Goal: Task Accomplishment & Management: Use online tool/utility

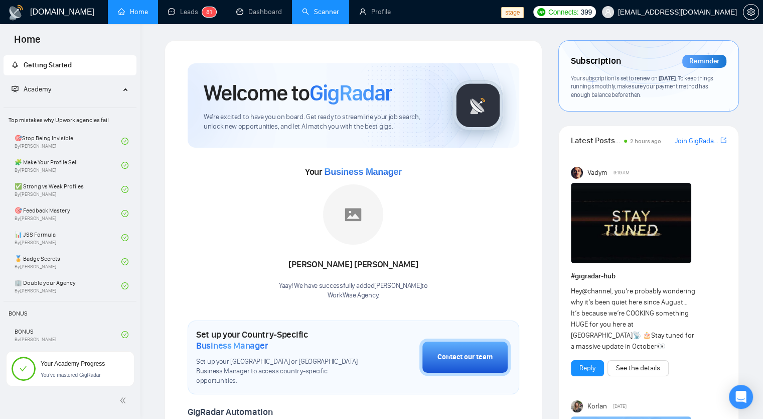
click at [339, 11] on link "Scanner" at bounding box center [320, 12] width 37 height 9
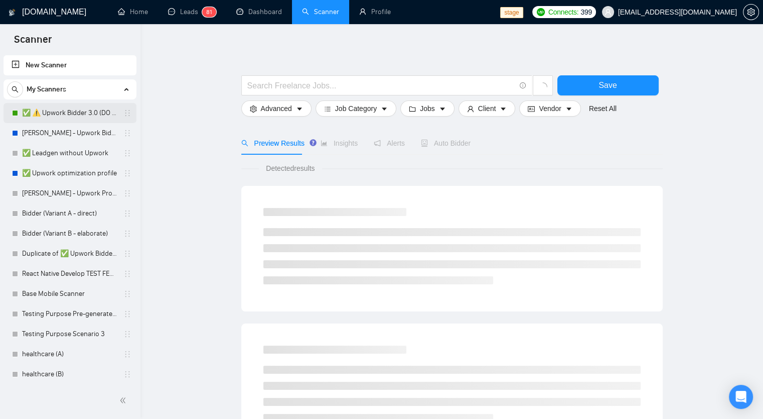
click at [76, 110] on link "✅ ⚠️ Upwork Bidder 3.0 (DO NOT TOUCH)" at bounding box center [69, 113] width 95 height 20
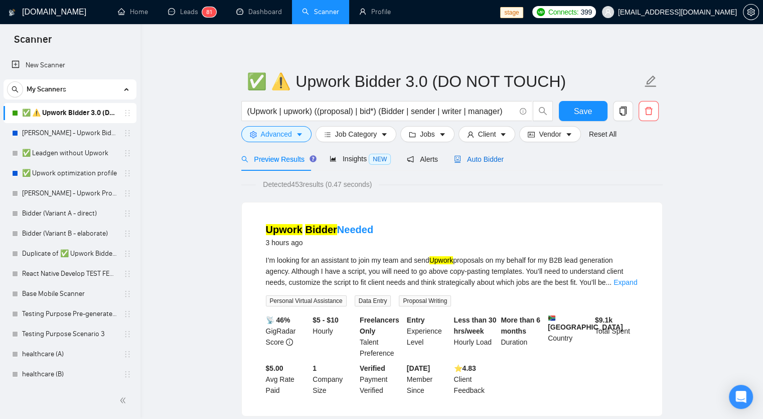
click at [458, 158] on span "Auto Bidder" at bounding box center [479, 159] width 50 height 8
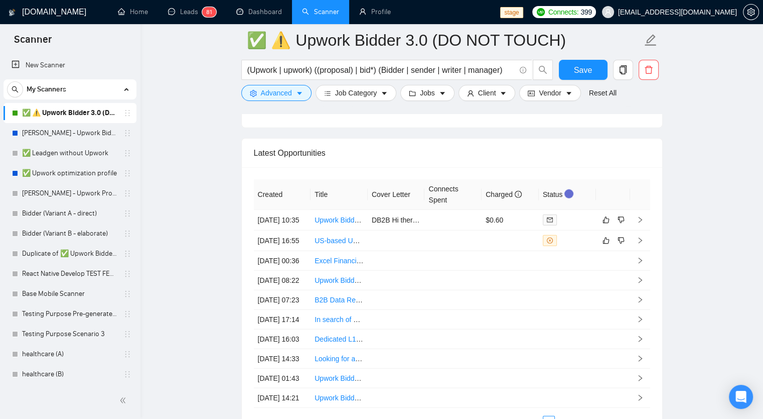
scroll to position [2467, 0]
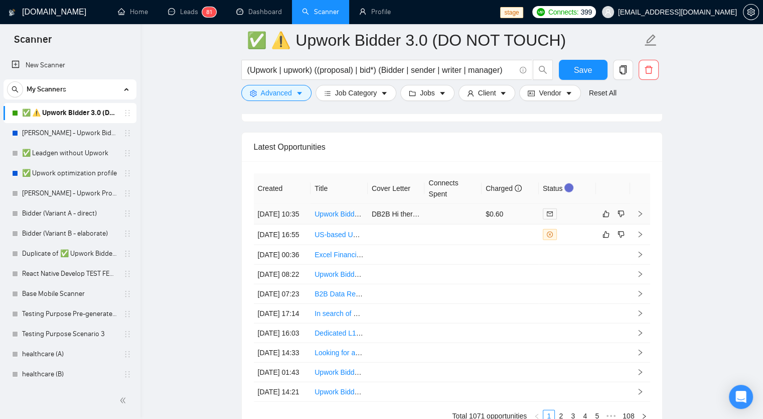
click at [290, 222] on td "26 Sep, 2025 10:35" at bounding box center [282, 214] width 57 height 21
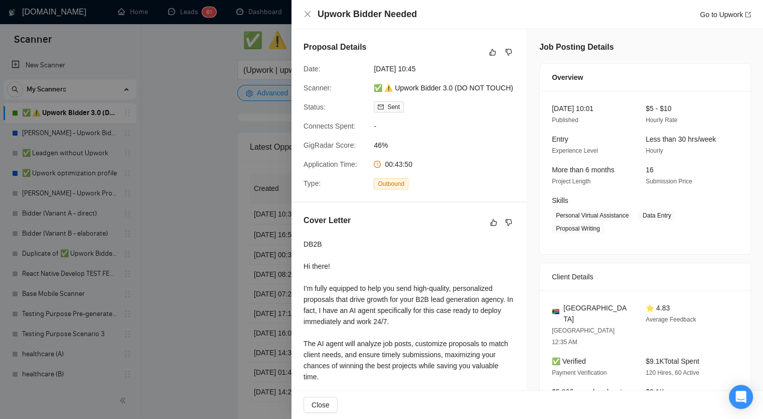
click at [237, 177] on div at bounding box center [381, 209] width 763 height 419
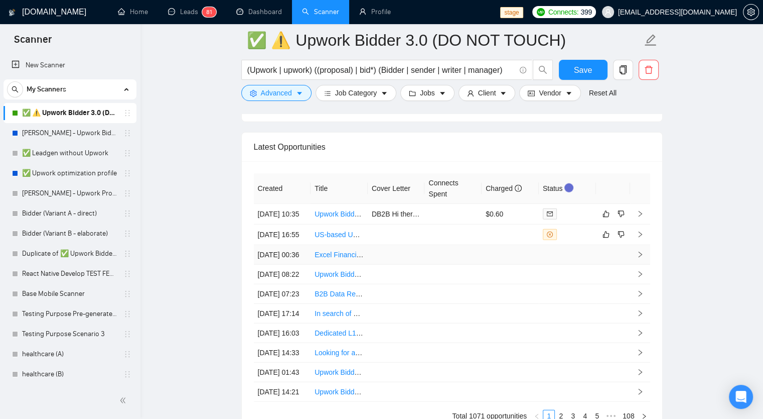
click at [432, 265] on td at bounding box center [453, 255] width 57 height 20
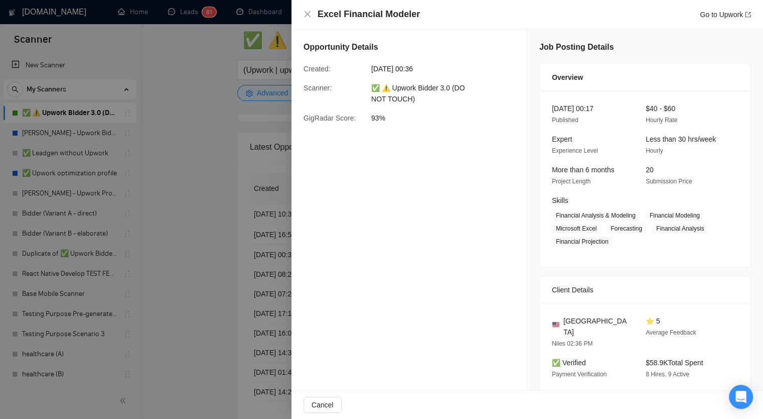
click at [171, 195] on div at bounding box center [381, 209] width 763 height 419
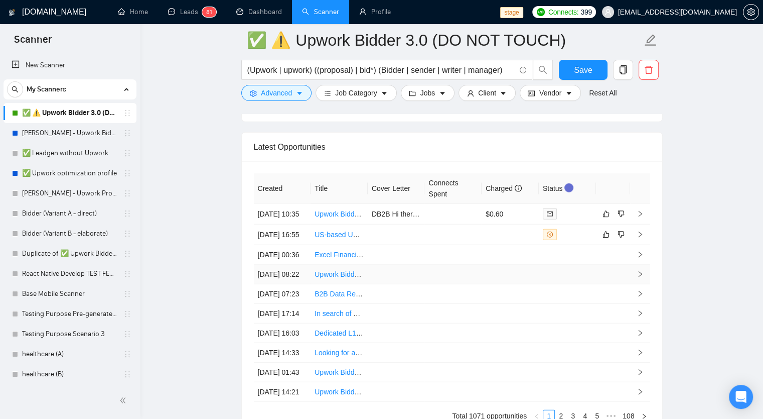
click at [437, 284] on td at bounding box center [453, 275] width 57 height 20
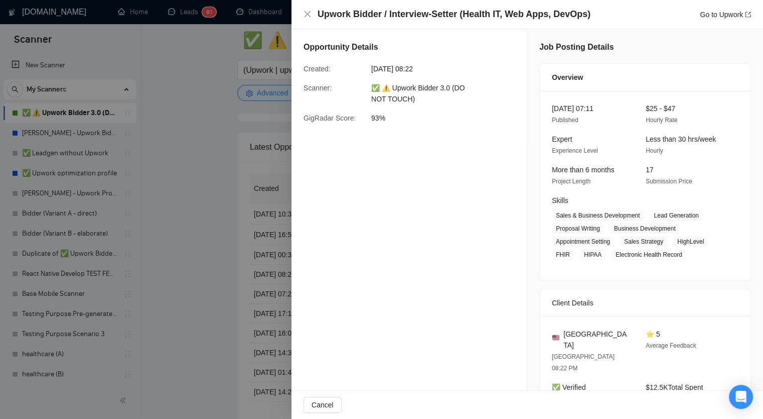
click at [136, 227] on div at bounding box center [381, 209] width 763 height 419
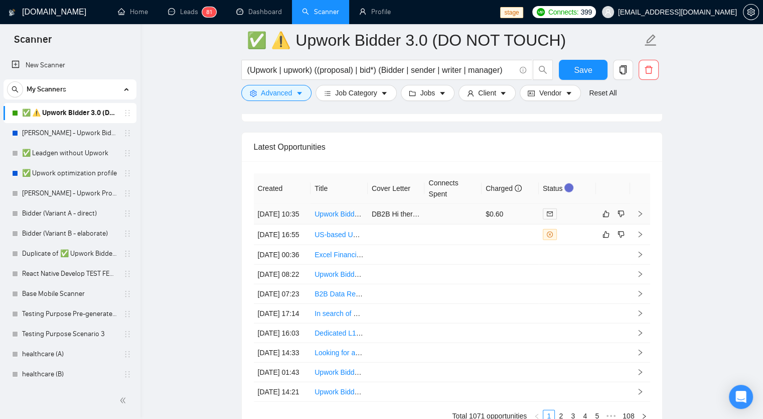
click at [470, 222] on td at bounding box center [453, 214] width 57 height 21
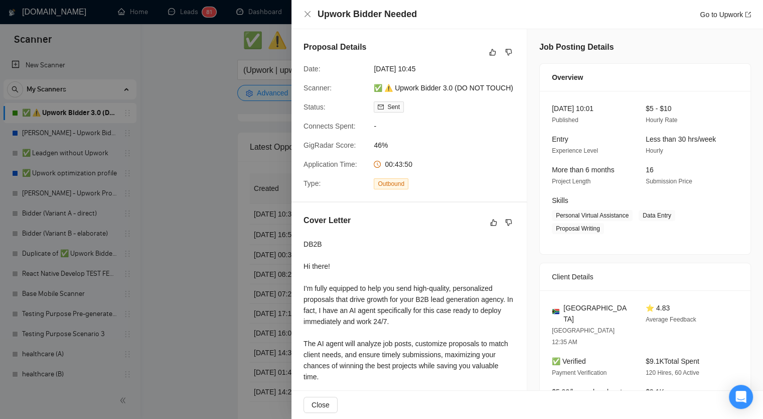
click at [221, 135] on div at bounding box center [381, 209] width 763 height 419
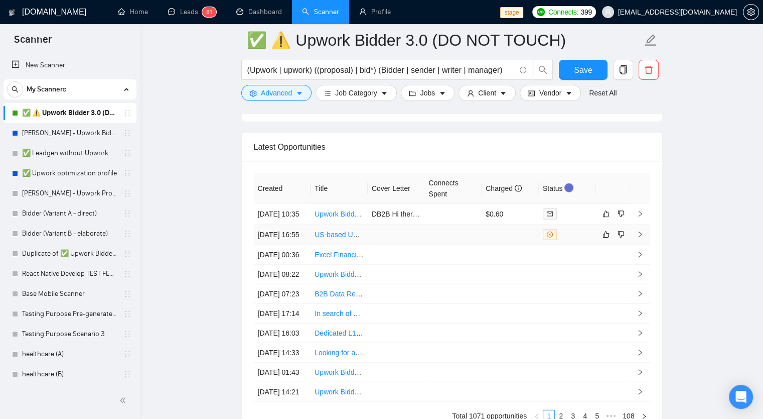
click at [399, 243] on td at bounding box center [396, 234] width 57 height 21
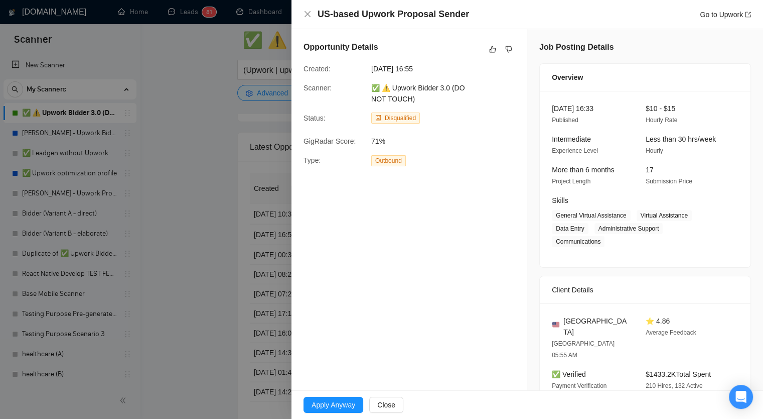
click at [220, 206] on div at bounding box center [381, 209] width 763 height 419
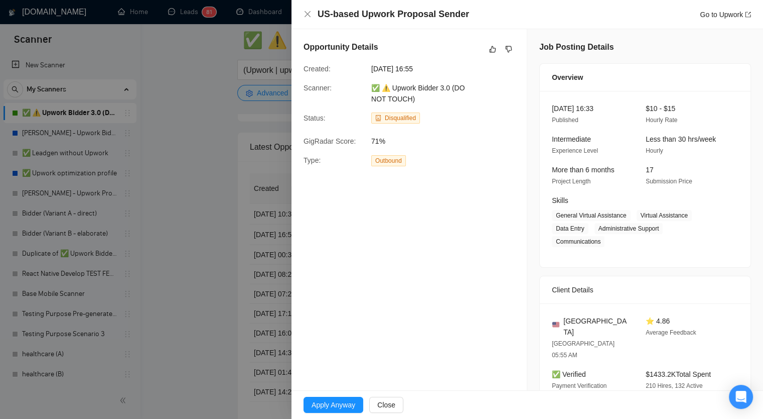
click at [217, 91] on div at bounding box center [381, 209] width 763 height 419
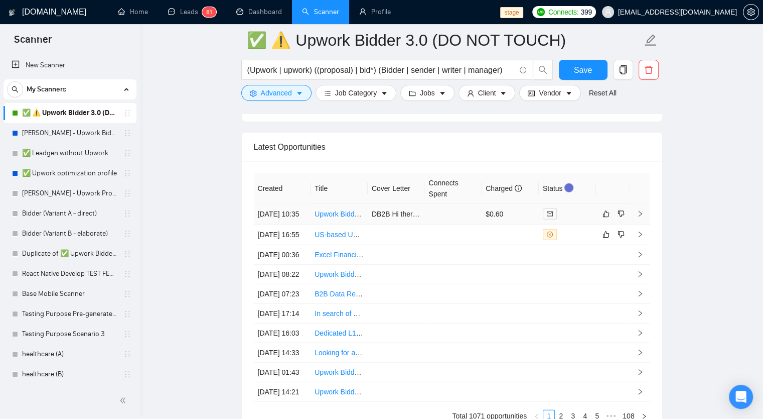
click at [440, 222] on td at bounding box center [453, 214] width 57 height 21
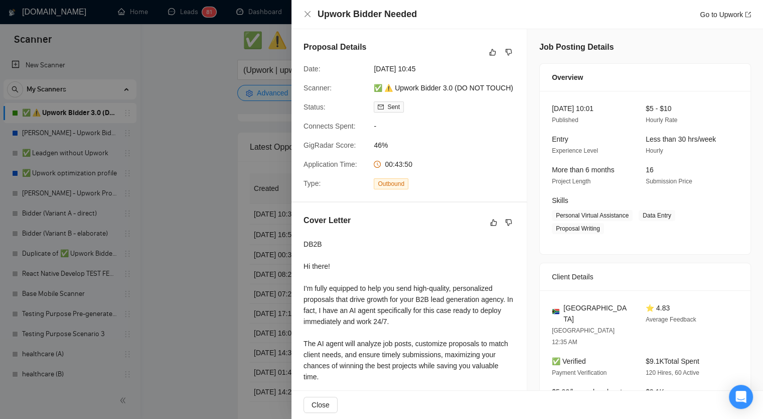
click at [214, 240] on div at bounding box center [381, 209] width 763 height 419
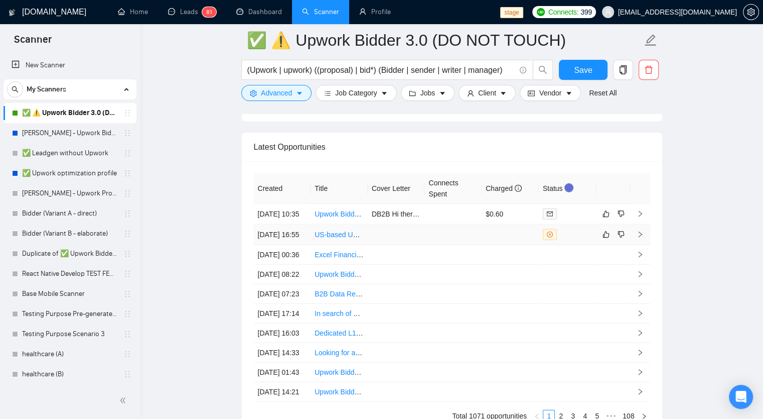
click at [408, 245] on td at bounding box center [396, 234] width 57 height 21
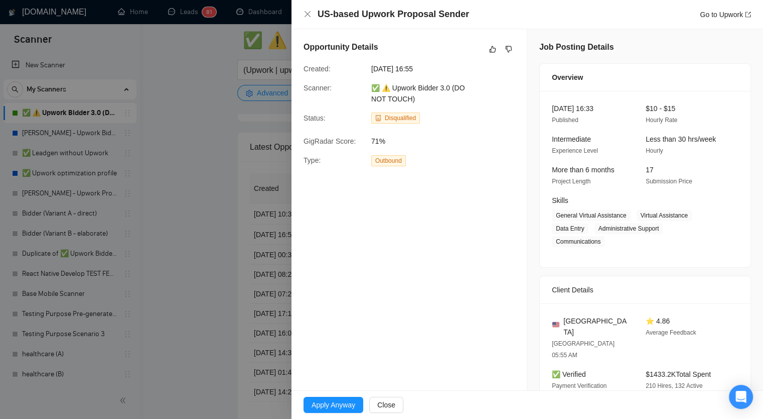
click at [179, 236] on div at bounding box center [381, 209] width 763 height 419
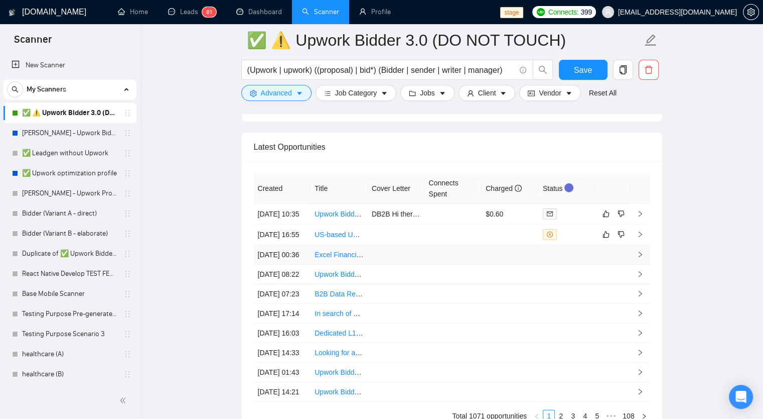
click at [430, 265] on td at bounding box center [453, 255] width 57 height 20
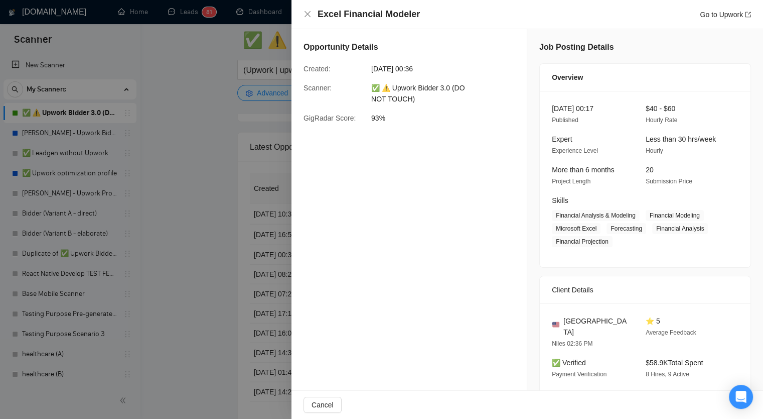
click at [166, 239] on div at bounding box center [381, 209] width 763 height 419
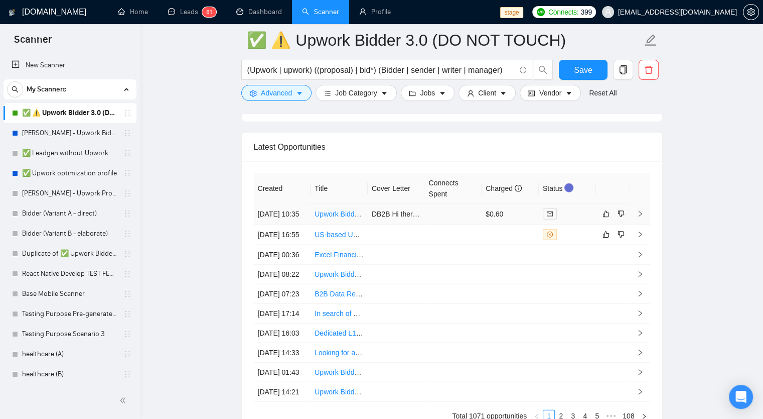
click at [437, 223] on td at bounding box center [453, 214] width 57 height 21
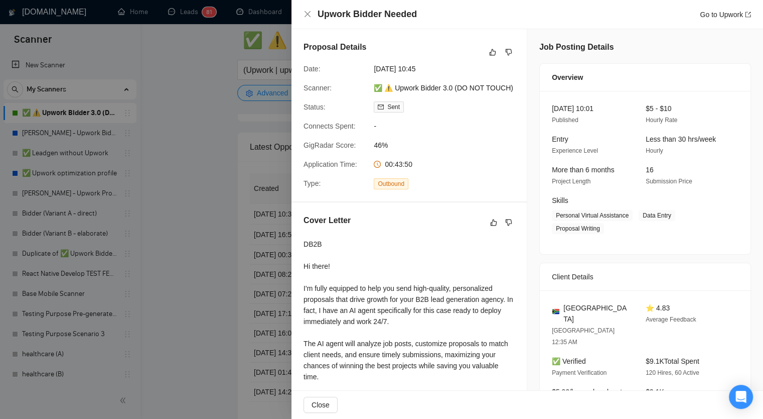
click at [170, 237] on div at bounding box center [381, 209] width 763 height 419
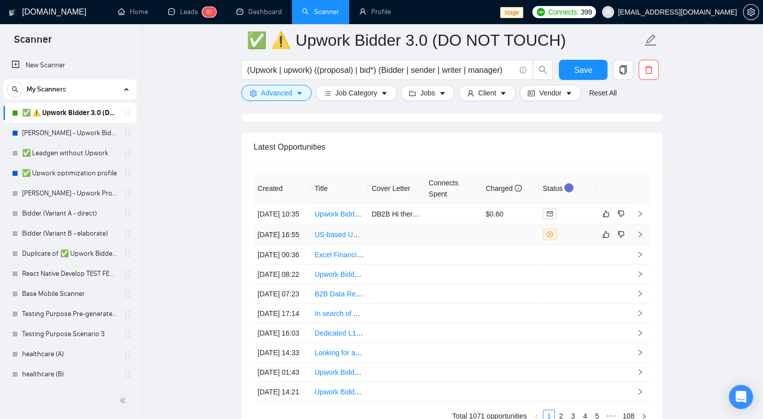
click at [390, 245] on td at bounding box center [396, 234] width 57 height 21
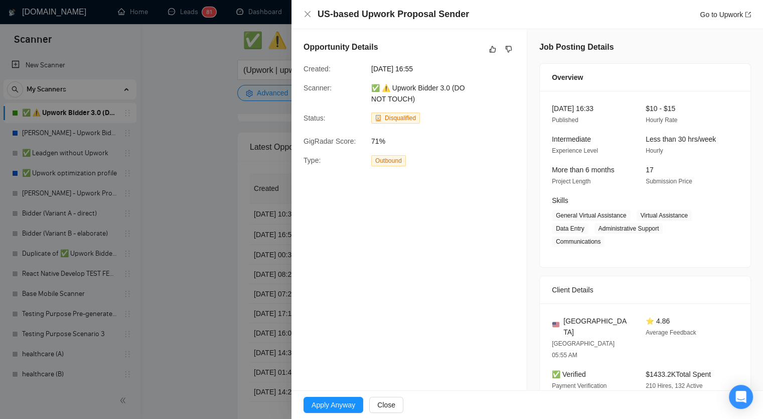
click at [211, 163] on div at bounding box center [381, 209] width 763 height 419
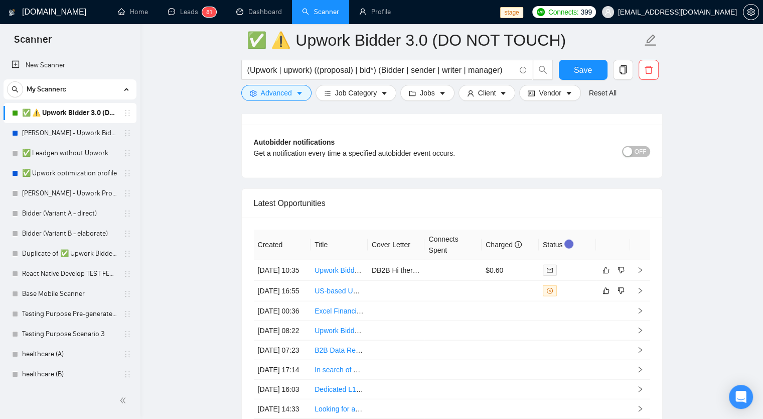
scroll to position [2517, 0]
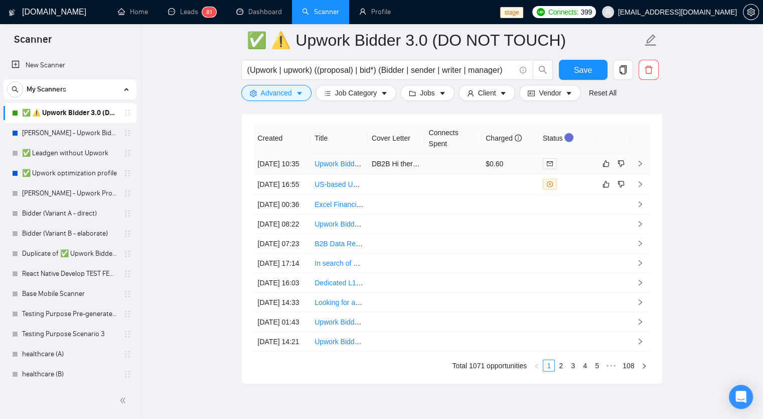
click at [432, 166] on td at bounding box center [453, 164] width 57 height 21
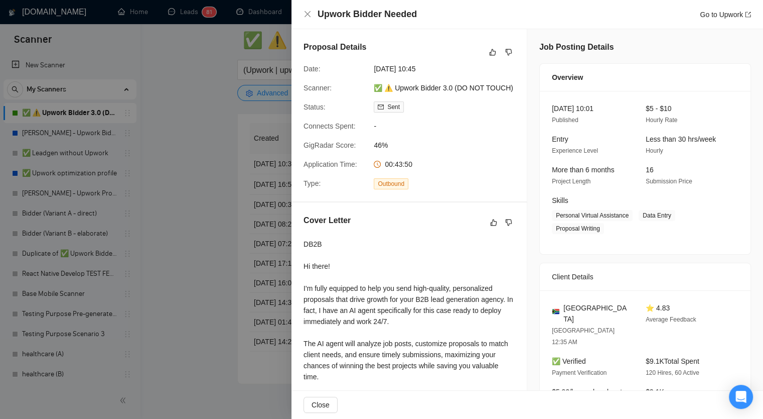
click at [234, 103] on div at bounding box center [381, 209] width 763 height 419
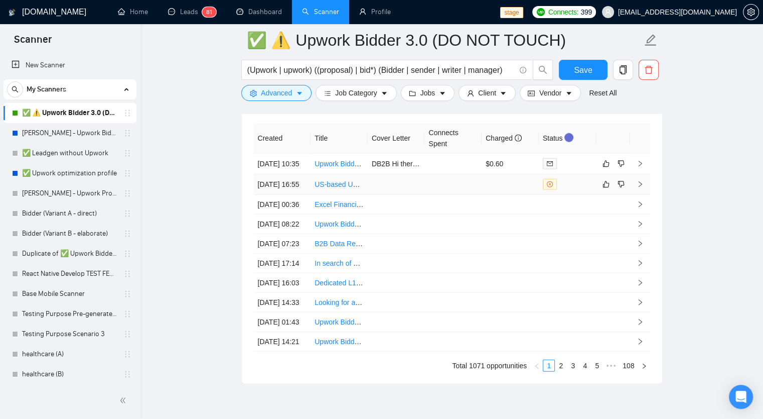
click at [434, 195] on td at bounding box center [453, 184] width 57 height 21
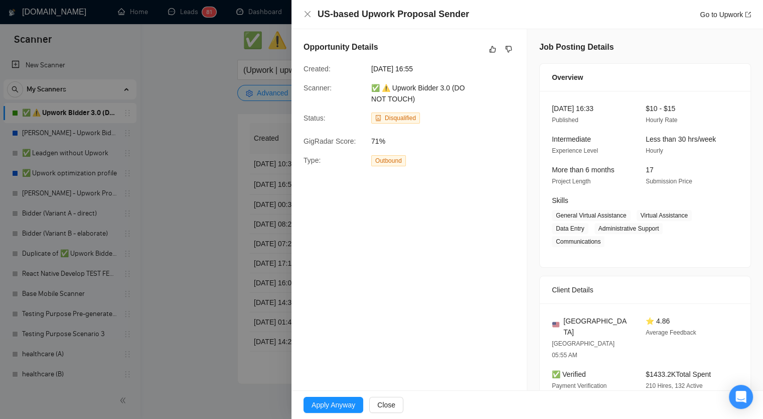
click at [171, 199] on div at bounding box center [381, 209] width 763 height 419
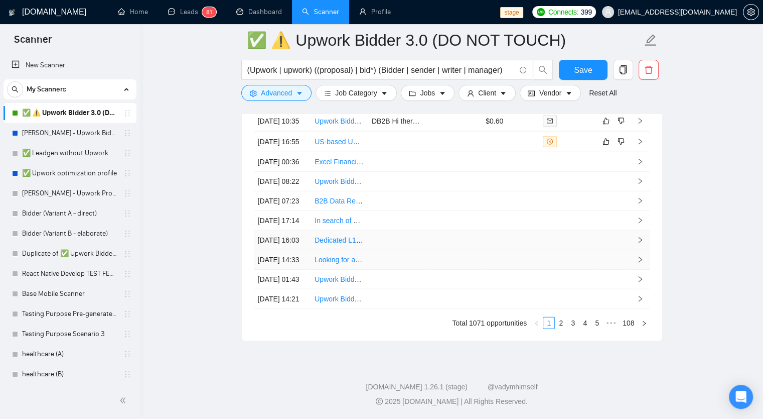
scroll to position [2664, 0]
drag, startPoint x: 346, startPoint y: 382, endPoint x: 476, endPoint y: 382, distance: 129.5
click at [476, 382] on div "GigRadar.io 1.26.1 (stage) @vadymhimself" at bounding box center [452, 386] width 607 height 11
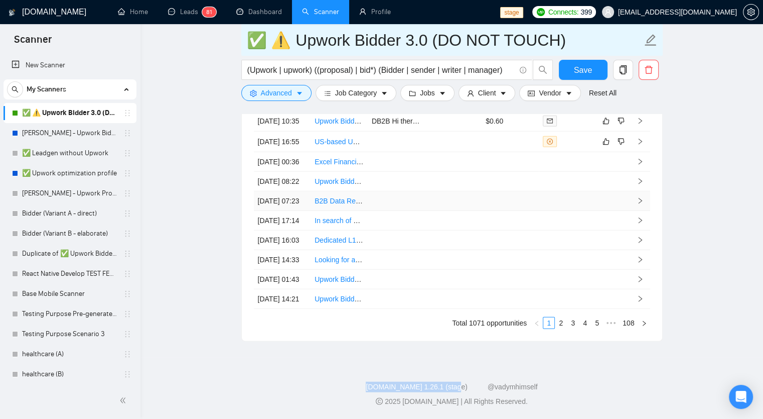
copy link "GigRadar.io 1.26.1 (stage)"
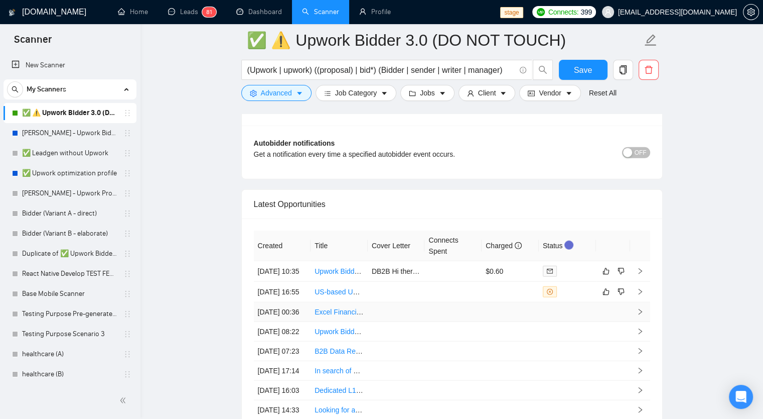
scroll to position [2413, 0]
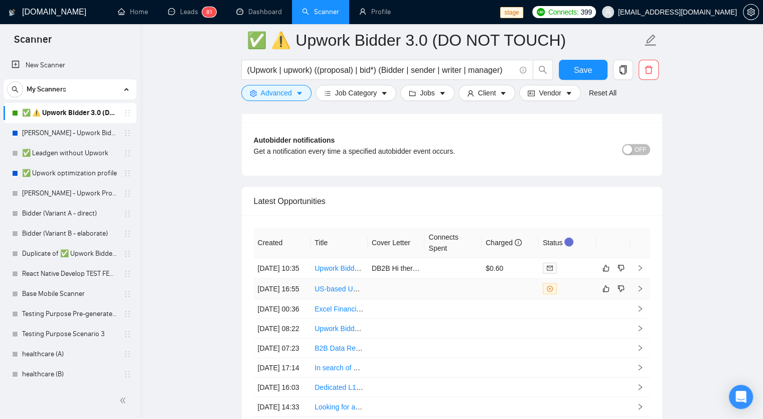
click at [419, 299] on td at bounding box center [396, 289] width 57 height 21
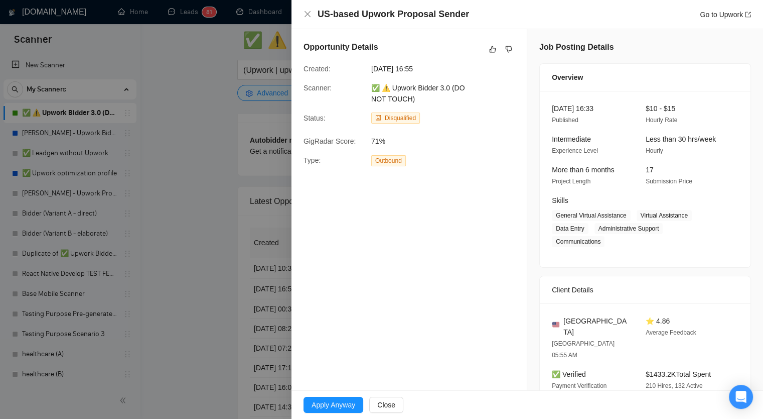
click at [308, 19] on div "US-based Upwork Proposal Sender Go to Upwork" at bounding box center [528, 14] width 448 height 13
click at [309, 15] on icon "close" at bounding box center [308, 14] width 8 height 8
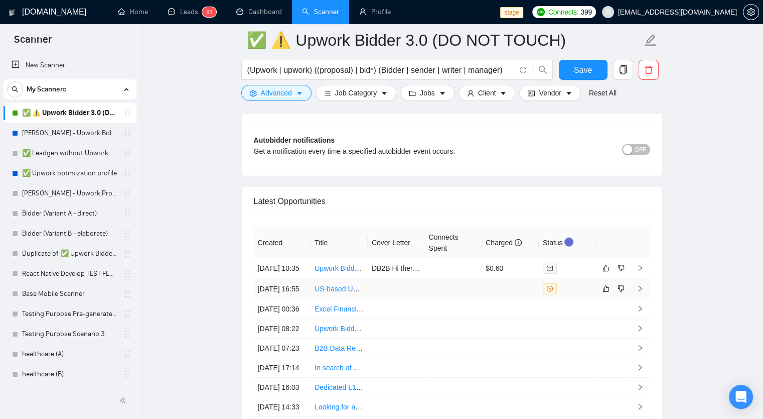
click at [382, 297] on td at bounding box center [396, 289] width 57 height 21
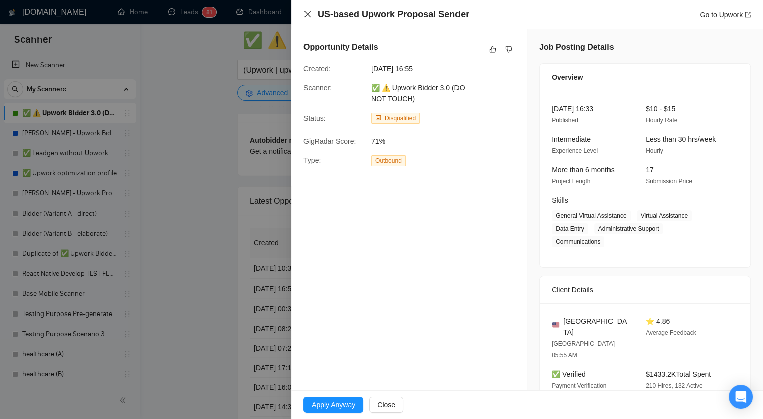
click at [307, 15] on icon "close" at bounding box center [308, 14] width 6 height 6
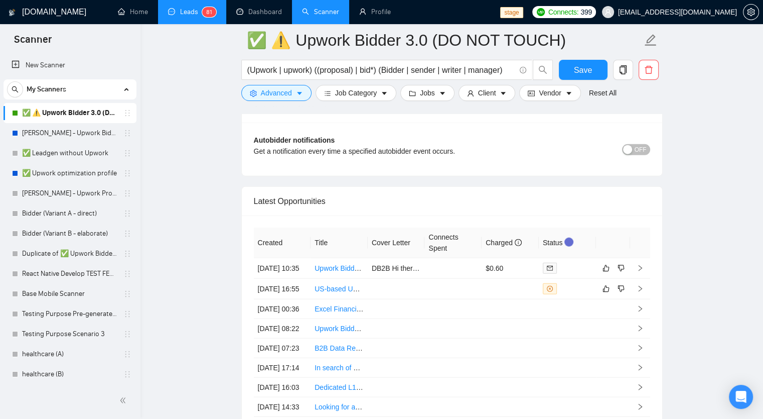
click at [198, 16] on link "Leads 8 1" at bounding box center [192, 12] width 48 height 9
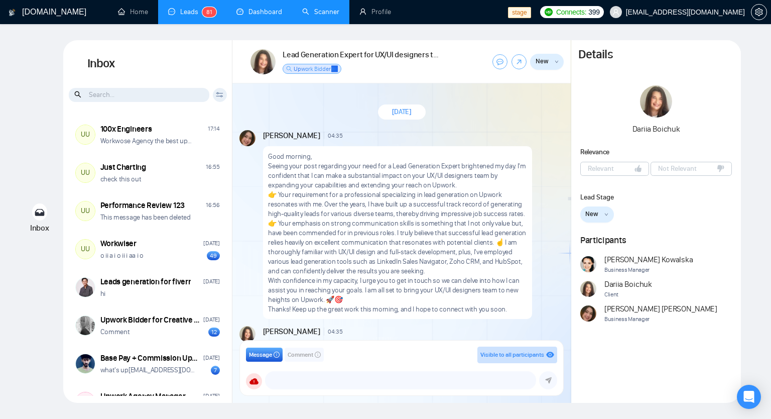
scroll to position [769, 0]
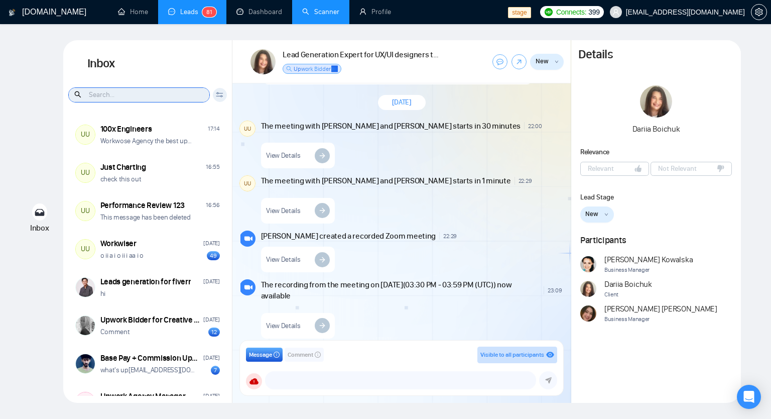
click at [101, 95] on input at bounding box center [139, 95] width 141 height 14
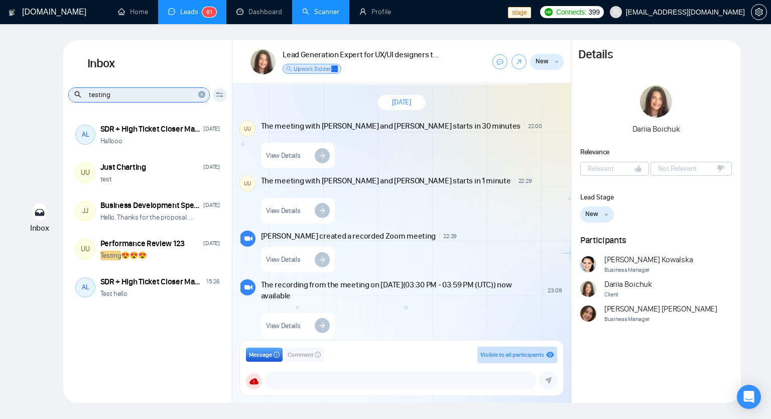
type input "testing"
click at [201, 94] on icon "close-circle" at bounding box center [201, 94] width 7 height 7
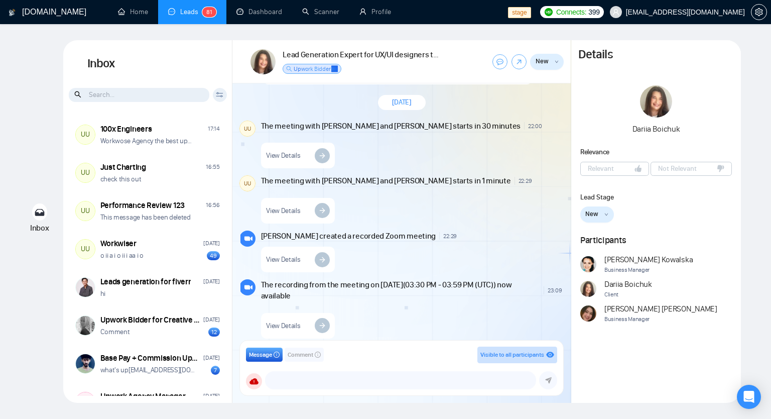
click at [169, 99] on input at bounding box center [139, 95] width 141 height 14
click at [169, 55] on h1 "Inbox" at bounding box center [147, 63] width 169 height 47
click at [150, 84] on h1 "Inbox" at bounding box center [147, 63] width 169 height 47
click at [153, 96] on input at bounding box center [139, 95] width 141 height 14
click at [221, 97] on icon at bounding box center [220, 95] width 8 height 6
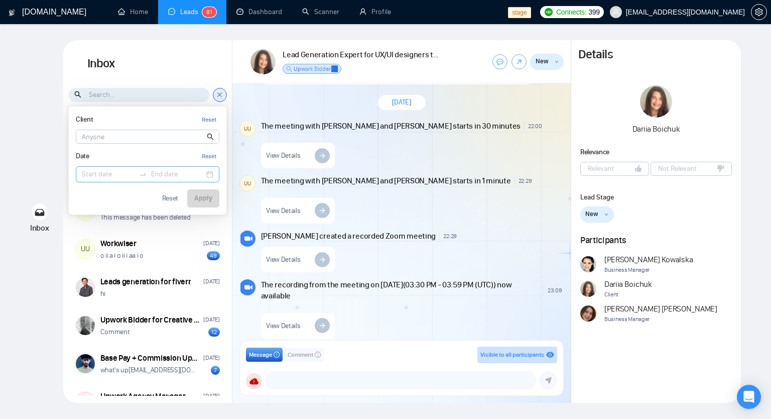
click at [99, 178] on input at bounding box center [108, 174] width 53 height 11
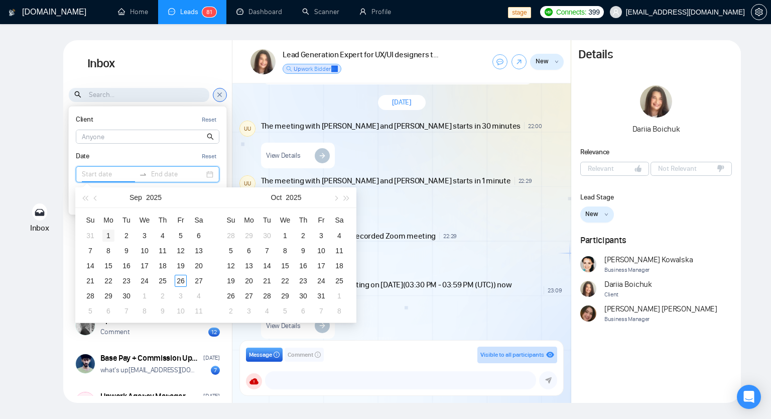
type input "2025-09-01"
click at [114, 229] on div "1" at bounding box center [108, 235] width 12 height 12
click at [84, 198] on span "button" at bounding box center [84, 197] width 5 height 5
click at [98, 200] on button "button" at bounding box center [95, 197] width 11 height 20
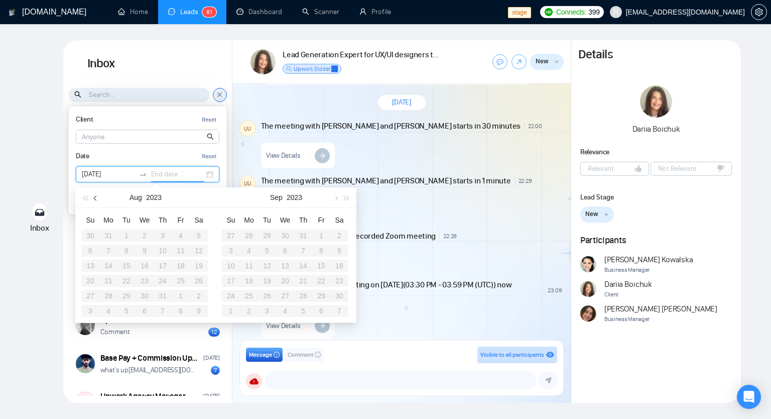
click at [98, 200] on button "button" at bounding box center [95, 197] width 11 height 20
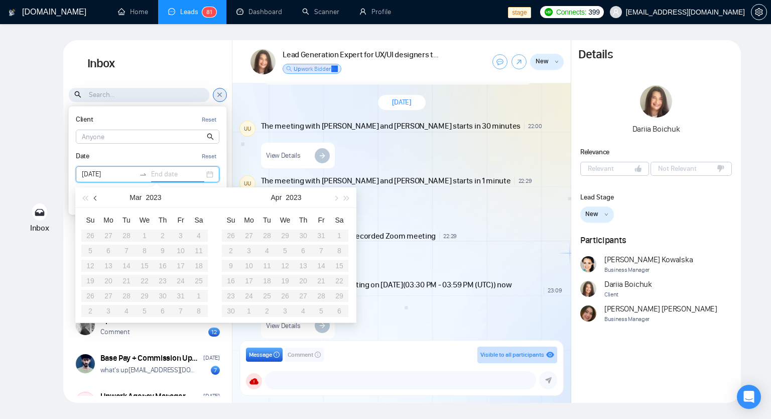
click at [98, 200] on button "button" at bounding box center [95, 197] width 11 height 20
click at [96, 200] on span "button" at bounding box center [96, 197] width 5 height 5
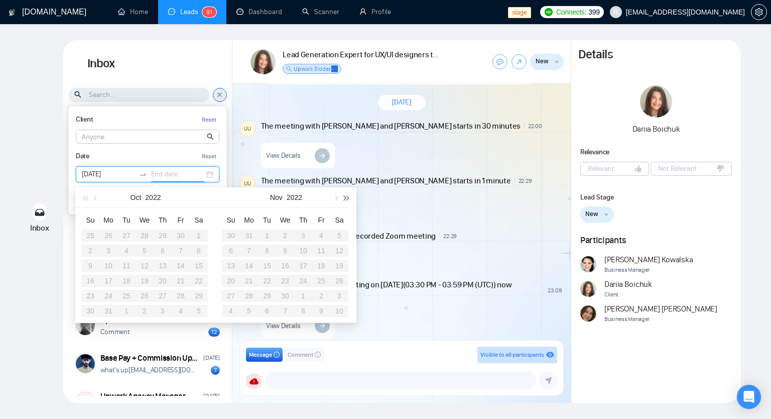
click at [346, 199] on button "button" at bounding box center [346, 197] width 11 height 20
click at [346, 199] on span "button" at bounding box center [346, 197] width 5 height 5
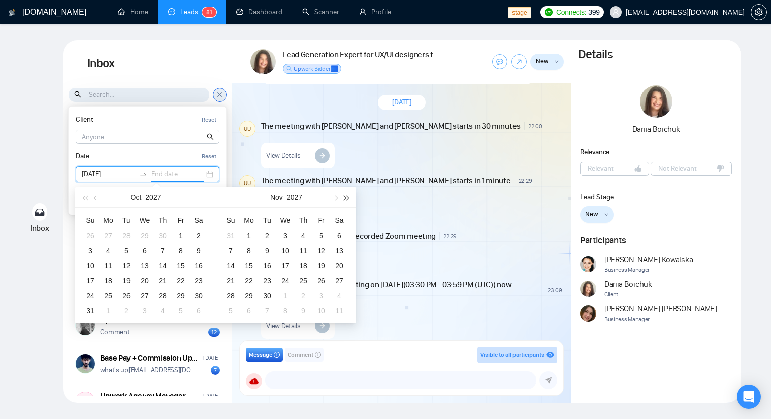
click at [346, 199] on span "button" at bounding box center [346, 197] width 5 height 5
click at [40, 153] on div "Inbox Inbox Client Reset Date Reset Reset Apply UU 100x Engineers 17:14 Workwos…" at bounding box center [385, 221] width 739 height 362
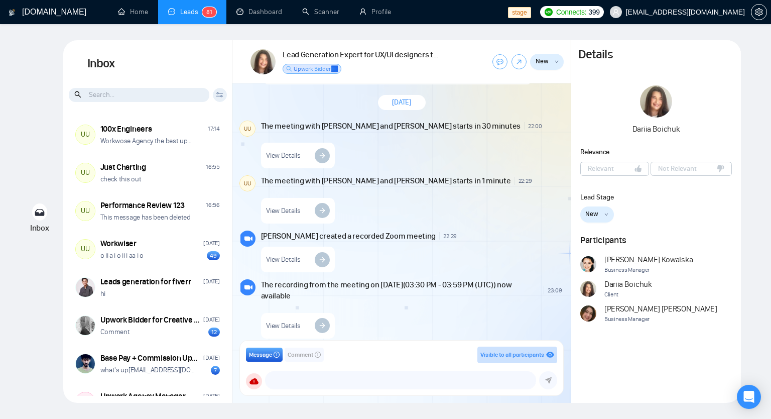
click at [216, 93] on icon at bounding box center [220, 95] width 8 height 6
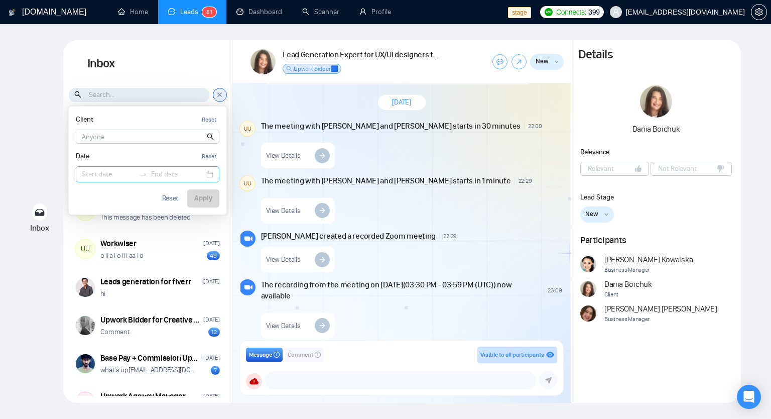
click at [88, 173] on input at bounding box center [108, 174] width 53 height 11
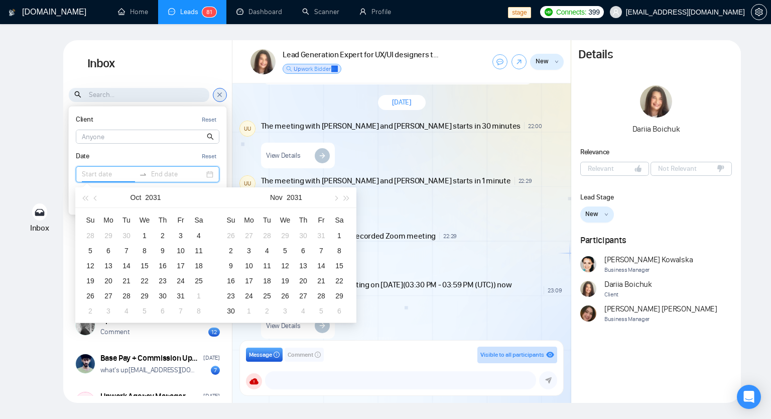
click at [174, 195] on div "Oct 2031" at bounding box center [145, 197] width 87 height 20
click at [156, 195] on button "2031" at bounding box center [153, 197] width 16 height 20
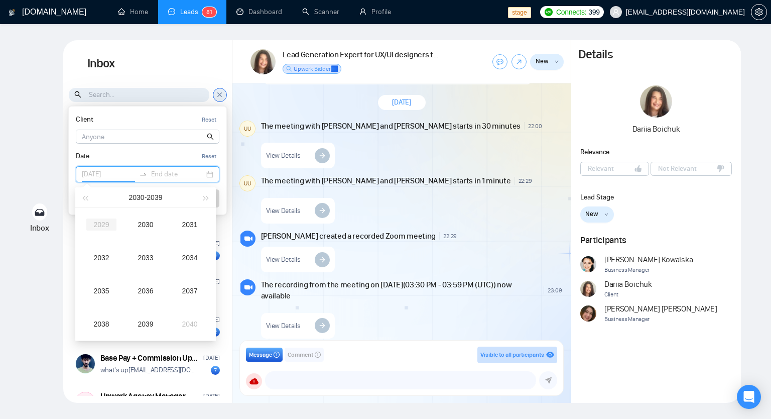
type input "2029-10-01"
click at [87, 198] on span "button" at bounding box center [84, 197] width 5 height 5
type input "2011-10-01"
click at [201, 199] on button "button" at bounding box center [206, 197] width 11 height 20
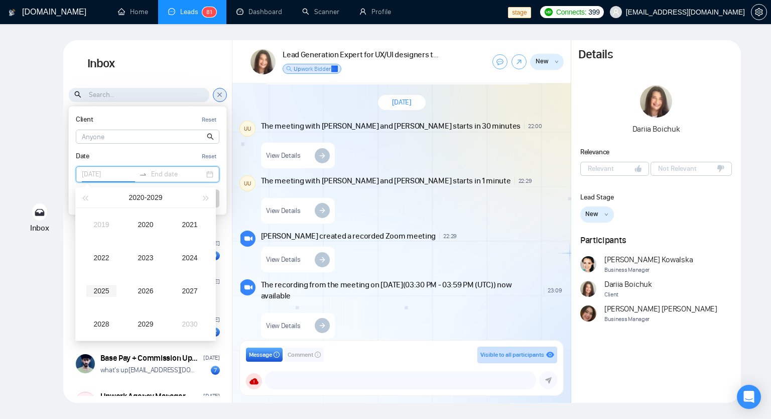
click at [110, 296] on div "2025" at bounding box center [101, 291] width 30 height 12
type input "2025-02-01"
click at [144, 222] on div "Feb" at bounding box center [146, 224] width 30 height 12
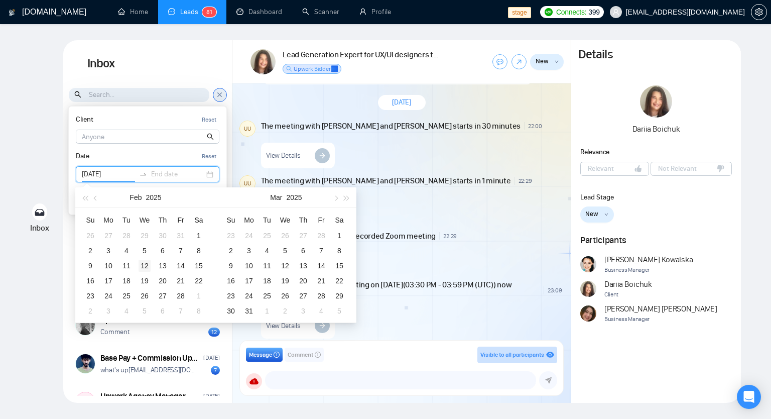
type input "2025-02-12"
click at [145, 263] on div "12" at bounding box center [145, 266] width 12 height 12
type input "2025-03-02"
type input "2025-02-13"
click at [165, 266] on div "13" at bounding box center [163, 266] width 12 height 12
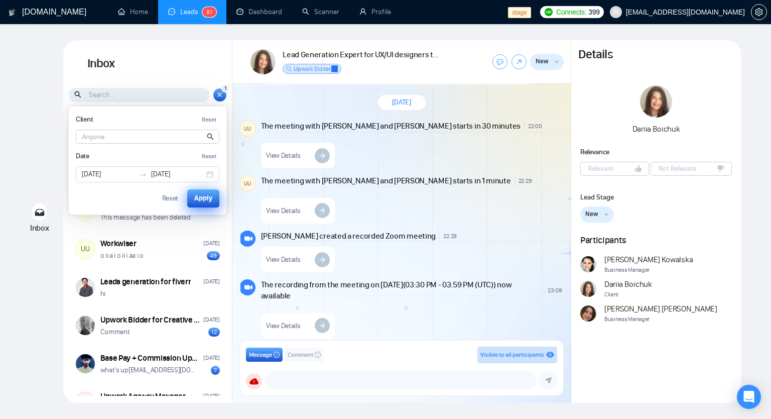
click at [201, 202] on div "Apply" at bounding box center [203, 198] width 18 height 11
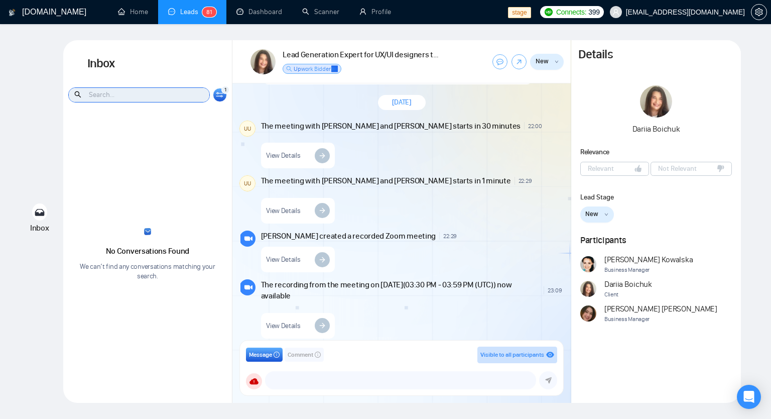
click at [153, 97] on input at bounding box center [139, 95] width 141 height 14
click at [215, 94] on div "1 Client Reset Date Reset 2025-02-12 2025-02-13 Reset Apply" at bounding box center [220, 95] width 14 height 14
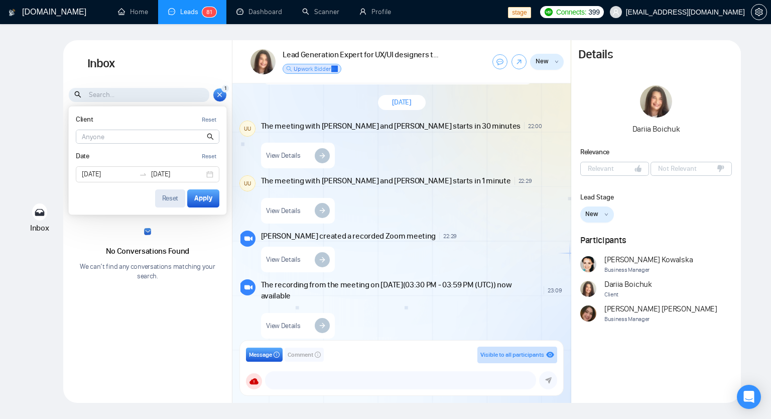
click at [177, 199] on div "Reset" at bounding box center [170, 198] width 17 height 7
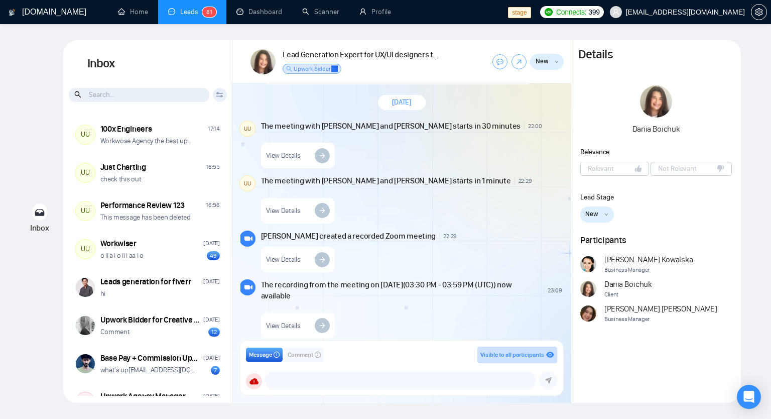
click at [129, 97] on input at bounding box center [139, 95] width 141 height 14
click at [217, 95] on icon at bounding box center [220, 95] width 8 height 6
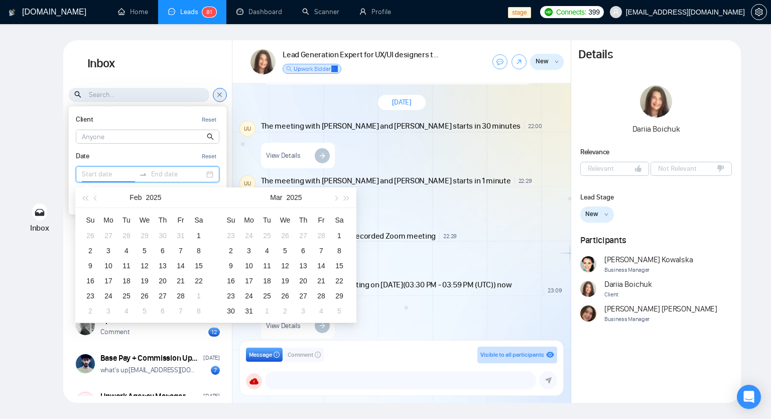
click at [97, 175] on input at bounding box center [108, 174] width 53 height 11
click at [337, 198] on span "button" at bounding box center [335, 197] width 5 height 5
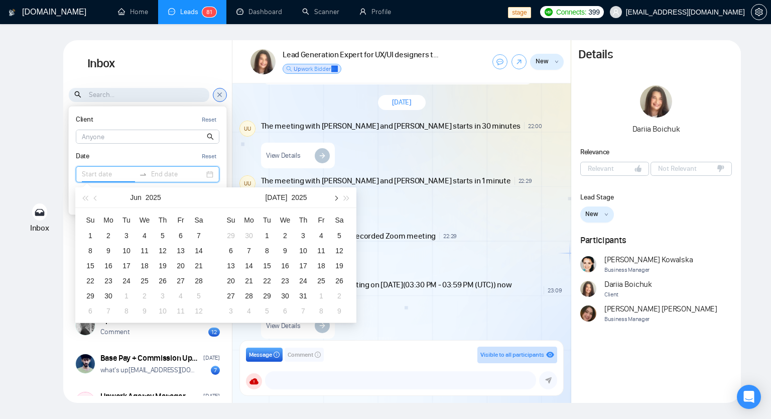
click at [337, 198] on span "button" at bounding box center [335, 197] width 5 height 5
type input "2025-09-26"
click at [321, 277] on div "26" at bounding box center [321, 281] width 12 height 12
click at [325, 282] on div "26" at bounding box center [321, 281] width 12 height 12
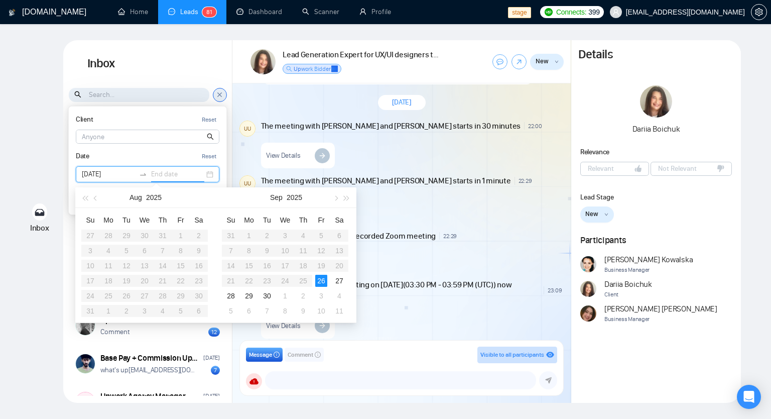
type input "2025-09-26"
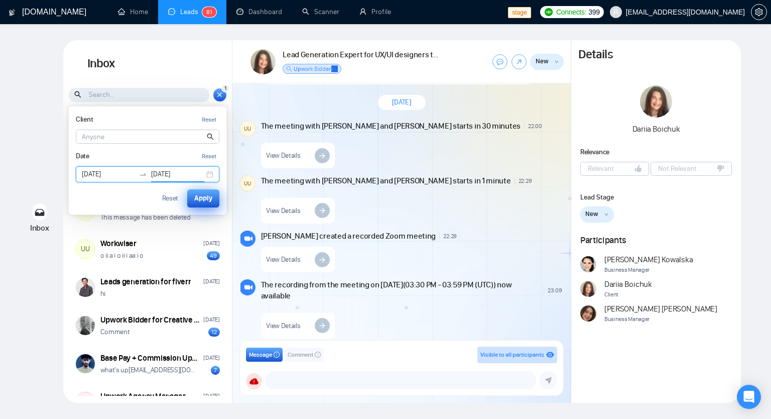
click at [204, 193] on div "Apply" at bounding box center [203, 198] width 18 height 11
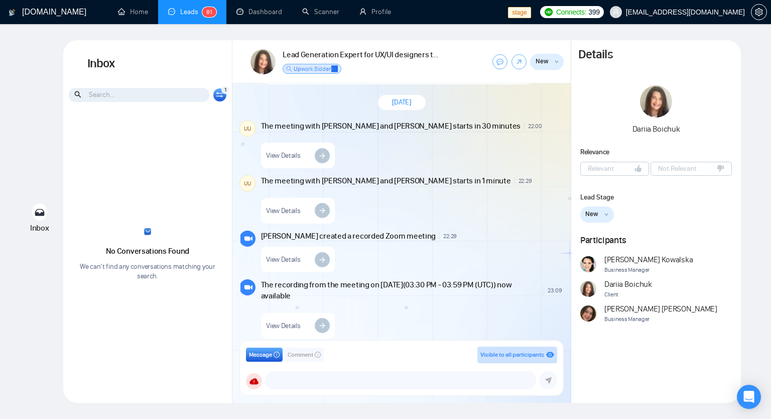
click at [226, 89] on div "1" at bounding box center [225, 90] width 8 height 8
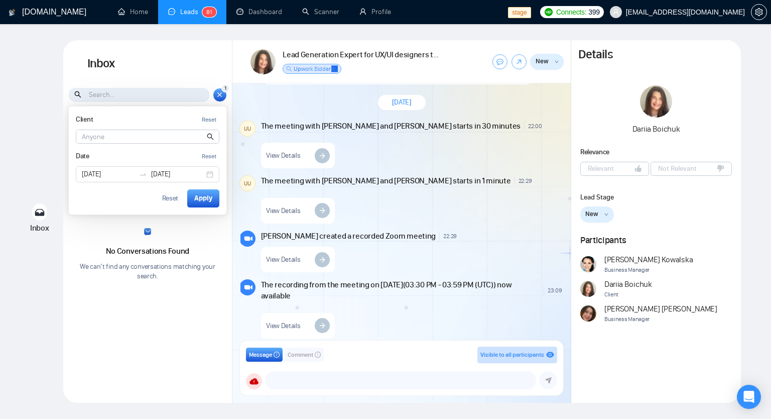
click at [222, 86] on div "1" at bounding box center [225, 88] width 8 height 8
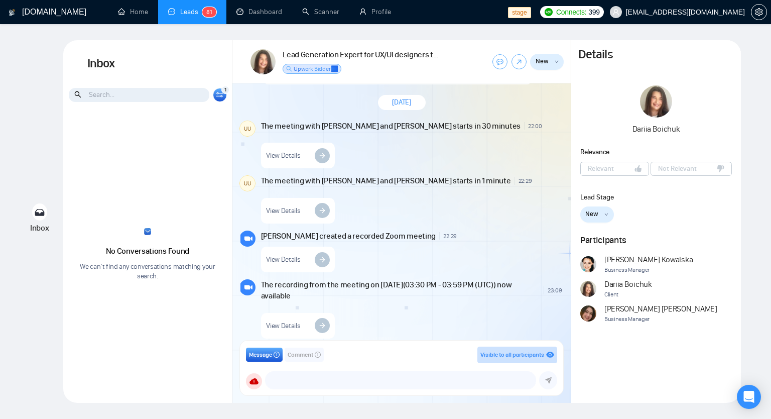
click at [220, 91] on div "1 Client Reset Date Reset 2025-09-26 2025-09-26 Reset Apply" at bounding box center [220, 95] width 14 height 14
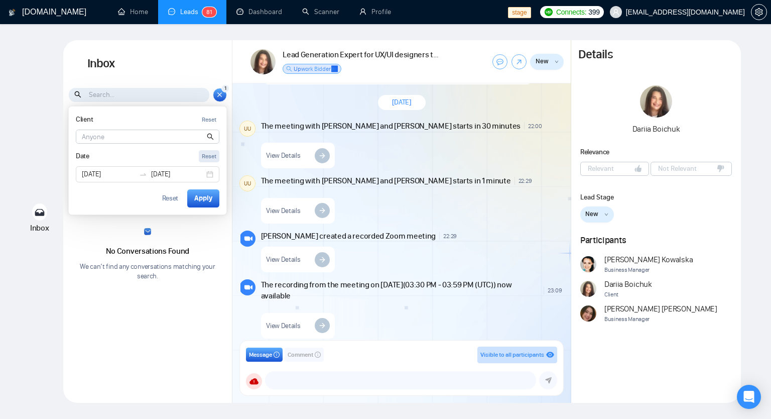
click at [202, 155] on div "Reset" at bounding box center [209, 157] width 15 height 10
click at [149, 235] on div "No Conversations Found We can’t find any conversations matching your search." at bounding box center [147, 254] width 169 height 283
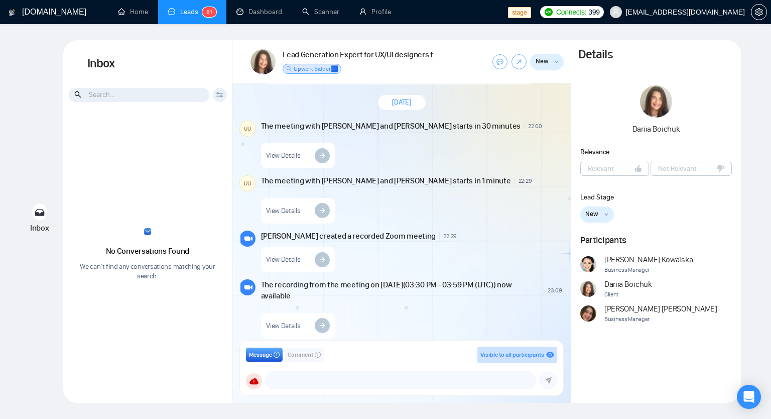
click at [217, 93] on icon at bounding box center [220, 95] width 8 height 6
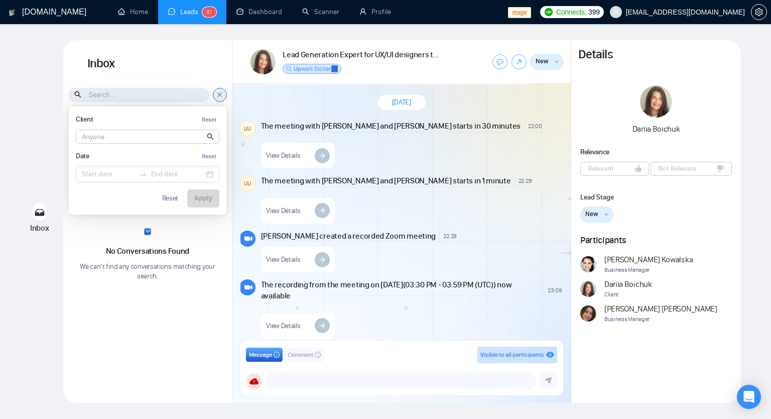
click at [132, 137] on input at bounding box center [147, 136] width 143 height 13
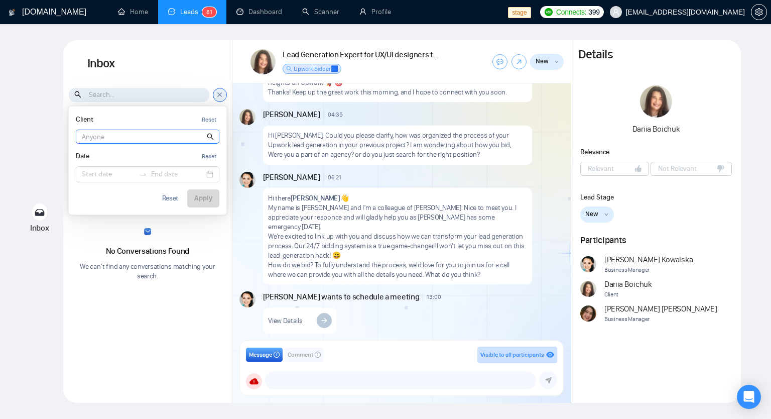
scroll to position [0, 0]
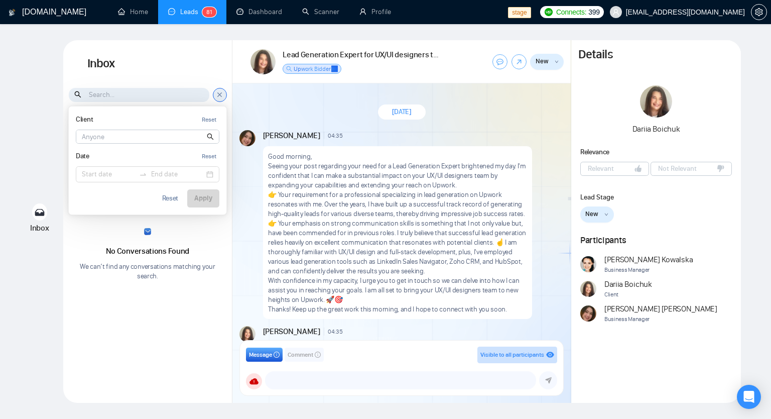
click at [224, 97] on div "Client Reset Date Reset Reset Apply" at bounding box center [220, 95] width 14 height 14
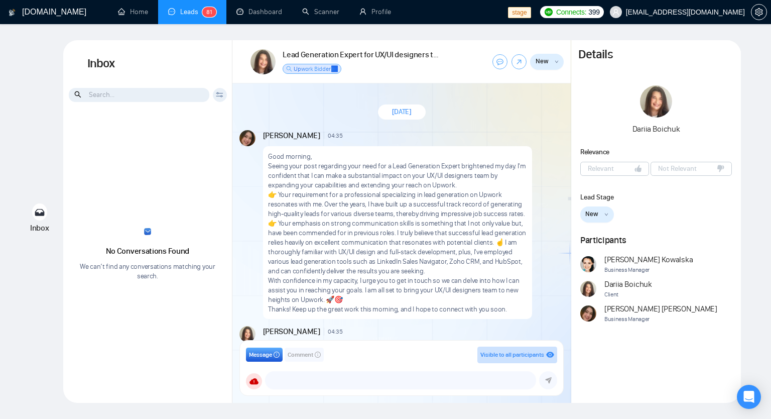
click at [218, 94] on icon at bounding box center [220, 95] width 8 height 6
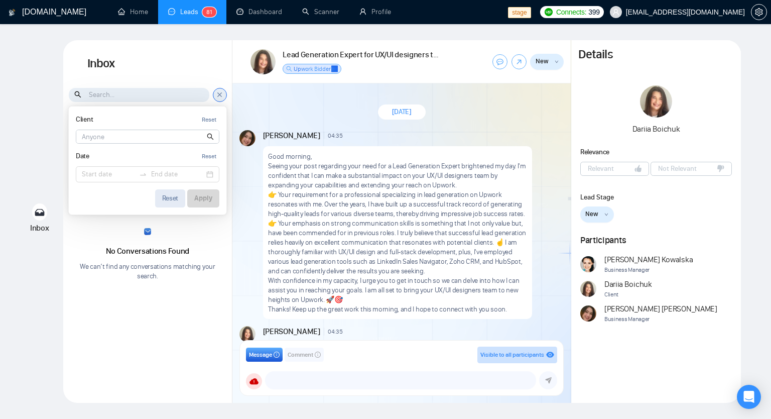
click at [173, 198] on div "Reset" at bounding box center [170, 198] width 17 height 7
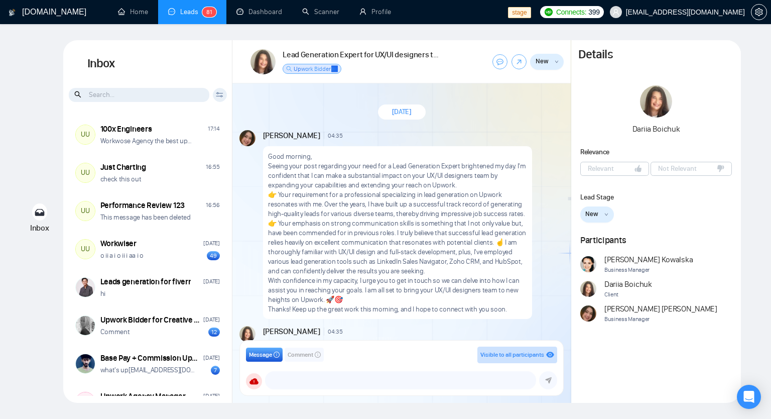
click at [224, 96] on div "Client Reset Date Reset Reset Apply" at bounding box center [220, 95] width 14 height 14
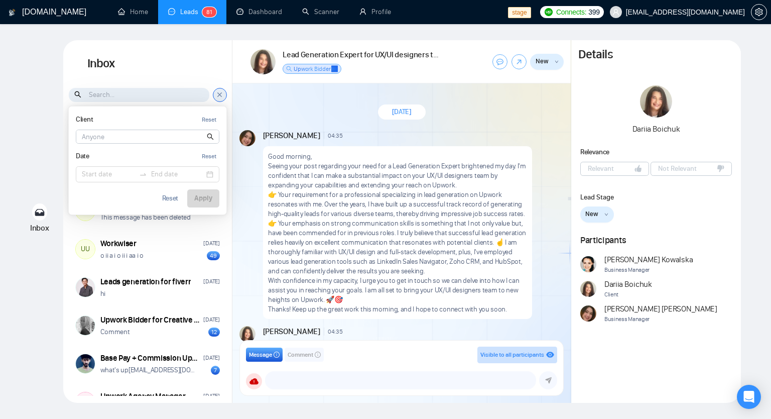
click at [220, 95] on icon at bounding box center [220, 95] width 4 height 4
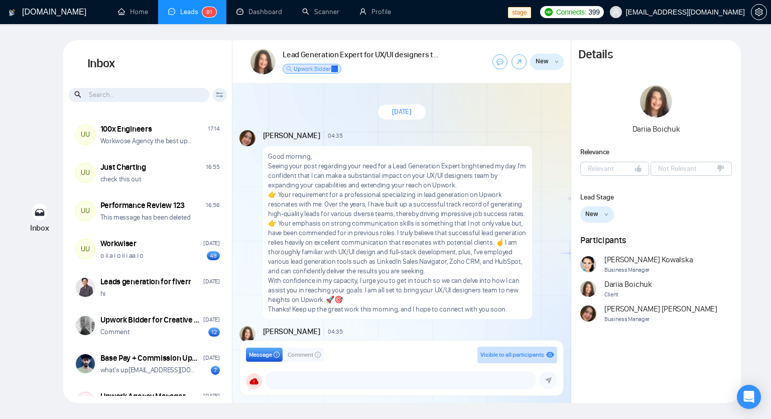
click at [131, 99] on input at bounding box center [139, 95] width 141 height 14
click at [225, 97] on div "Client Reset Date Reset Reset Apply" at bounding box center [220, 95] width 14 height 14
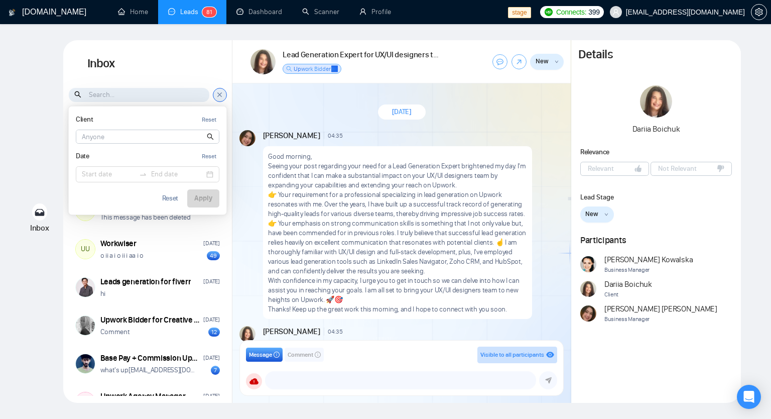
click at [137, 140] on input at bounding box center [147, 136] width 143 height 13
type input "l"
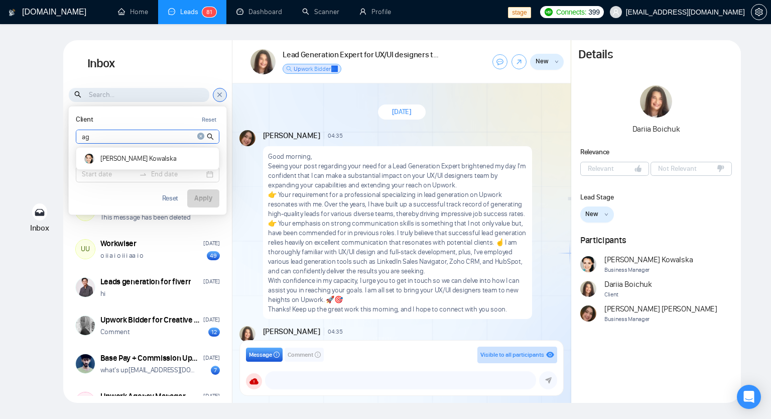
type input "a"
type input "d"
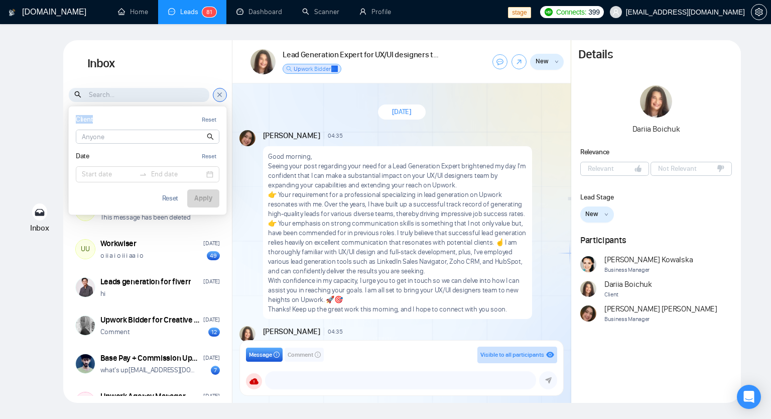
drag, startPoint x: 75, startPoint y: 118, endPoint x: 98, endPoint y: 119, distance: 23.6
click at [98, 119] on div "Client Reset Dariia Boichuk Date Reset Reset Apply" at bounding box center [148, 160] width 158 height 108
click at [142, 135] on input at bounding box center [147, 136] width 143 height 13
drag, startPoint x: 605, startPoint y: 268, endPoint x: 646, endPoint y: 268, distance: 41.7
click at [646, 268] on span "Business Manager" at bounding box center [648, 270] width 88 height 10
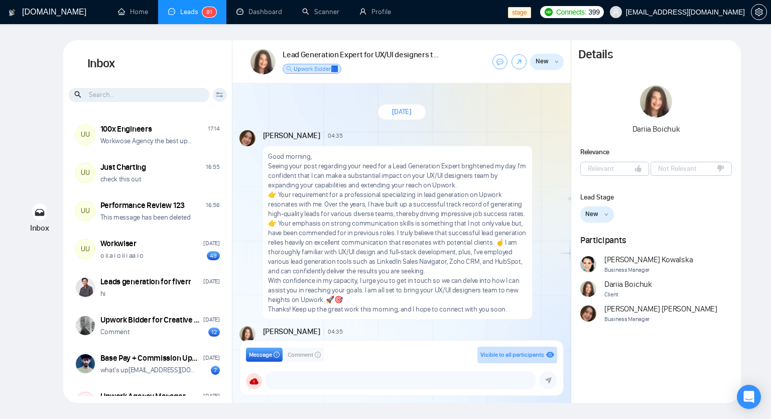
click at [614, 260] on span "Agnieszka Kowalska" at bounding box center [648, 259] width 88 height 11
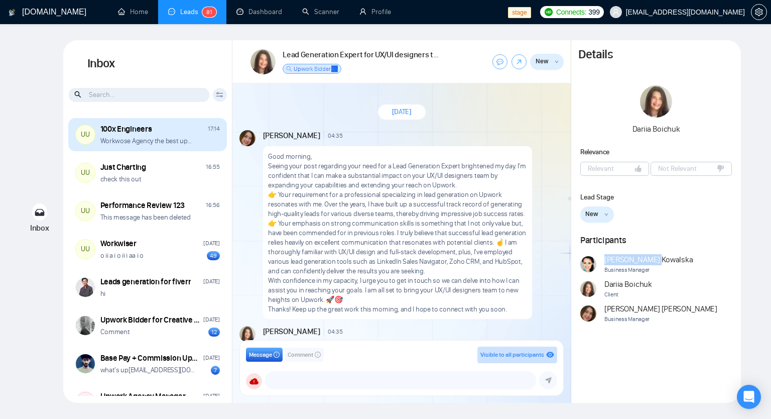
copy span "[PERSON_NAME]"
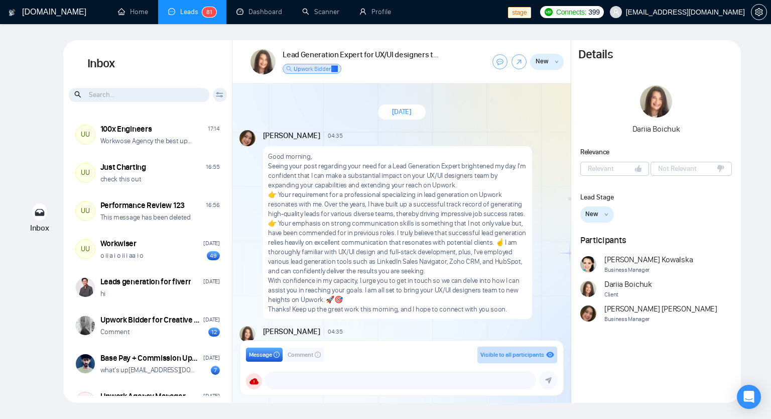
click at [221, 93] on icon at bounding box center [219, 93] width 7 height 2
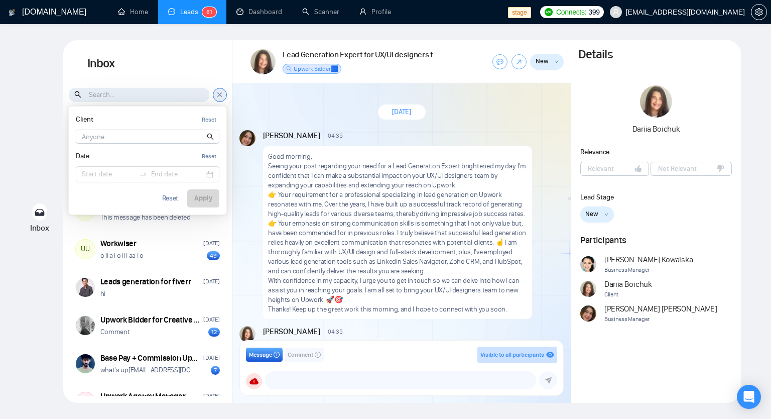
click at [114, 132] on input at bounding box center [147, 136] width 143 height 13
paste input "[PERSON_NAME]"
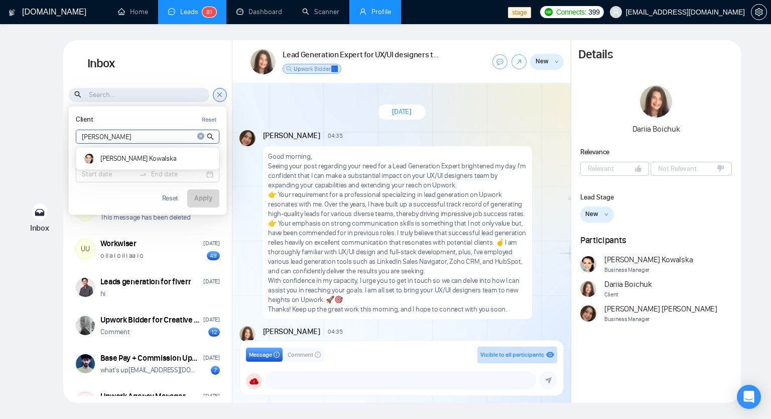
type input "[PERSON_NAME]"
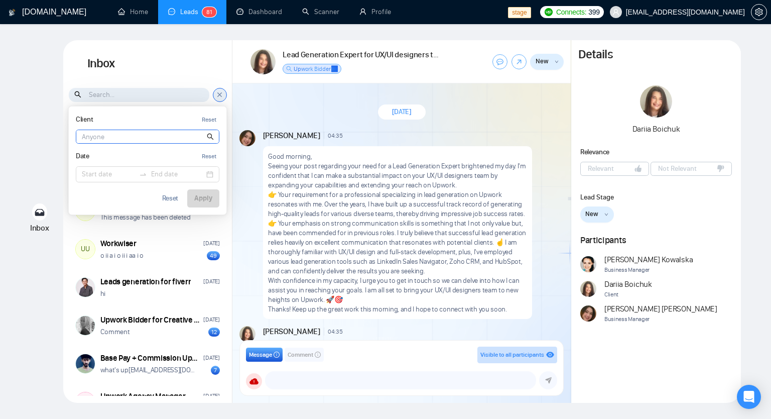
click at [144, 133] on input at bounding box center [147, 136] width 143 height 13
click at [612, 260] on span "Agnieszka Kowalska" at bounding box center [648, 259] width 88 height 11
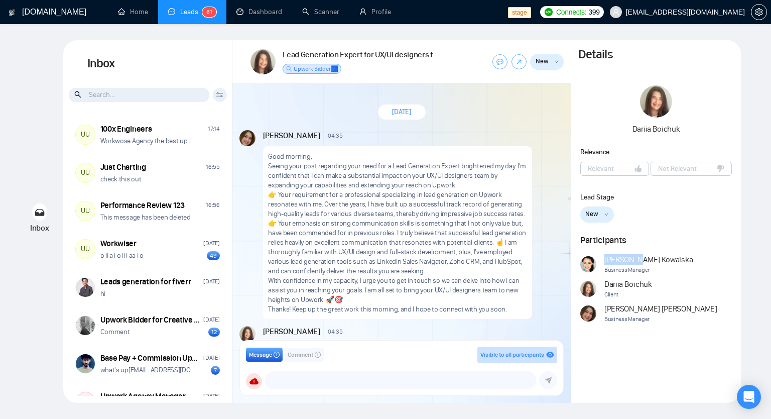
click at [612, 260] on span "Agnieszka Kowalska" at bounding box center [648, 259] width 88 height 11
copy span "[PERSON_NAME]"
click at [119, 93] on input at bounding box center [139, 95] width 141 height 14
click at [221, 92] on icon at bounding box center [220, 95] width 8 height 6
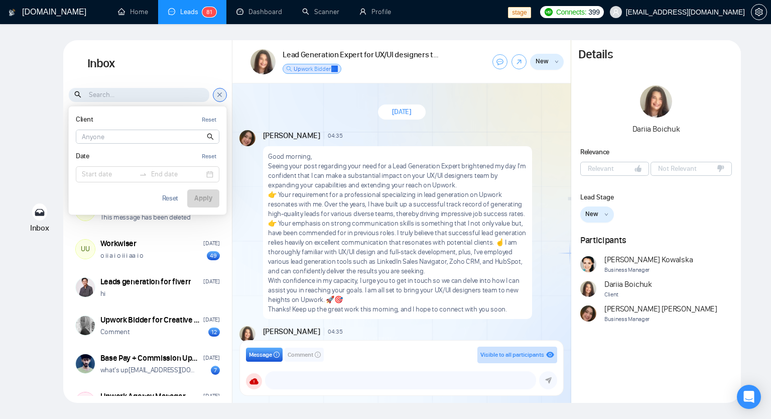
click at [115, 131] on input at bounding box center [147, 136] width 143 height 13
paste input "[PERSON_NAME]"
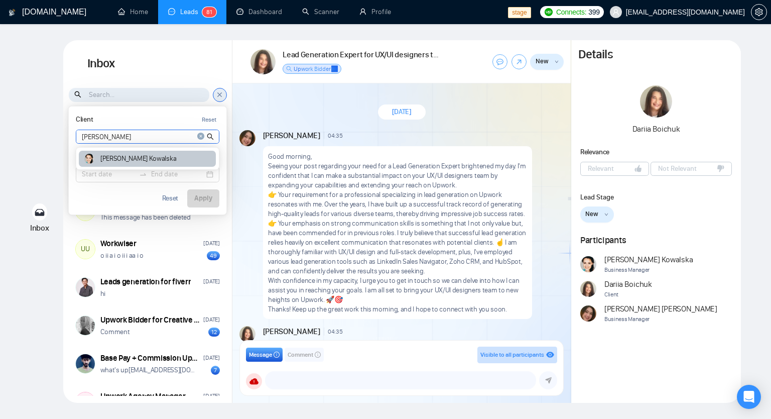
type input "[PERSON_NAME]"
click at [133, 163] on div "Agnieszka Kowalska" at bounding box center [147, 159] width 137 height 17
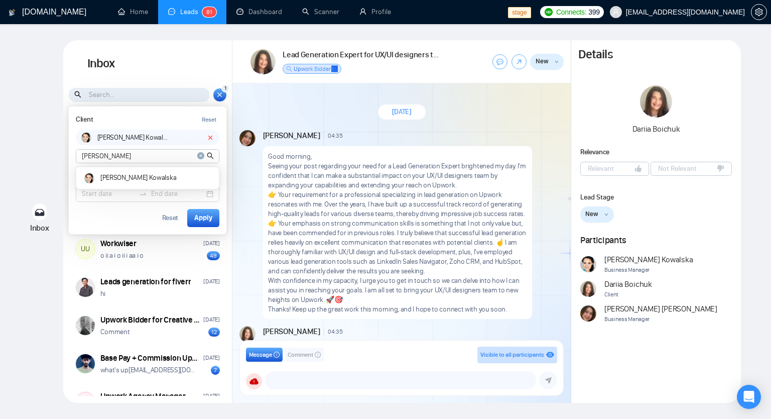
click at [213, 138] on icon at bounding box center [210, 137] width 7 height 7
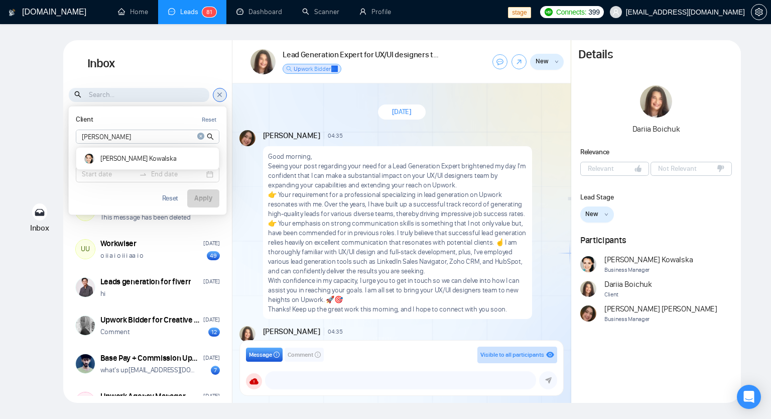
click at [222, 96] on icon at bounding box center [220, 94] width 8 height 9
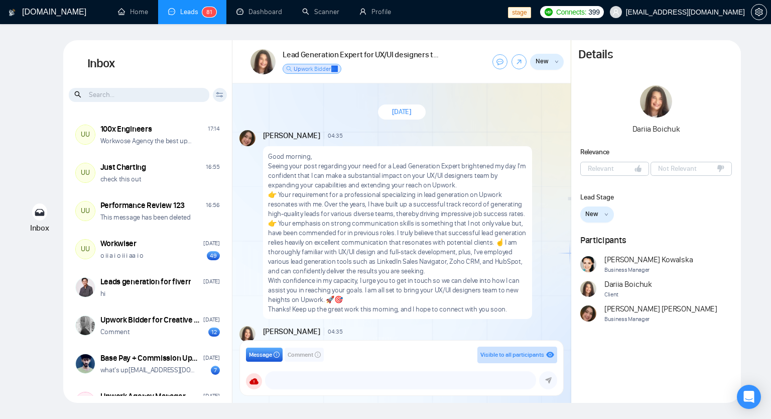
click at [222, 96] on icon at bounding box center [219, 96] width 7 height 2
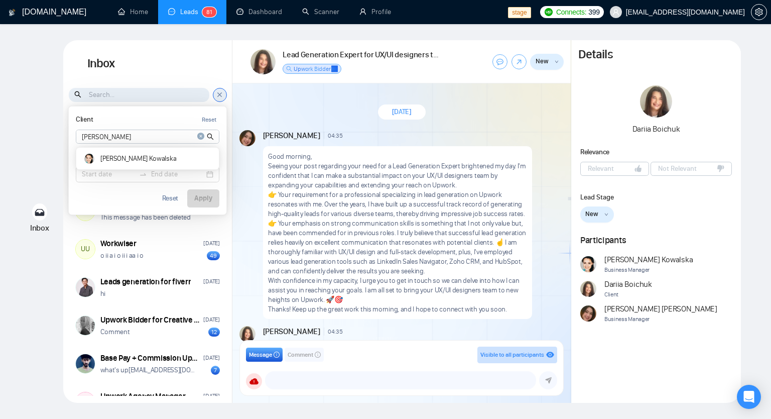
click at [200, 137] on icon "close-circle" at bounding box center [200, 136] width 7 height 7
click at [221, 91] on icon at bounding box center [220, 94] width 8 height 9
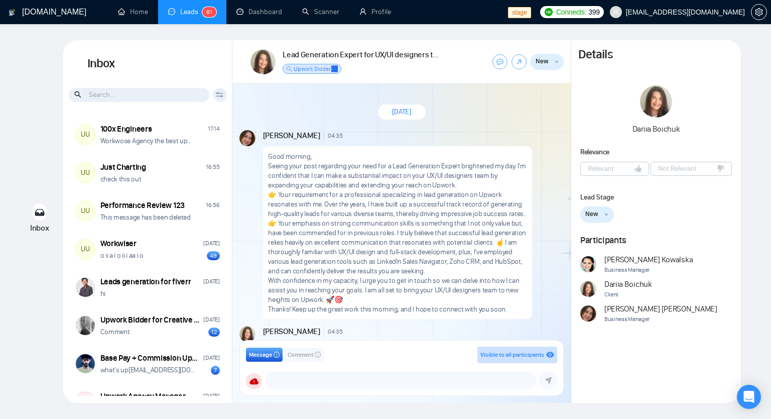
click at [221, 100] on div "Client Reset Agnieszka Kowalska Date Reset Reset Apply" at bounding box center [220, 95] width 14 height 14
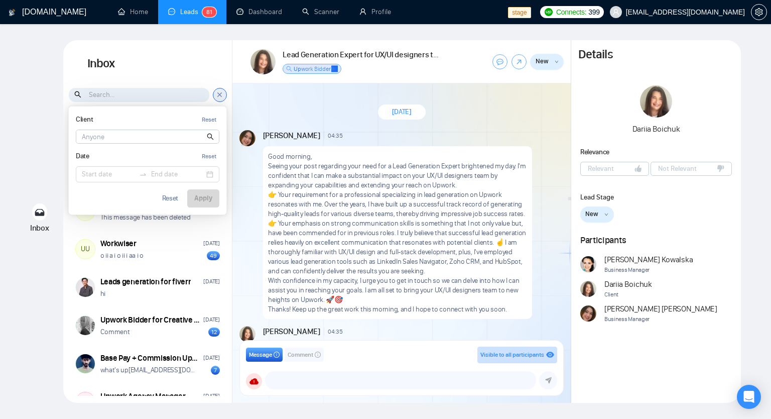
click at [227, 96] on div "Client Reset Agnieszka Kowalska Date Reset Reset Apply" at bounding box center [147, 94] width 169 height 15
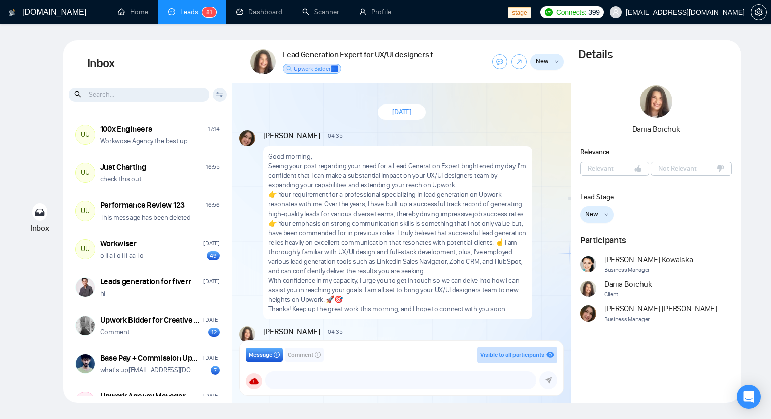
click at [139, 90] on input at bounding box center [139, 95] width 141 height 14
click at [140, 72] on h1 "Inbox" at bounding box center [147, 63] width 169 height 47
click at [131, 99] on input at bounding box center [139, 95] width 141 height 14
click at [75, 95] on icon "search" at bounding box center [77, 94] width 7 height 7
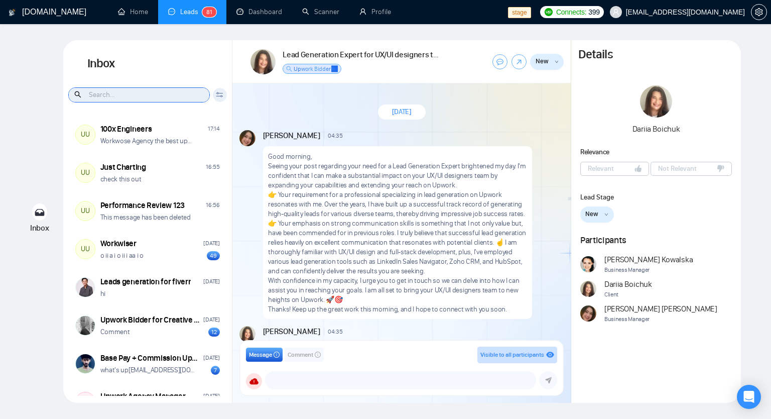
click at [110, 93] on input at bounding box center [139, 95] width 141 height 14
click at [217, 97] on icon at bounding box center [220, 95] width 8 height 6
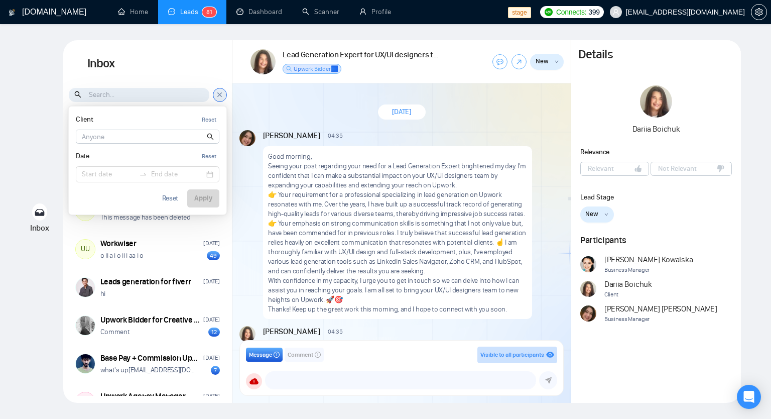
click at [161, 138] on input at bounding box center [147, 136] width 143 height 13
click at [116, 133] on input at bounding box center [147, 136] width 143 height 13
click at [609, 282] on span "Dariia Boichuk" at bounding box center [628, 284] width 48 height 11
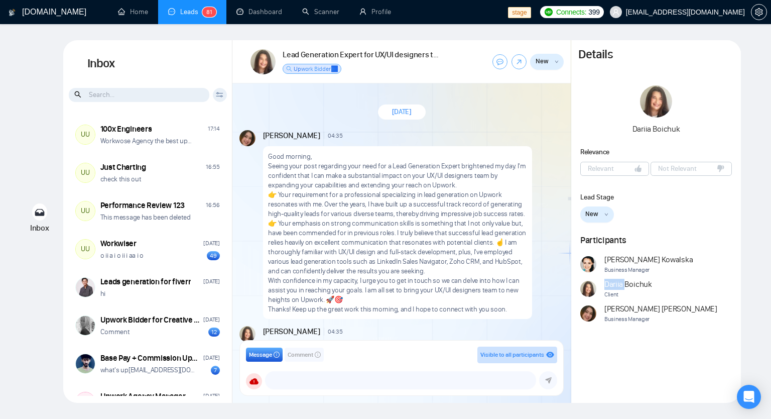
click at [609, 282] on span "Dariia Boichuk" at bounding box center [628, 284] width 48 height 11
copy span "Dariia"
click at [225, 92] on div "Client Reset Agnieszka Kowalska Date Reset Reset Apply" at bounding box center [220, 95] width 14 height 14
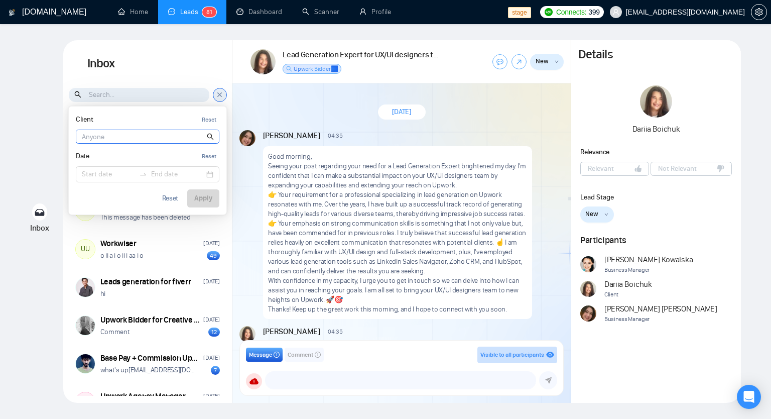
click at [119, 138] on input at bounding box center [147, 136] width 143 height 13
paste input "Dariia"
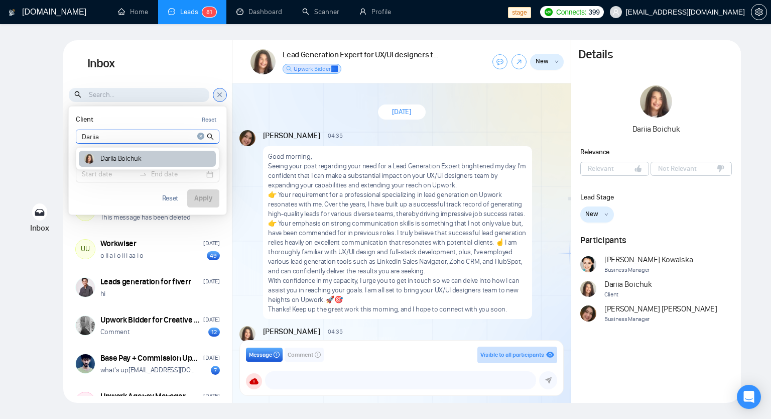
type input "Dariia"
click at [140, 157] on article "Dariia Boichuk" at bounding box center [120, 158] width 41 height 7
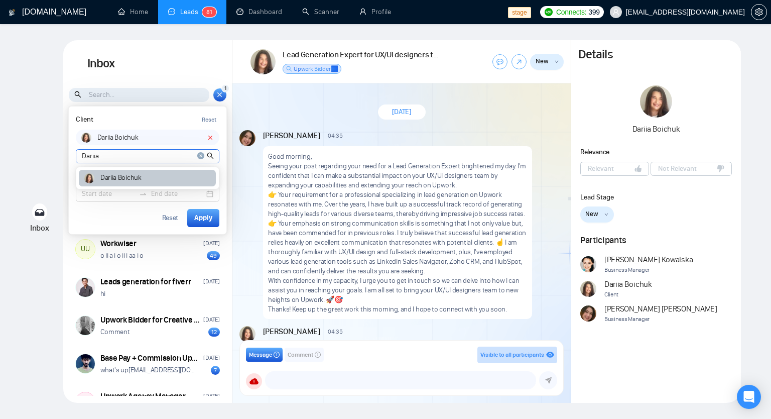
click at [140, 157] on input "Dariia" at bounding box center [147, 156] width 143 height 13
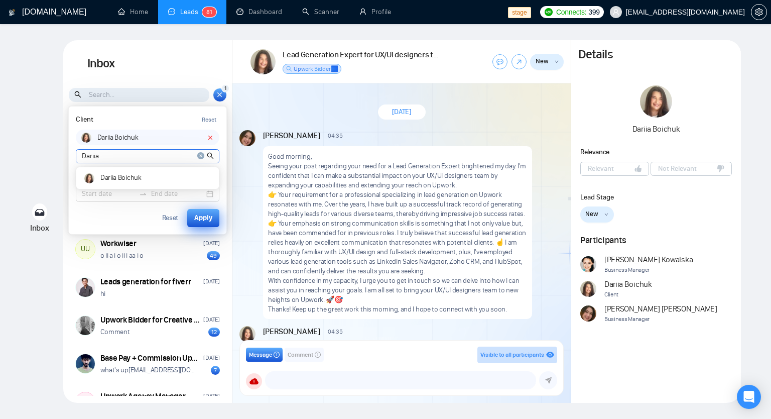
click at [207, 222] on div "Apply" at bounding box center [203, 217] width 18 height 11
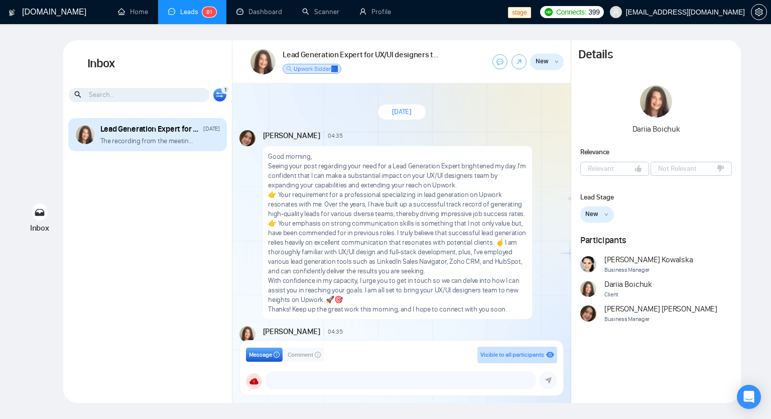
click at [160, 141] on p "The recording from the meeting on 3.11.2024(03:30 PM - 03:59 PM (UTC)) now avai…" at bounding box center [148, 141] width 96 height 10
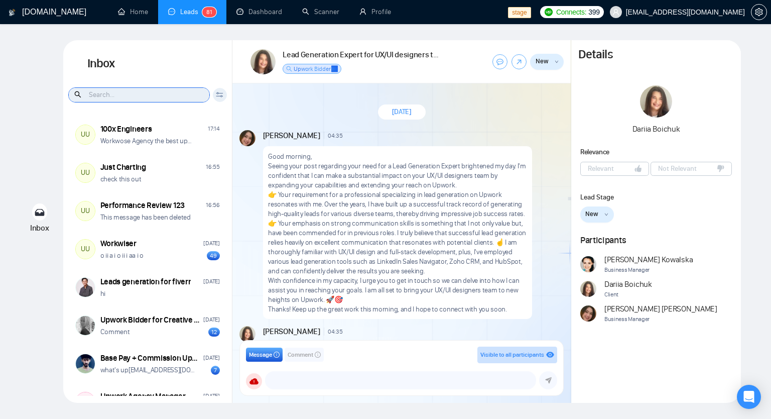
click at [113, 89] on input at bounding box center [139, 95] width 141 height 14
click at [217, 92] on icon at bounding box center [219, 93] width 7 height 2
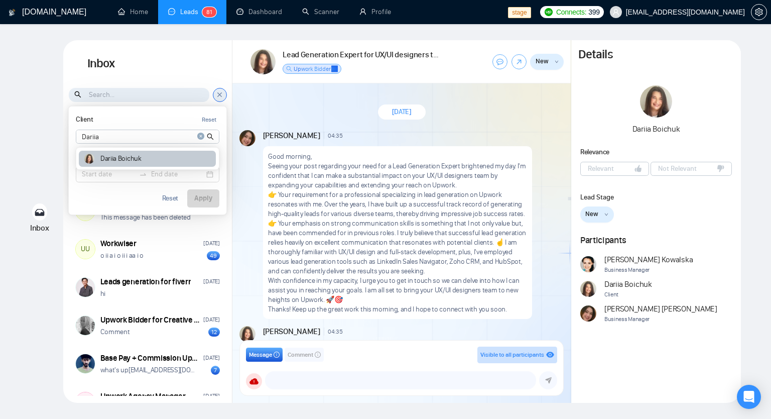
click at [131, 157] on article "Dariia Boichuk" at bounding box center [120, 158] width 41 height 7
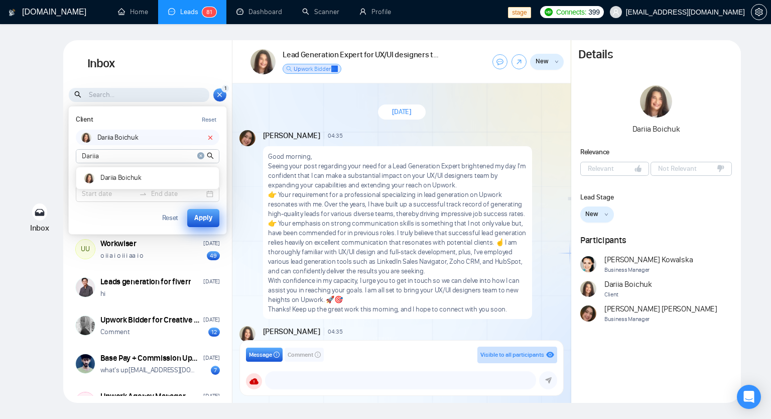
click at [215, 217] on button "Apply" at bounding box center [203, 218] width 32 height 18
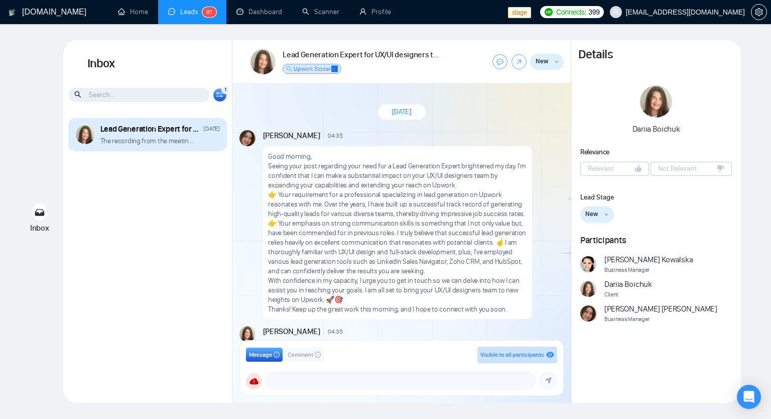
click at [162, 135] on div "Lead Generation Expert for UX/UI designers team March 11, 2024 The recording fr…" at bounding box center [159, 134] width 119 height 23
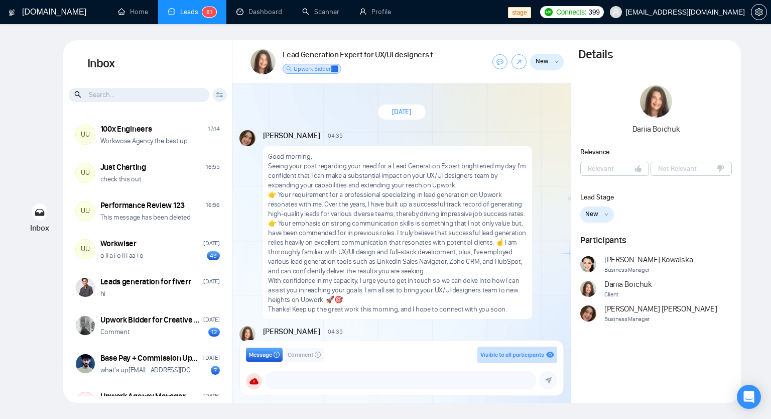
click at [225, 95] on div "Client Reset Dariia Dariia Boichuk Date Reset Reset Apply" at bounding box center [220, 95] width 14 height 14
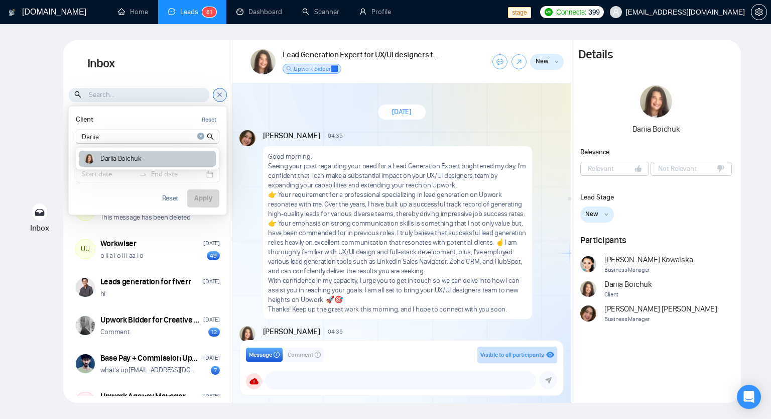
click at [150, 162] on div "Dariia Boichuk" at bounding box center [147, 159] width 137 height 17
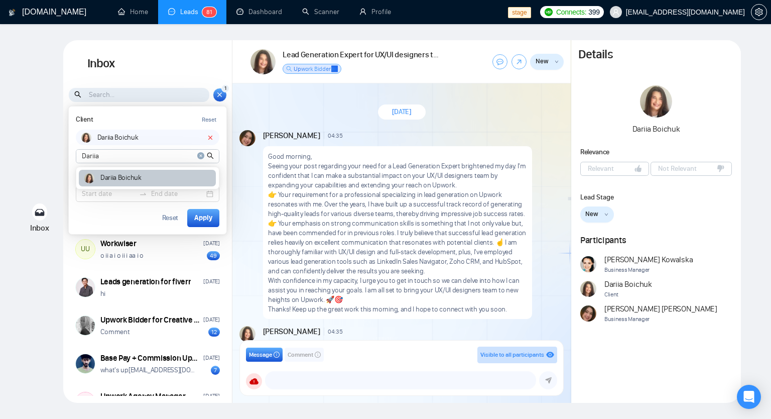
click at [150, 175] on div "Dariia Boichuk" at bounding box center [147, 178] width 137 height 17
click at [194, 54] on h1 "Inbox" at bounding box center [147, 63] width 169 height 47
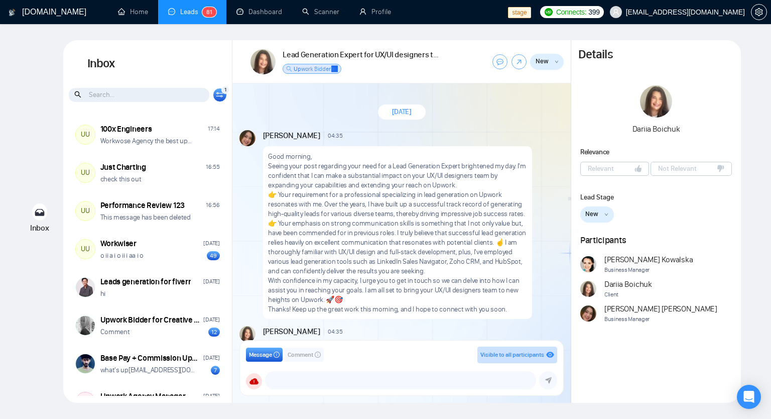
click at [221, 98] on div "1 Client Reset Dariia Boichuk Dariia Dariia Boichuk Date Reset Reset Apply" at bounding box center [220, 95] width 14 height 14
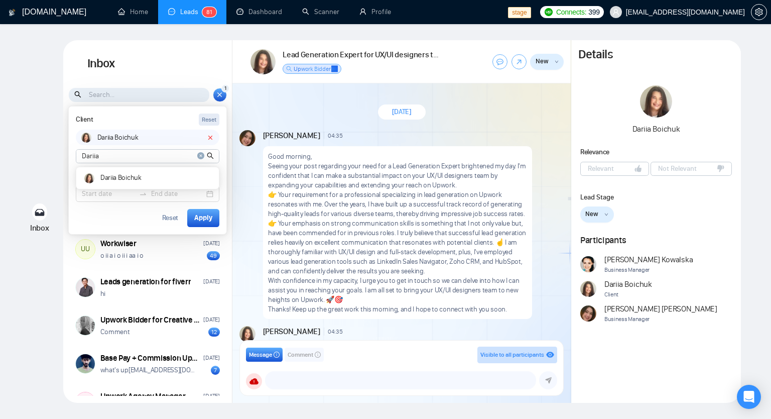
click at [210, 120] on div "Reset" at bounding box center [209, 120] width 15 height 10
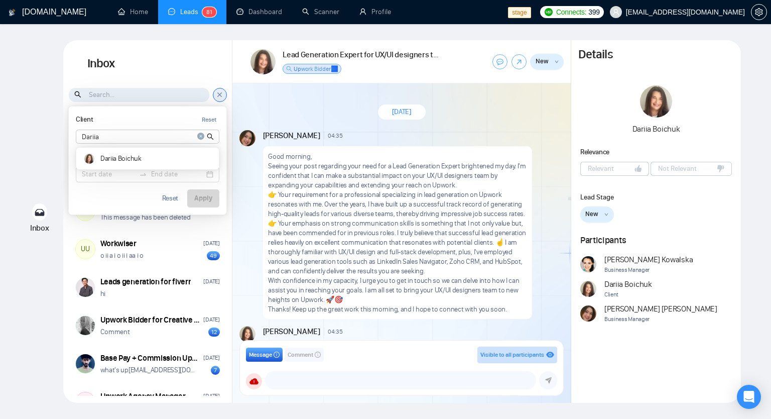
click at [176, 110] on div "Client Reset Dariia Dariia Boichuk Date Reset Reset Apply" at bounding box center [148, 160] width 158 height 108
click at [215, 52] on h1 "Inbox" at bounding box center [147, 63] width 169 height 47
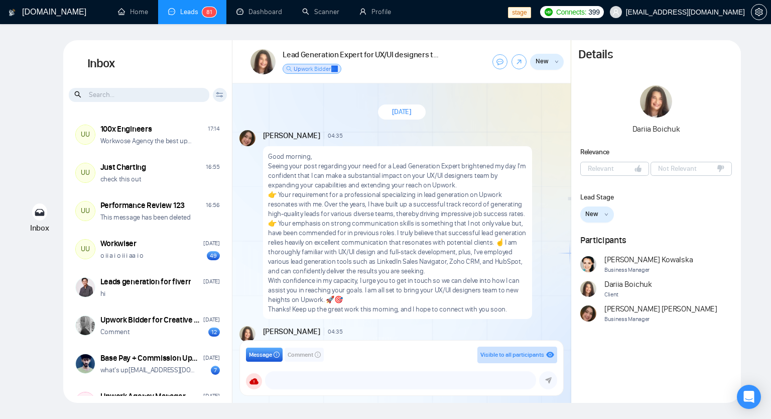
click at [220, 95] on icon at bounding box center [220, 95] width 8 height 6
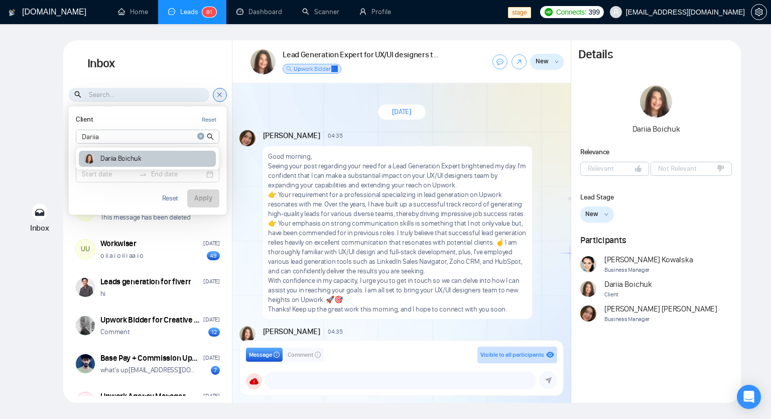
click at [155, 159] on div "Dariia Boichuk" at bounding box center [147, 159] width 137 height 17
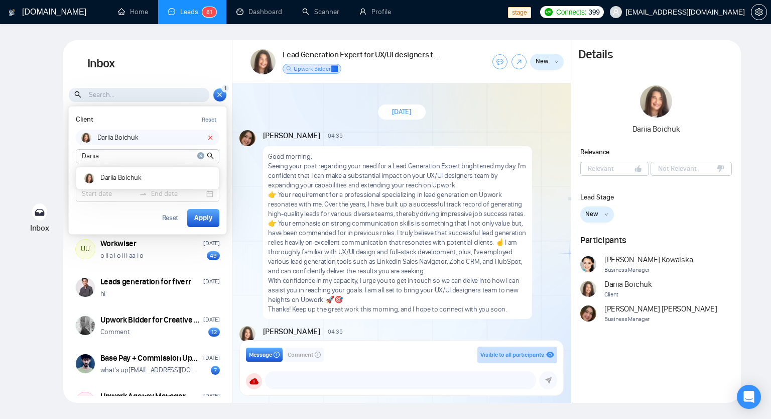
click at [215, 94] on div "1 Client Reset Dariia Boichuk Dariia Dariia Boichuk Date Reset Reset Apply" at bounding box center [220, 95] width 14 height 14
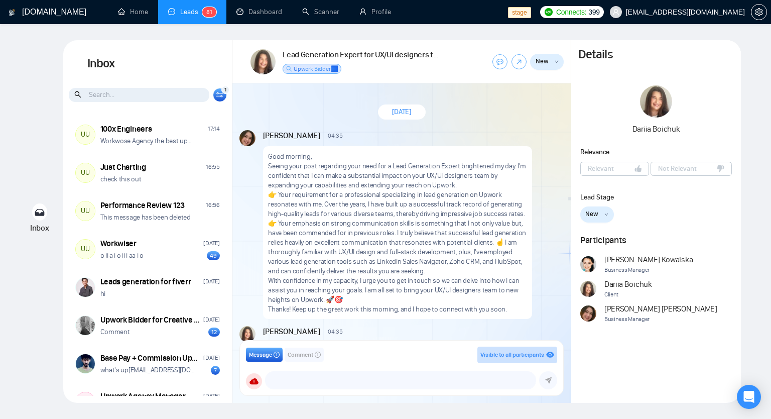
click at [215, 94] on div "1 Client Reset Dariia Boichuk Dariia Dariia Boichuk Date Reset Reset Apply" at bounding box center [220, 95] width 14 height 14
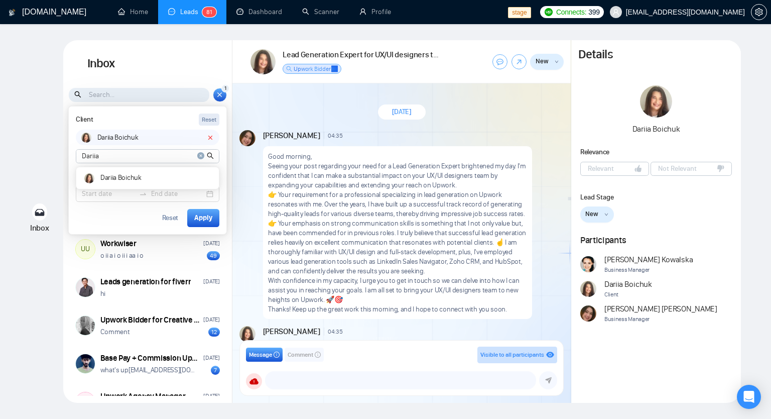
click at [209, 118] on div "Reset" at bounding box center [209, 120] width 15 height 10
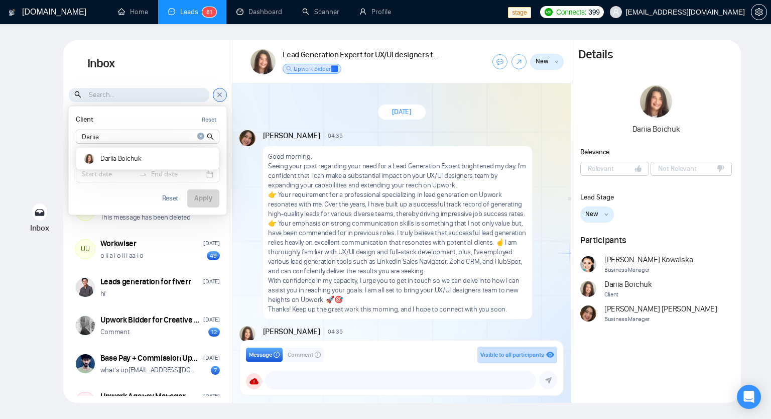
click at [207, 63] on h1 "Inbox" at bounding box center [147, 63] width 169 height 47
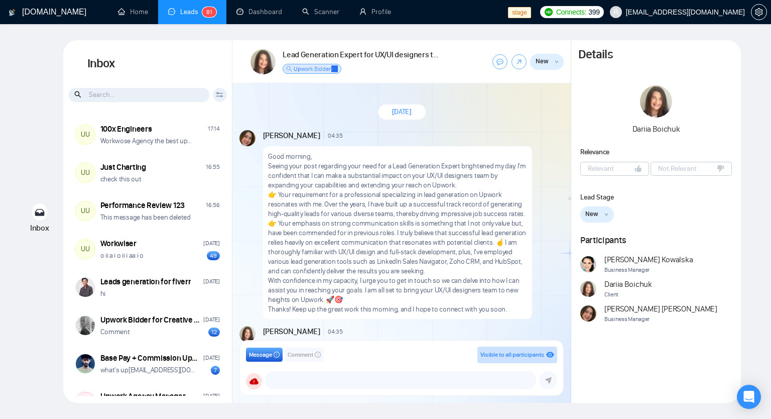
click at [221, 101] on div "Client Reset Dariia Dariia Boichuk Date Reset Reset Apply" at bounding box center [147, 94] width 169 height 15
click at [221, 97] on div "Client Reset Dariia Dariia Boichuk Date Reset Reset Apply" at bounding box center [220, 95] width 14 height 14
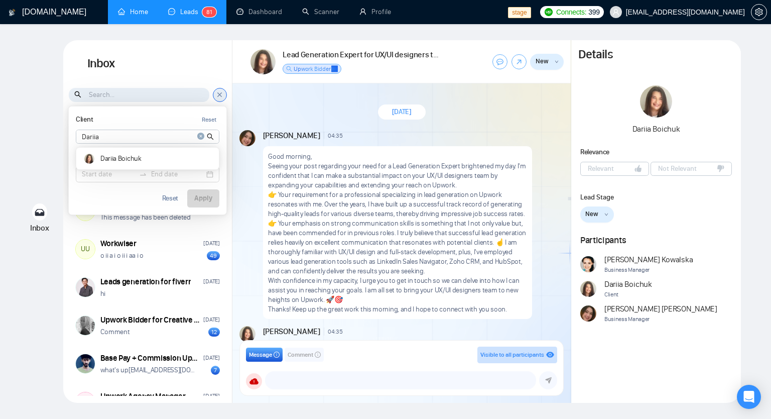
click at [147, 16] on link "Home" at bounding box center [133, 12] width 30 height 9
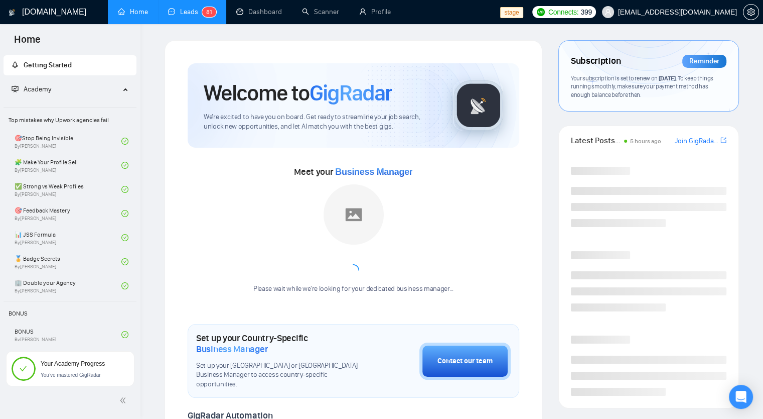
click at [197, 16] on link "Leads 8 1" at bounding box center [192, 12] width 48 height 9
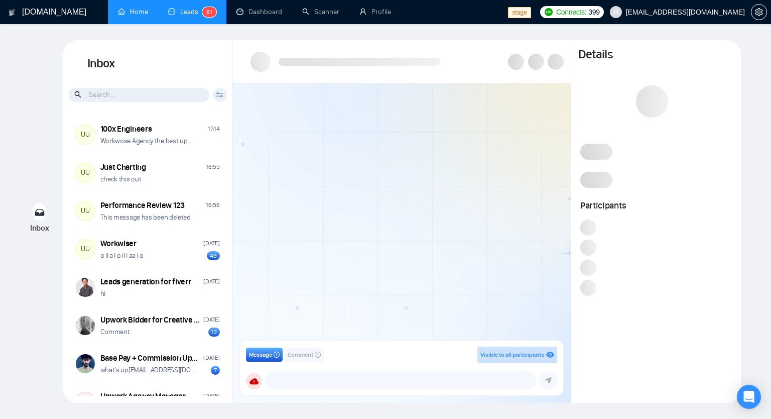
click at [218, 98] on div "Client Reset Dariia Boichuk Date Reset Reset Apply" at bounding box center [220, 95] width 14 height 14
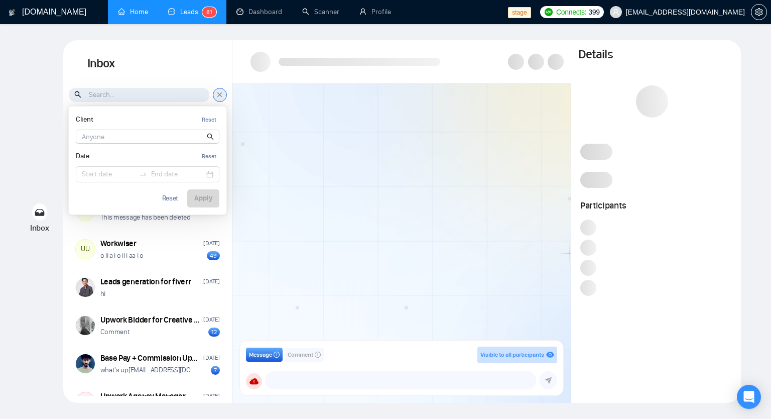
click at [153, 138] on input at bounding box center [147, 136] width 143 height 13
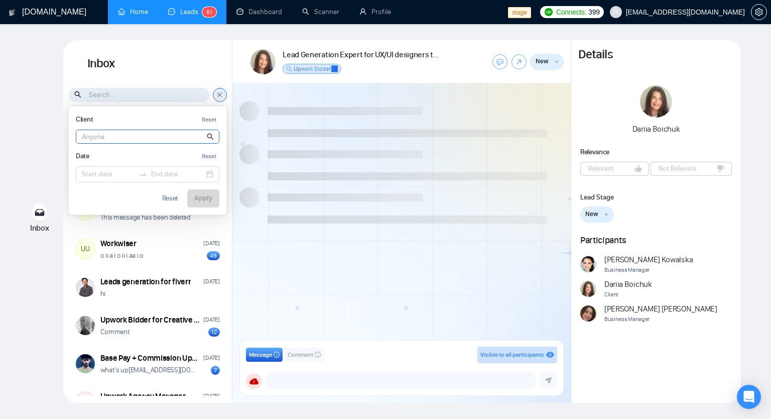
scroll to position [769, 0]
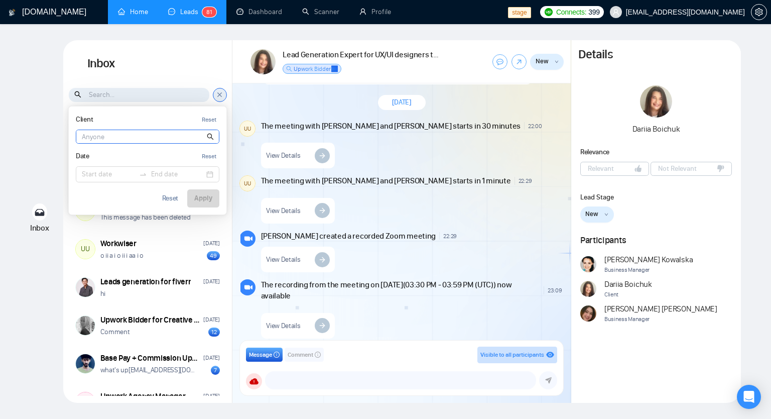
click at [127, 138] on input at bounding box center [147, 136] width 143 height 13
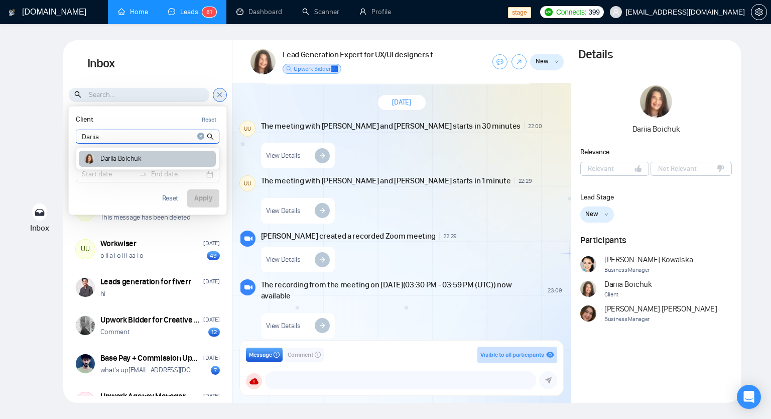
type input "Dariia"
click at [127, 155] on article "Dariia Boichuk" at bounding box center [120, 158] width 41 height 7
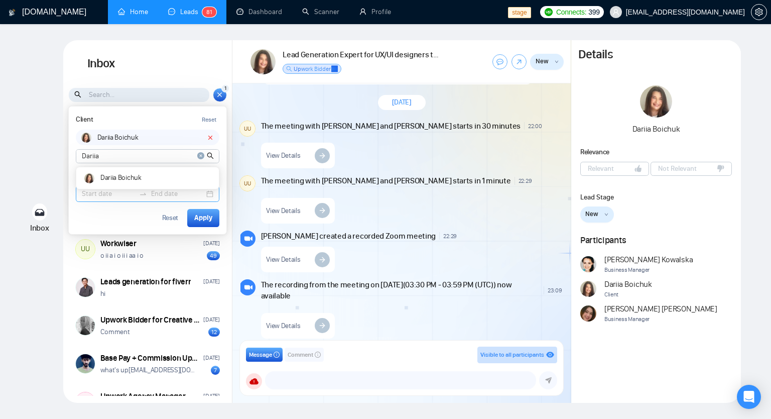
click at [131, 198] on input at bounding box center [108, 193] width 53 height 11
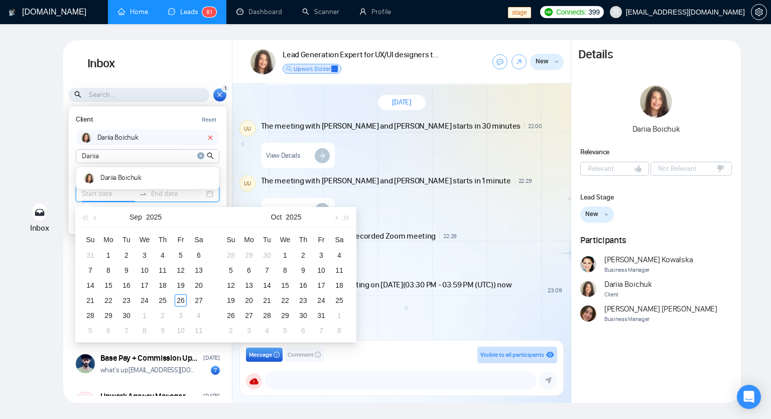
click at [131, 198] on input at bounding box center [108, 193] width 53 height 11
click at [118, 195] on input at bounding box center [108, 193] width 53 height 11
click at [139, 114] on div "Client Reset" at bounding box center [148, 119] width 144 height 13
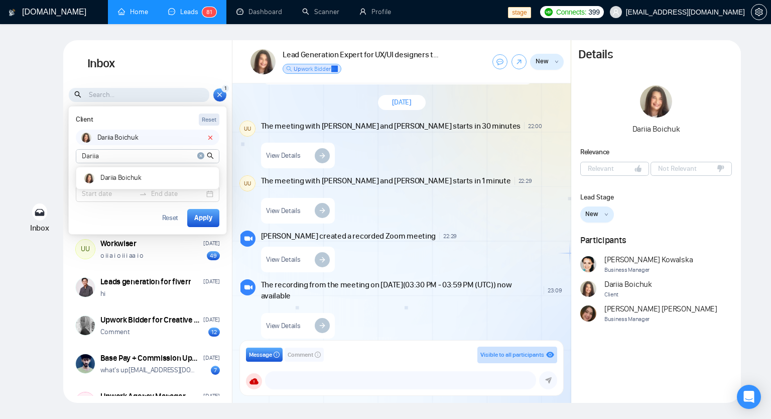
click at [212, 121] on div "Reset" at bounding box center [209, 120] width 15 height 10
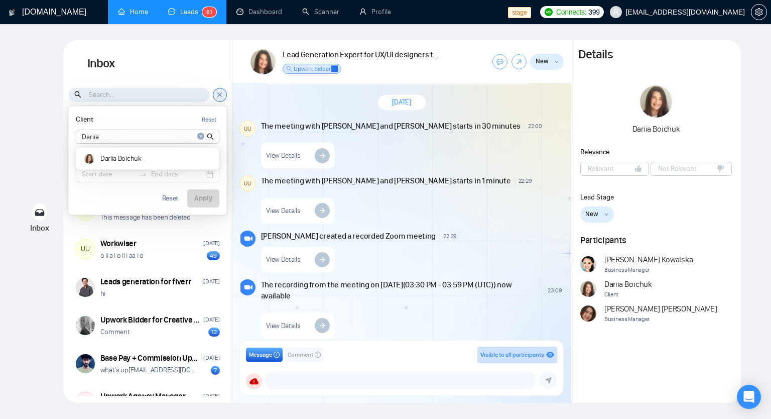
click at [157, 86] on h1 "Inbox" at bounding box center [147, 63] width 169 height 47
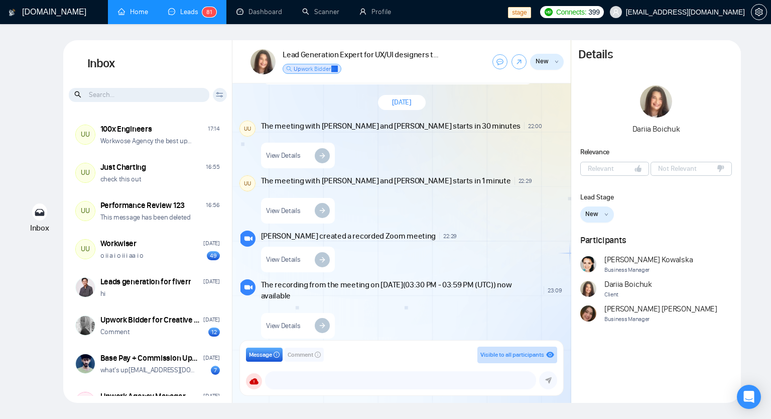
click at [155, 93] on input at bounding box center [139, 95] width 141 height 14
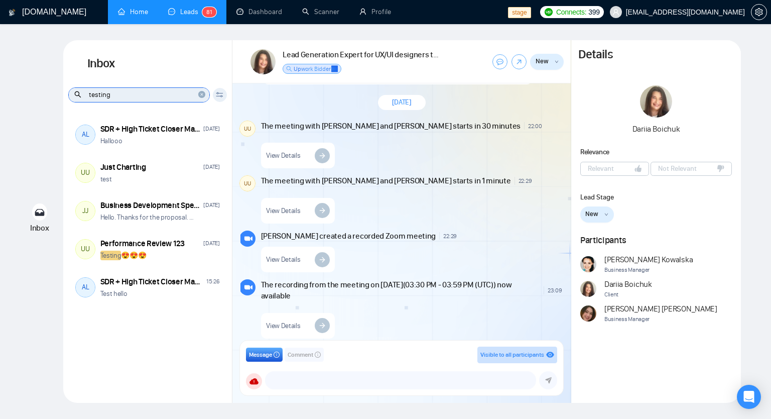
type input "testing"
click at [200, 93] on icon "close-circle" at bounding box center [201, 94] width 7 height 7
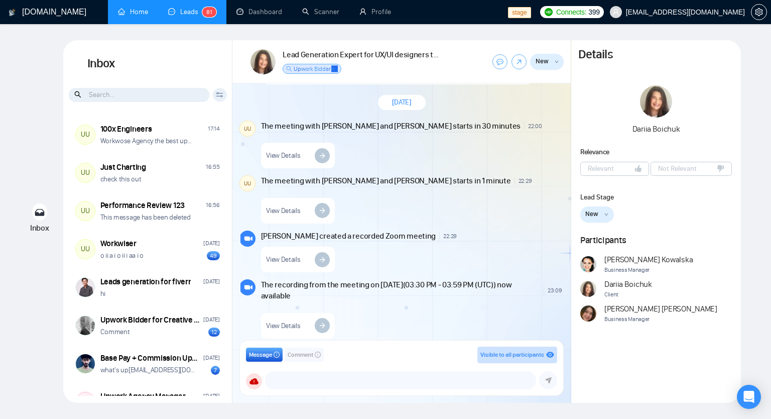
click at [225, 92] on div "Client Reset Dariia Dariia Boichuk Date Reset Reset Apply" at bounding box center [220, 95] width 14 height 14
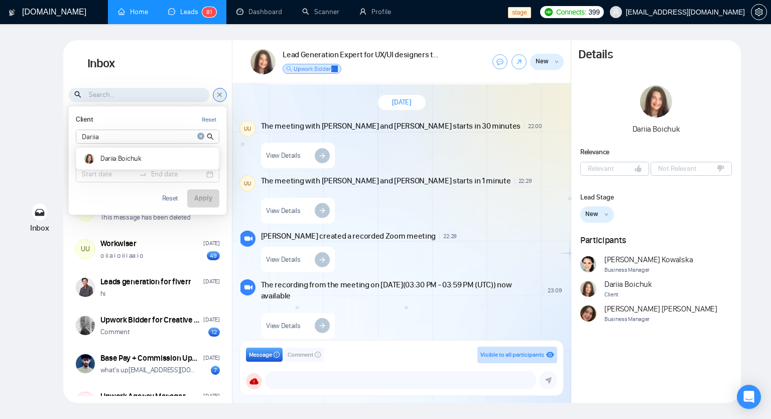
click at [182, 125] on div "Client Reset" at bounding box center [148, 119] width 144 height 13
click at [125, 180] on div at bounding box center [148, 174] width 144 height 16
click at [114, 175] on input at bounding box center [108, 174] width 53 height 11
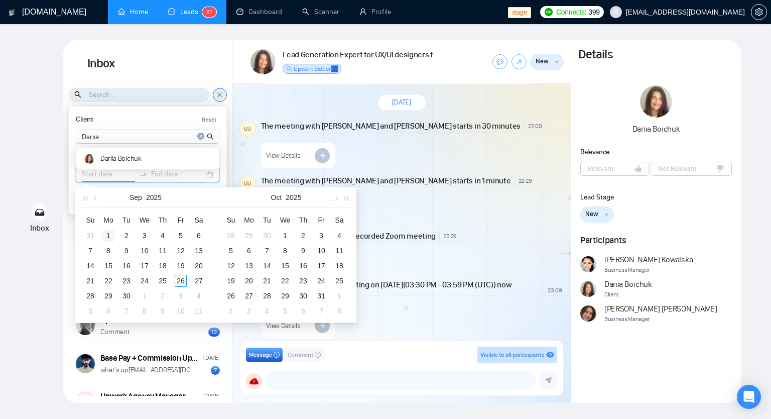
type input "2025-09-01"
click at [110, 236] on div "1" at bounding box center [108, 235] width 12 height 12
type input "2025-09-06"
type input "2025-10-01"
click at [289, 234] on div "1" at bounding box center [285, 235] width 12 height 12
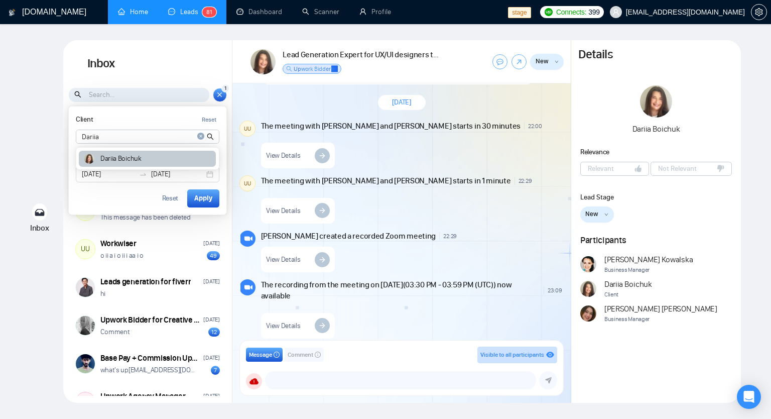
click at [181, 152] on div "Dariia Boichuk" at bounding box center [147, 159] width 137 height 17
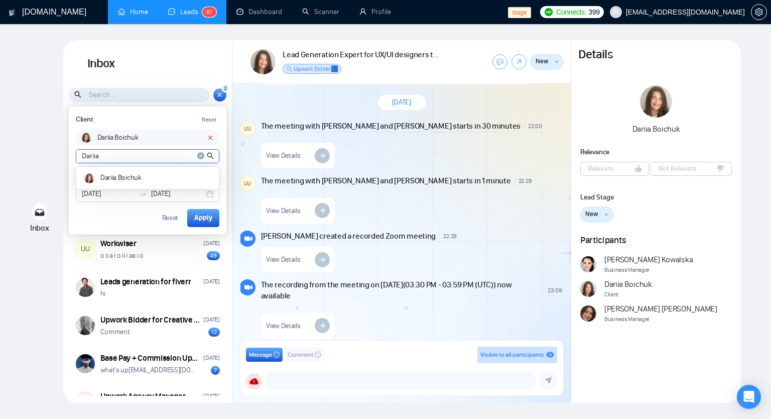
click at [181, 156] on input "Dariia" at bounding box center [147, 156] width 143 height 13
click at [201, 155] on icon "close-circle" at bounding box center [200, 155] width 7 height 7
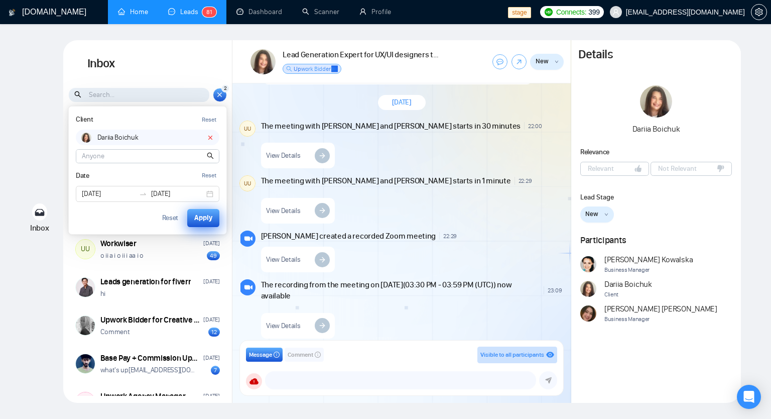
click at [207, 212] on div "Apply" at bounding box center [203, 217] width 18 height 11
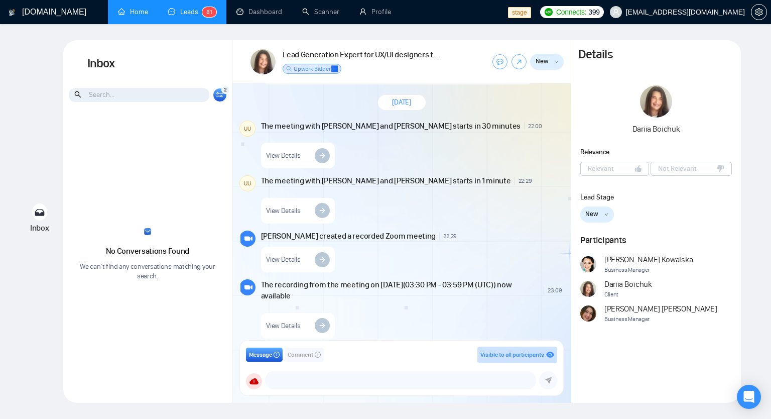
click at [222, 98] on div "2 Client Reset Dariia Boichuk Dariia Boichuk Date Reset 2025-09-01 2025-10-01 R…" at bounding box center [220, 95] width 14 height 14
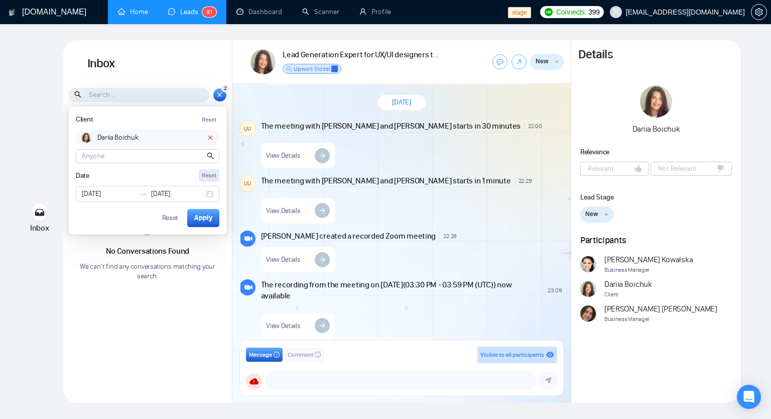
click at [209, 171] on div "Reset" at bounding box center [209, 176] width 15 height 10
click at [214, 122] on div "Reset" at bounding box center [209, 120] width 15 height 10
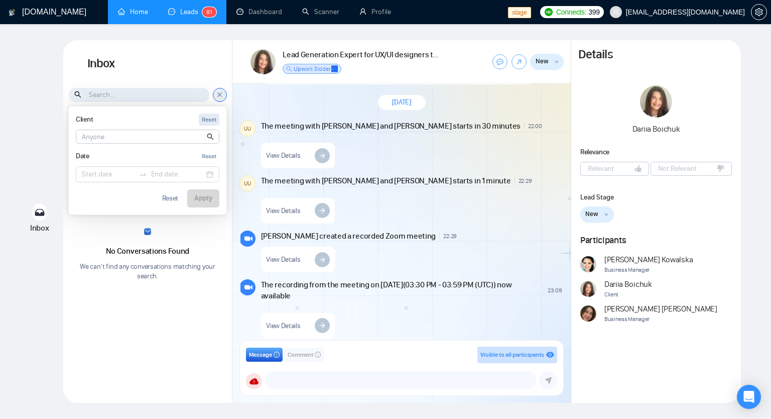
click at [214, 122] on div "Reset" at bounding box center [209, 120] width 15 height 10
click at [221, 99] on div "Client Reset Dariia Boichuk Date Reset Reset Apply" at bounding box center [220, 95] width 14 height 14
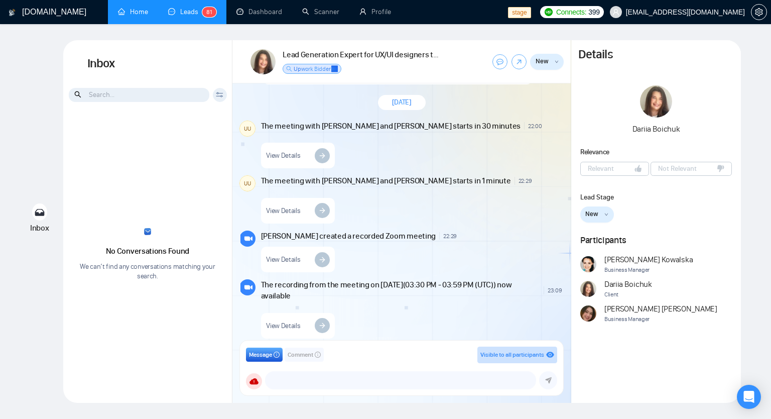
click at [169, 10] on link "Leads 8 1" at bounding box center [192, 12] width 48 height 9
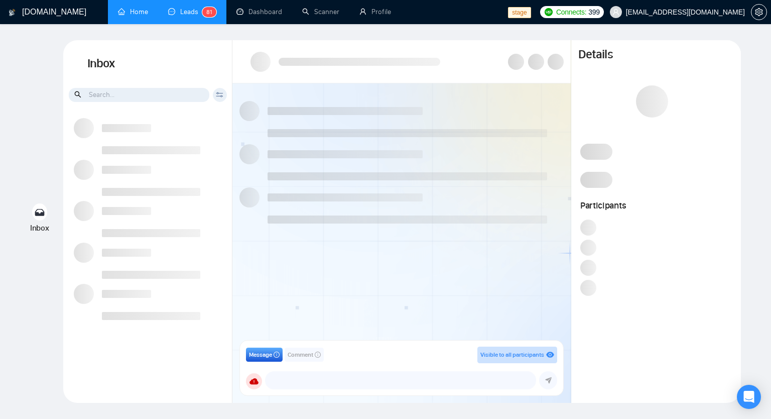
click at [133, 9] on link "Home" at bounding box center [133, 12] width 30 height 9
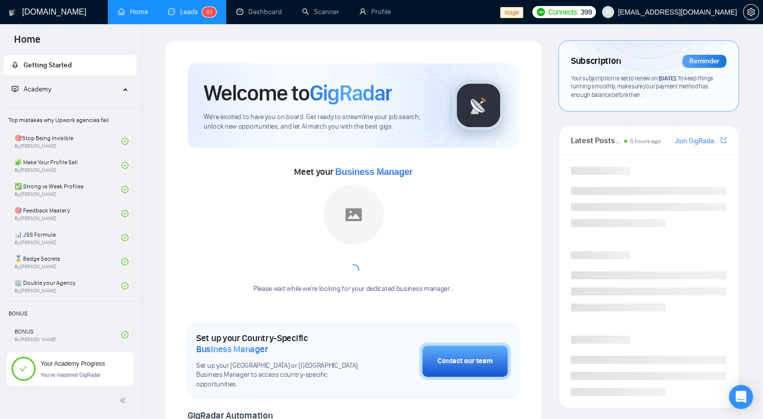
click at [182, 8] on link "Leads 8 1" at bounding box center [192, 12] width 48 height 9
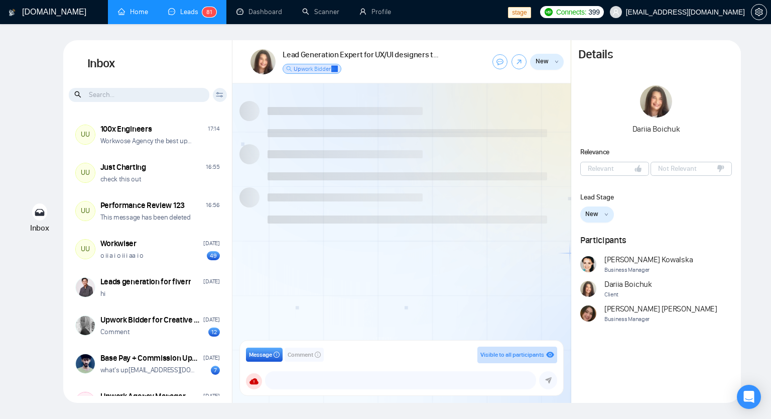
click at [216, 96] on icon at bounding box center [219, 96] width 7 height 2
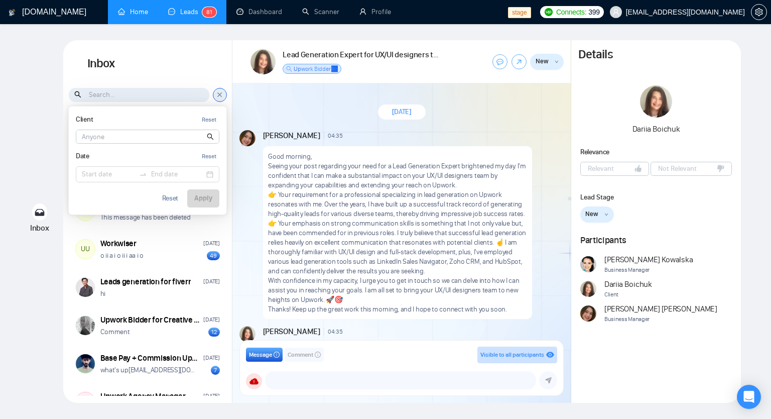
scroll to position [769, 0]
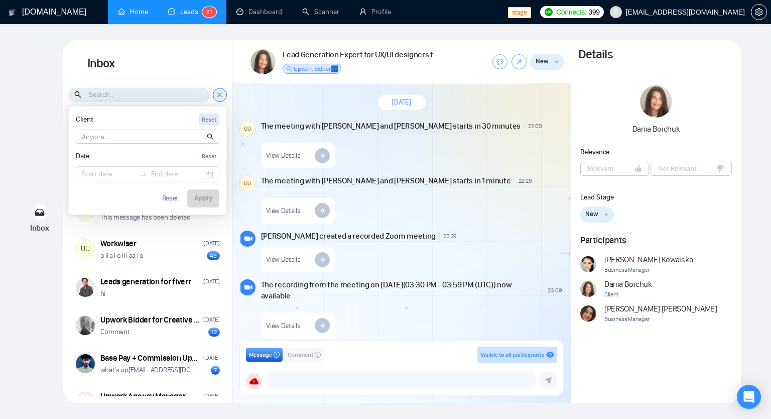
click at [214, 116] on div "Reset" at bounding box center [209, 120] width 15 height 10
click at [114, 139] on input at bounding box center [147, 136] width 143 height 13
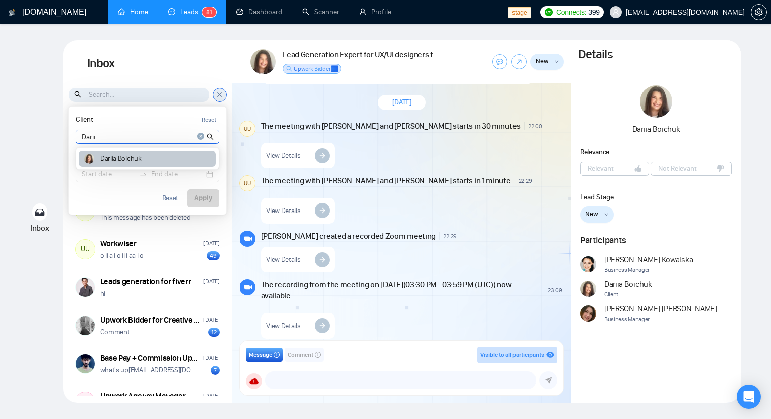
type input "Darii"
click at [110, 160] on article "Dariia Boichuk" at bounding box center [120, 158] width 41 height 7
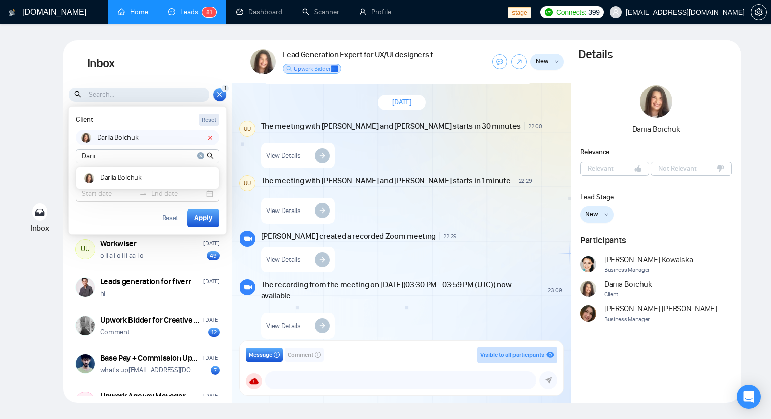
click at [206, 120] on div "Reset" at bounding box center [209, 120] width 15 height 10
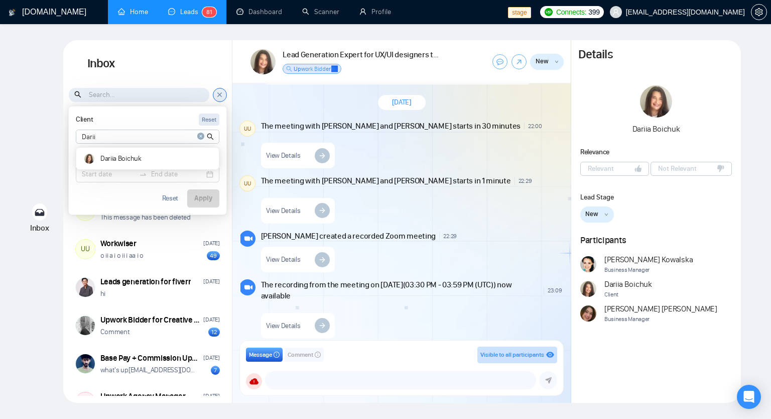
click at [206, 120] on div "Reset" at bounding box center [209, 120] width 15 height 10
drag, startPoint x: 119, startPoint y: 141, endPoint x: 77, endPoint y: 137, distance: 41.9
click at [77, 137] on input "Darii" at bounding box center [147, 136] width 143 height 13
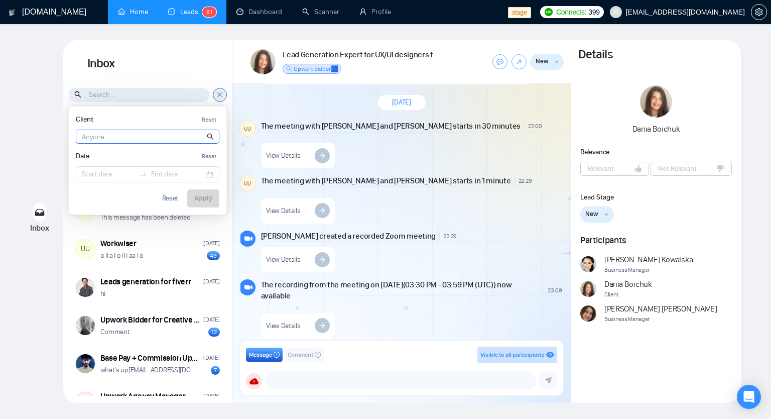
click at [140, 137] on input at bounding box center [147, 136] width 143 height 13
type input "Dariia"
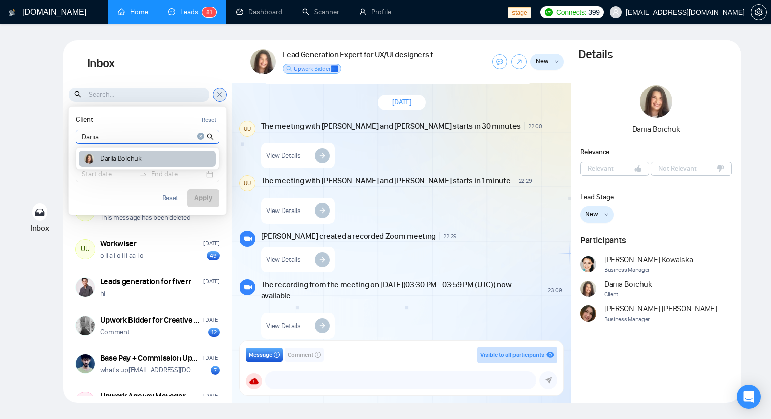
click at [105, 162] on div "Dariia Boichuk" at bounding box center [147, 159] width 137 height 17
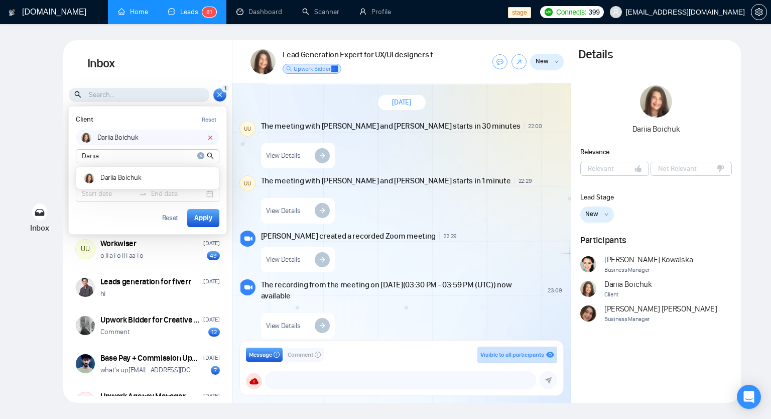
click at [216, 57] on h1 "Inbox" at bounding box center [147, 63] width 169 height 47
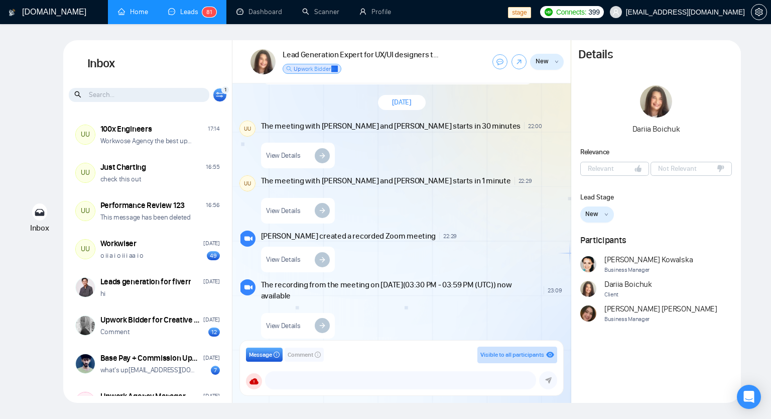
click at [219, 97] on div "1 Client Reset Dariia Boichuk Dariia Dariia Boichuk Date Reset Reset Apply" at bounding box center [220, 95] width 14 height 14
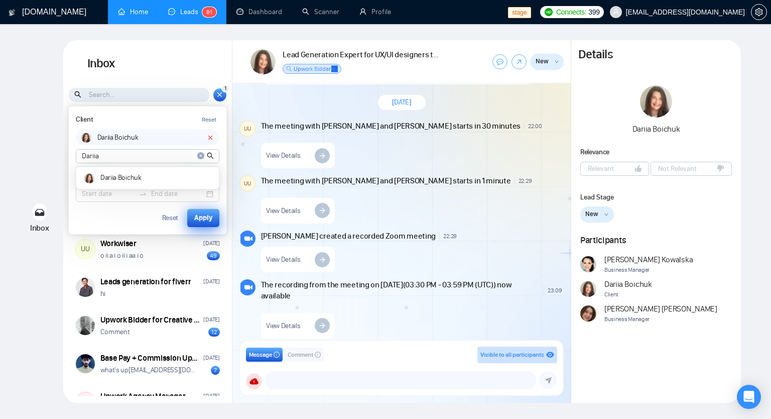
click at [202, 221] on div "Apply" at bounding box center [203, 217] width 18 height 11
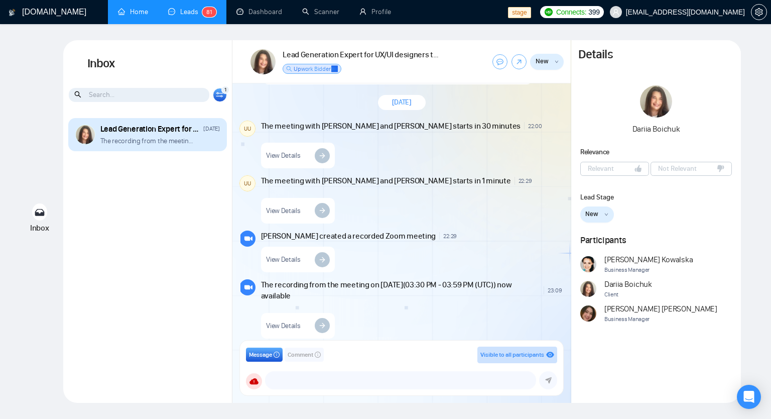
click at [153, 147] on div "Lead Generation Expert for UX/UI designers team March 11, 2024 The recording fr…" at bounding box center [147, 134] width 159 height 33
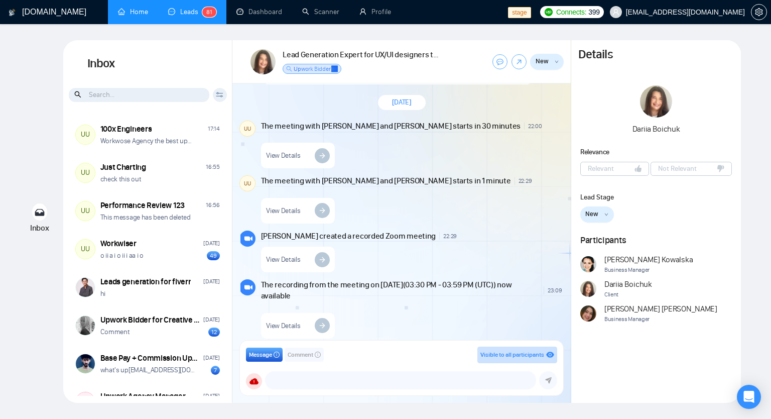
click at [221, 91] on div "Client Reset Dariia Dariia Boichuk Date Reset Reset Apply" at bounding box center [220, 95] width 14 height 14
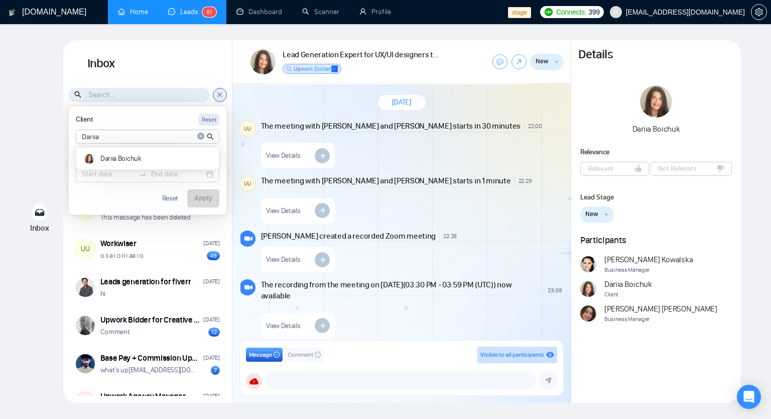
click at [211, 120] on div "Reset" at bounding box center [209, 120] width 15 height 10
click at [207, 117] on div "Reset" at bounding box center [209, 120] width 15 height 10
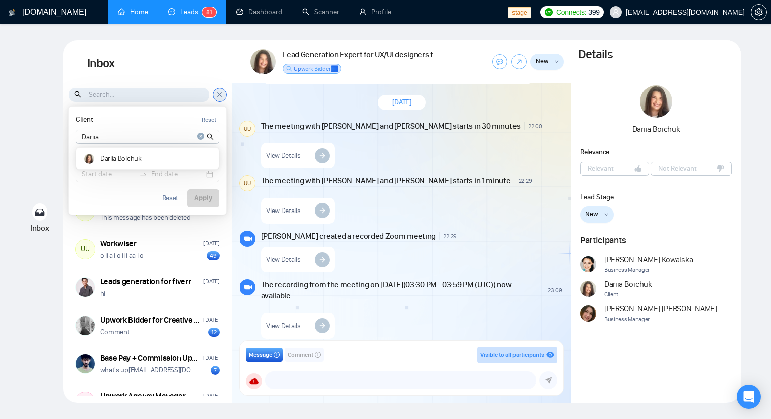
click at [167, 106] on div "Client Reset Dariia Dariia Boichuk Date Reset Reset Apply" at bounding box center [148, 160] width 158 height 108
click at [199, 109] on div "Client Reset Dariia Dariia Boichuk Date Reset Reset Apply" at bounding box center [148, 160] width 158 height 108
click at [205, 115] on div "Reset" at bounding box center [209, 120] width 15 height 10
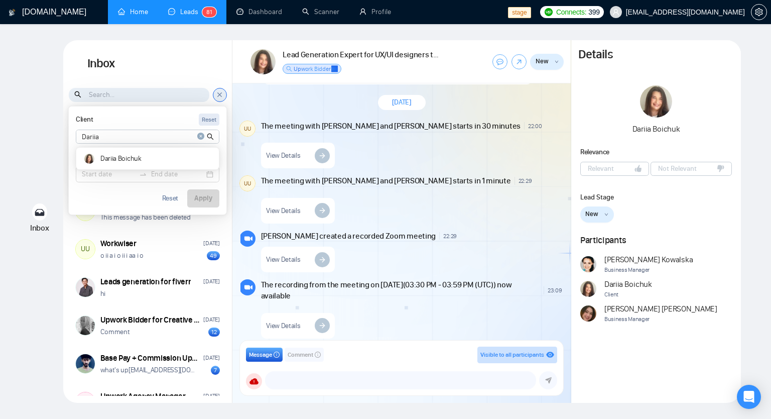
click at [205, 115] on div "Reset" at bounding box center [209, 120] width 15 height 10
click at [207, 119] on div "Reset" at bounding box center [209, 120] width 15 height 10
click at [207, 121] on div "Reset" at bounding box center [209, 120] width 15 height 10
click at [181, 125] on div "Client Reset Dariia Dariia Boichuk" at bounding box center [148, 128] width 144 height 31
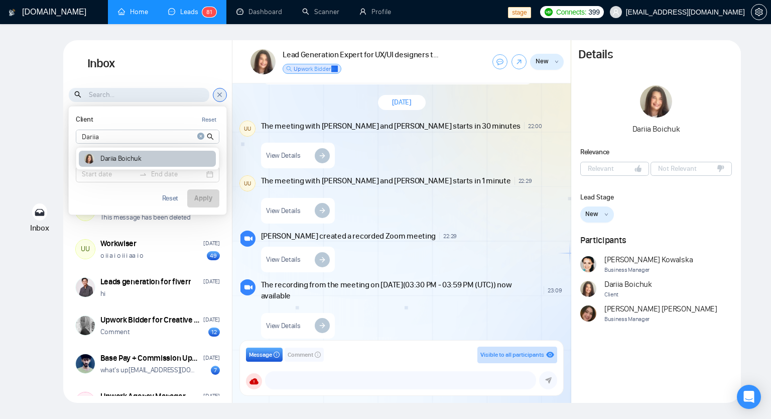
click at [148, 161] on div "Dariia Boichuk" at bounding box center [147, 159] width 137 height 17
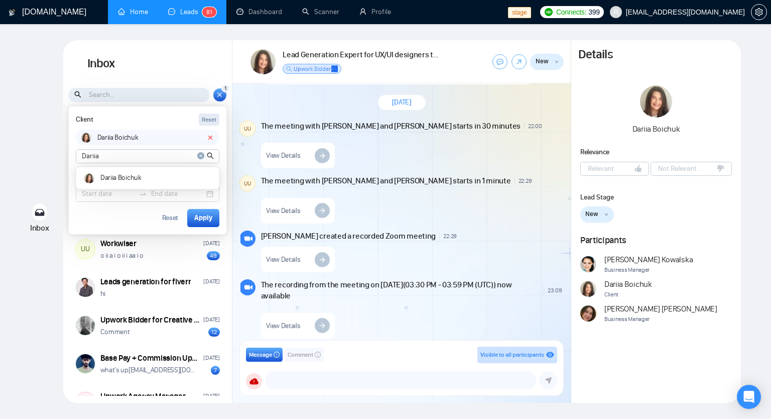
click at [207, 117] on div "Reset" at bounding box center [209, 120] width 15 height 10
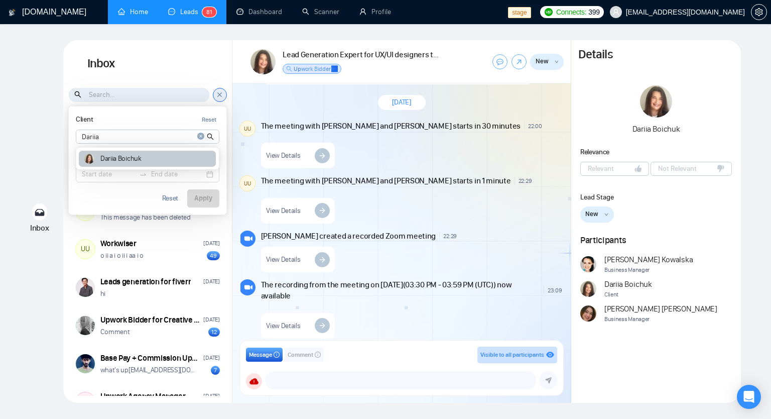
click at [171, 161] on div "Dariia Boichuk" at bounding box center [147, 159] width 137 height 17
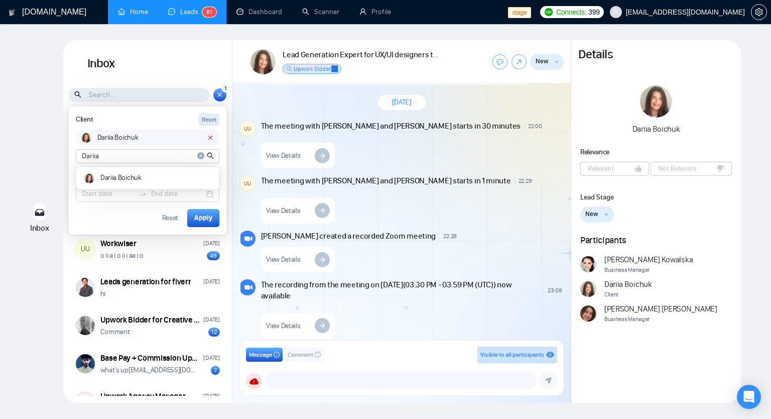
click at [219, 118] on button "Reset" at bounding box center [209, 119] width 21 height 13
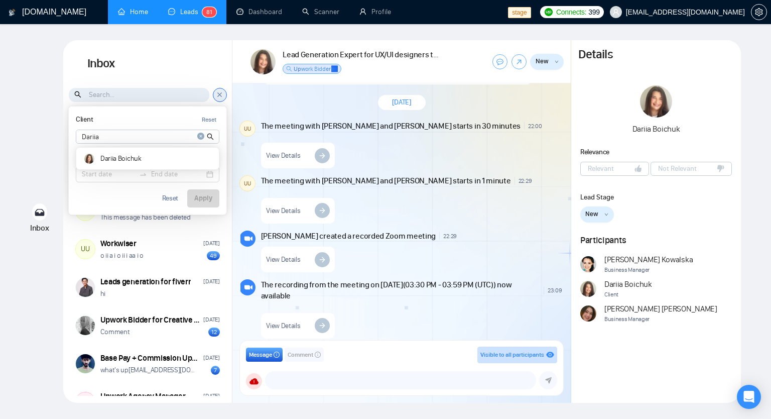
click at [179, 160] on div "Dariia Boichuk" at bounding box center [147, 159] width 137 height 17
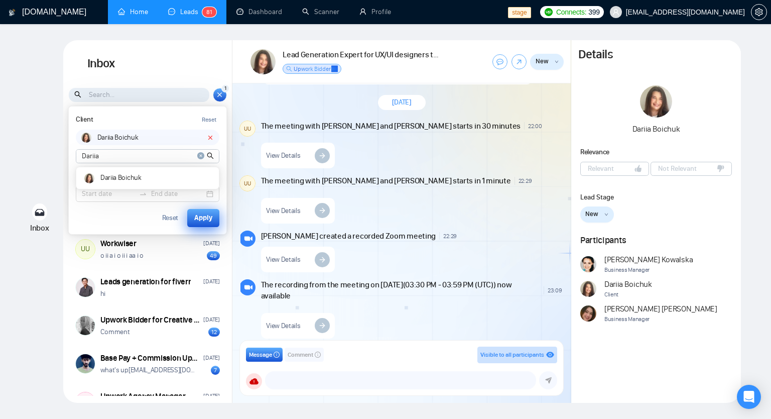
click at [217, 217] on button "Apply" at bounding box center [203, 218] width 32 height 18
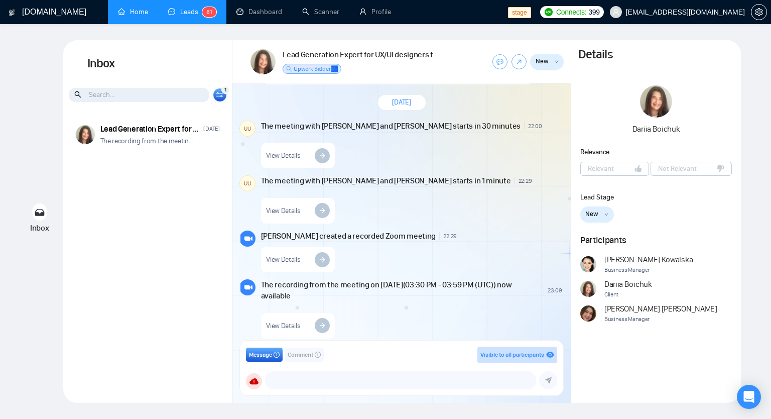
click at [222, 100] on div "1 Client Reset Dariia Boichuk Dariia Dariia Boichuk Date Reset Reset Apply" at bounding box center [220, 95] width 14 height 14
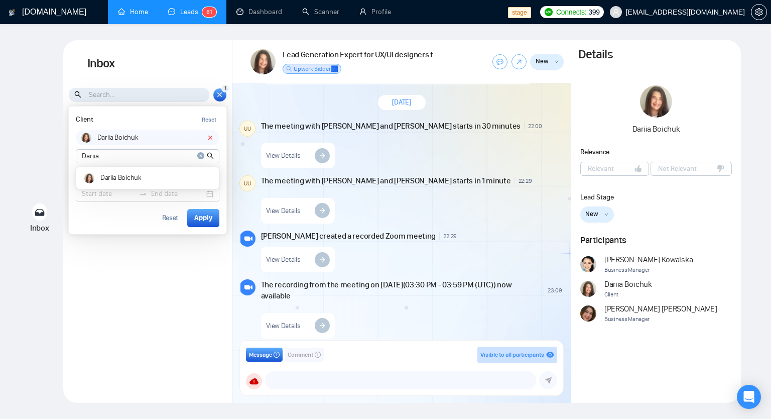
click at [202, 156] on icon "close-circle" at bounding box center [200, 155] width 7 height 7
click at [201, 228] on div "Client Reset Dariia Boichuk Dariia Boichuk Date Reset Reset Apply" at bounding box center [148, 169] width 158 height 127
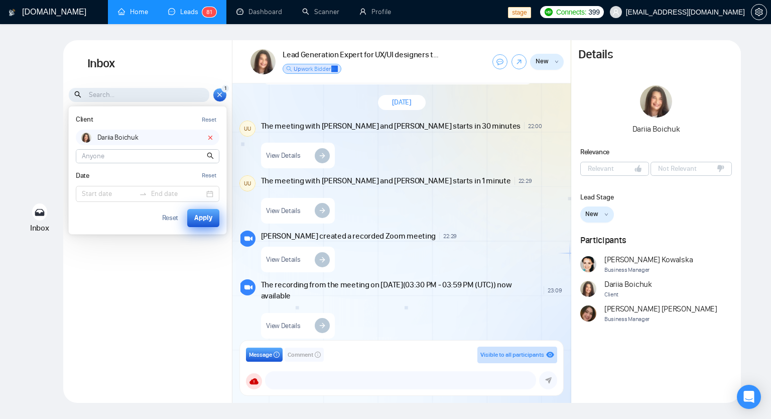
click at [202, 222] on div "Apply" at bounding box center [203, 217] width 18 height 11
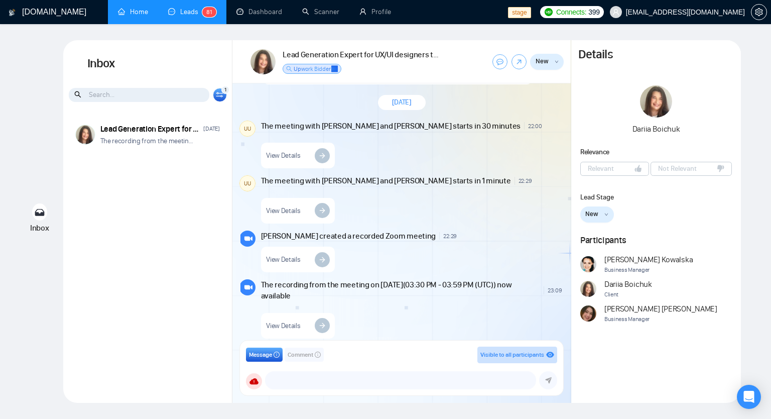
click at [218, 94] on icon at bounding box center [220, 95] width 8 height 6
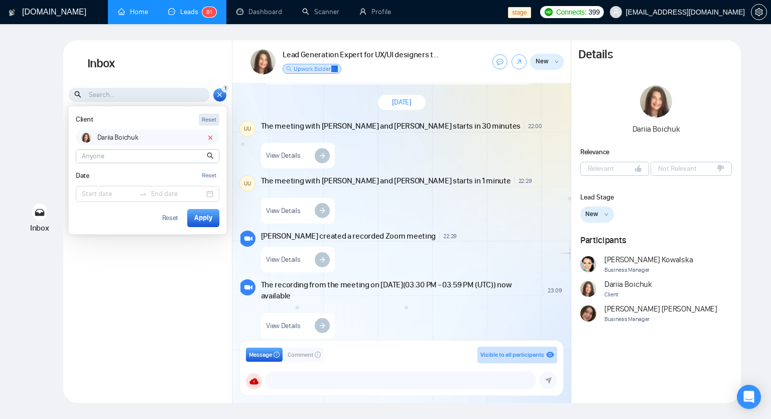
click at [213, 121] on div "Reset" at bounding box center [209, 120] width 15 height 10
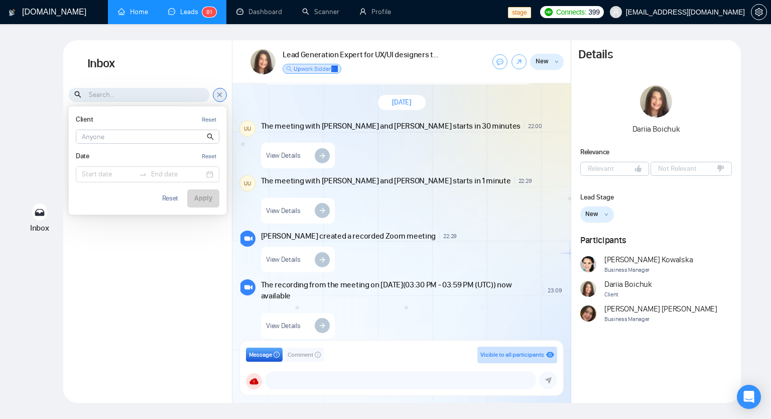
click at [177, 233] on div "Lead Generation Expert for UX/UI designers team March 11, 2024 The recording fr…" at bounding box center [147, 254] width 169 height 283
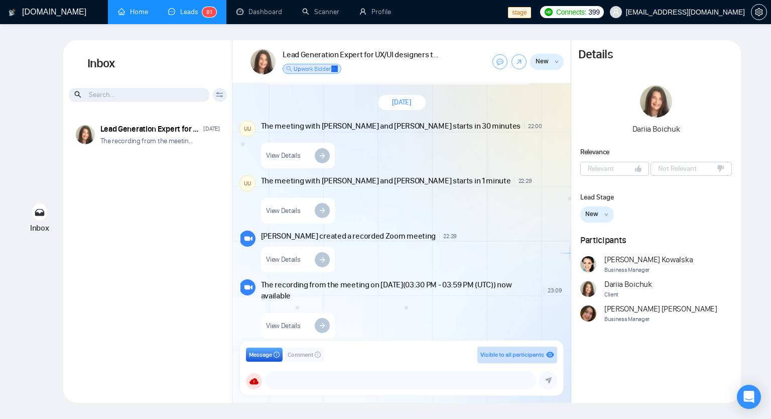
click at [217, 94] on icon at bounding box center [220, 95] width 8 height 6
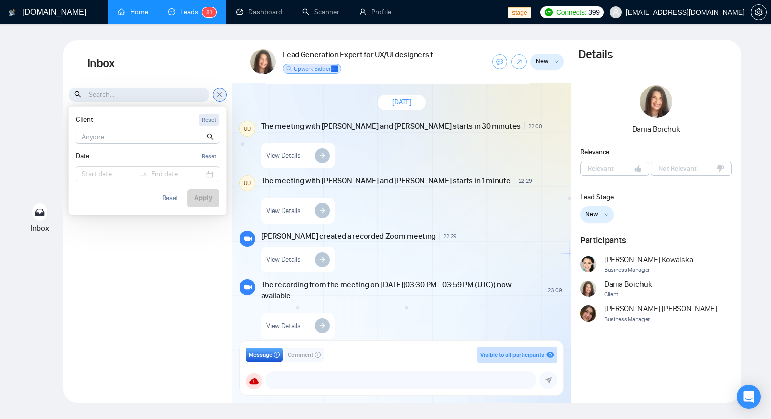
click at [213, 121] on div "Reset" at bounding box center [209, 120] width 15 height 10
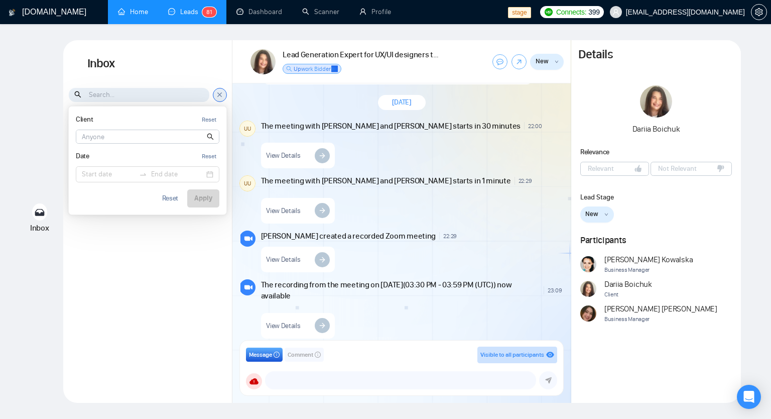
click at [223, 96] on icon at bounding box center [220, 94] width 8 height 9
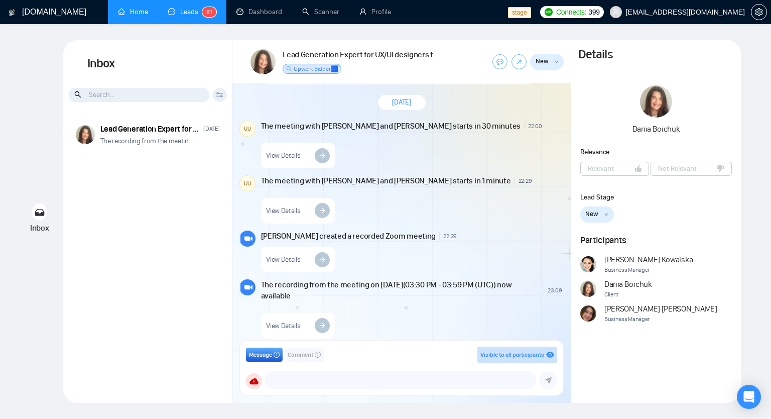
click at [221, 101] on div "Client Reset Dariia Boichuk Date Reset Reset Apply" at bounding box center [220, 95] width 14 height 14
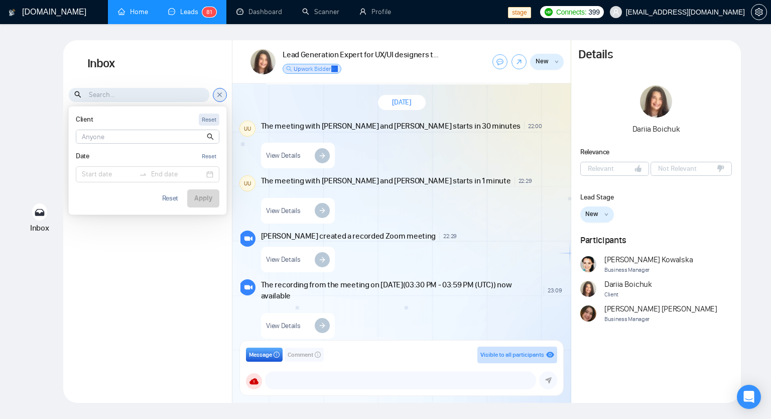
click at [213, 121] on div "Reset" at bounding box center [209, 120] width 15 height 10
click at [185, 232] on div "Lead Generation Expert for UX/UI designers team March 11, 2024 The recording fr…" at bounding box center [147, 254] width 169 height 283
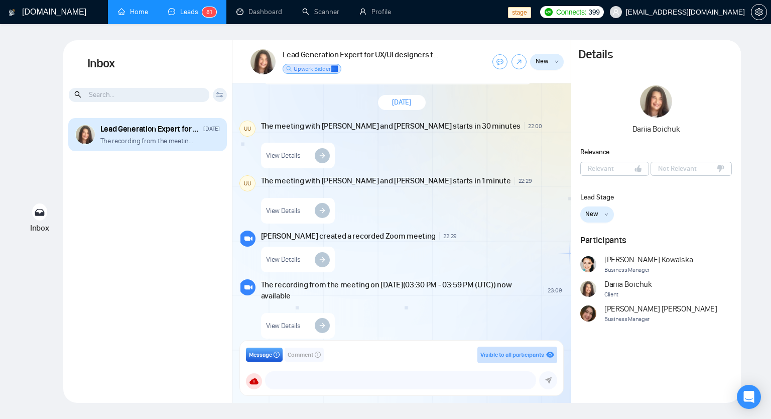
click at [111, 130] on div "Lead Generation Expert for UX/UI designers team" at bounding box center [150, 128] width 100 height 11
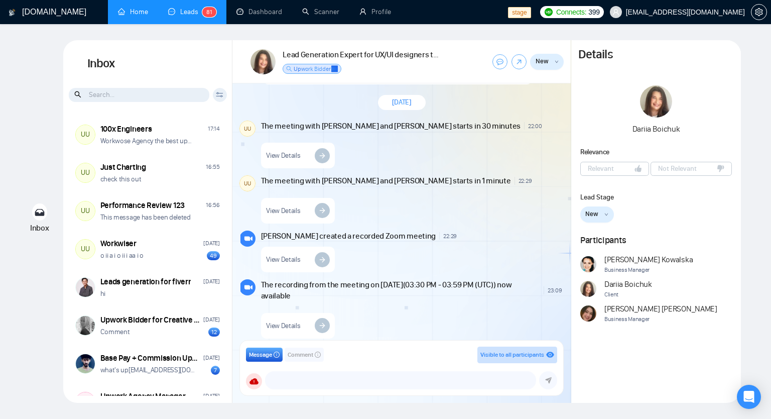
click at [214, 95] on div "Client Reset Dariia Boichuk Date Reset Reset Apply" at bounding box center [220, 95] width 14 height 14
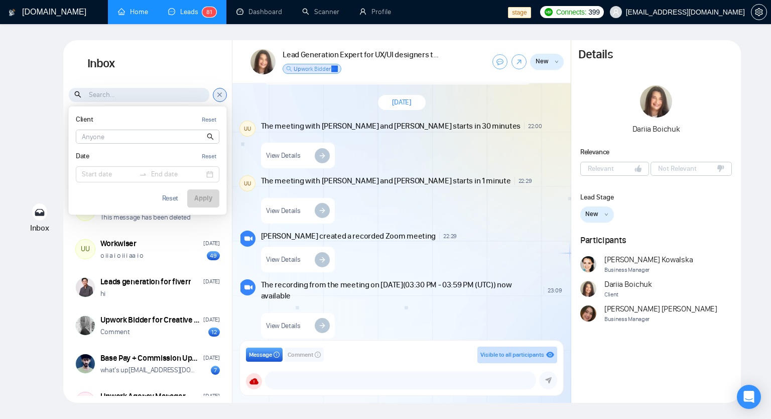
click at [175, 139] on input at bounding box center [147, 136] width 143 height 13
type input "Dariia"
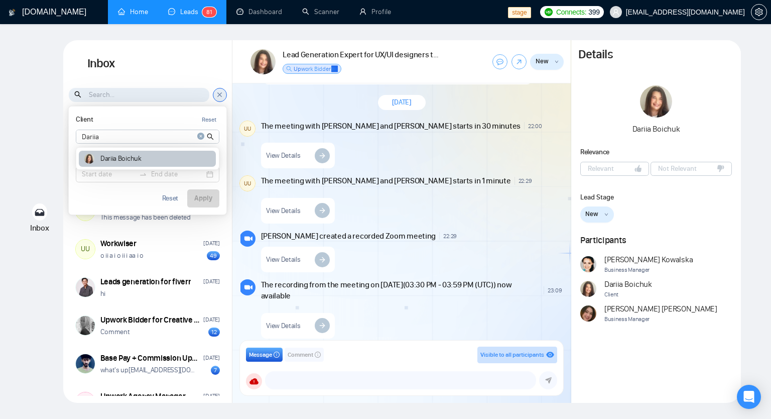
click at [197, 157] on div "Dariia Boichuk" at bounding box center [147, 159] width 137 height 17
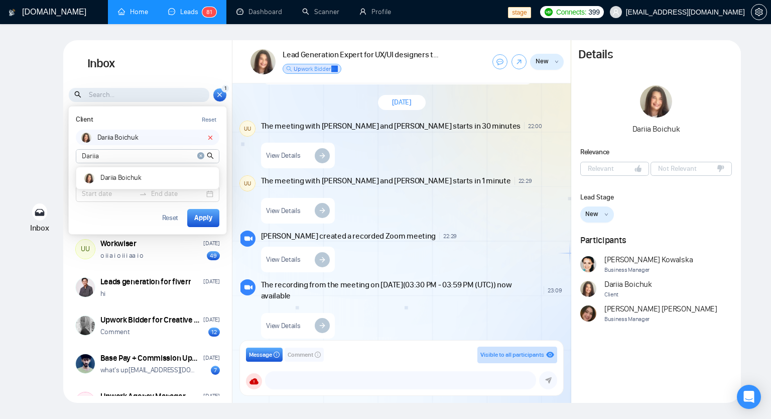
click at [199, 155] on icon "close-circle" at bounding box center [200, 155] width 7 height 7
click at [211, 137] on icon at bounding box center [211, 138] width 4 height 4
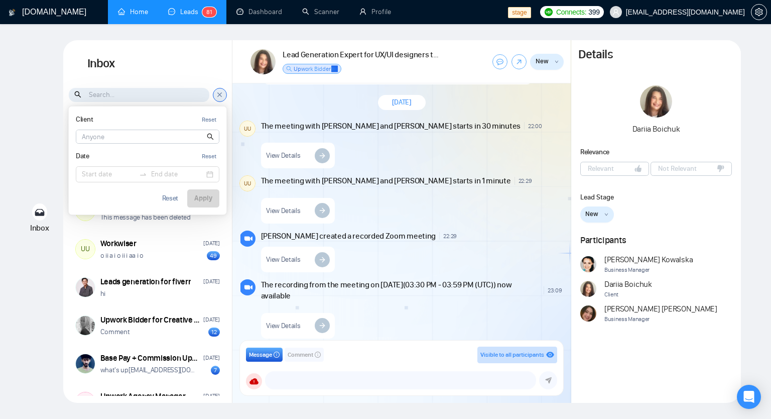
click at [206, 65] on h1 "Inbox" at bounding box center [147, 63] width 169 height 47
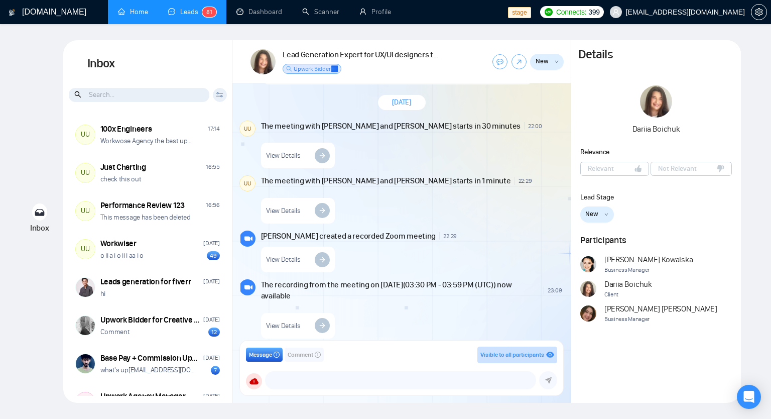
click at [220, 97] on div "Client Reset Dariia Boichuk Date Reset Reset Apply" at bounding box center [220, 95] width 14 height 14
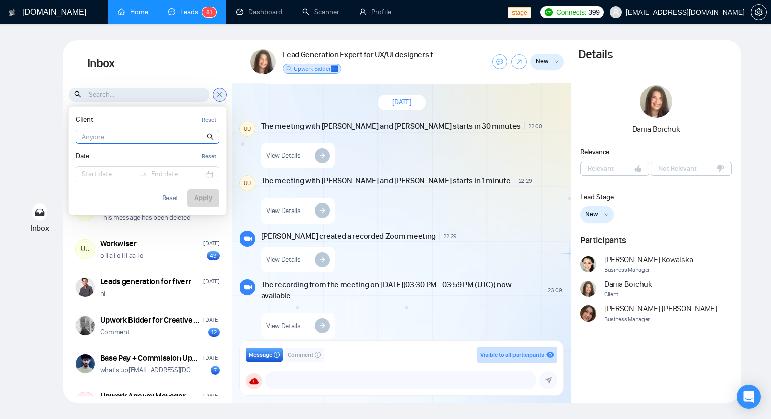
click at [109, 134] on input at bounding box center [147, 136] width 143 height 13
type input "Dariia"
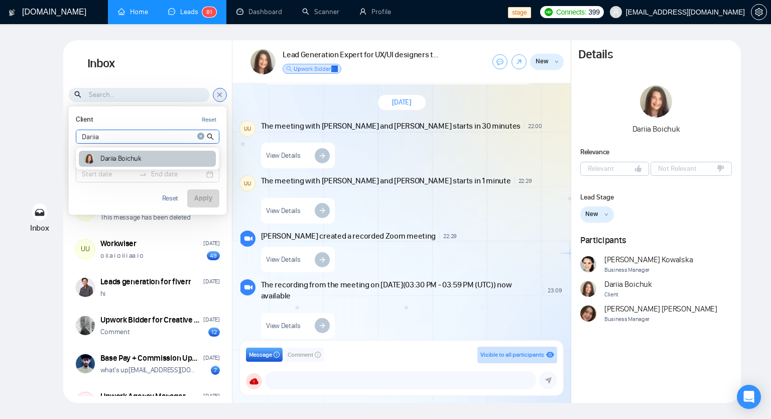
click at [124, 157] on article "Dariia Boichuk" at bounding box center [120, 158] width 41 height 7
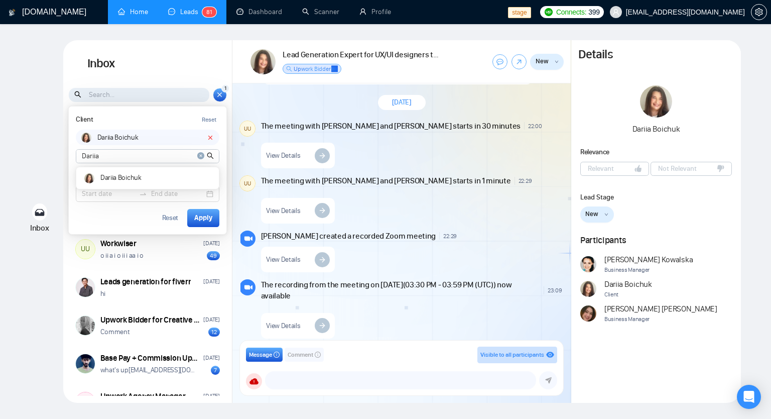
click at [202, 155] on icon "close-circle" at bounding box center [200, 155] width 7 height 7
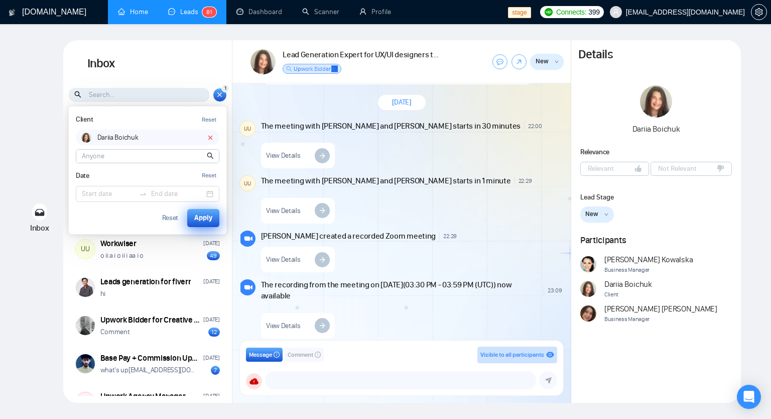
click at [200, 218] on div "Apply" at bounding box center [203, 217] width 18 height 11
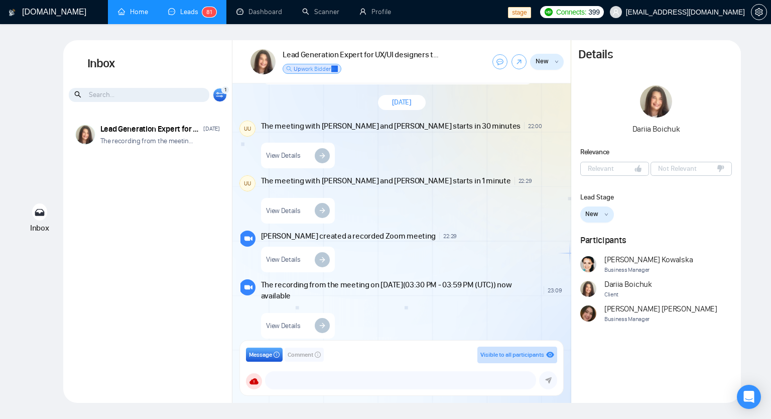
click at [226, 91] on div "1" at bounding box center [225, 90] width 8 height 8
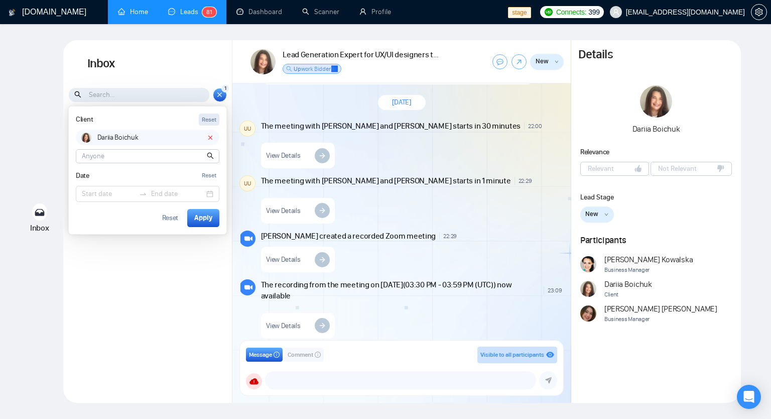
click at [208, 119] on div "Reset" at bounding box center [209, 120] width 15 height 10
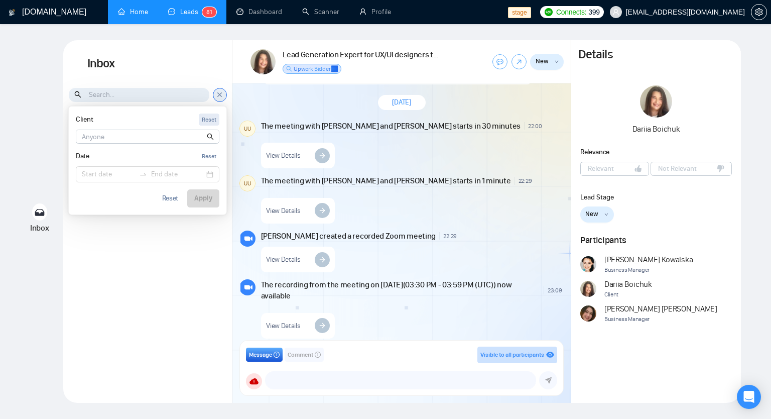
click at [208, 119] on div "Reset" at bounding box center [209, 120] width 15 height 10
click at [204, 117] on div "Reset" at bounding box center [209, 120] width 15 height 10
click at [175, 224] on div "Lead Generation Expert for UX/UI designers team March 11, 2024 The recording fr…" at bounding box center [147, 254] width 169 height 283
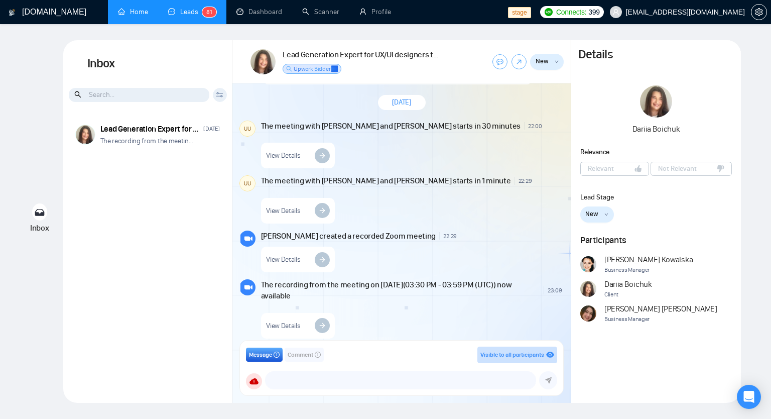
click at [218, 92] on icon at bounding box center [219, 93] width 7 height 2
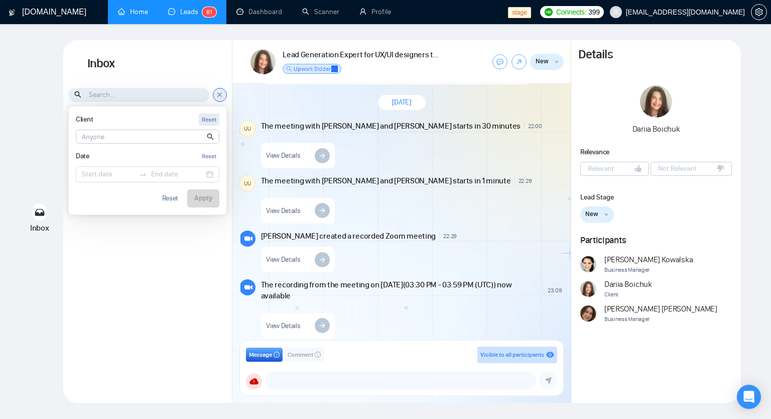
click at [213, 120] on div "Reset" at bounding box center [209, 120] width 15 height 10
click at [159, 255] on div "Lead Generation Expert for UX/UI designers team March 11, 2024 The recording fr…" at bounding box center [147, 254] width 169 height 283
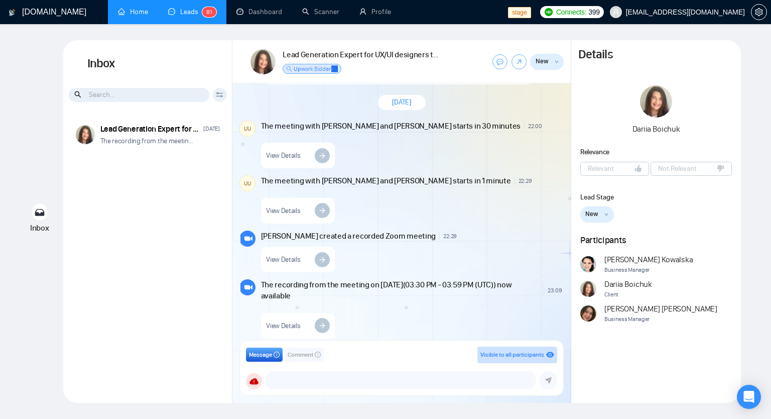
click at [215, 89] on div "Client Reset Dariia Boichuk Date Reset Reset Apply" at bounding box center [220, 95] width 14 height 14
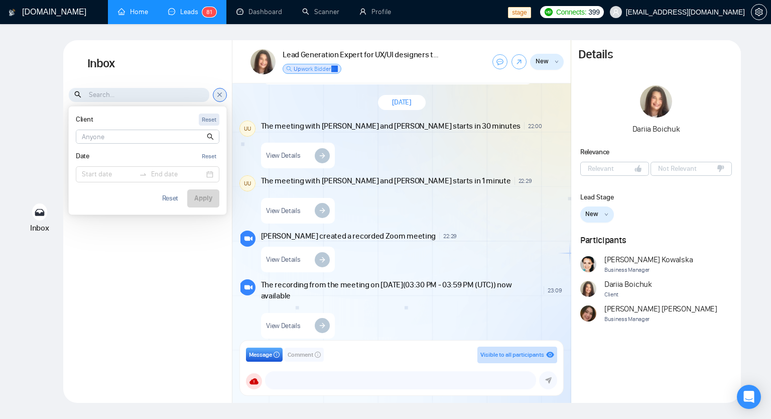
click at [205, 115] on div "Reset" at bounding box center [209, 120] width 15 height 10
click at [217, 98] on icon at bounding box center [220, 94] width 8 height 9
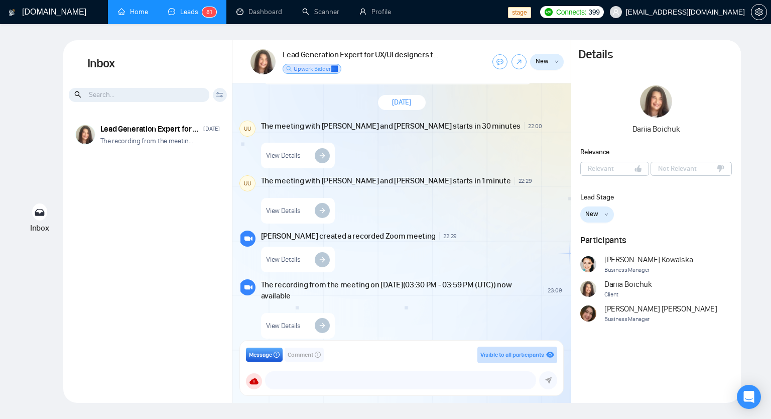
click at [215, 87] on div "Client Reset Dariia Boichuk Date Reset Reset Apply" at bounding box center [147, 94] width 169 height 15
click at [219, 97] on icon at bounding box center [220, 95] width 8 height 6
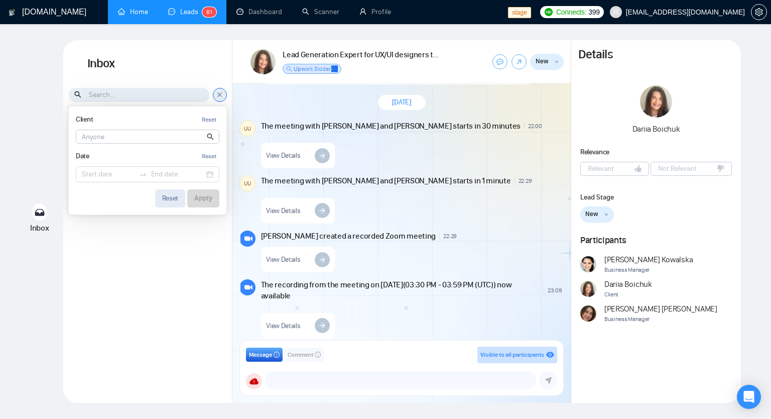
click at [174, 199] on div "Reset" at bounding box center [170, 198] width 17 height 7
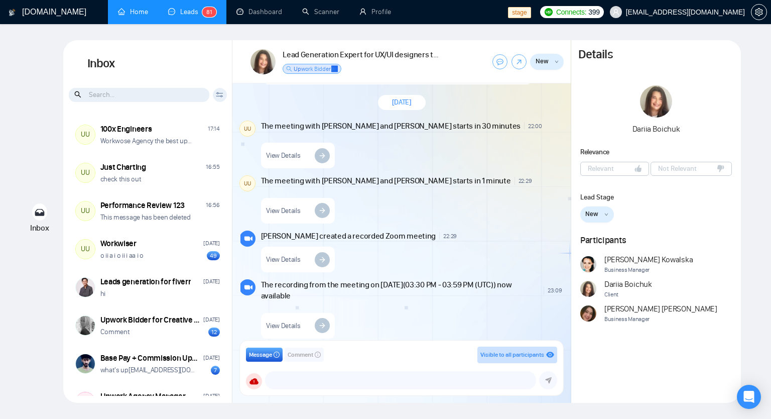
click at [219, 95] on icon at bounding box center [220, 95] width 8 height 6
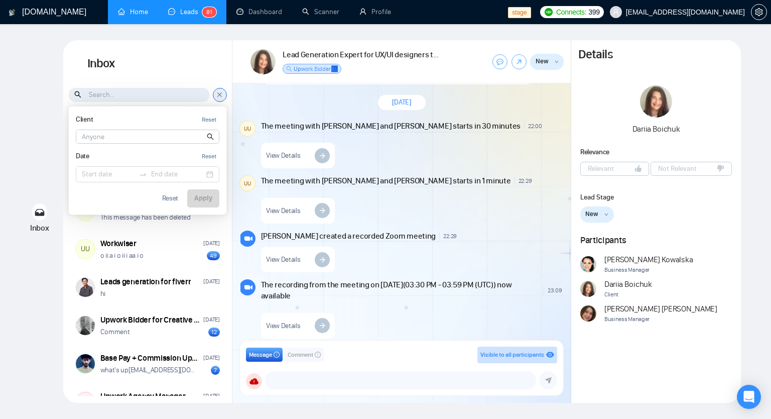
click at [145, 140] on input at bounding box center [147, 136] width 143 height 13
type input "Dariia"
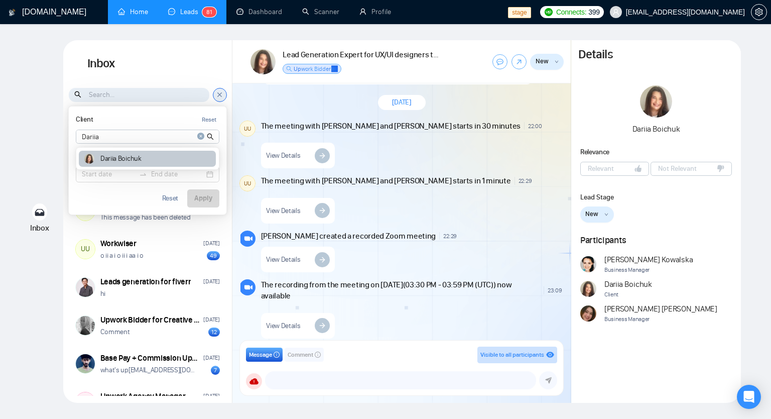
click at [175, 153] on div "Dariia Boichuk" at bounding box center [147, 159] width 137 height 17
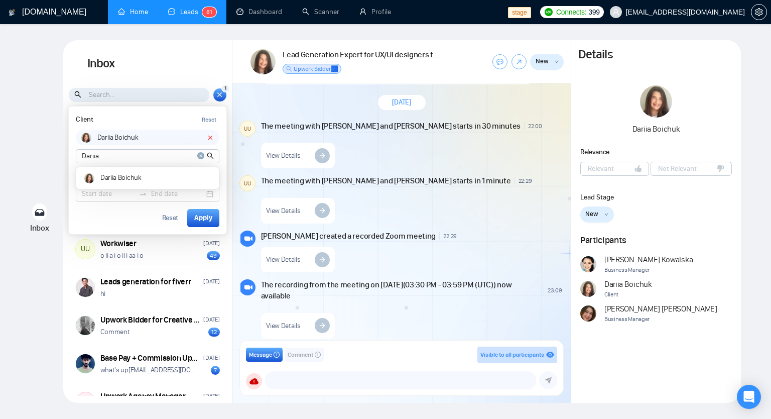
click at [201, 155] on icon "close-circle" at bounding box center [200, 155] width 7 height 7
click at [211, 119] on div "Reset" at bounding box center [209, 120] width 15 height 10
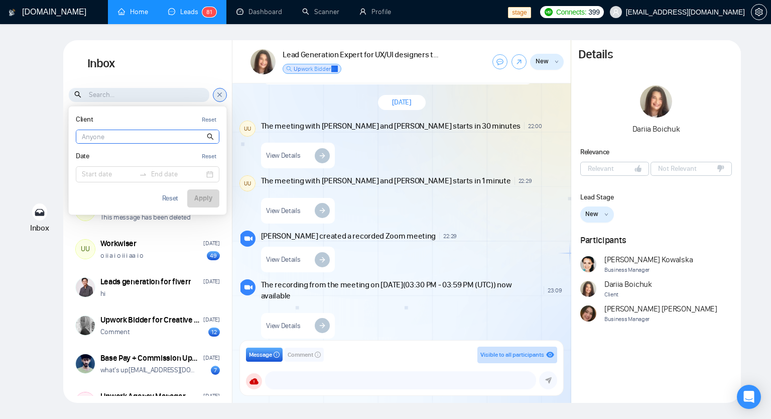
click at [152, 141] on input at bounding box center [147, 136] width 143 height 13
type input "Dariia"
click at [203, 133] on icon "close-circle" at bounding box center [200, 136] width 7 height 7
click at [209, 61] on h1 "Inbox" at bounding box center [147, 63] width 169 height 47
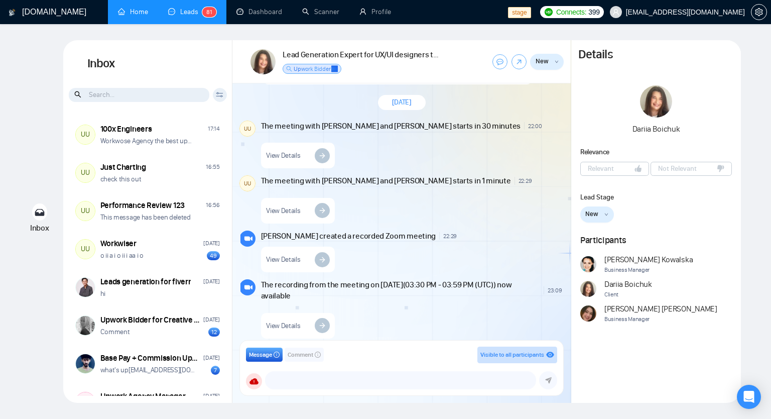
click at [124, 95] on input at bounding box center [139, 95] width 141 height 14
click at [218, 95] on icon at bounding box center [220, 95] width 8 height 6
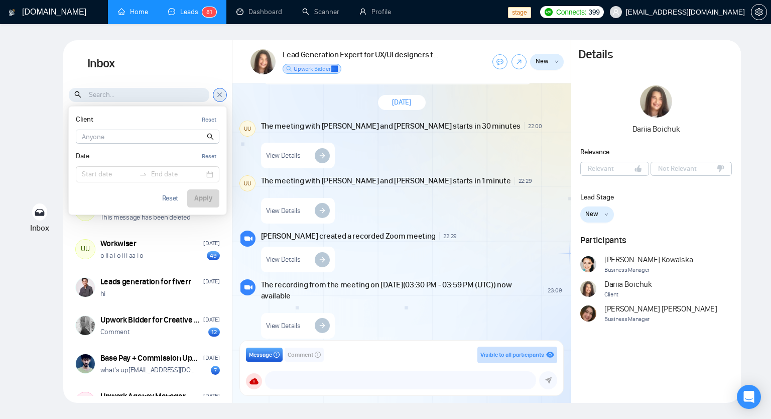
click at [145, 133] on input at bounding box center [147, 136] width 143 height 13
type input "Dariia"
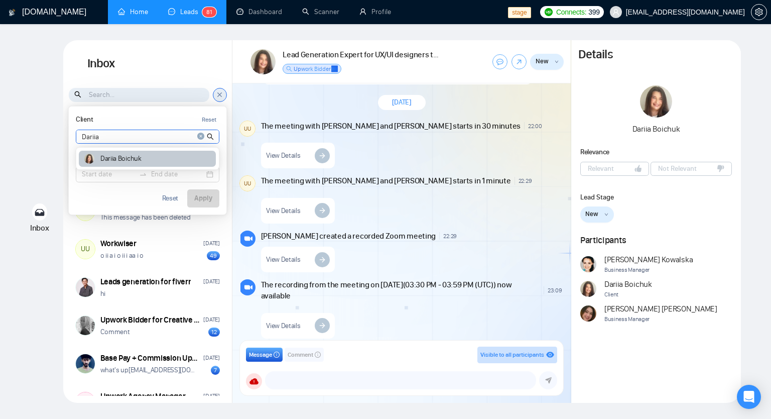
click at [119, 155] on article "Dariia Boichuk" at bounding box center [120, 158] width 41 height 7
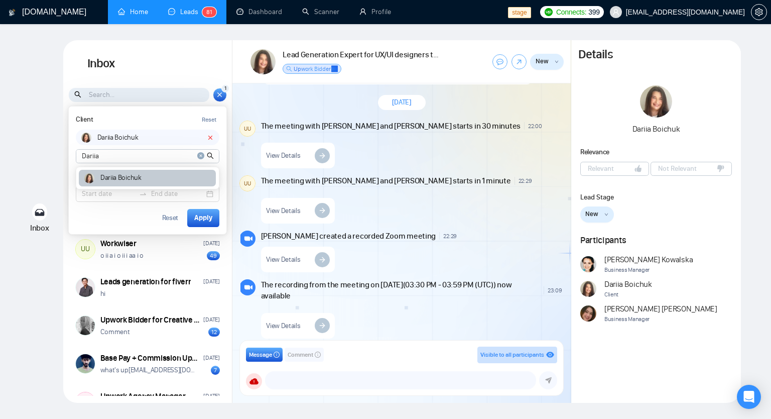
click at [193, 177] on div "Dariia Boichuk" at bounding box center [147, 178] width 137 height 17
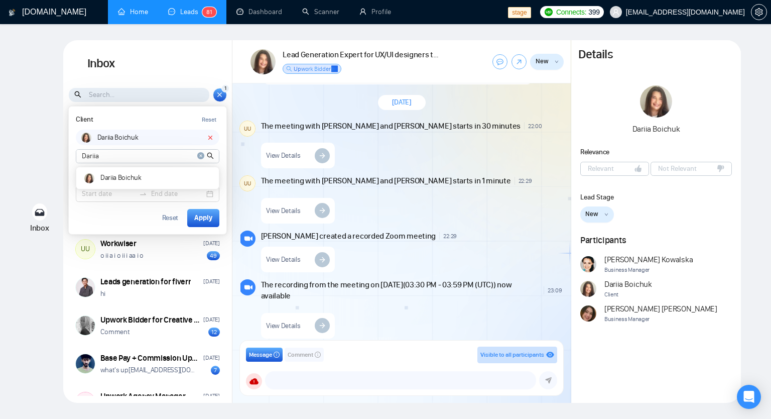
click at [173, 113] on div "Client Reset" at bounding box center [148, 119] width 144 height 13
click at [202, 153] on icon "close-circle" at bounding box center [200, 155] width 7 height 7
click at [185, 156] on input at bounding box center [147, 156] width 143 height 13
type input "andrian"
click at [201, 153] on icon "close-circle" at bounding box center [200, 155] width 7 height 7
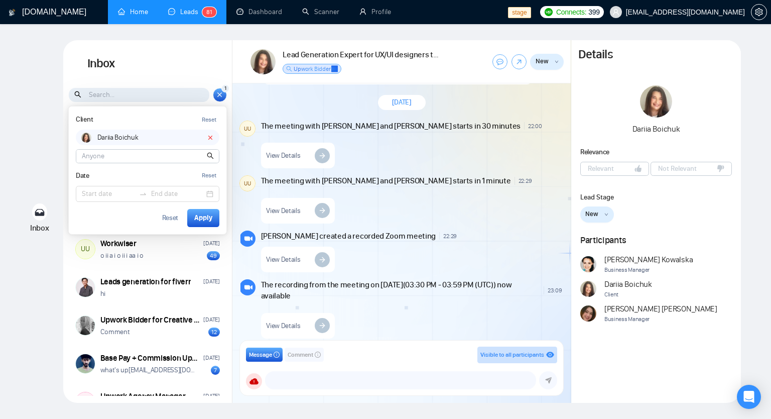
click at [617, 310] on span "[PERSON_NAME]" at bounding box center [660, 308] width 113 height 11
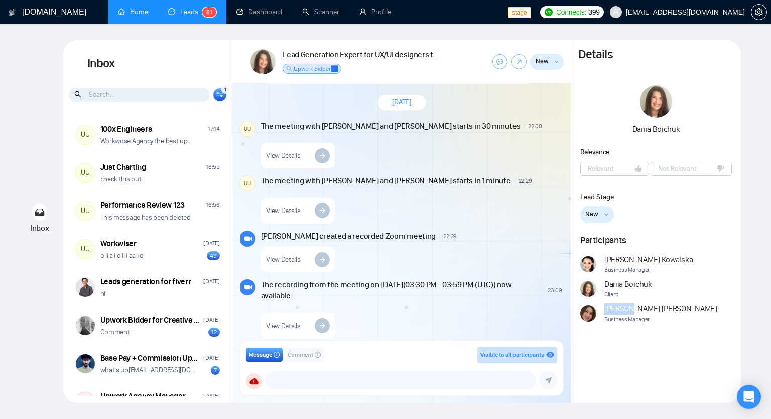
click at [617, 310] on span "[PERSON_NAME]" at bounding box center [660, 308] width 113 height 11
copy span "[PERSON_NAME]"
click at [217, 94] on icon at bounding box center [220, 95] width 8 height 6
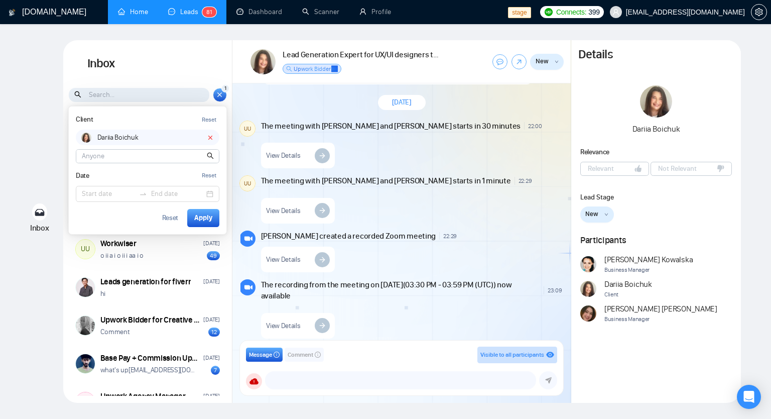
click at [112, 154] on input at bounding box center [147, 156] width 143 height 13
paste input "[PERSON_NAME]"
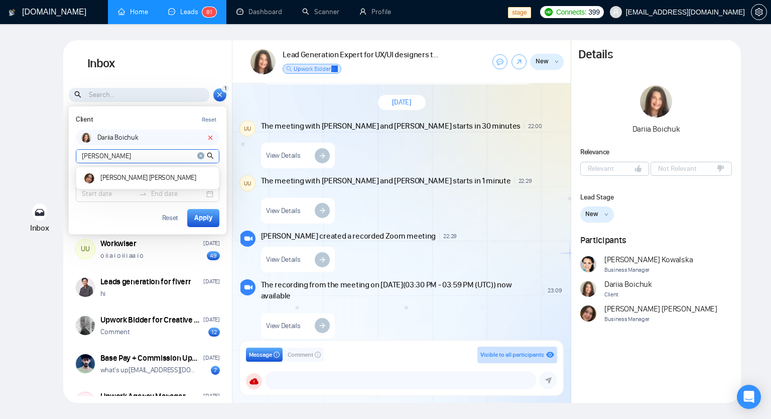
type input "[PERSON_NAME]"
click at [201, 158] on icon "close-circle" at bounding box center [200, 155] width 7 height 7
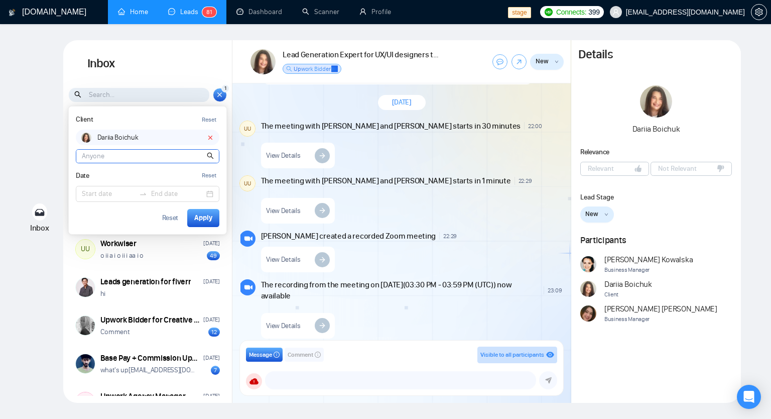
click at [173, 158] on input at bounding box center [147, 156] width 143 height 13
paste input "[PERSON_NAME]"
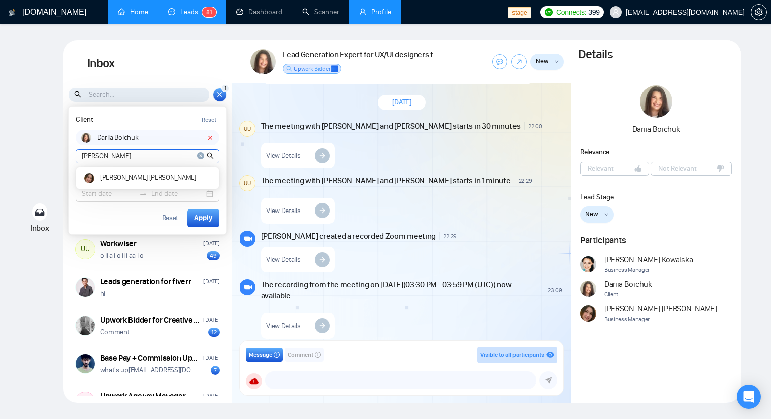
type input "[PERSON_NAME]"
click at [201, 154] on icon "close-circle" at bounding box center [200, 155] width 7 height 7
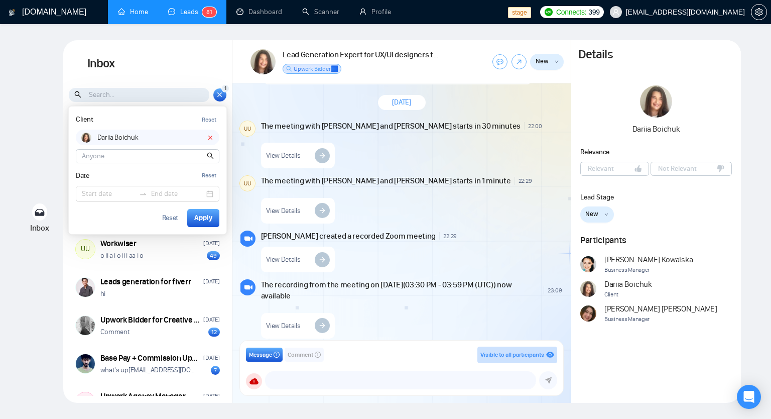
click at [125, 154] on input at bounding box center [147, 156] width 143 height 13
click at [613, 256] on span "Agnieszka Kowalska" at bounding box center [648, 259] width 88 height 11
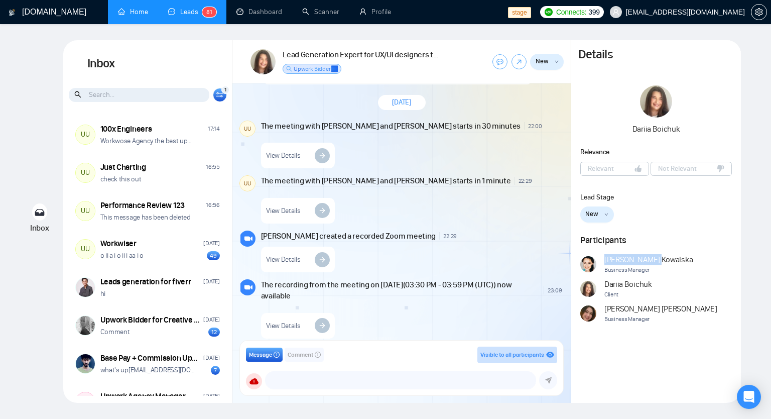
click at [613, 256] on span "Agnieszka Kowalska" at bounding box center [648, 259] width 88 height 11
copy span "[PERSON_NAME]"
click at [221, 95] on icon at bounding box center [219, 96] width 7 height 2
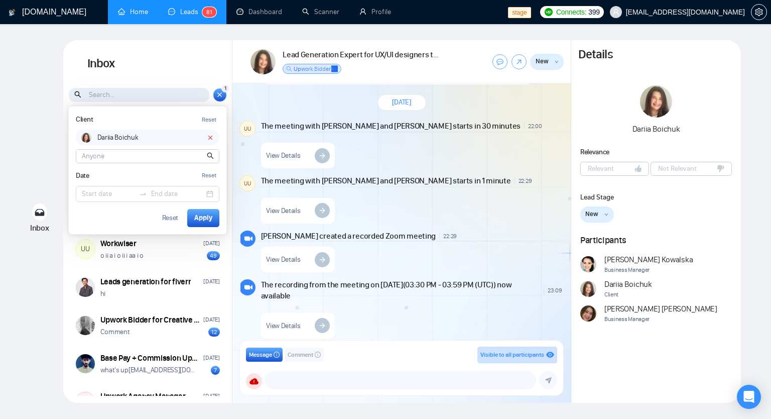
click at [127, 154] on input at bounding box center [147, 156] width 143 height 13
paste input "[PERSON_NAME]"
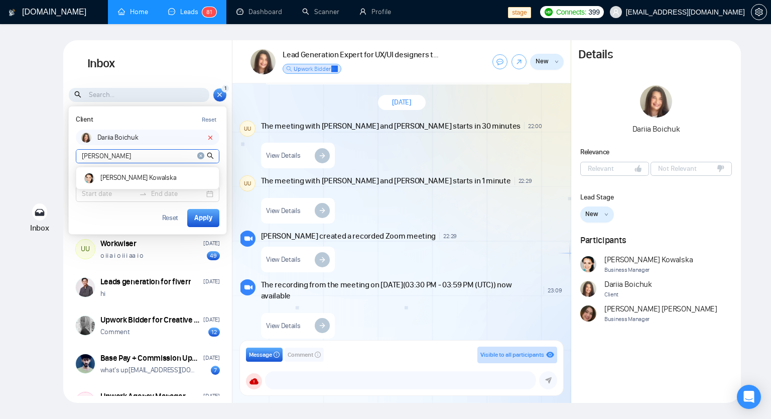
type input "[PERSON_NAME]"
click at [198, 63] on h1 "Inbox" at bounding box center [147, 63] width 169 height 47
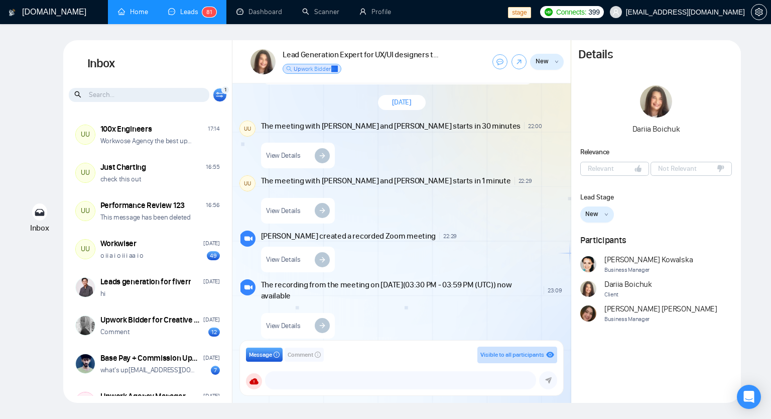
click at [223, 92] on div "1" at bounding box center [225, 90] width 8 height 8
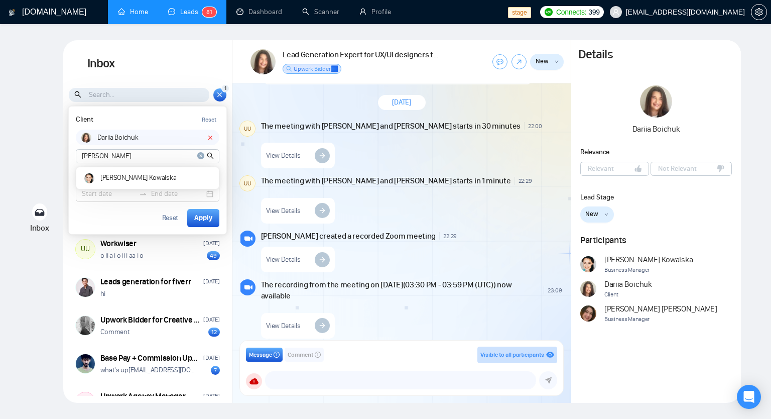
click at [204, 157] on icon "close-circle" at bounding box center [200, 155] width 7 height 7
click at [139, 154] on input at bounding box center [147, 156] width 143 height 13
drag, startPoint x: 190, startPoint y: 71, endPoint x: 194, endPoint y: 77, distance: 7.2
click at [190, 71] on h1 "Inbox" at bounding box center [147, 63] width 169 height 47
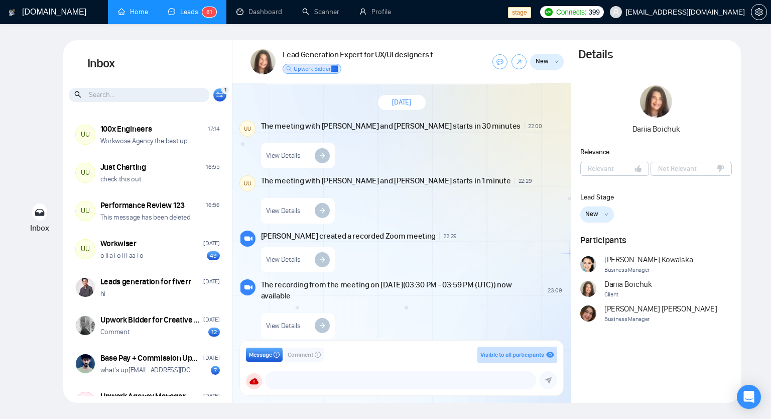
click at [221, 93] on icon at bounding box center [220, 95] width 8 height 6
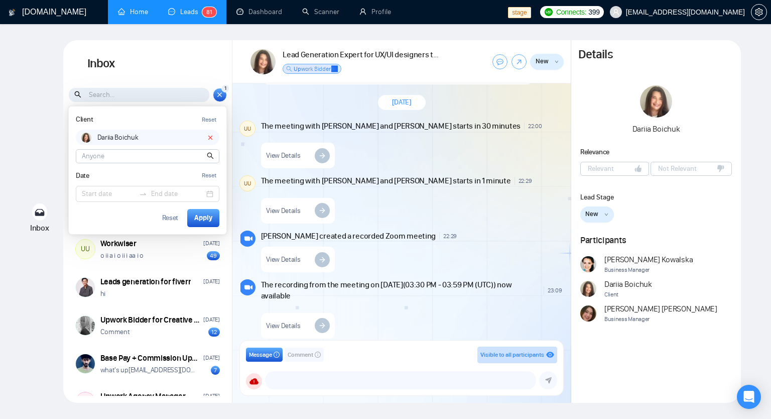
click at [112, 162] on div at bounding box center [148, 156] width 144 height 14
click at [113, 157] on input at bounding box center [147, 156] width 143 height 13
paste input "[PERSON_NAME]"
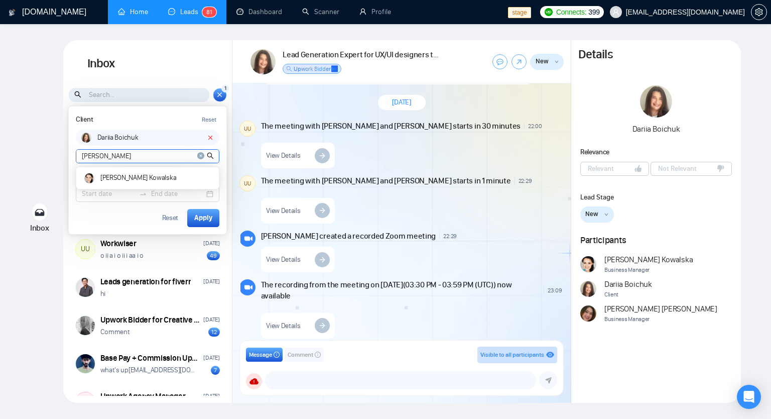
type input "[PERSON_NAME]"
click at [199, 48] on h1 "Inbox" at bounding box center [147, 63] width 169 height 47
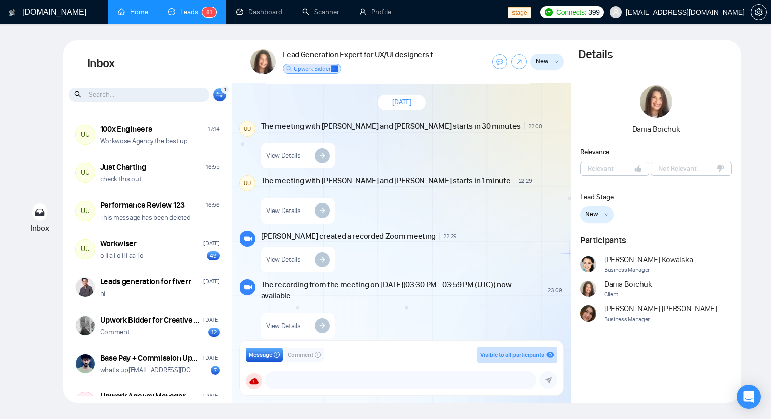
click at [606, 302] on div "Agnieszka Kowalska Business Manager Dariia Boichuk Client Andrian Marsella Busi…" at bounding box center [648, 289] width 137 height 70
click at [620, 309] on span "[PERSON_NAME]" at bounding box center [660, 308] width 113 height 11
copy span "[PERSON_NAME]"
click at [224, 95] on div "1 Client Reset Dariia Boichuk Agnieszka Agnieszka Kowalska Date Reset Reset App…" at bounding box center [220, 95] width 14 height 14
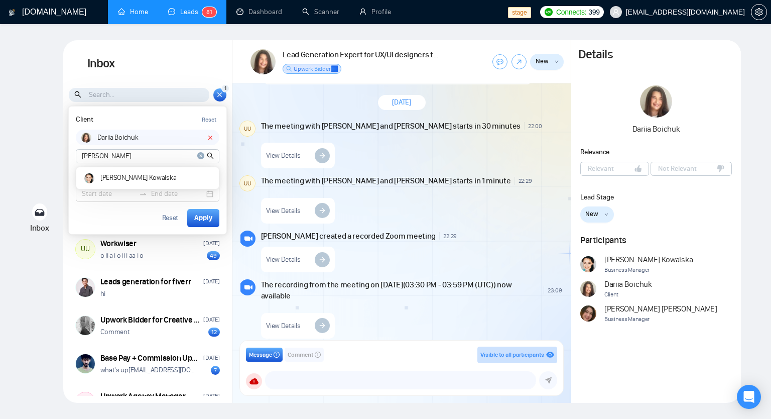
click at [198, 157] on icon "close-circle" at bounding box center [200, 155] width 7 height 7
click at [121, 157] on input at bounding box center [147, 156] width 143 height 13
paste input "[PERSON_NAME]"
type input "[PERSON_NAME]"
click at [210, 155] on icon "search" at bounding box center [210, 155] width 7 height 7
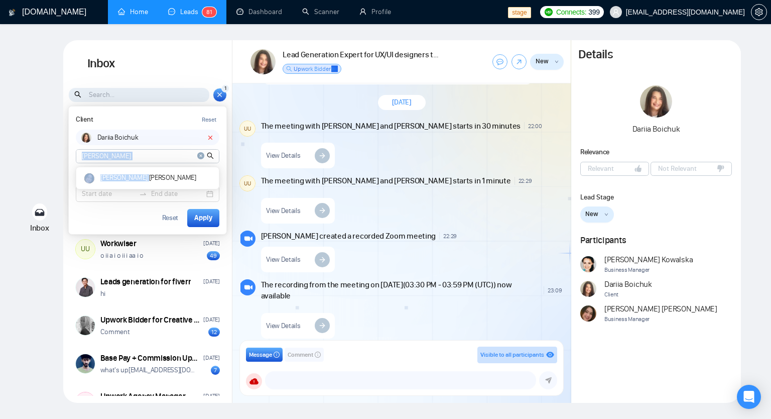
click at [210, 155] on icon "search" at bounding box center [210, 155] width 7 height 7
click at [207, 140] on div at bounding box center [207, 140] width 0 height 0
click at [191, 121] on div "Client Reset" at bounding box center [148, 119] width 144 height 13
click at [208, 156] on icon "search" at bounding box center [210, 156] width 7 height 7
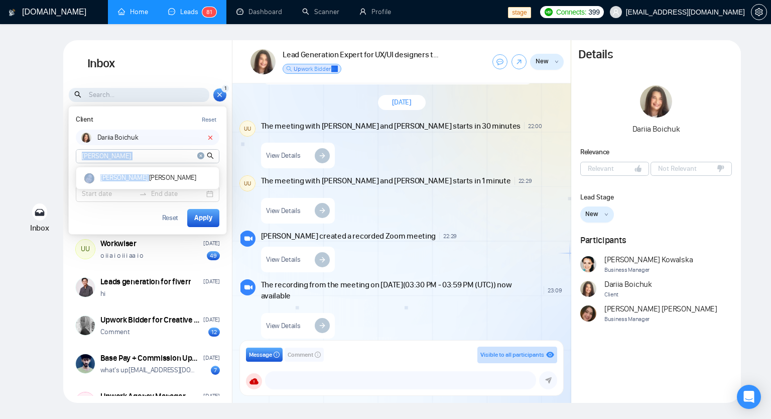
click at [208, 156] on icon "search" at bounding box center [210, 156] width 7 height 7
click at [185, 115] on div "Client Reset" at bounding box center [148, 119] width 144 height 13
click at [153, 172] on div "[PERSON_NAME]" at bounding box center [147, 178] width 137 height 17
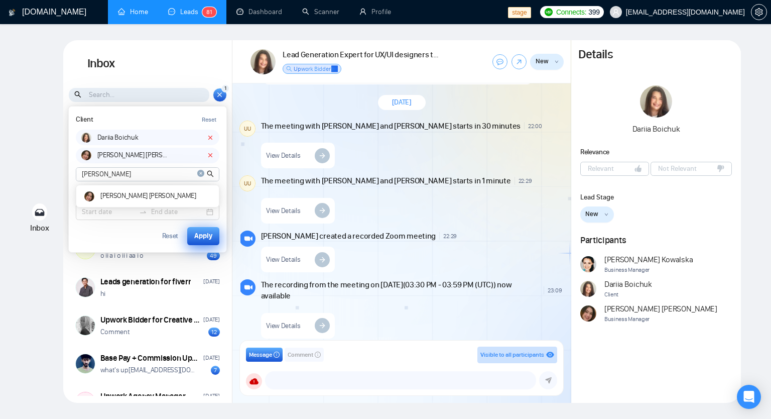
click at [194, 234] on div "Apply" at bounding box center [203, 235] width 18 height 11
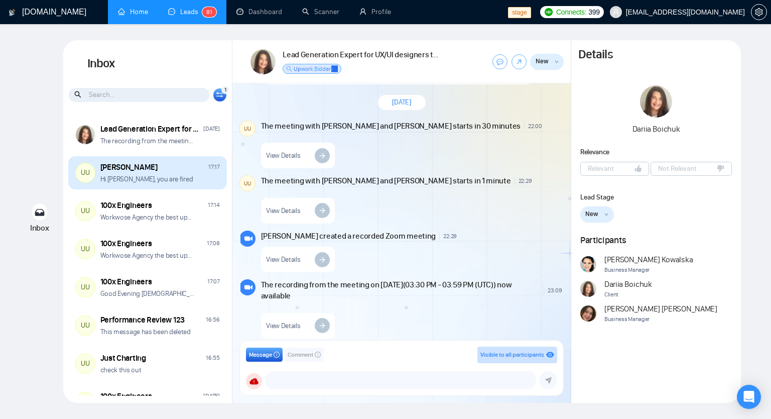
click at [162, 166] on div "Ari Sulistya 17:17" at bounding box center [159, 167] width 119 height 11
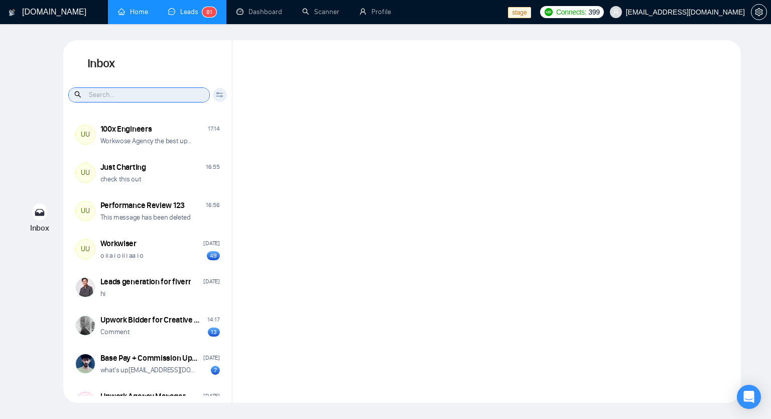
click at [137, 89] on input at bounding box center [139, 95] width 141 height 14
click at [223, 91] on div "Client Reset Andrian Marsella Date Reset Reset Apply" at bounding box center [220, 95] width 14 height 14
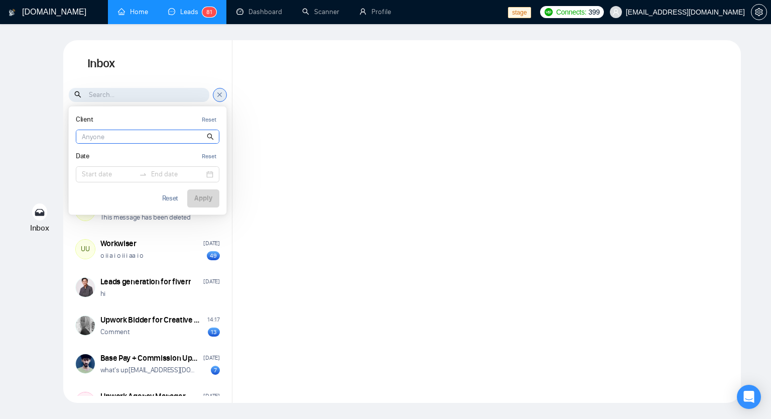
click at [135, 135] on input at bounding box center [147, 136] width 143 height 13
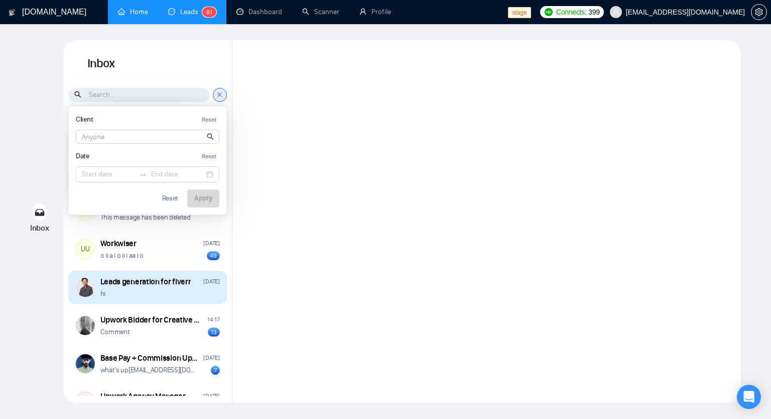
click at [118, 280] on div "Leads generation for fiverr" at bounding box center [145, 281] width 91 height 11
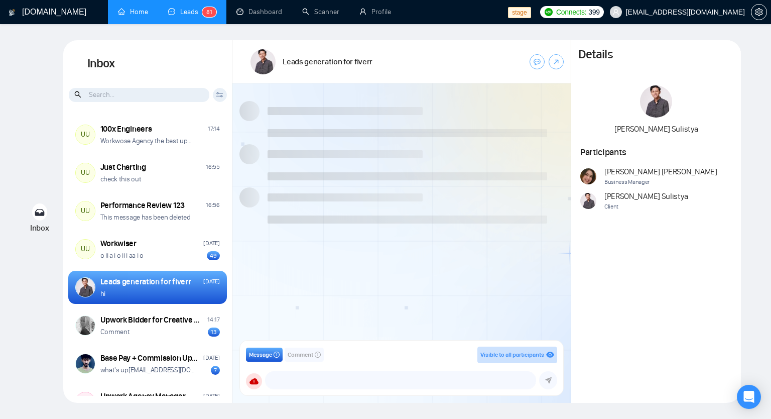
scroll to position [169, 0]
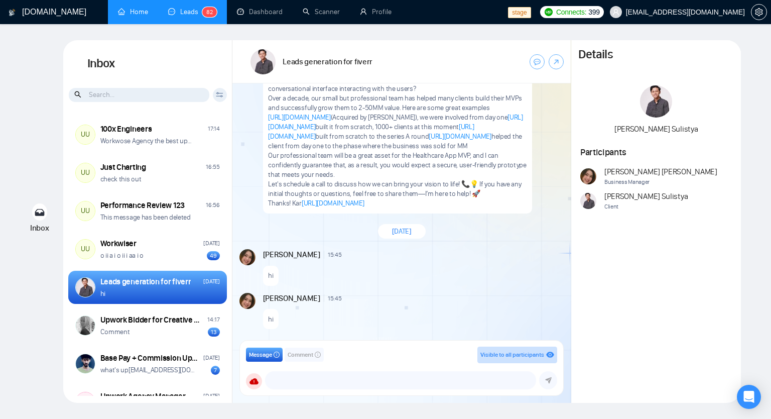
click at [606, 197] on span "Ari Sulistya" at bounding box center [645, 196] width 83 height 11
copy span "[PERSON_NAME]"
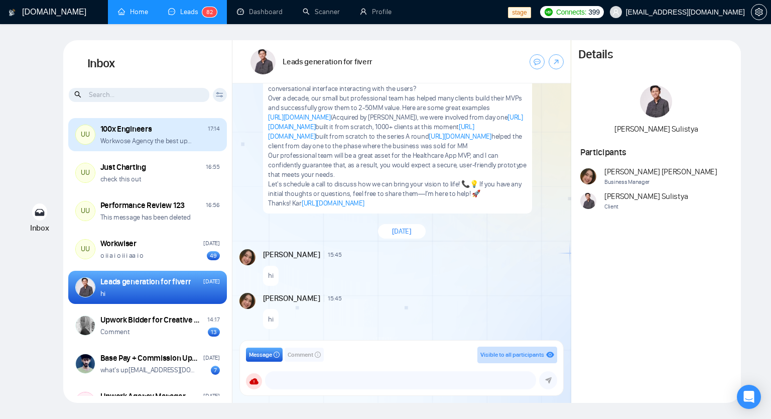
click at [119, 129] on div "100x Engineers" at bounding box center [126, 128] width 52 height 11
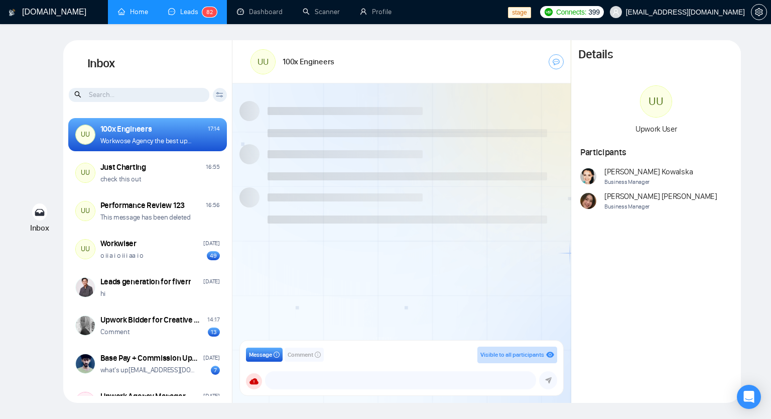
click at [219, 91] on div "Client Reset Andrian Marsella Date Reset Reset Apply" at bounding box center [220, 95] width 14 height 14
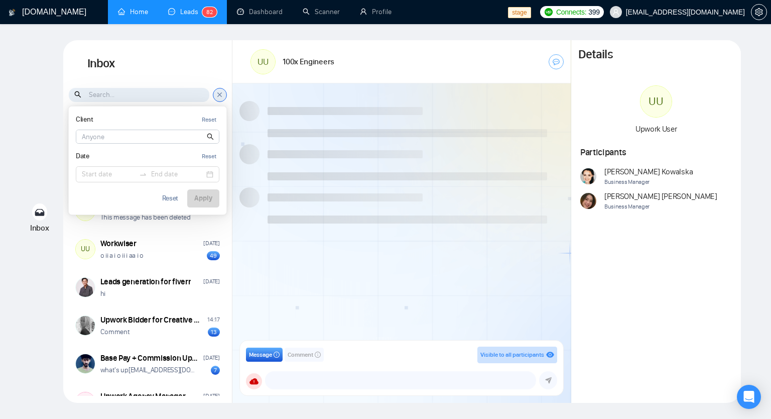
scroll to position [865, 0]
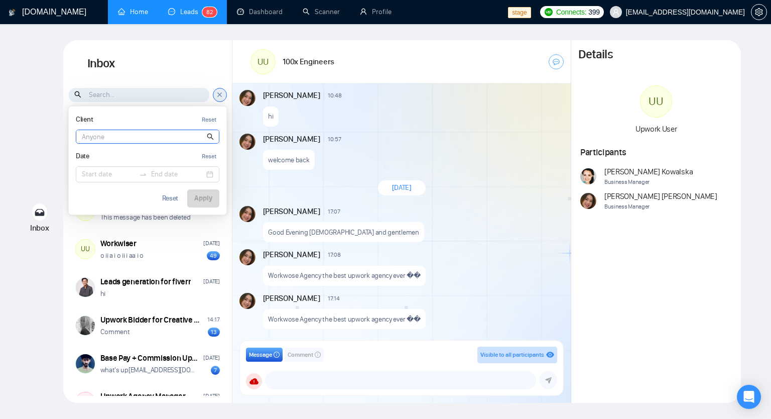
click at [157, 134] on input at bounding box center [147, 136] width 143 height 13
paste input "[PERSON_NAME]"
type input "[PERSON_NAME]"
click at [223, 97] on icon at bounding box center [220, 94] width 8 height 9
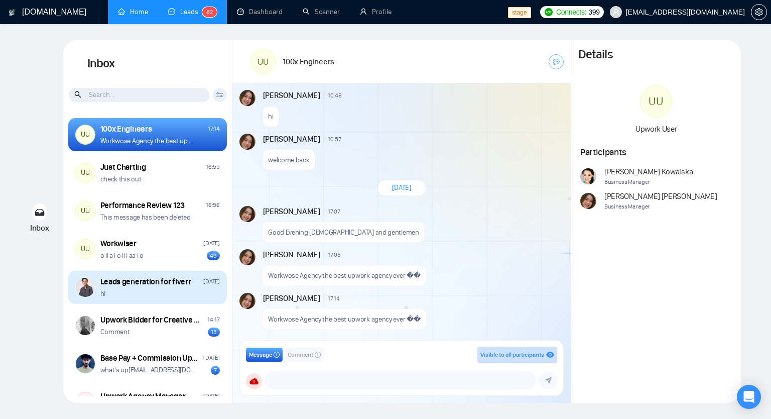
click at [135, 293] on div "hi" at bounding box center [159, 294] width 119 height 10
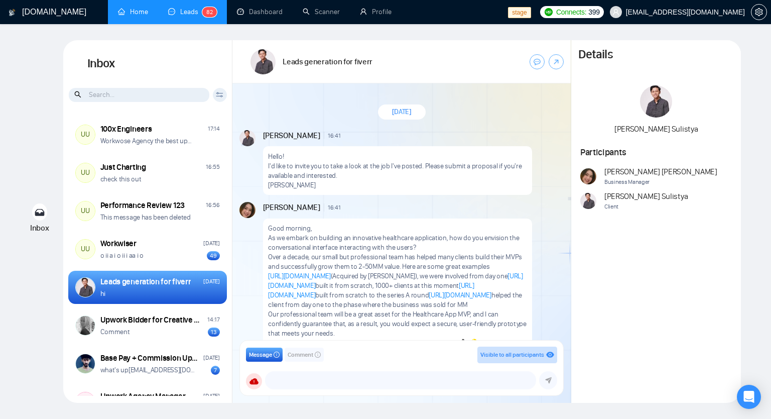
scroll to position [169, 0]
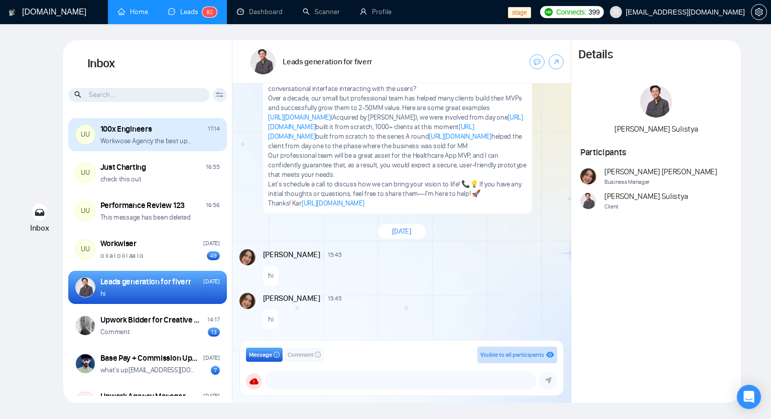
click at [125, 137] on p "Workwose Agency the best upwork agency ever ��" at bounding box center [148, 141] width 96 height 10
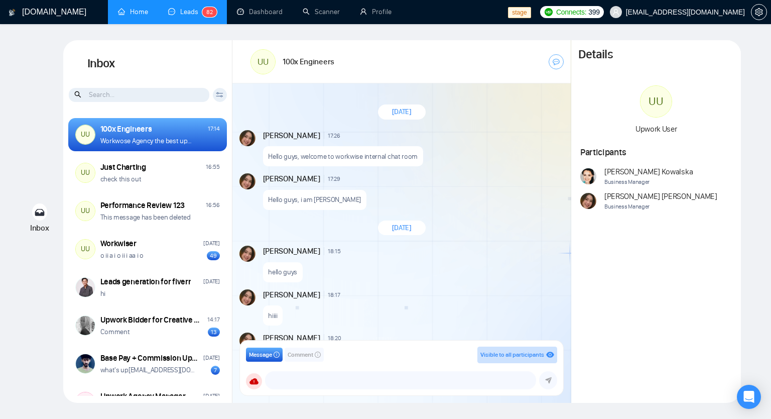
click at [52, 57] on div "Inbox Inbox Client Reset Ari Ari Sulistya Date Reset Reset Apply UU 100x Engine…" at bounding box center [385, 221] width 739 height 362
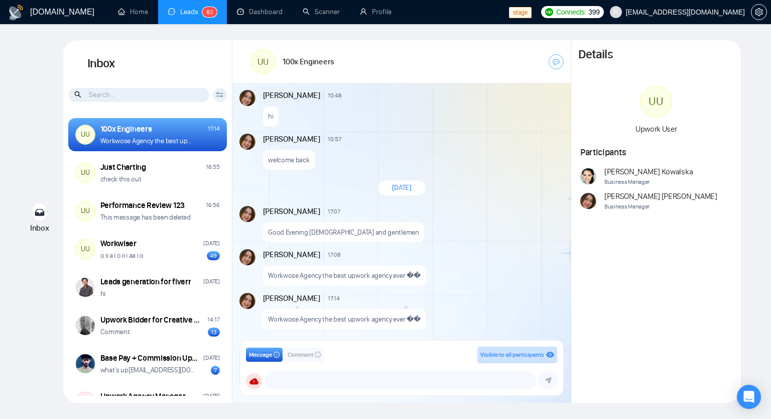
click at [218, 94] on icon at bounding box center [220, 95] width 8 height 6
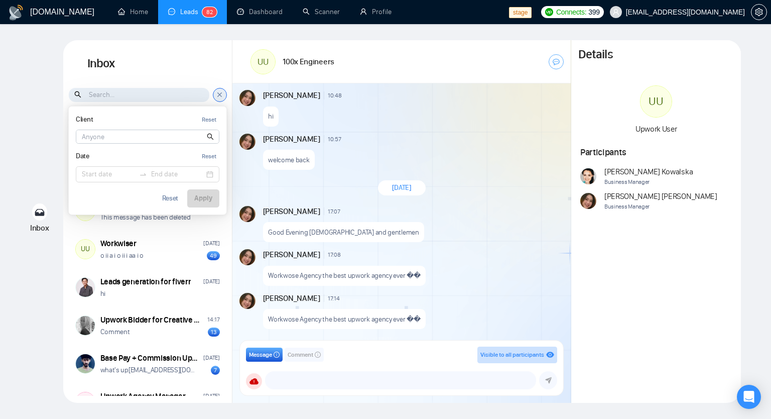
click at [102, 131] on input at bounding box center [147, 136] width 143 height 13
paste input "Ari"
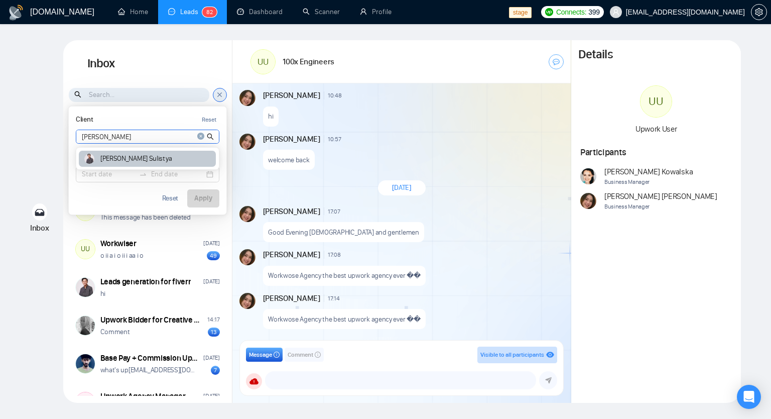
type input "Ari"
click at [116, 154] on div "Ari Sulistya" at bounding box center [147, 159] width 137 height 17
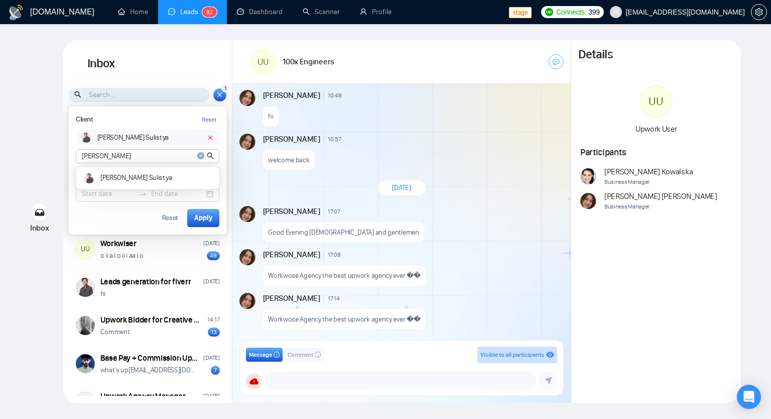
click at [194, 75] on h1 "Inbox" at bounding box center [147, 63] width 169 height 47
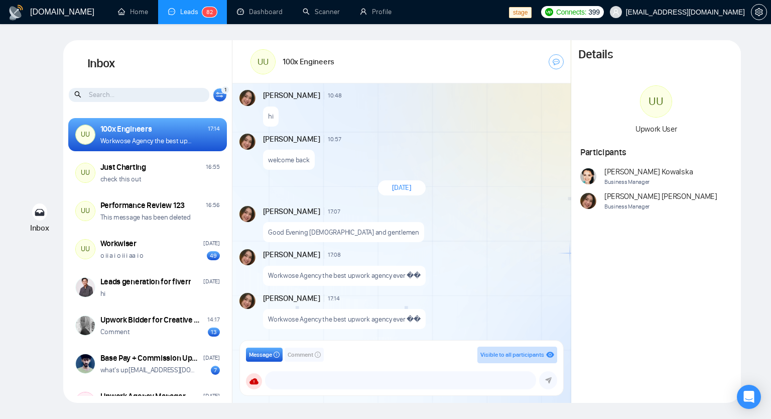
click at [614, 196] on span "Andrian Marsella" at bounding box center [660, 196] width 113 height 11
copy span "Andrian"
click at [221, 88] on div "1 Client Reset Ari Sulistya Ari Ari Sulistya Date Reset Reset Apply" at bounding box center [220, 95] width 14 height 14
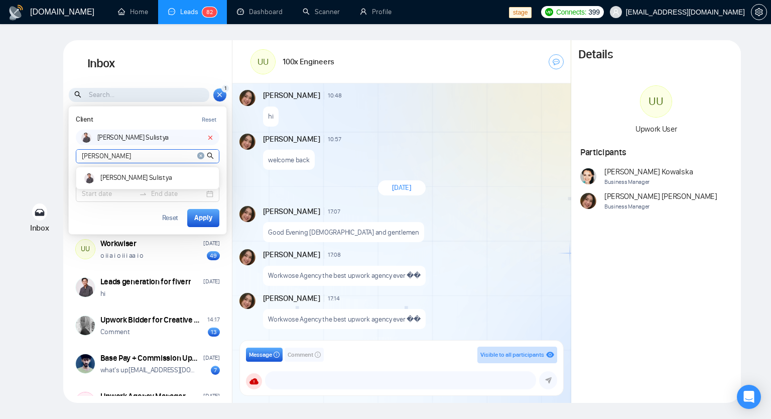
click at [183, 157] on input "Ari" at bounding box center [147, 156] width 143 height 13
click at [200, 158] on icon "close-circle" at bounding box center [200, 155] width 7 height 7
click at [149, 154] on input at bounding box center [147, 156] width 143 height 13
paste input "Andrian"
type input "Andrian"
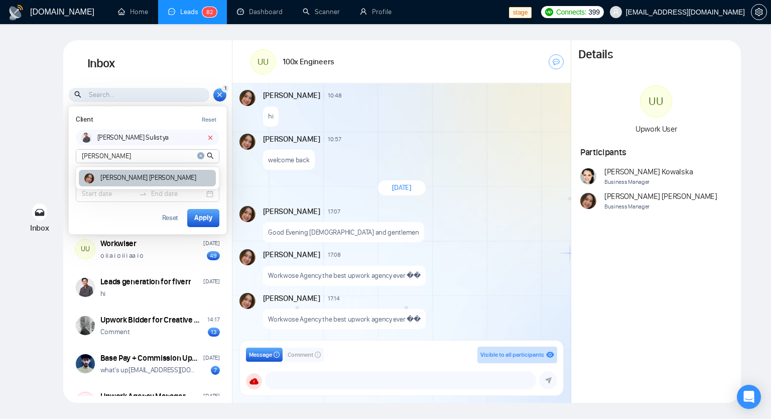
click at [132, 179] on article "Andrian Marsella" at bounding box center [148, 177] width 96 height 7
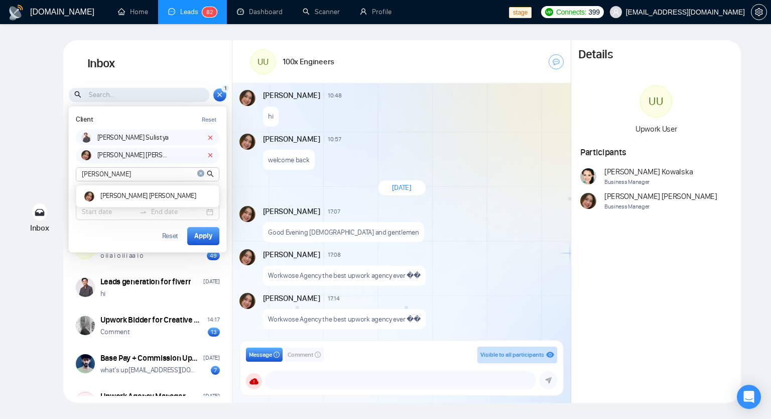
click at [163, 48] on h1 "Inbox" at bounding box center [147, 63] width 169 height 47
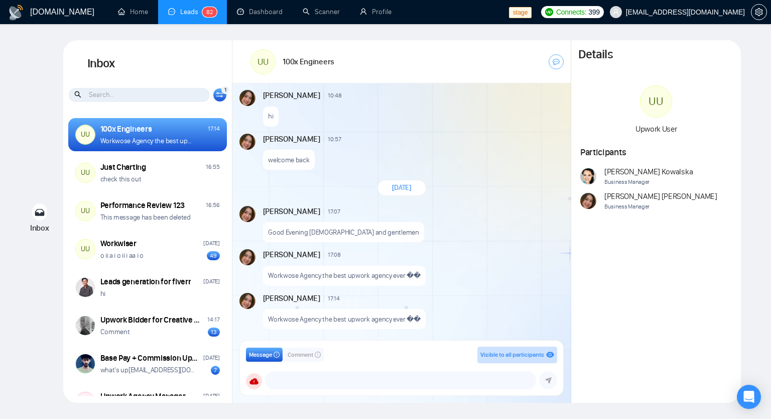
click at [618, 169] on span "Agnieszka Kowalska" at bounding box center [648, 171] width 88 height 11
copy span "Agnieszka"
click at [222, 97] on icon at bounding box center [220, 95] width 8 height 6
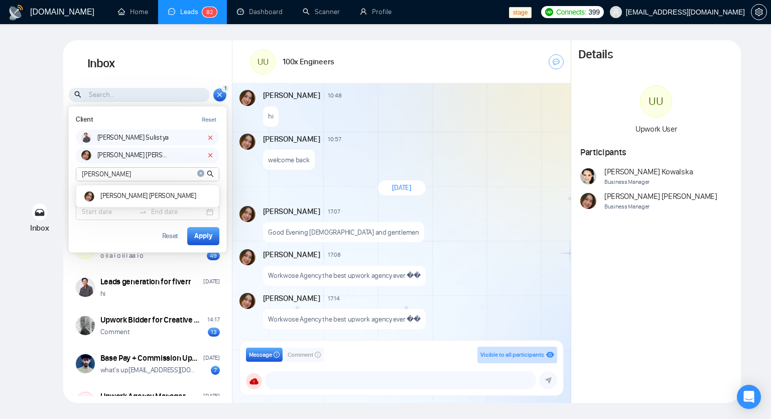
click at [198, 173] on icon "close-circle" at bounding box center [200, 173] width 7 height 7
click at [157, 177] on input at bounding box center [147, 174] width 143 height 13
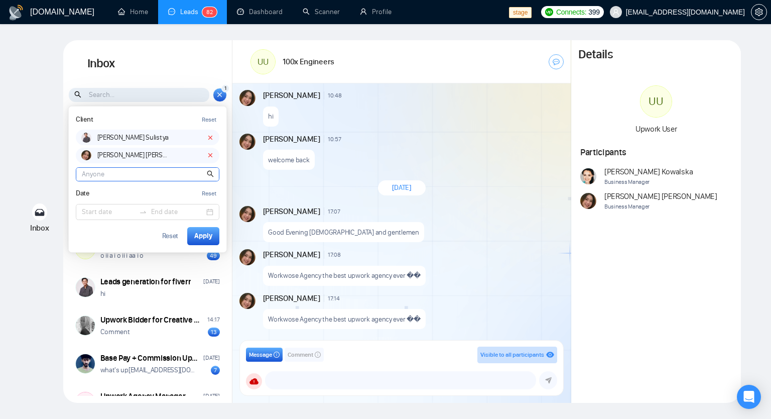
paste input "Agnieszka"
type input "Agnieszka"
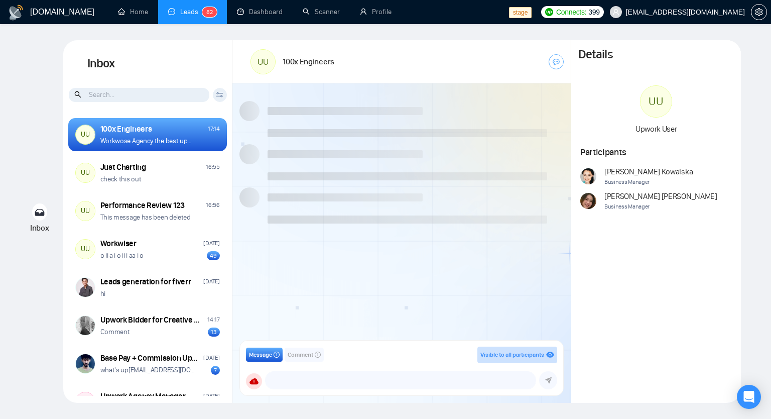
click at [220, 96] on icon at bounding box center [220, 95] width 8 height 6
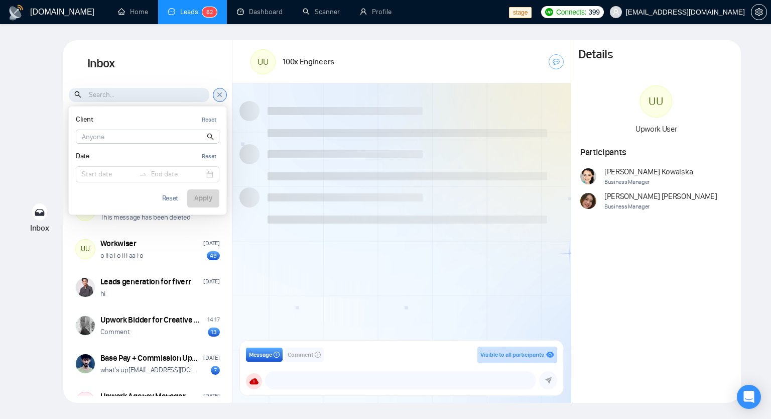
click at [139, 139] on input at bounding box center [147, 136] width 143 height 13
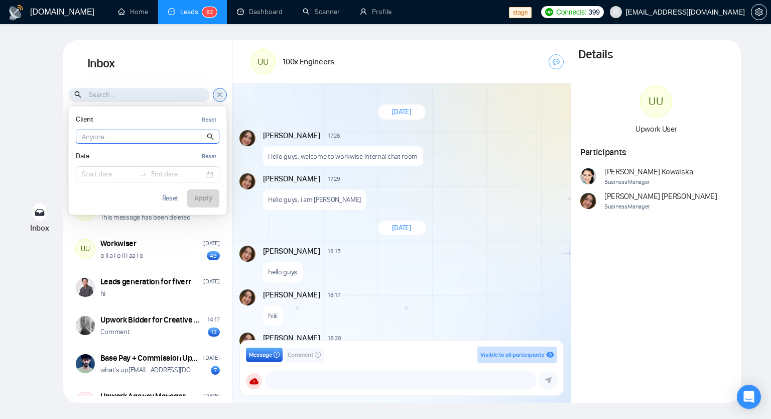
scroll to position [865, 0]
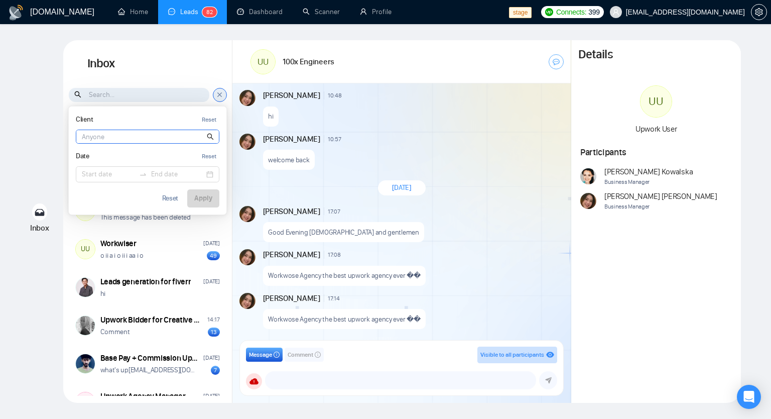
paste input "Agnieszka"
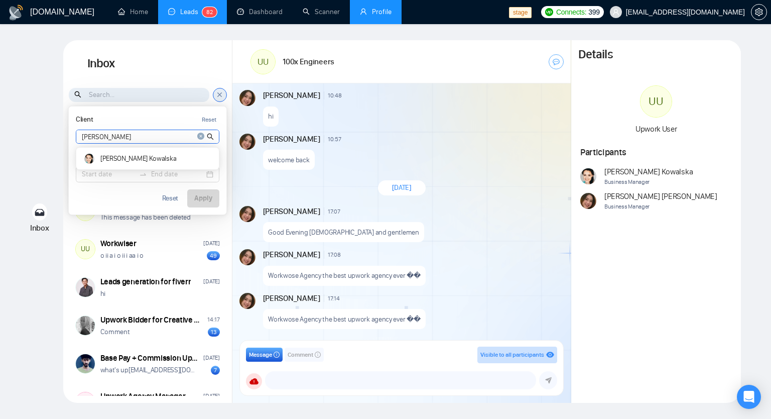
type input "Agnieszka"
click at [199, 138] on icon "close-circle" at bounding box center [200, 136] width 7 height 7
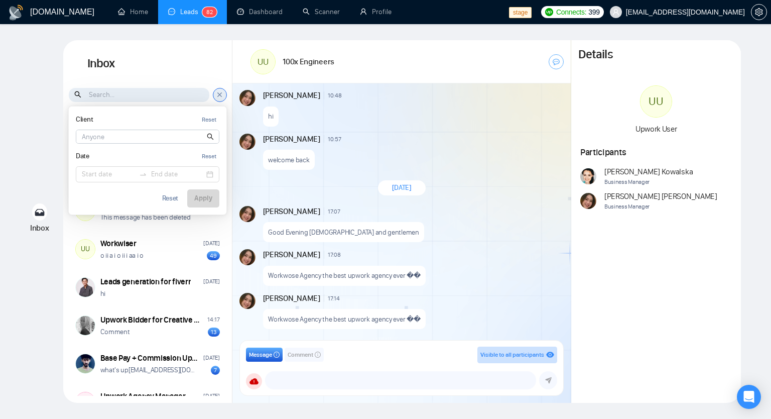
click at [174, 66] on h1 "Inbox" at bounding box center [147, 63] width 169 height 47
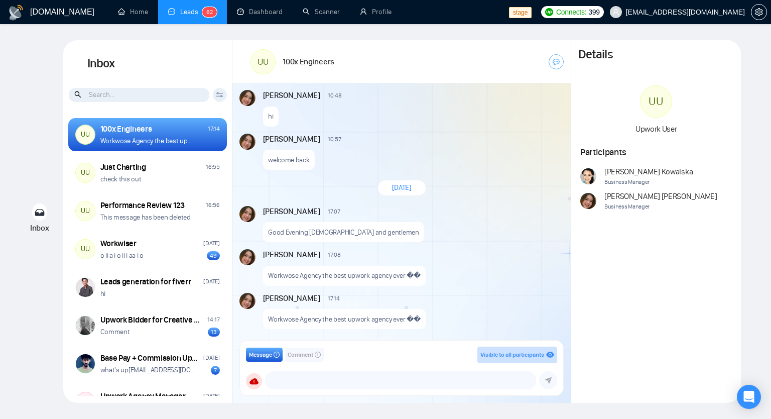
click at [216, 94] on icon at bounding box center [220, 95] width 8 height 6
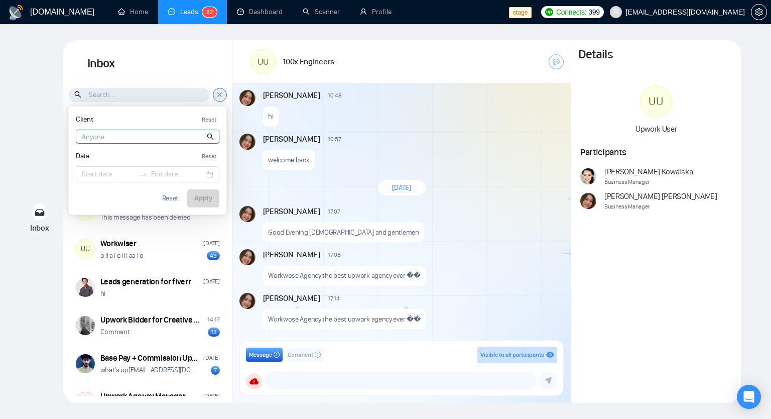
click at [157, 137] on input at bounding box center [147, 136] width 143 height 13
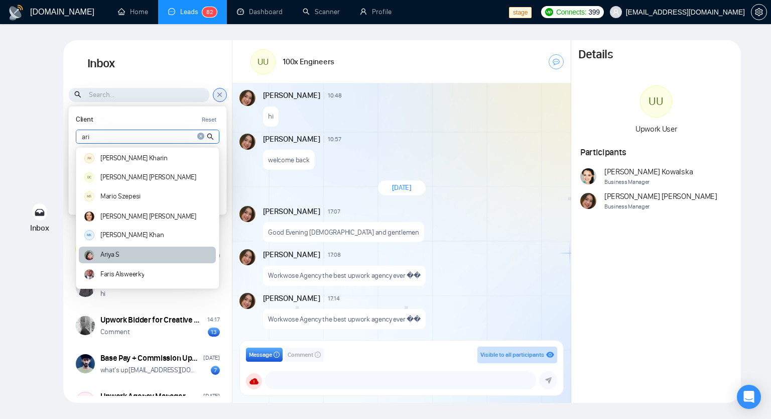
type input "ari"
click at [121, 257] on div "Ariya S" at bounding box center [147, 254] width 137 height 17
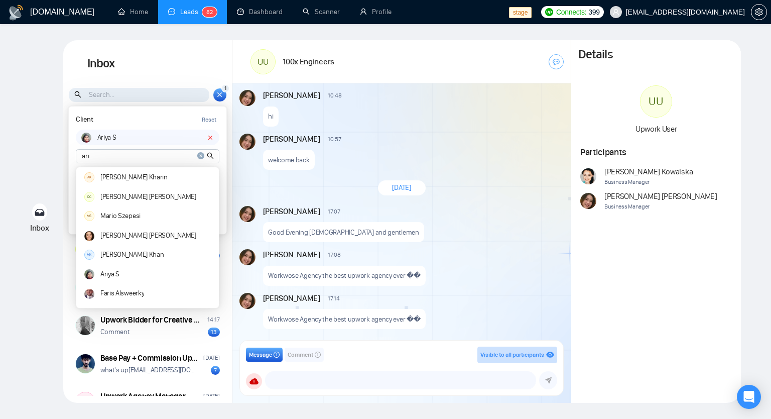
click at [161, 113] on div "Client Reset" at bounding box center [148, 119] width 144 height 13
click at [202, 156] on icon "close-circle" at bounding box center [200, 155] width 7 height 7
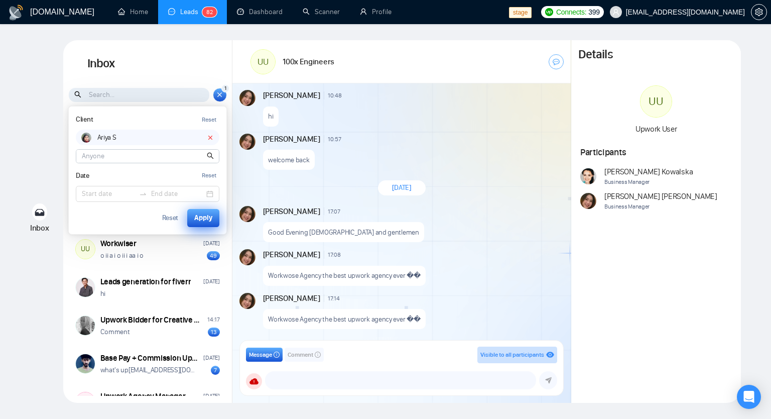
click at [206, 215] on div "Apply" at bounding box center [203, 217] width 18 height 11
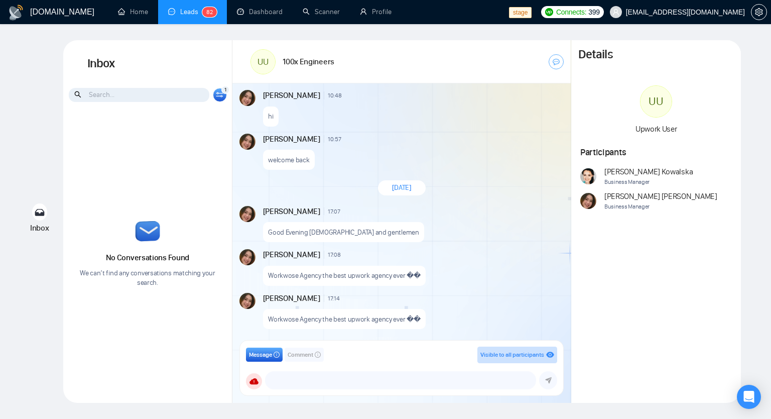
click at [218, 93] on icon at bounding box center [219, 93] width 7 height 2
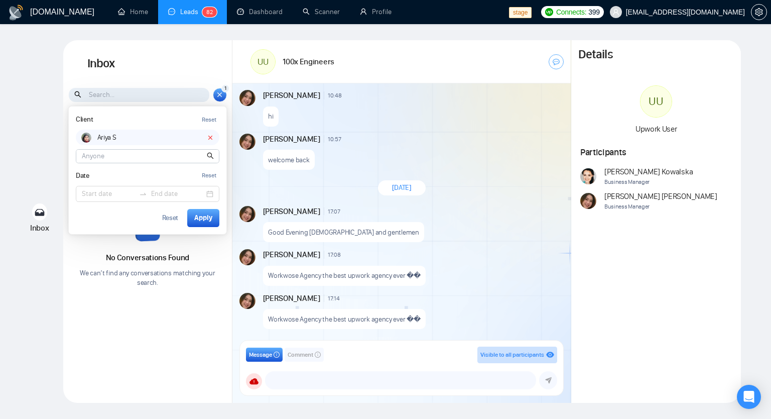
click at [211, 139] on icon at bounding box center [210, 137] width 7 height 7
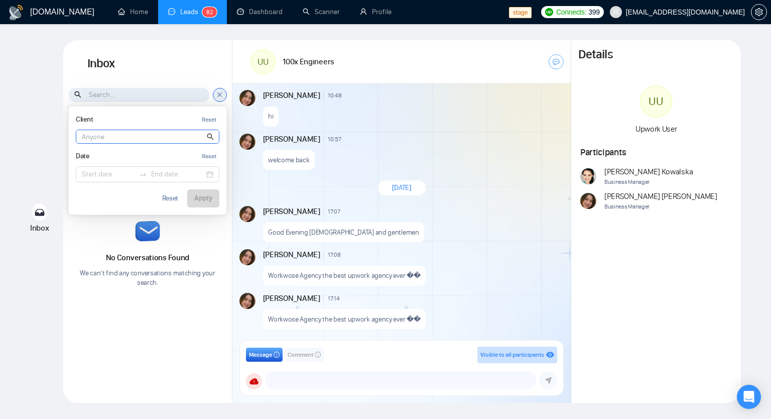
click at [104, 138] on input at bounding box center [147, 136] width 143 height 13
click at [222, 91] on icon at bounding box center [220, 94] width 8 height 9
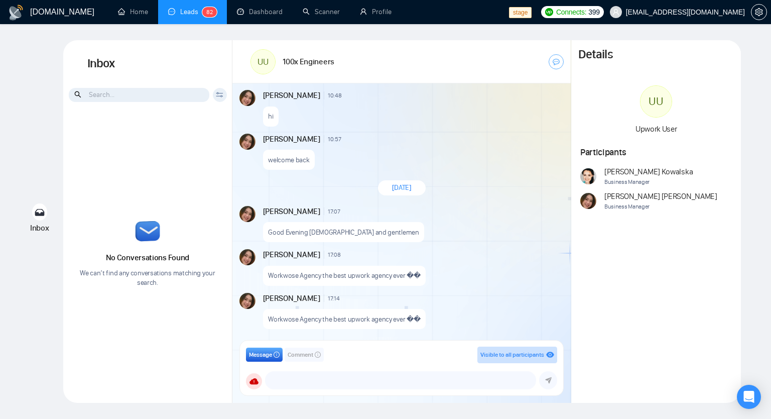
click at [218, 95] on icon at bounding box center [220, 95] width 8 height 6
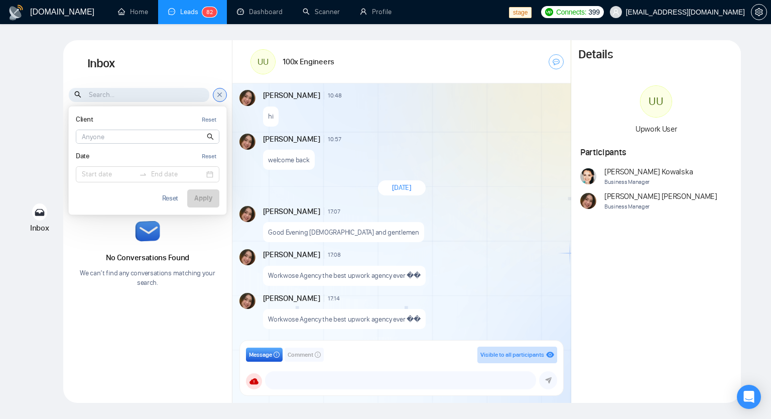
click at [182, 229] on div "No Conversations Found We can’t find any conversations matching your search." at bounding box center [147, 254] width 169 height 283
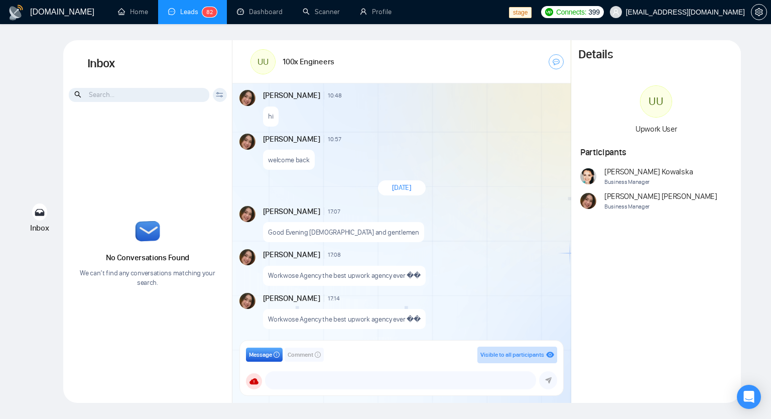
click at [223, 96] on icon at bounding box center [219, 96] width 7 height 2
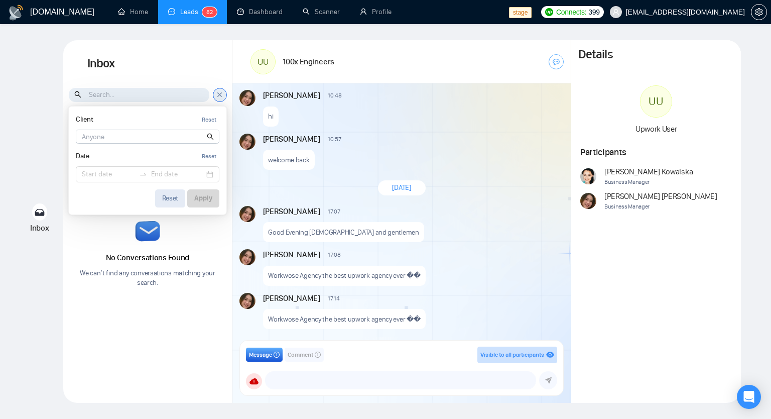
click at [177, 199] on div "Reset" at bounding box center [170, 198] width 17 height 7
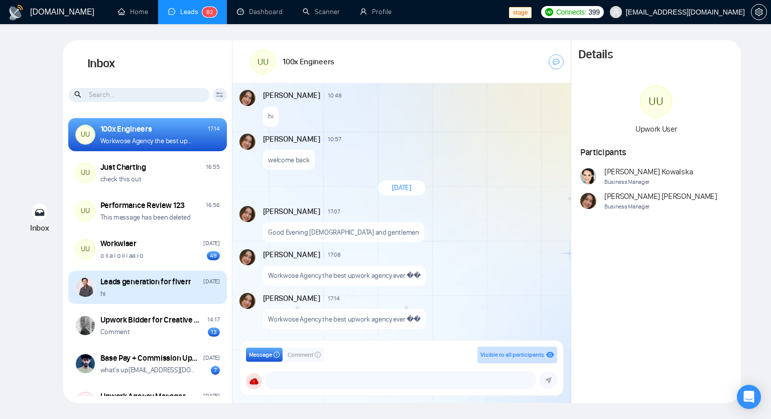
click at [128, 272] on div "Leads generation for fiverr Aug 26 hi" at bounding box center [147, 287] width 159 height 33
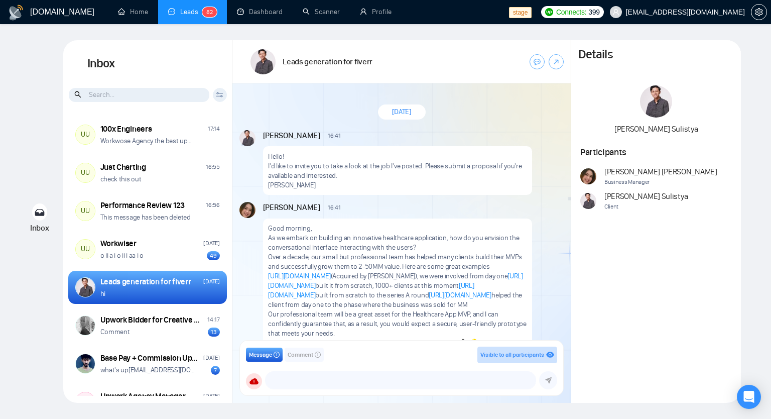
scroll to position [169, 0]
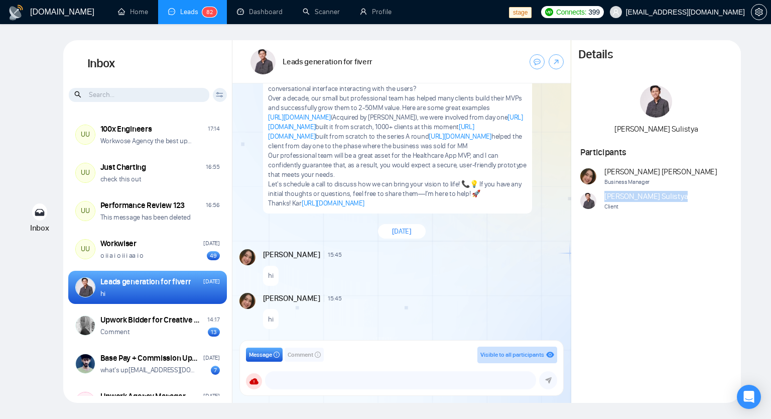
drag, startPoint x: 606, startPoint y: 197, endPoint x: 643, endPoint y: 196, distance: 37.1
click at [643, 196] on div "Ari Sulistya Client" at bounding box center [648, 201] width 137 height 21
copy span "Ari Sulistya"
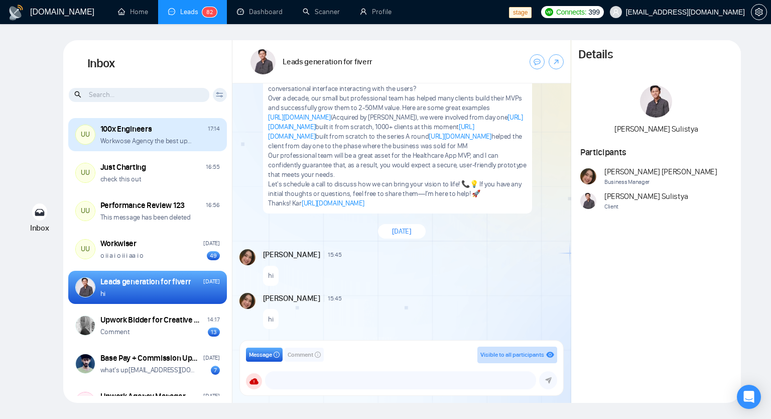
click at [125, 133] on div "100x Engineers" at bounding box center [126, 128] width 52 height 11
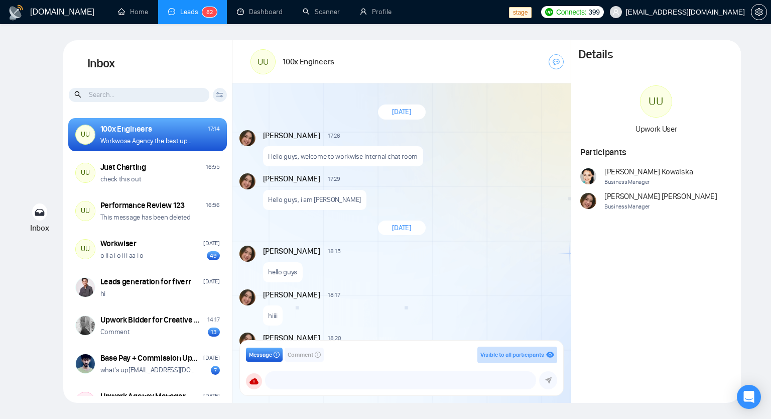
scroll to position [865, 0]
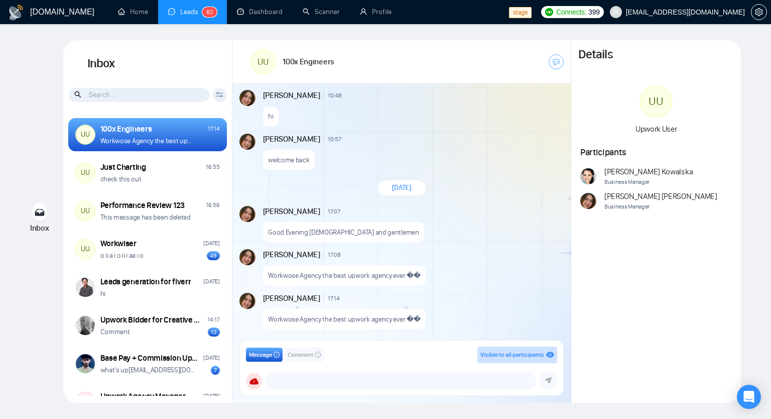
click at [223, 95] on icon at bounding box center [220, 95] width 8 height 6
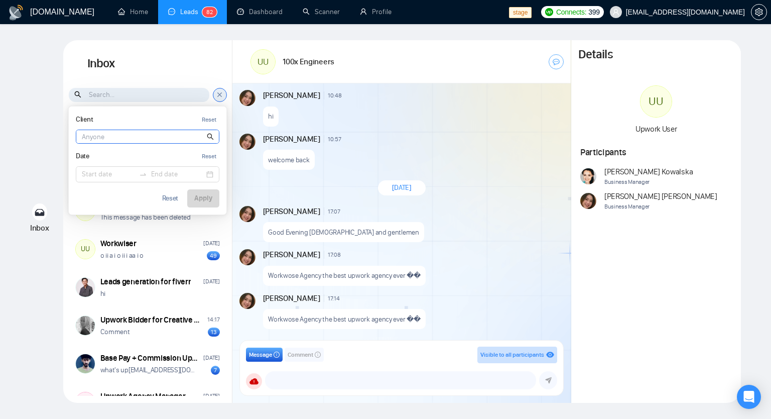
click at [103, 135] on input at bounding box center [147, 136] width 143 height 13
paste input "Ari Sulistya"
click at [81, 135] on input "Ari Sulistya" at bounding box center [147, 136] width 143 height 13
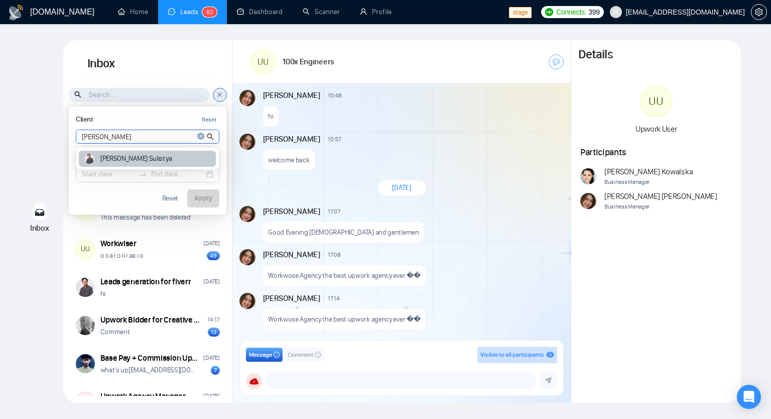
type input "Ari Sulistya"
click at [128, 158] on article "Ari Sulistya" at bounding box center [135, 158] width 71 height 7
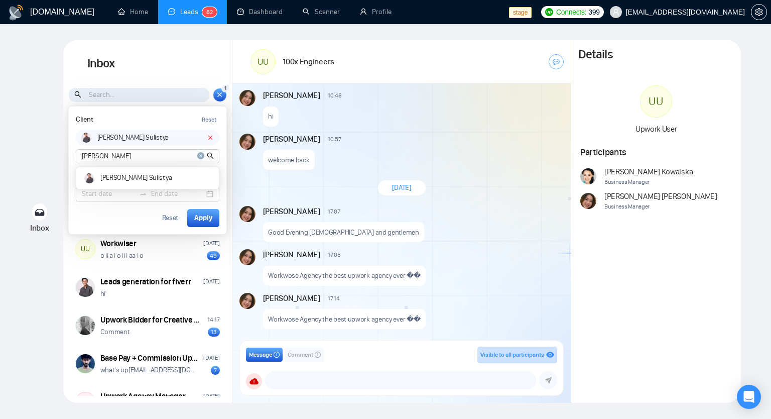
click at [175, 118] on div "Client Reset" at bounding box center [148, 119] width 144 height 13
click at [210, 217] on div "Apply" at bounding box center [203, 217] width 18 height 11
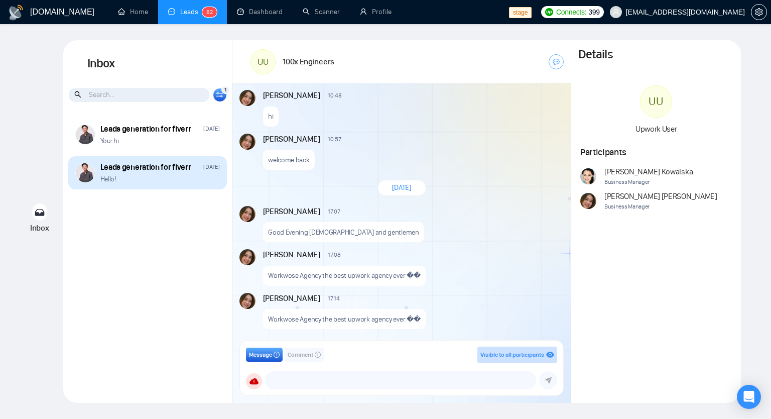
click at [144, 167] on div "Leads generation for fiverr" at bounding box center [145, 167] width 91 height 11
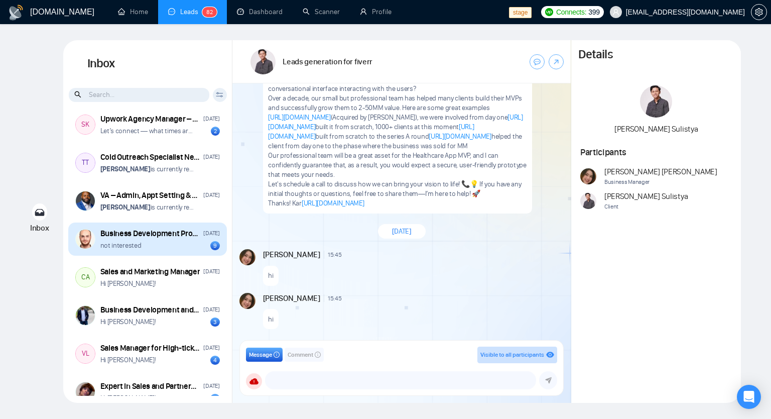
scroll to position [301, 0]
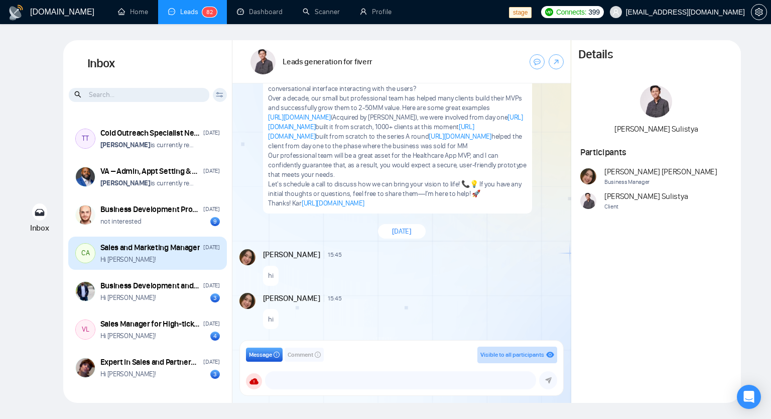
click at [157, 258] on div "Hi Carla!" at bounding box center [159, 259] width 119 height 10
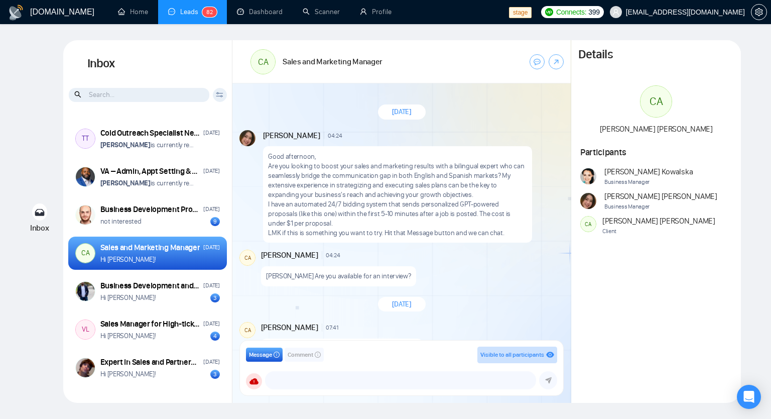
scroll to position [131, 0]
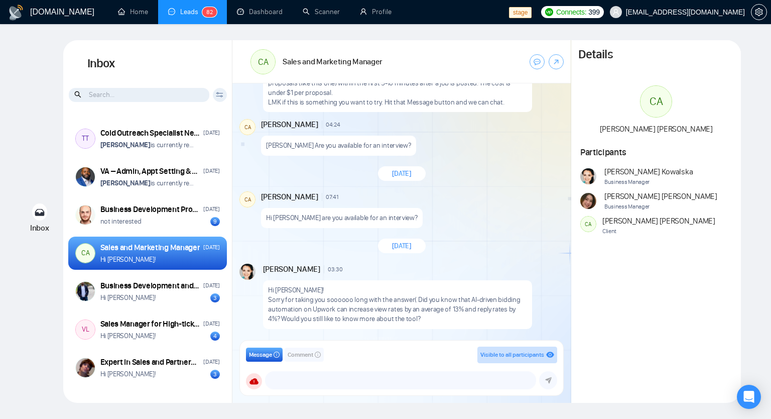
click at [612, 220] on span "Carla Antunez" at bounding box center [658, 220] width 113 height 11
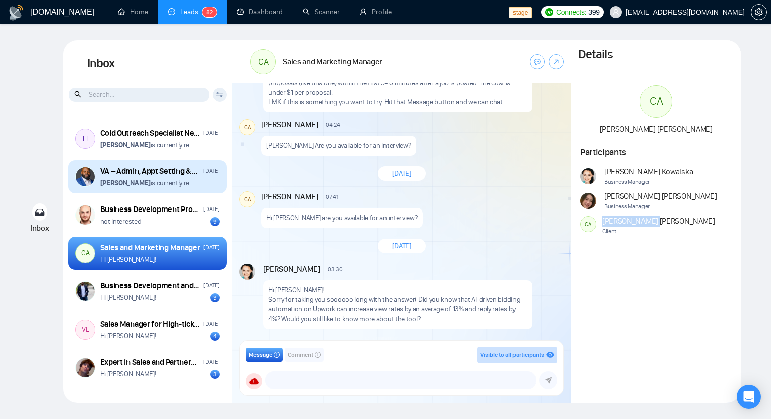
copy span "Carla"
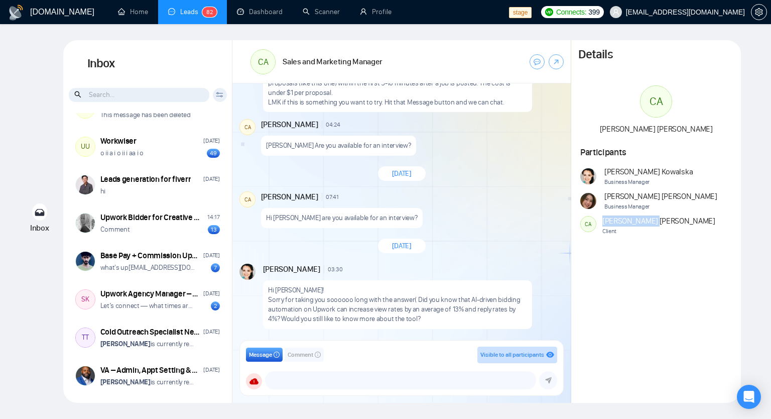
scroll to position [0, 0]
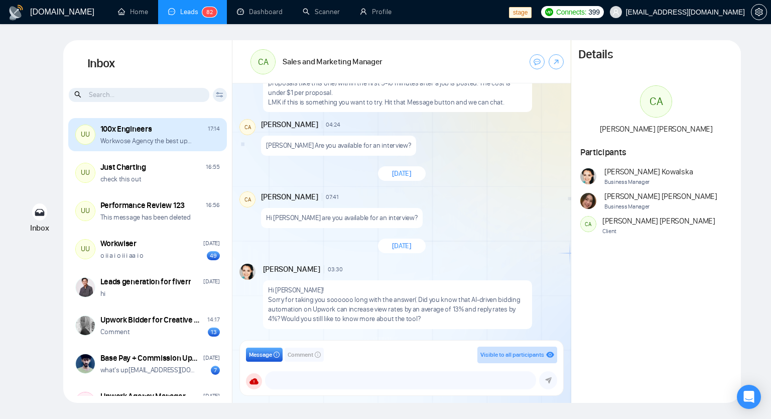
click at [139, 133] on div "100x Engineers" at bounding box center [126, 128] width 52 height 11
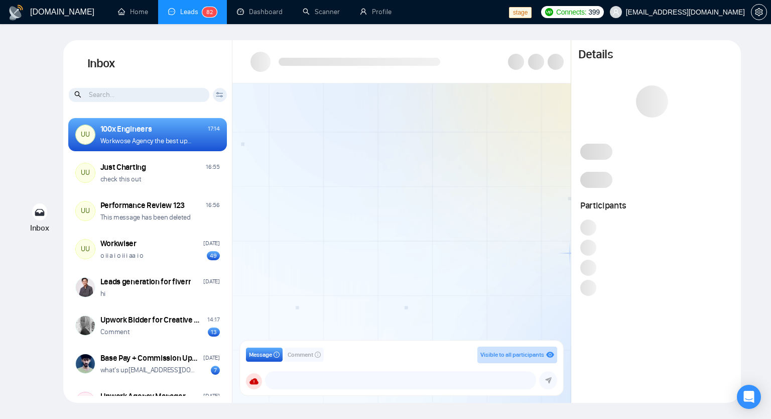
click at [218, 94] on icon at bounding box center [220, 95] width 8 height 6
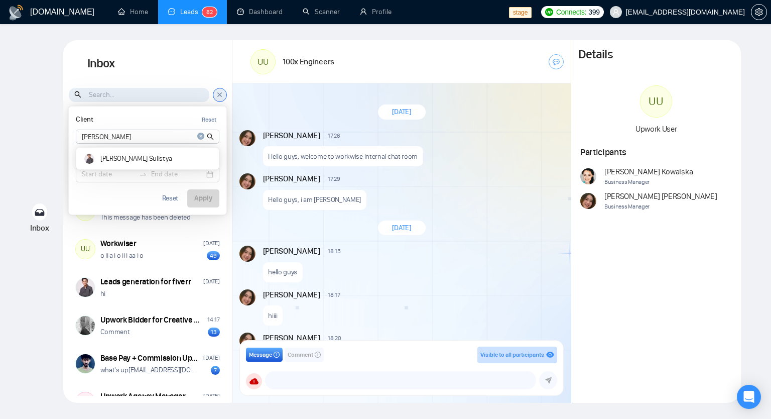
scroll to position [865, 0]
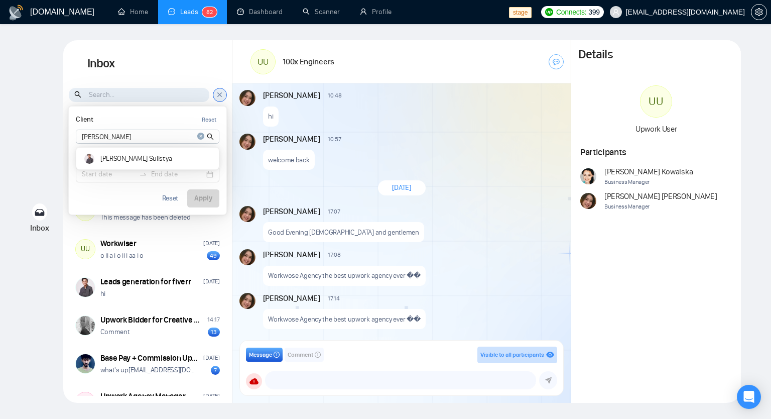
click at [200, 138] on icon "close-circle" at bounding box center [200, 136] width 7 height 7
click at [123, 137] on input at bounding box center [147, 136] width 143 height 13
paste input "Carla"
type input "Carla"
click at [126, 158] on article "Carla Antunez" at bounding box center [148, 158] width 96 height 7
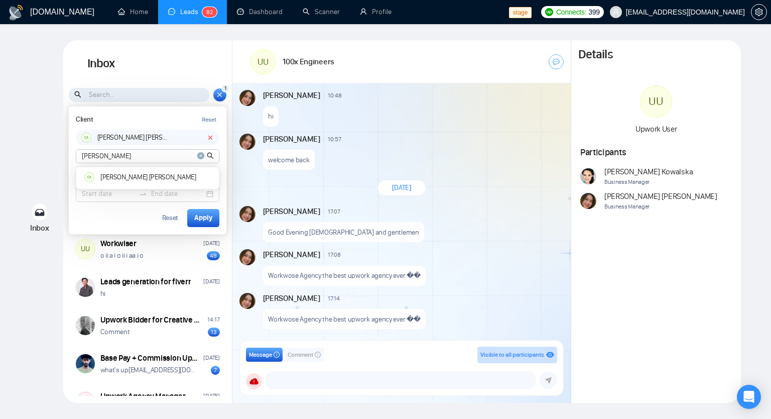
click at [201, 157] on icon "close-circle" at bounding box center [200, 155] width 7 height 7
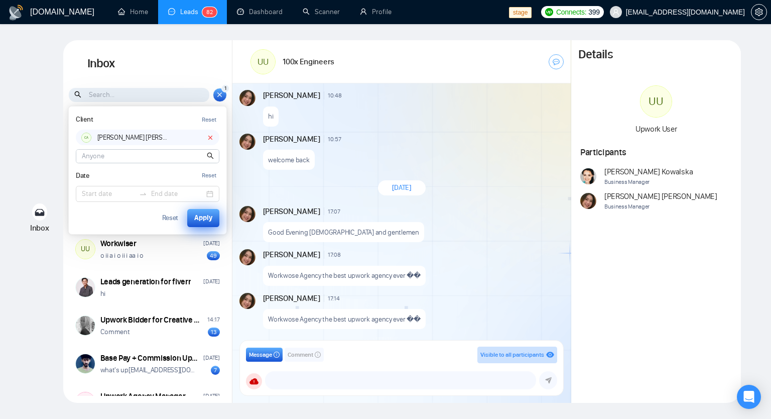
click at [205, 219] on div "Apply" at bounding box center [203, 217] width 18 height 11
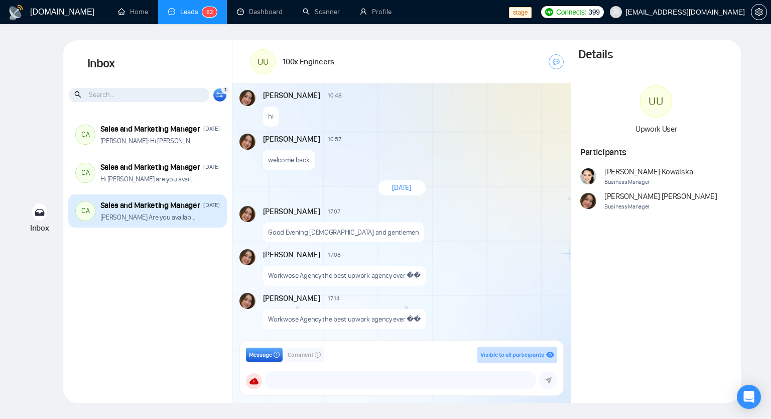
click at [164, 213] on p "Hola Andrian Are you available for an interview?" at bounding box center [148, 217] width 96 height 10
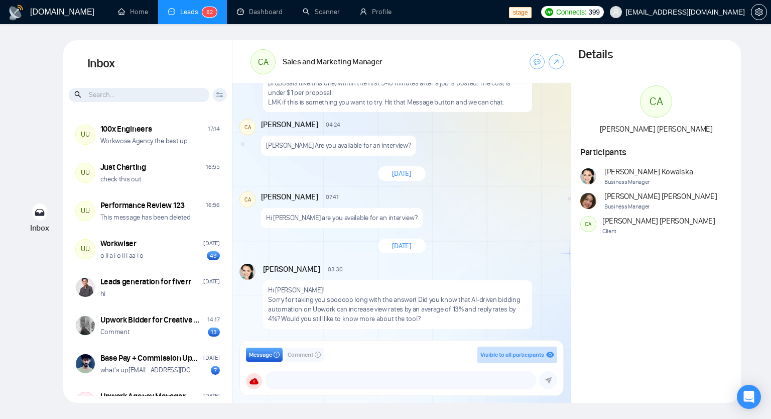
click at [225, 92] on div "Client Reset CA Carla Antunez Date Reset Reset Apply" at bounding box center [220, 95] width 14 height 14
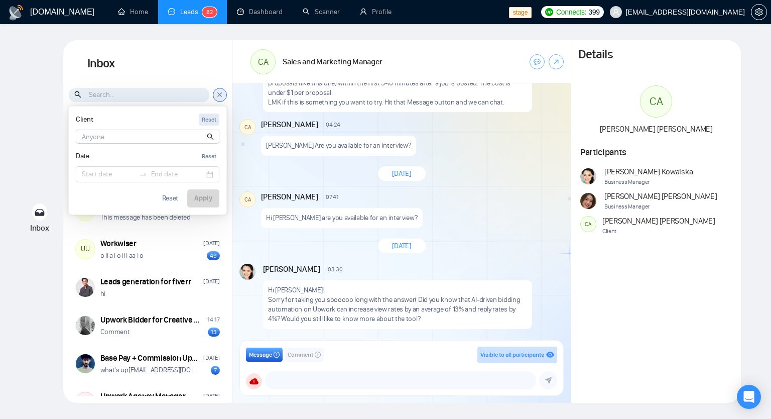
click at [210, 121] on div "Reset" at bounding box center [209, 120] width 15 height 10
click at [152, 136] on input at bounding box center [147, 136] width 143 height 13
click at [120, 171] on input at bounding box center [108, 174] width 53 height 11
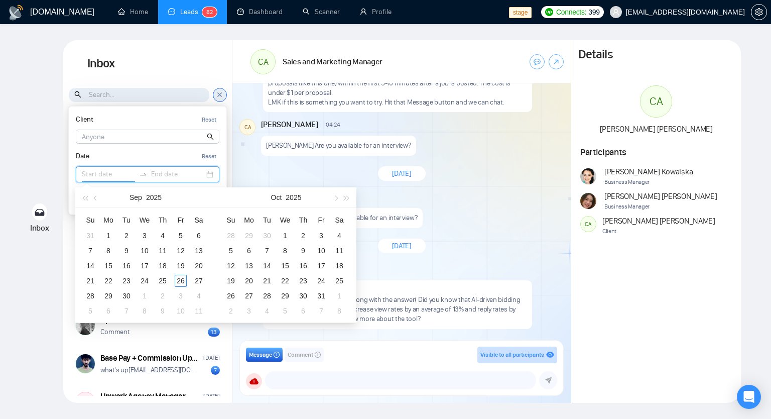
click at [120, 136] on input at bounding box center [147, 136] width 143 height 13
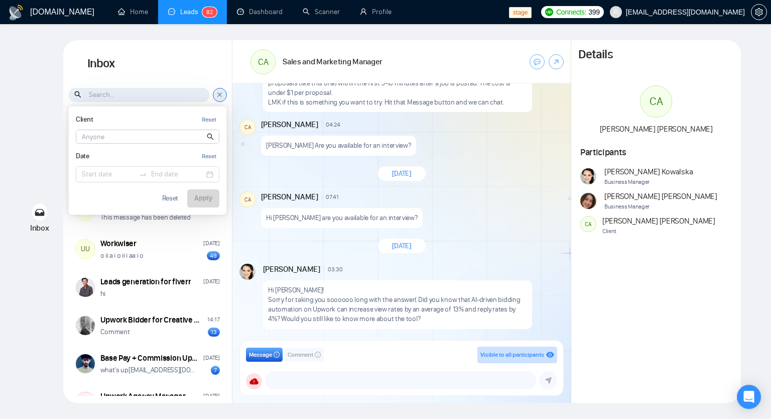
click at [166, 122] on div "Client Reset" at bounding box center [148, 119] width 144 height 13
click at [153, 135] on input at bounding box center [147, 136] width 143 height 13
click at [213, 124] on button "Reset" at bounding box center [209, 119] width 21 height 13
click at [226, 89] on div "Client Reset CA Carla Antunez Date Reset Reset Apply" at bounding box center [147, 94] width 169 height 15
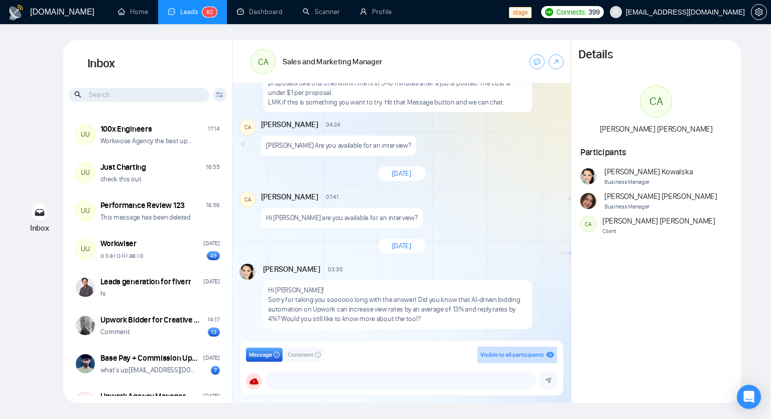
click at [224, 89] on div "Client Reset CA Carla Antunez Date Reset Reset Apply" at bounding box center [220, 95] width 14 height 14
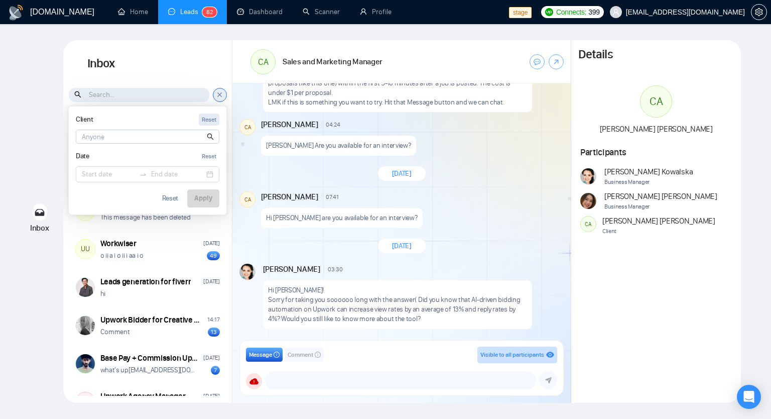
click at [211, 120] on div "Reset" at bounding box center [209, 120] width 15 height 10
click at [164, 136] on input at bounding box center [147, 136] width 143 height 13
type input "[PERSON_NAME]"
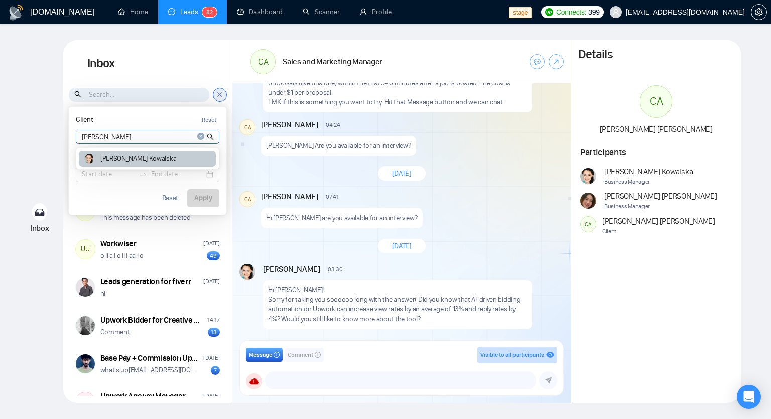
click at [153, 158] on article "Agnieszka Kowalska" at bounding box center [138, 158] width 76 height 7
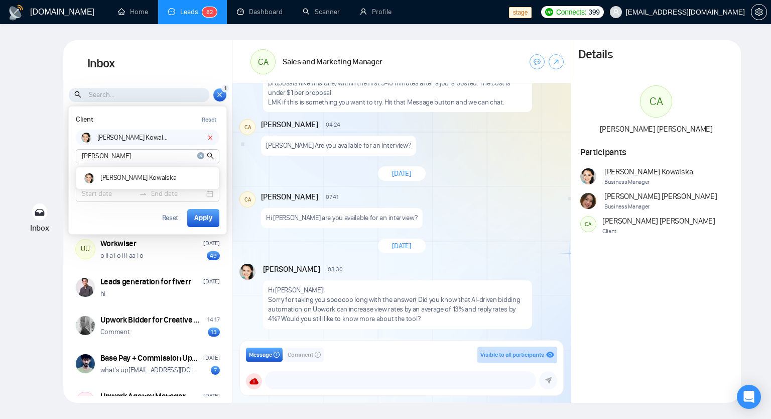
click at [210, 137] on icon at bounding box center [211, 138] width 4 height 4
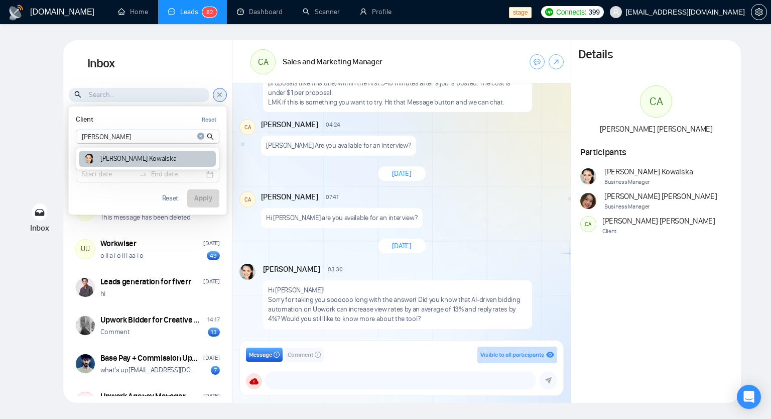
click at [184, 161] on div "Agnieszka Kowalska" at bounding box center [147, 159] width 137 height 17
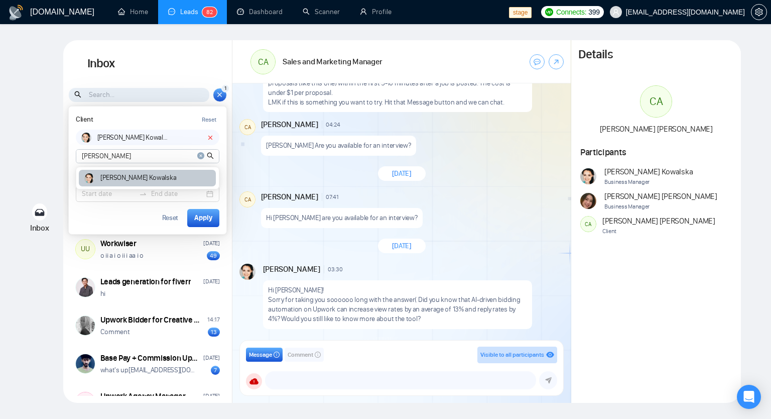
click at [175, 175] on div "Agnieszka Kowalska" at bounding box center [147, 178] width 137 height 17
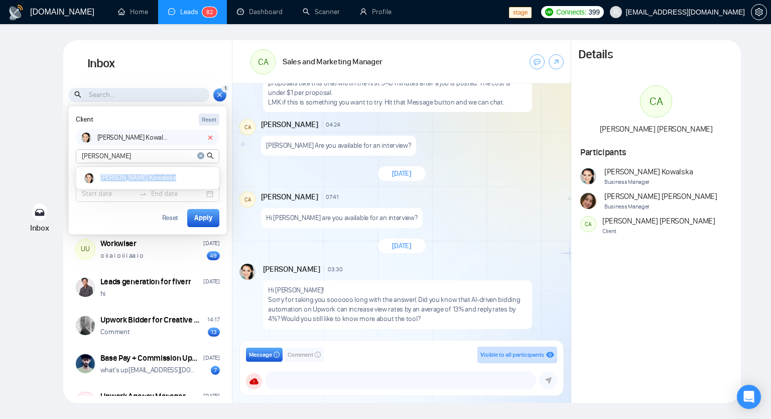
click at [207, 121] on div "Reset" at bounding box center [209, 120] width 15 height 10
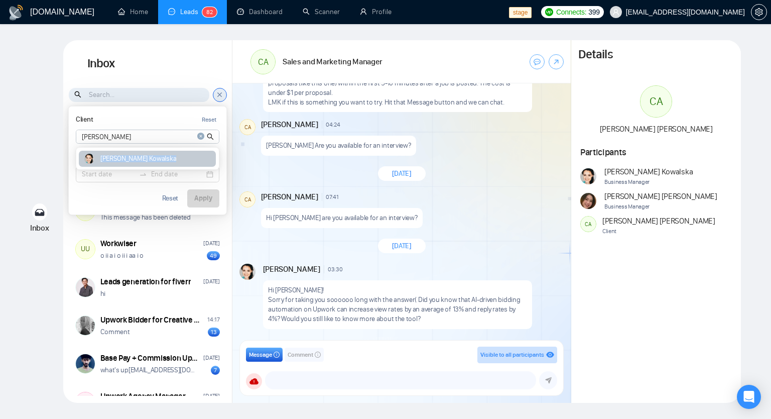
click at [135, 156] on article "Agnieszka Kowalska" at bounding box center [138, 158] width 76 height 7
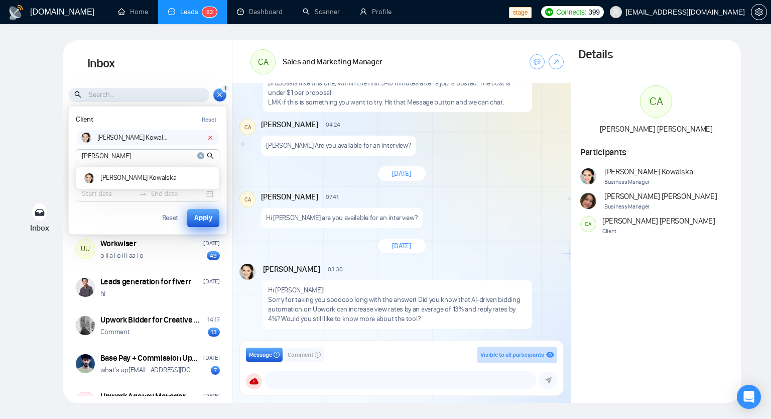
click at [195, 211] on button "Apply" at bounding box center [203, 218] width 32 height 18
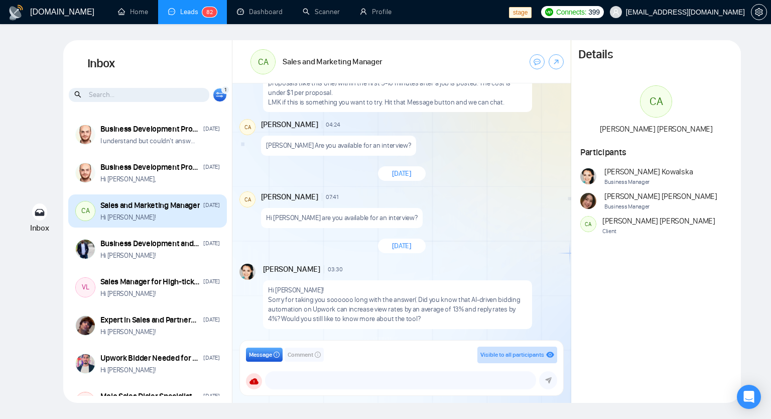
click at [171, 213] on div "Hi Carla!" at bounding box center [159, 217] width 119 height 10
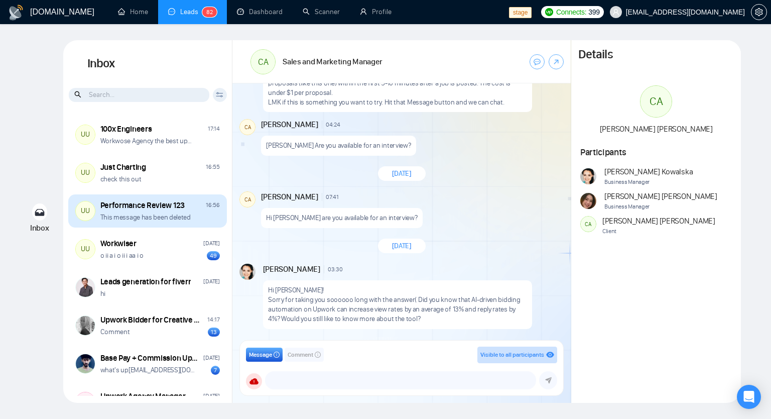
click at [171, 212] on p "This message has been deleted" at bounding box center [145, 217] width 90 height 10
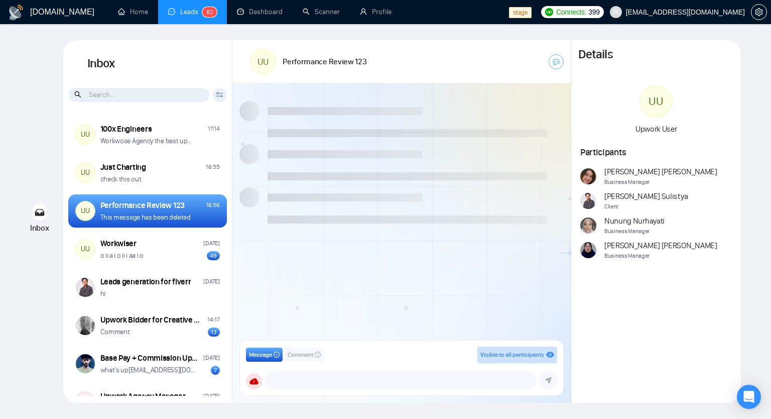
scroll to position [883, 0]
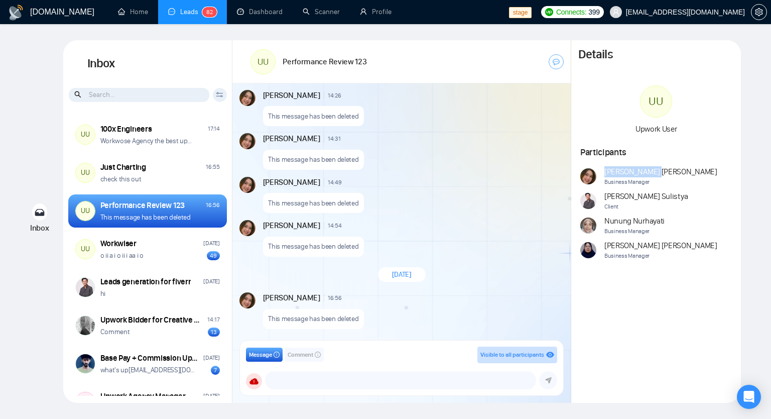
drag, startPoint x: 605, startPoint y: 170, endPoint x: 632, endPoint y: 171, distance: 27.1
click at [632, 171] on span "[PERSON_NAME]" at bounding box center [660, 171] width 113 height 11
copy span "[PERSON_NAME]"
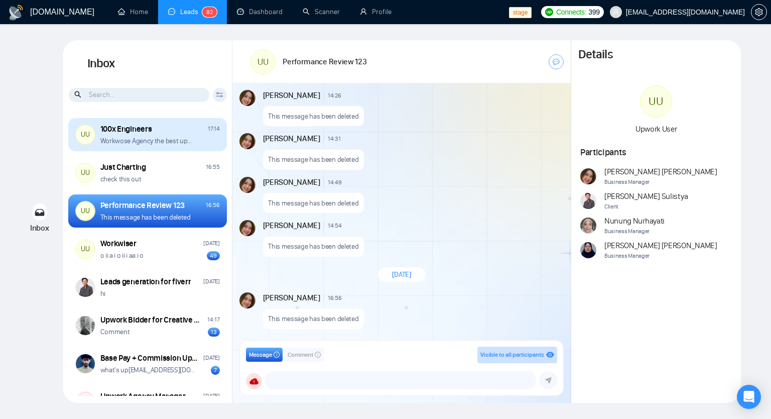
click at [119, 120] on div "UU 100x Engineers 17:14 Workwose Agency the best upwork agency ever ��" at bounding box center [147, 134] width 159 height 33
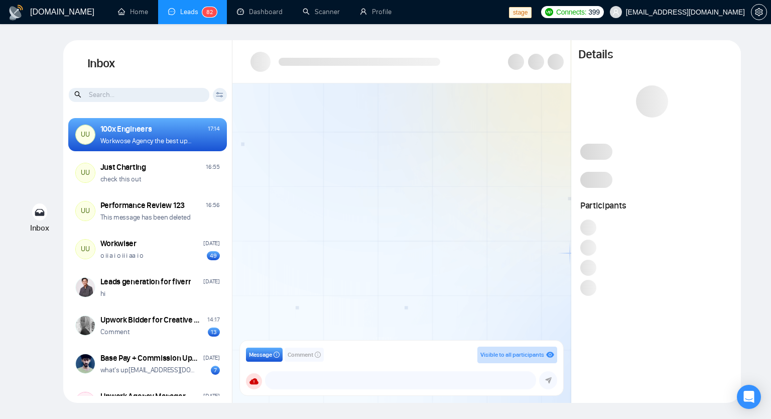
click at [215, 91] on div "Client Reset Agnieszka Agnieszka Kowalska Date Reset Reset Apply" at bounding box center [220, 95] width 14 height 14
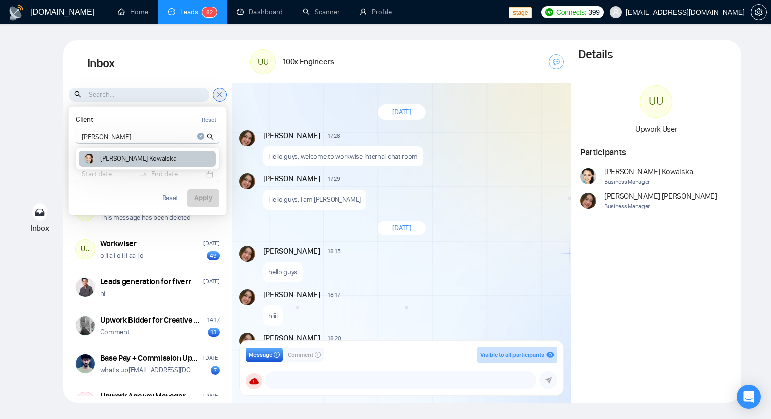
scroll to position [865, 0]
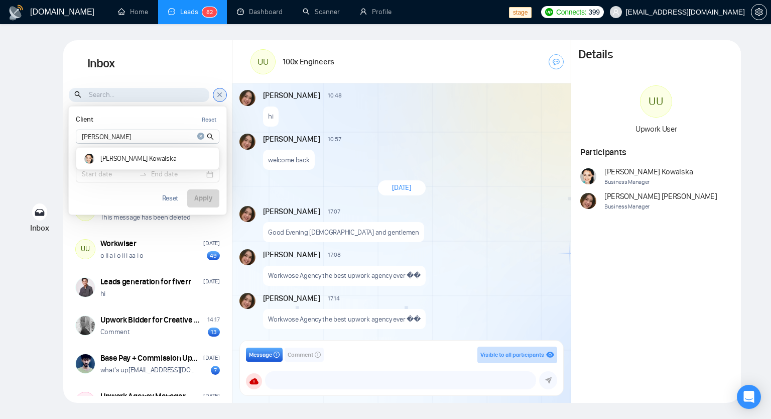
click at [42, 72] on div "Inbox Inbox Client Reset Agnieszka Agnieszka Kowalska Date Reset Reset Apply UU…" at bounding box center [385, 221] width 739 height 362
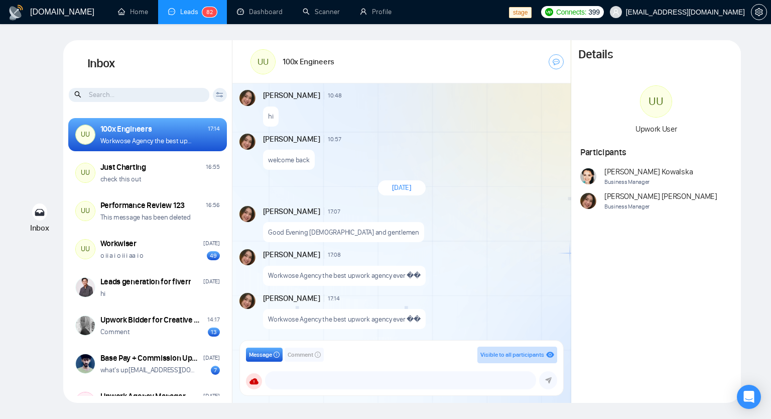
click at [224, 96] on div "Client Reset Agnieszka Agnieszka Kowalska Date Reset Reset Apply" at bounding box center [220, 95] width 14 height 14
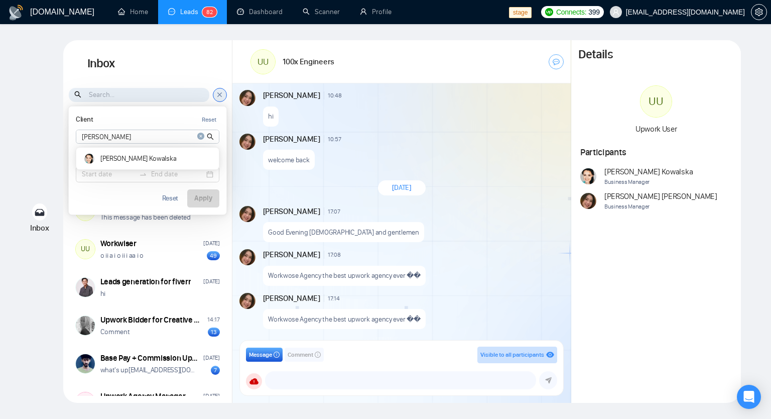
click at [224, 96] on div "Client Reset Agnieszka Agnieszka Kowalska Date Reset Reset Apply" at bounding box center [220, 95] width 14 height 14
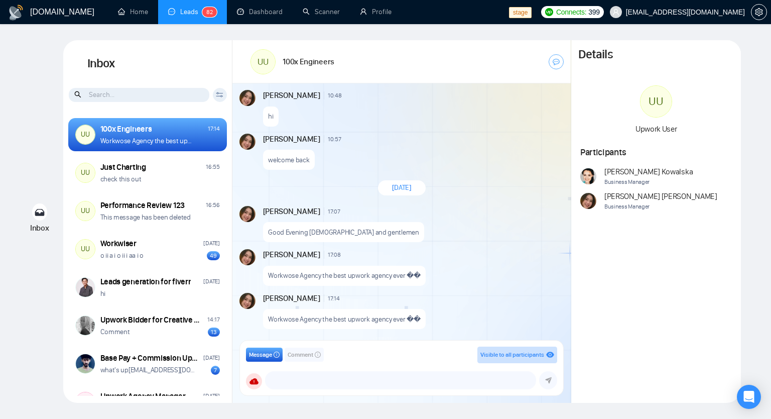
click at [221, 95] on icon at bounding box center [220, 95] width 8 height 6
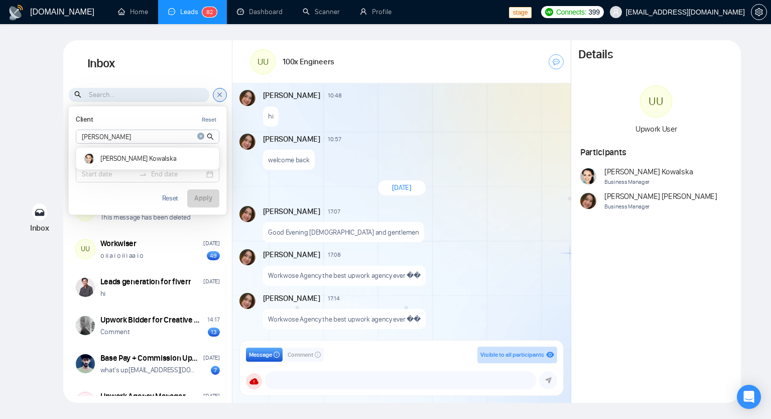
click at [223, 97] on icon at bounding box center [220, 94] width 8 height 9
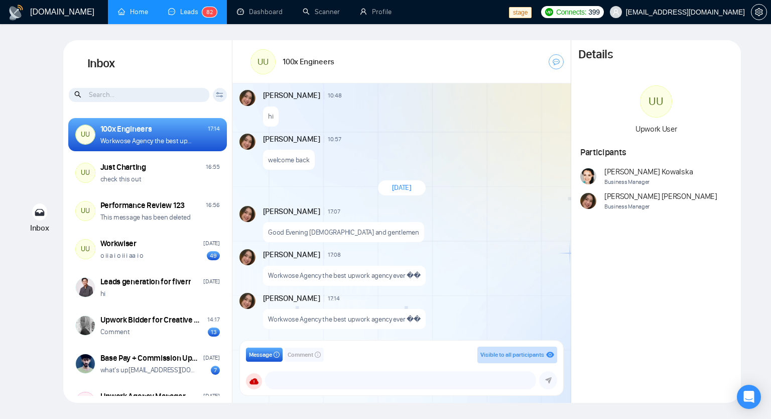
click at [148, 8] on link "Home" at bounding box center [133, 12] width 30 height 9
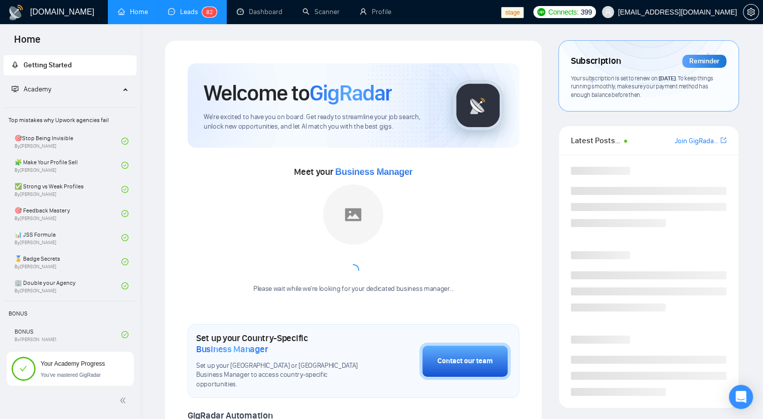
click at [201, 15] on link "Leads 8 2" at bounding box center [192, 12] width 49 height 9
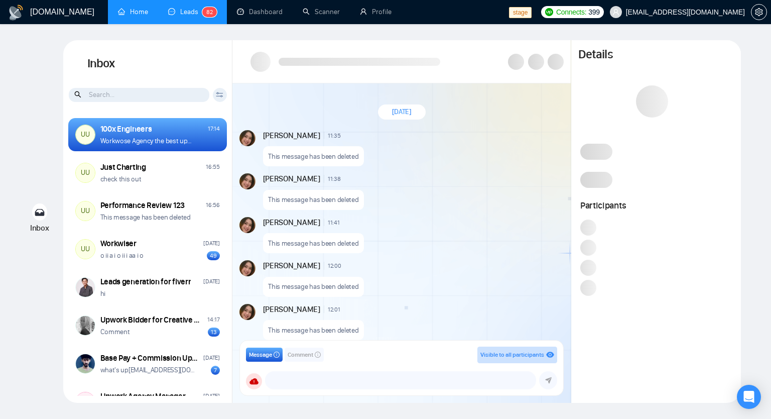
scroll to position [730, 0]
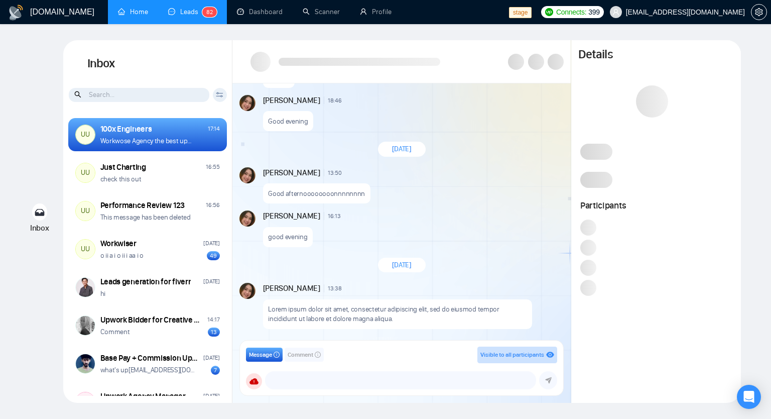
click at [220, 95] on icon at bounding box center [220, 95] width 8 height 6
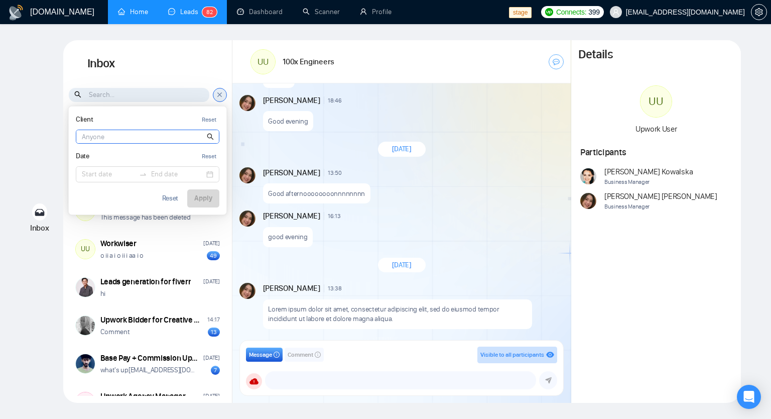
click at [139, 136] on input at bounding box center [147, 136] width 143 height 13
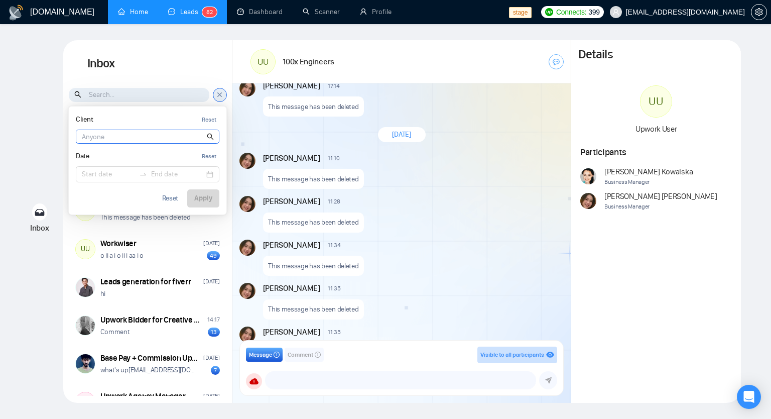
scroll to position [1656, 0]
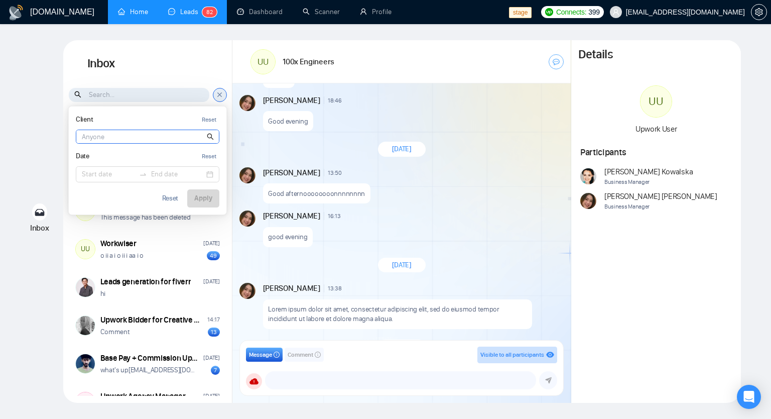
click at [130, 137] on input at bounding box center [147, 136] width 143 height 13
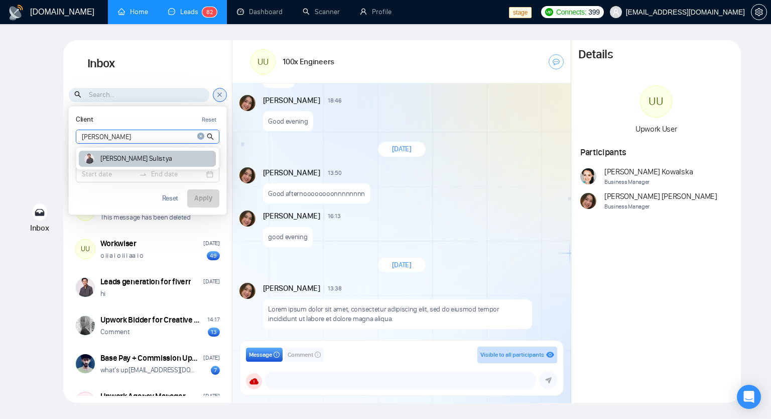
type input "Ari s"
click at [109, 159] on article "Ari Sulistya" at bounding box center [135, 158] width 71 height 7
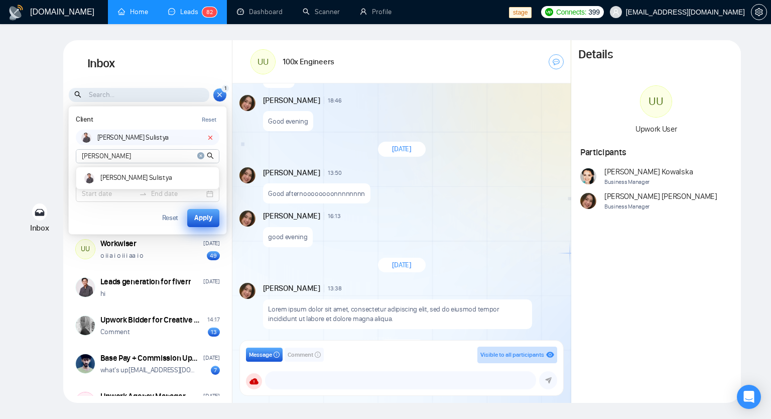
click at [211, 220] on div "Apply" at bounding box center [203, 217] width 18 height 11
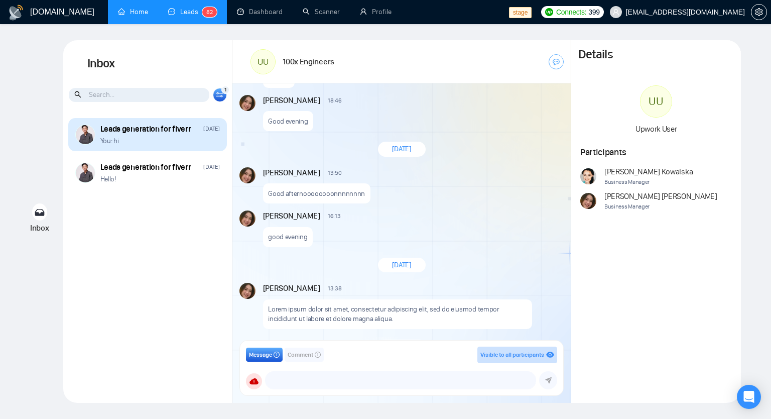
click at [145, 131] on div "Leads generation for fiverr" at bounding box center [145, 128] width 91 height 11
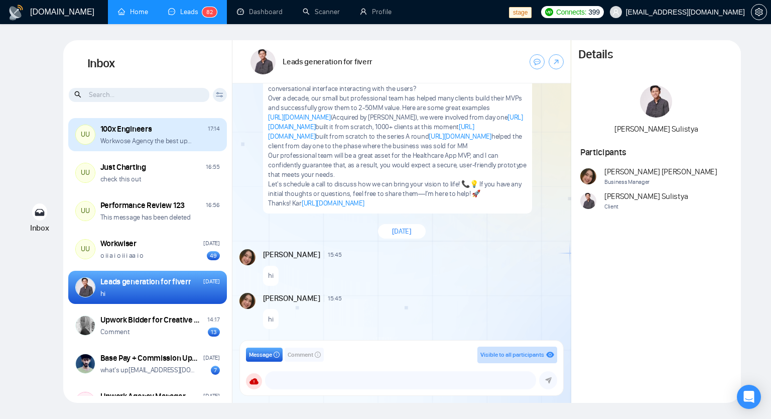
click at [148, 145] on p "Workwose Agency the best upwork agency ever ��" at bounding box center [148, 141] width 96 height 10
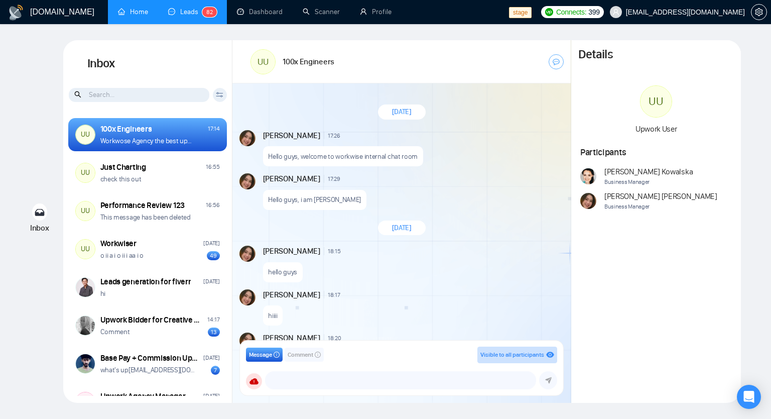
scroll to position [865, 0]
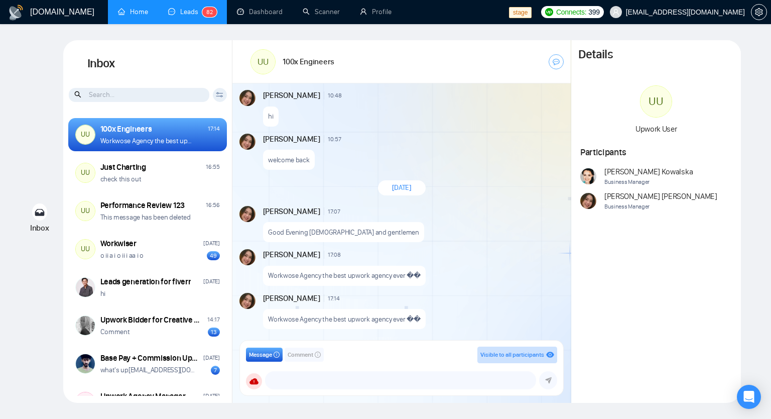
click at [221, 98] on div "Client Reset Ari s Ari Sulistya Date Reset Reset Apply" at bounding box center [220, 95] width 14 height 14
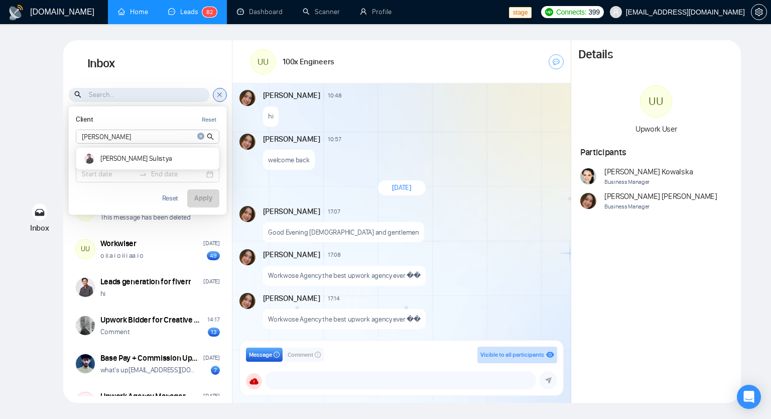
click at [228, 93] on div "Client Reset Ari s Ari Sulistya Date Reset Reset Apply" at bounding box center [147, 94] width 169 height 15
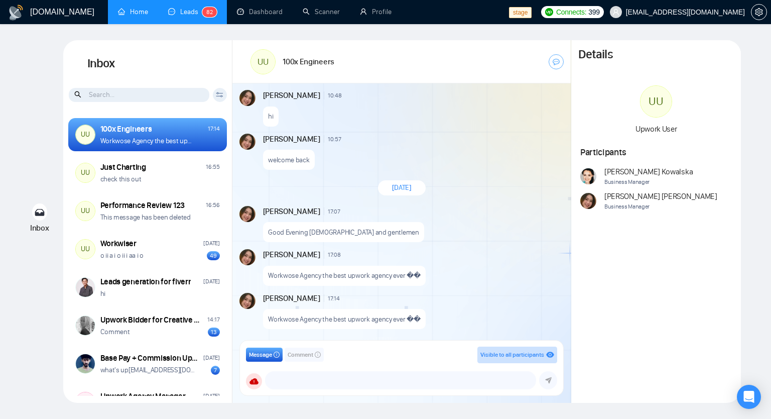
click at [221, 96] on icon at bounding box center [219, 96] width 7 height 2
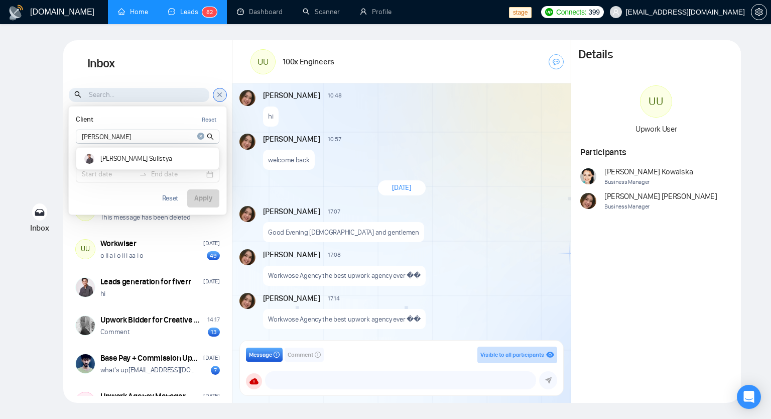
click at [221, 96] on icon at bounding box center [220, 95] width 4 height 4
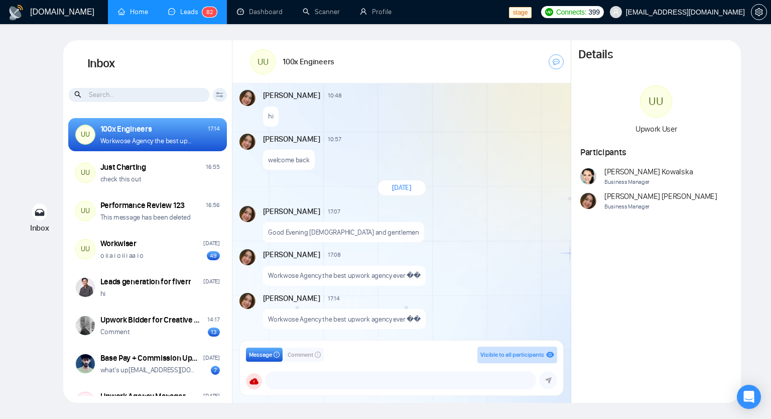
click at [217, 99] on div "Client Reset Ari s Ari Sulistya Date Reset Reset Apply" at bounding box center [220, 95] width 14 height 14
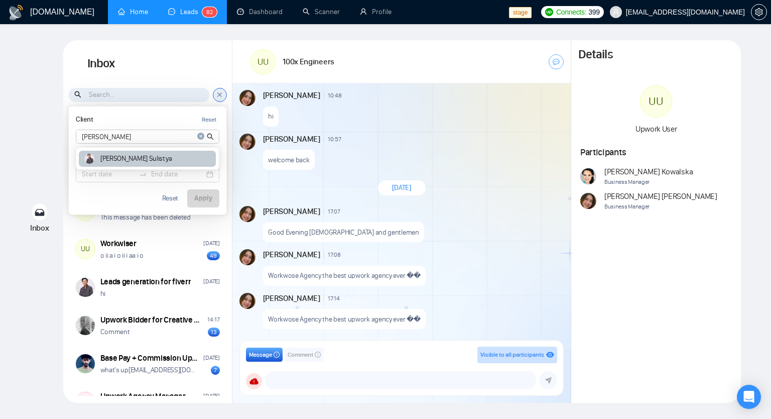
click at [138, 157] on div "Ari Sulistya" at bounding box center [147, 159] width 137 height 17
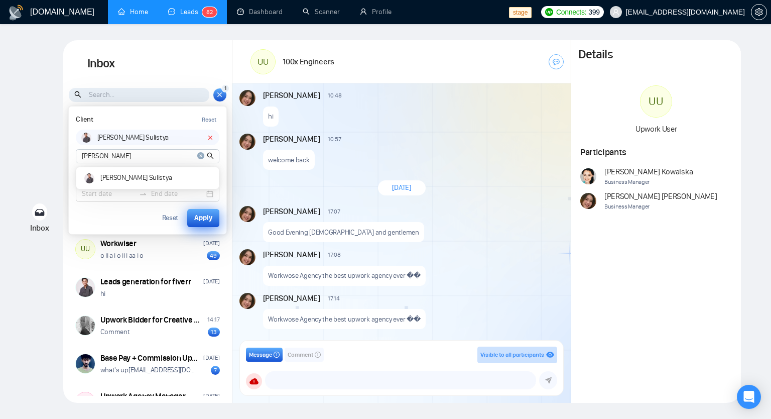
click at [200, 213] on div "Apply" at bounding box center [203, 217] width 18 height 11
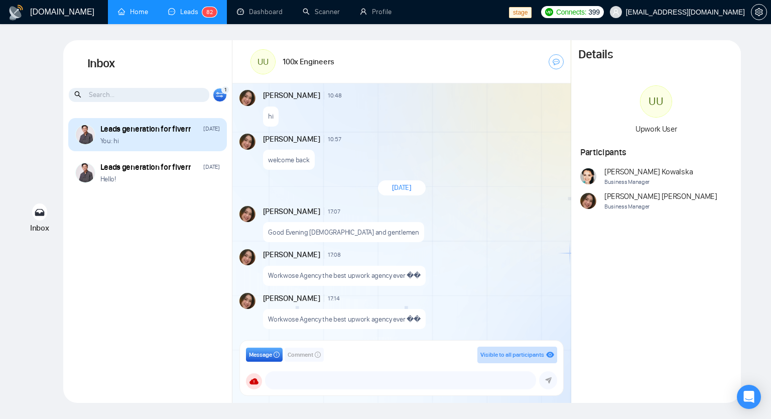
click at [158, 130] on div "Leads generation for fiverr" at bounding box center [145, 128] width 91 height 11
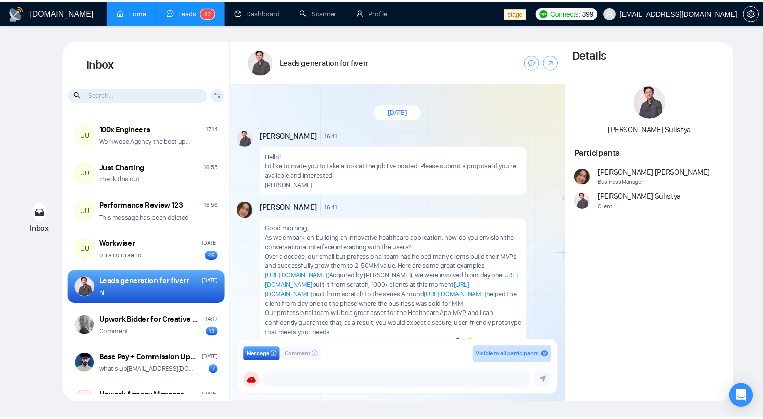
scroll to position [169, 0]
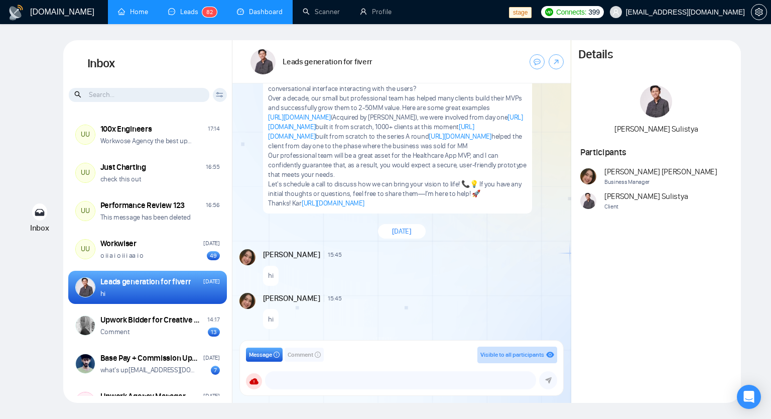
click at [280, 16] on link "Dashboard" at bounding box center [260, 12] width 46 height 9
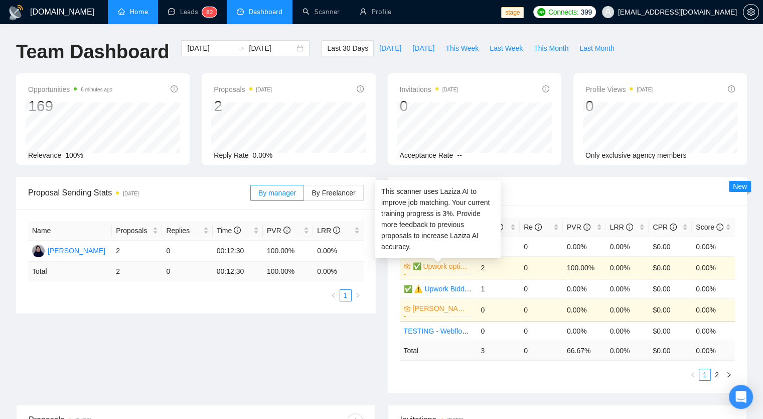
click at [452, 271] on div "✅ Upwork optimization profile 3%" at bounding box center [438, 268] width 69 height 14
click at [450, 268] on link "✅ Upwork optimization profile" at bounding box center [442, 266] width 58 height 11
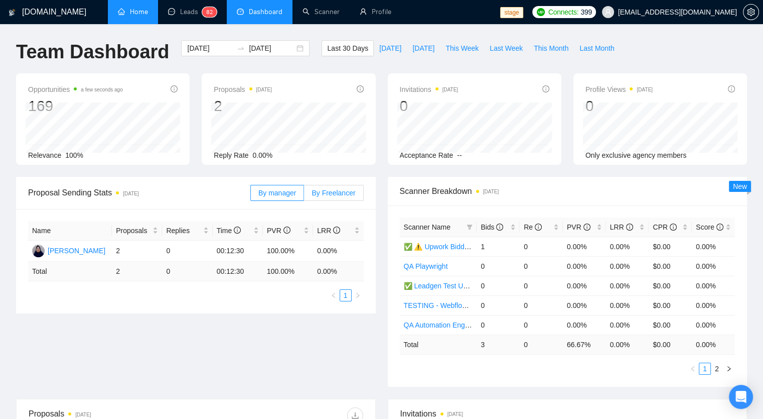
click at [337, 198] on label "By Freelancer" at bounding box center [333, 193] width 59 height 16
click at [304, 195] on input "By Freelancer" at bounding box center [304, 195] width 0 height 0
click at [283, 197] on label "By manager" at bounding box center [277, 193] width 54 height 16
click at [251, 195] on input "By manager" at bounding box center [251, 195] width 0 height 0
click at [91, 253] on div "Naswati Naswati" at bounding box center [77, 250] width 58 height 11
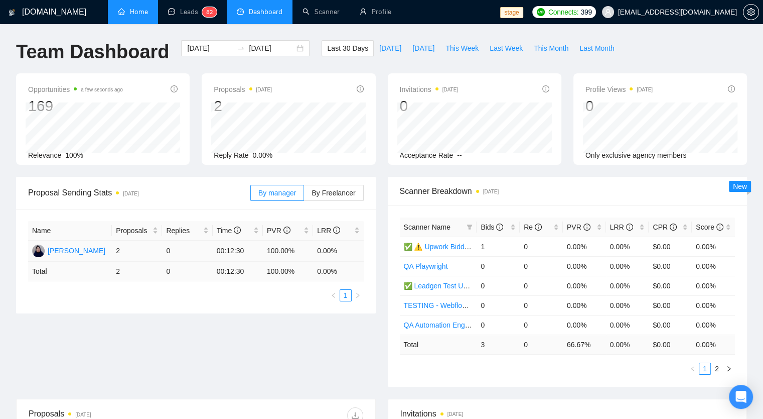
click at [138, 253] on td "2" at bounding box center [137, 250] width 50 height 21
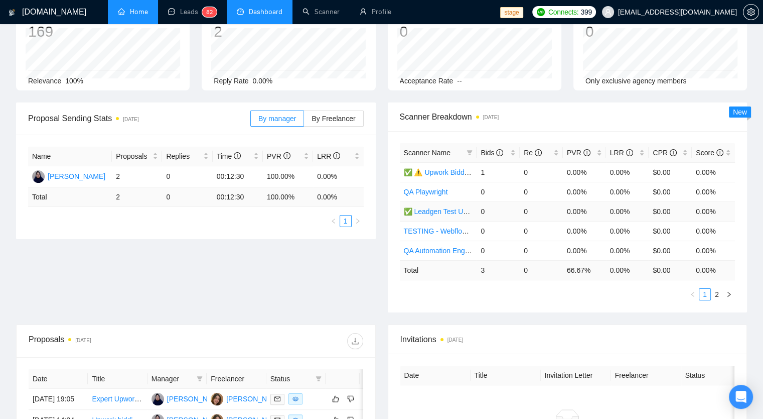
scroll to position [233, 0]
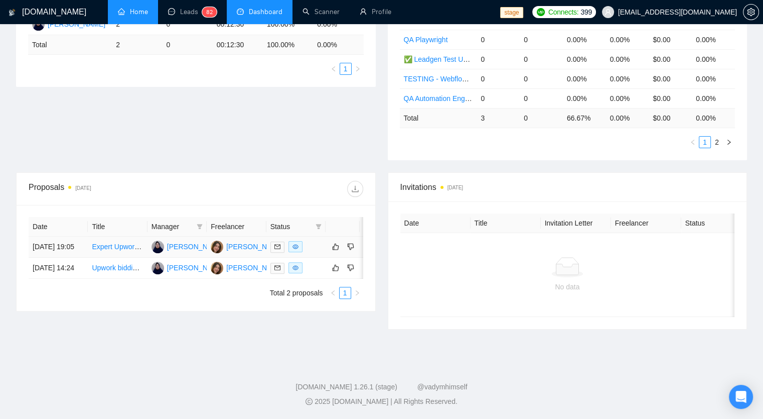
click at [92, 249] on td "Expert Upwork Bidder | Specialized in .NET, Cloud, and Site Reliability Enginee…" at bounding box center [117, 246] width 59 height 21
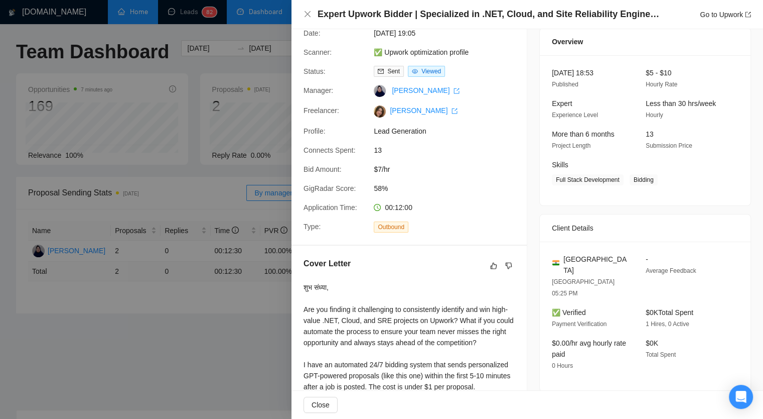
scroll to position [0, 0]
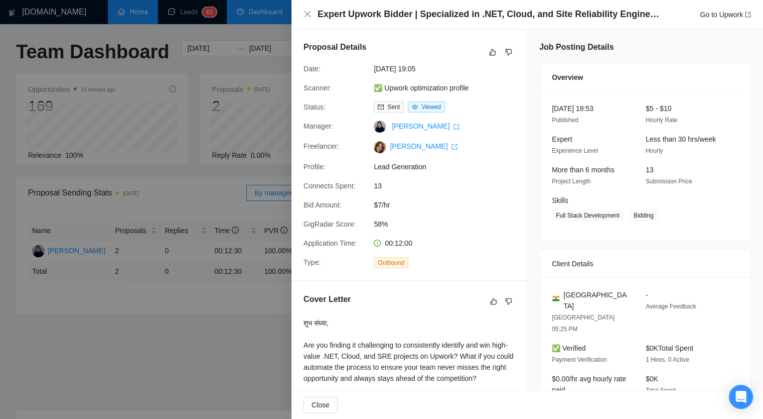
click at [238, 305] on div at bounding box center [381, 209] width 763 height 419
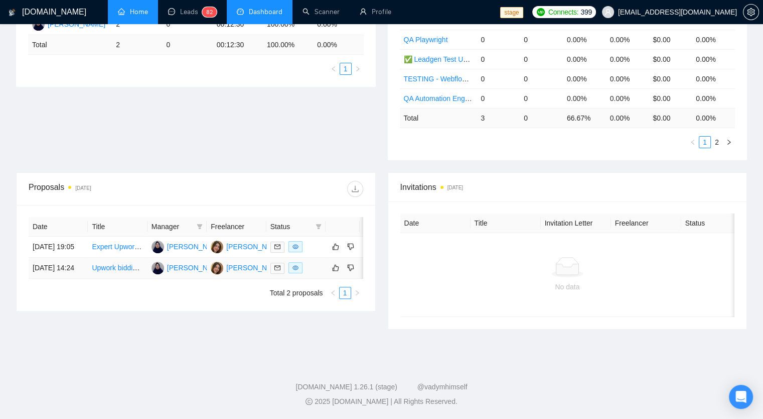
scroll to position [233, 0]
click at [80, 247] on td "28 Aug, 2025 19:05" at bounding box center [58, 246] width 59 height 21
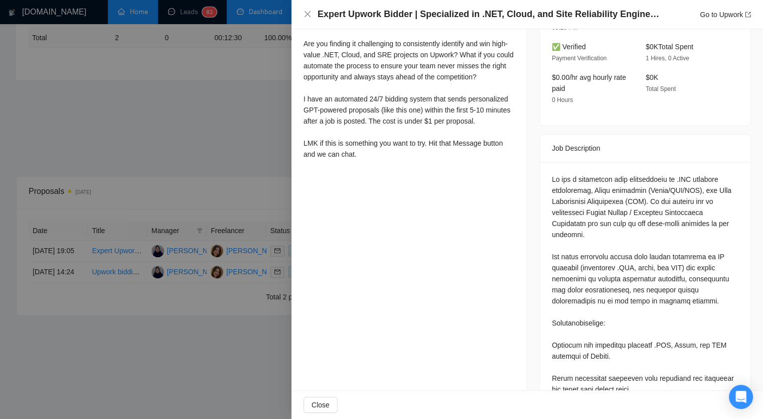
scroll to position [351, 0]
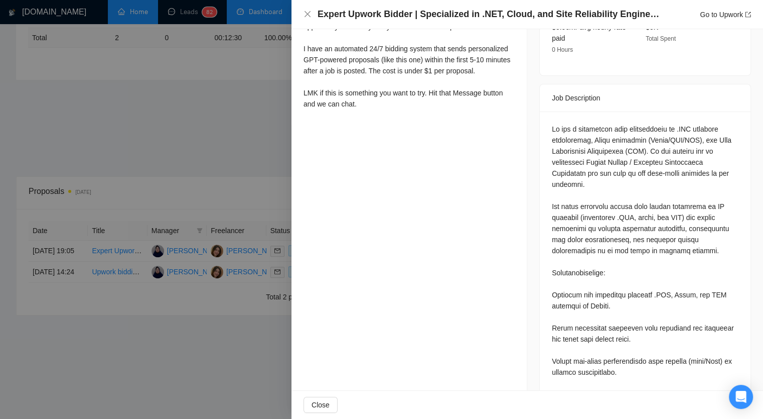
click at [227, 85] on div at bounding box center [381, 209] width 763 height 419
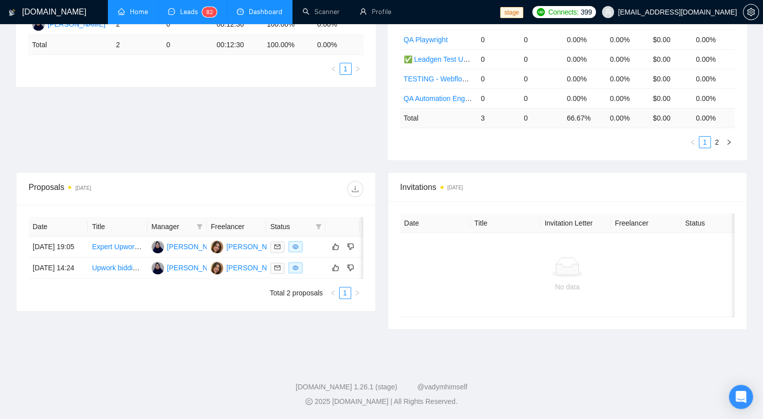
click at [203, 8] on span "8 2" at bounding box center [209, 12] width 15 height 10
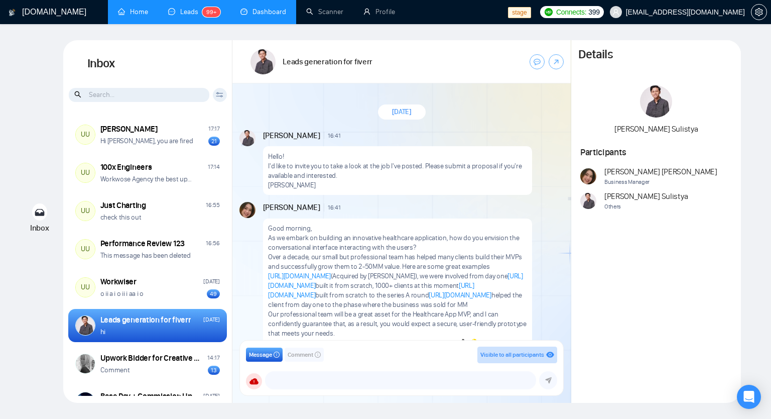
scroll to position [169, 0]
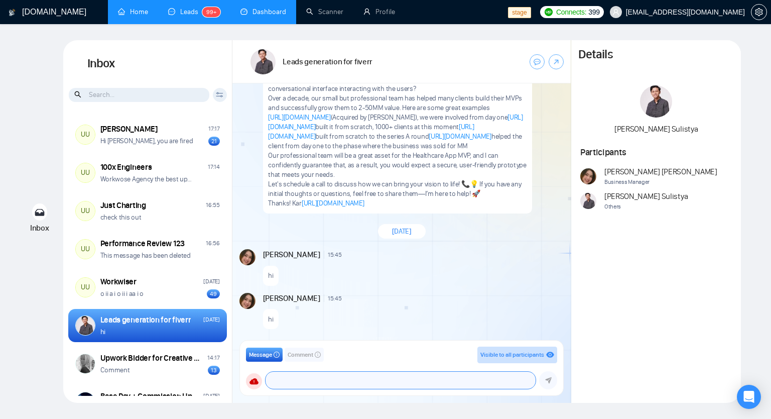
click at [286, 380] on textarea at bounding box center [401, 379] width 270 height 17
click at [392, 390] on div "Message Comment Visible to all participants GigRadar Business Manager [PERSON_N…" at bounding box center [401, 367] width 323 height 55
click at [366, 386] on textarea at bounding box center [401, 379] width 270 height 17
click at [307, 354] on span "Comment" at bounding box center [301, 355] width 26 height 10
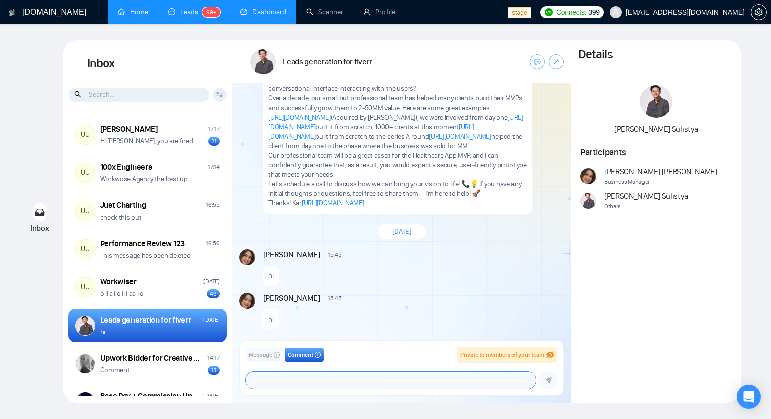
click at [377, 382] on textarea at bounding box center [391, 379] width 290 height 17
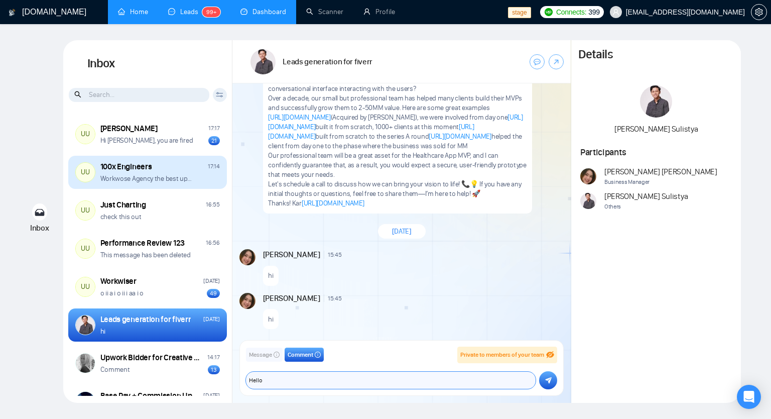
type textarea "Hello"
click at [190, 178] on div "Workwose Agency the best upwork agency ever ��" at bounding box center [159, 179] width 119 height 10
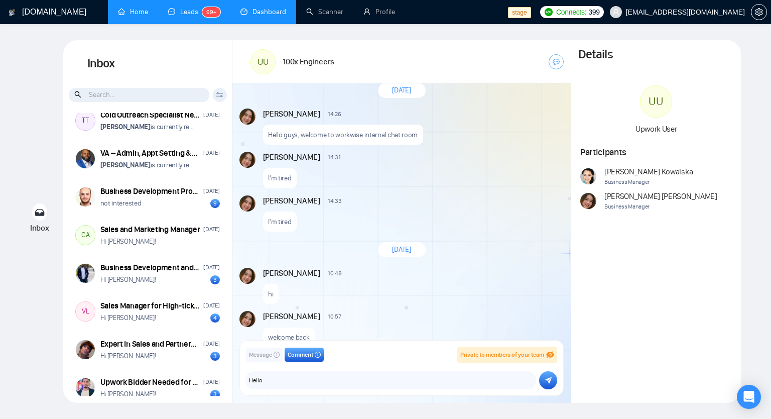
scroll to position [365, 0]
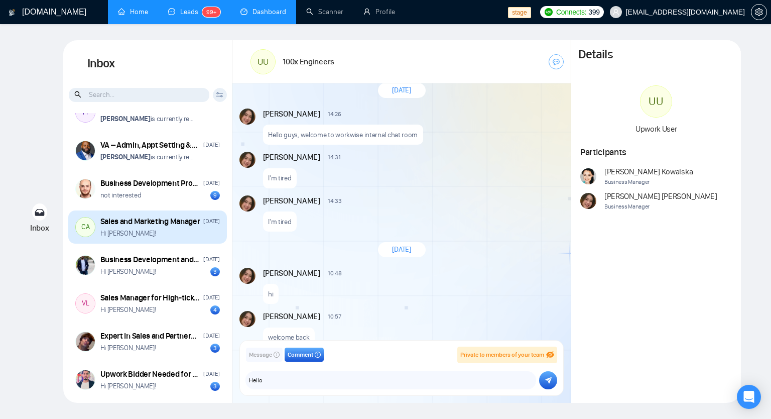
click at [172, 232] on div "Hi Carla!" at bounding box center [159, 233] width 119 height 10
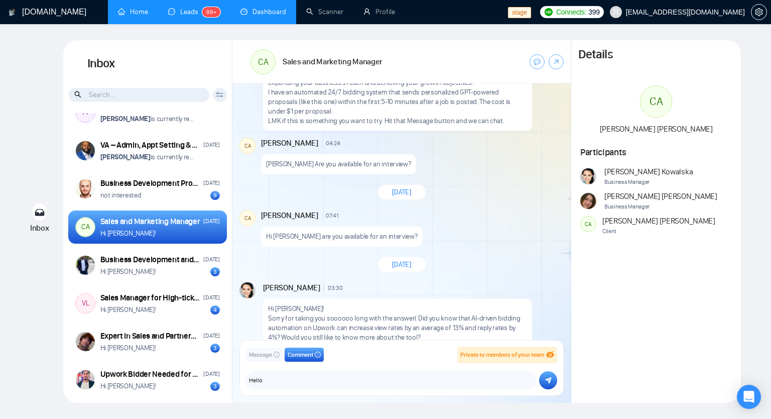
scroll to position [131, 0]
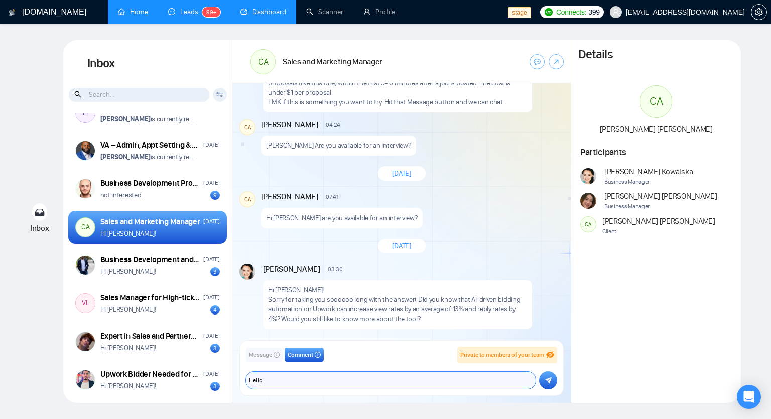
click at [316, 376] on textarea "Hello" at bounding box center [391, 379] width 290 height 17
click at [269, 353] on span "Message" at bounding box center [260, 355] width 23 height 10
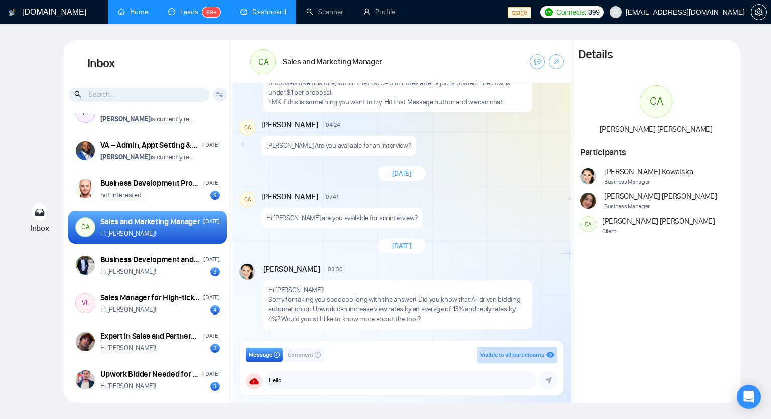
click at [301, 353] on span "Comment" at bounding box center [301, 355] width 26 height 10
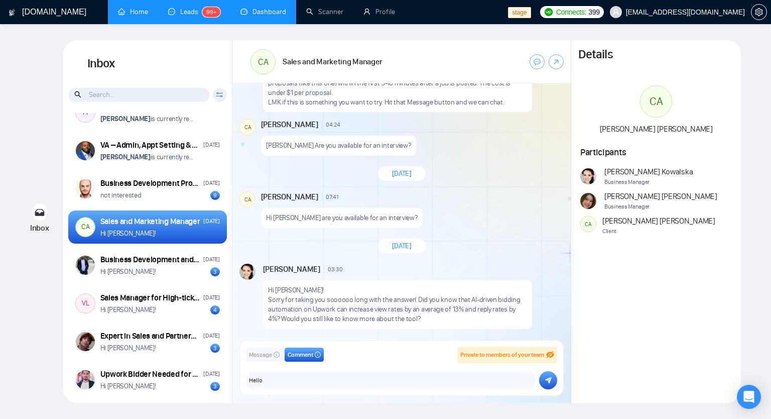
click at [551, 377] on icon "submit" at bounding box center [548, 380] width 7 height 7
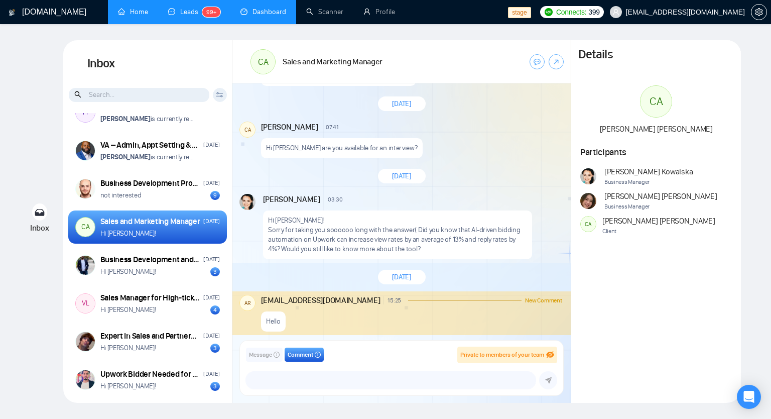
scroll to position [203, 0]
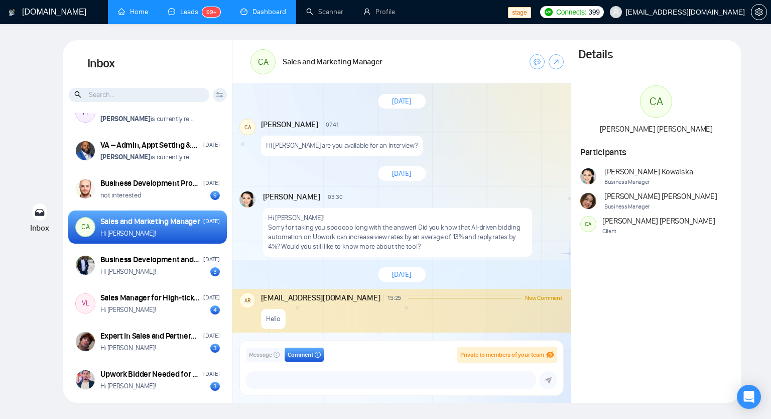
click at [510, 308] on div "Hello" at bounding box center [411, 316] width 301 height 26
click at [509, 258] on div "November 1, 2024 Andrian Marsella 04:24 New Message Good afternoon, Are you loo…" at bounding box center [401, 214] width 338 height 263
click at [155, 224] on div "Sales and Marketing Manager" at bounding box center [150, 221] width 100 height 11
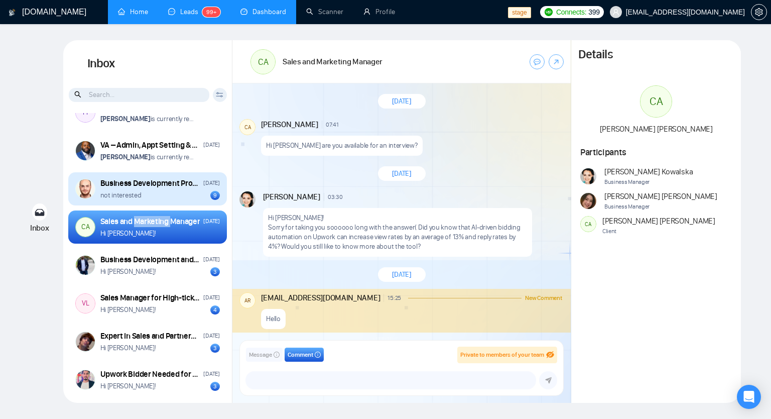
scroll to position [315, 0]
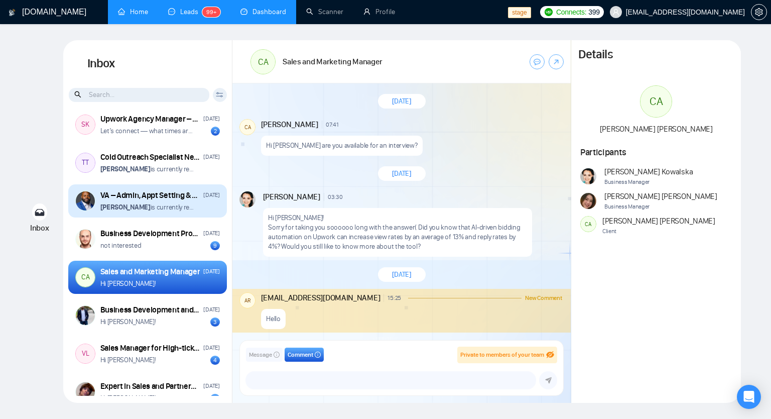
click at [141, 205] on strong "[PERSON_NAME]" at bounding box center [125, 207] width 50 height 9
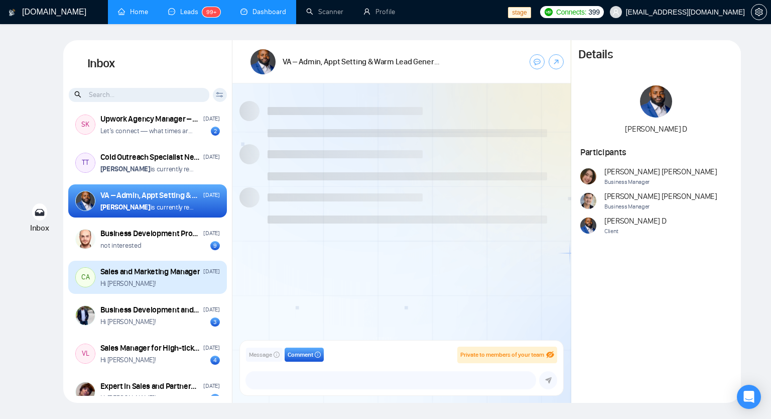
click at [151, 274] on div "Sales and Marketing Manager" at bounding box center [150, 271] width 100 height 11
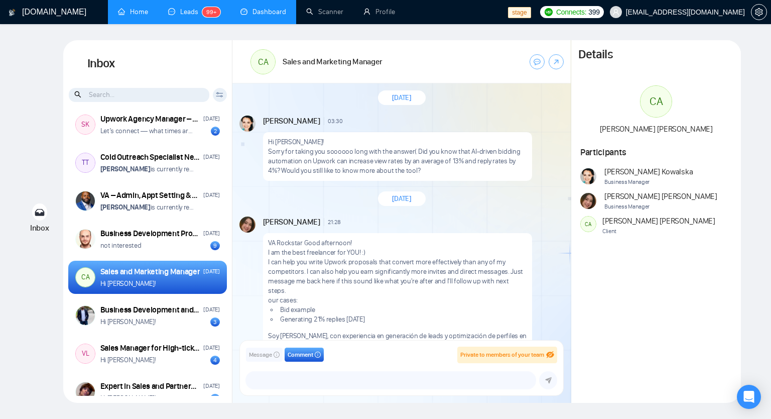
scroll to position [716, 0]
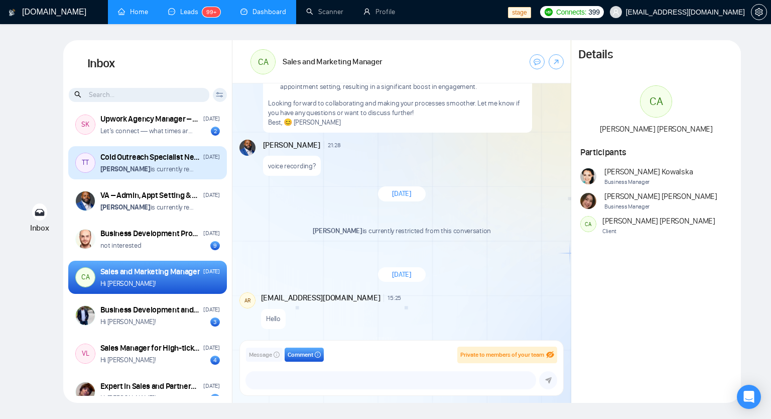
click at [163, 175] on div "TT Cold Outreach Specialist Needed for Lead Generation May 23 Baur Khassenov is…" at bounding box center [147, 162] width 159 height 33
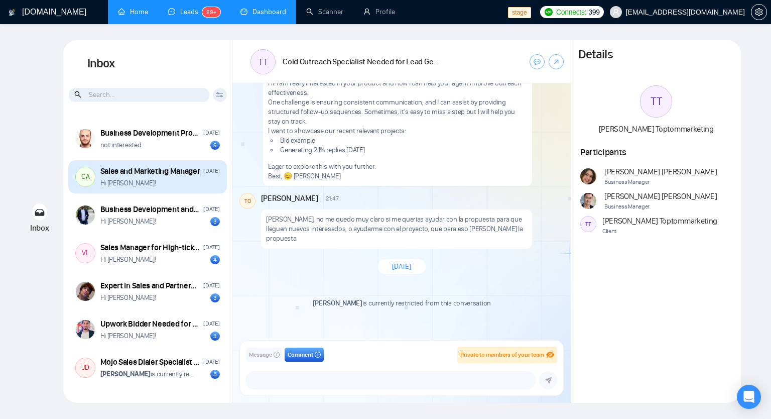
scroll to position [365, 0]
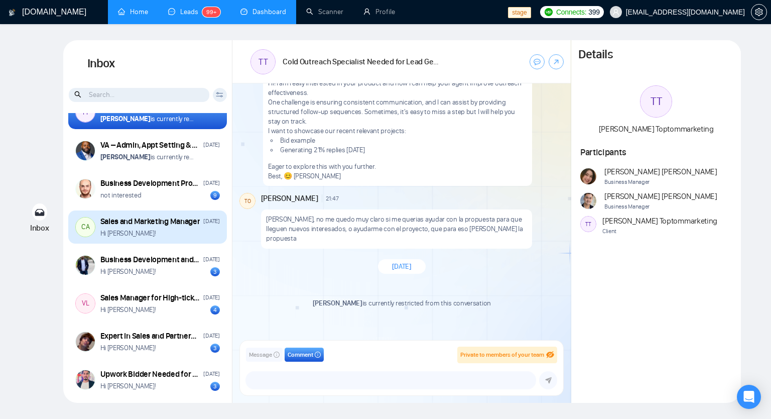
click at [168, 237] on div "Hi Carla!" at bounding box center [159, 233] width 119 height 10
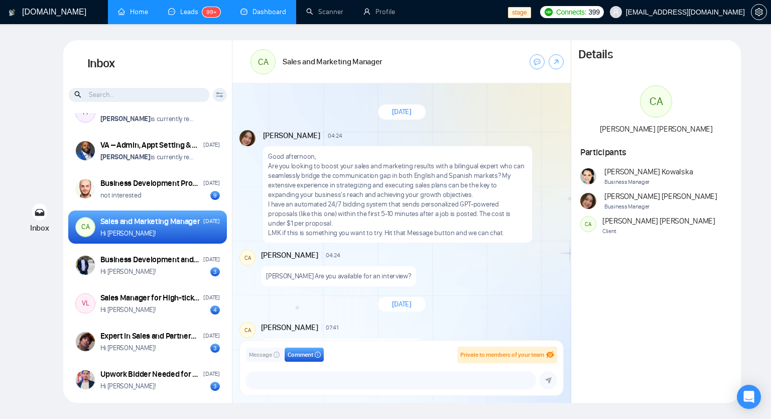
scroll to position [203, 0]
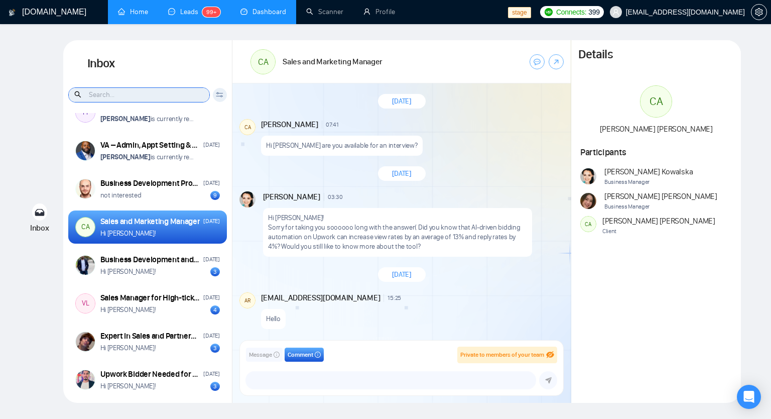
click at [126, 98] on input at bounding box center [139, 95] width 141 height 14
click at [217, 93] on icon at bounding box center [219, 93] width 7 height 2
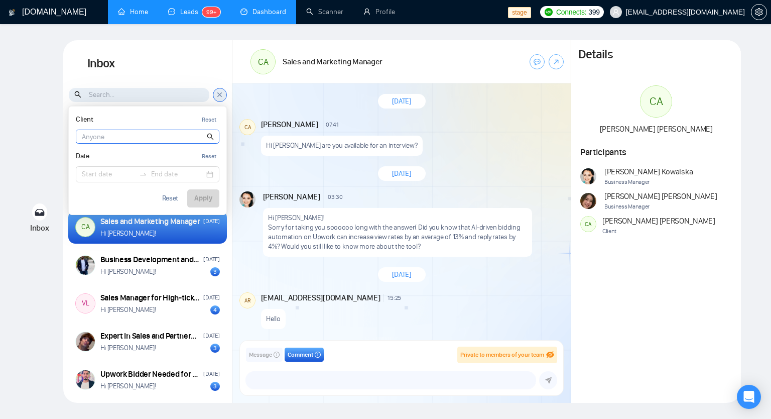
click at [140, 130] on input at bounding box center [147, 136] width 143 height 13
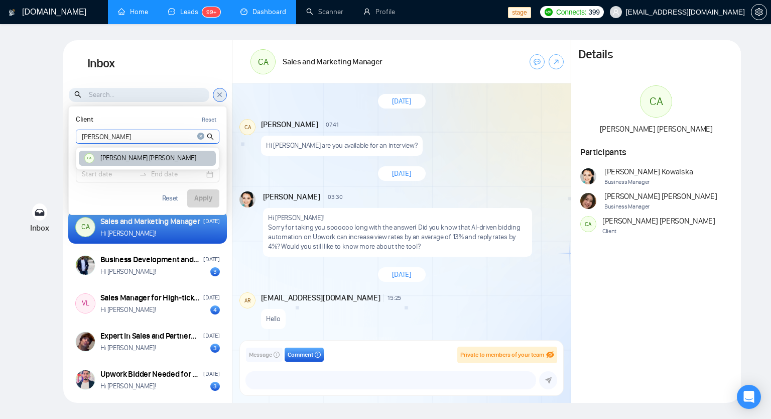
type input "carla"
click at [118, 153] on div "CA Carla Antunez" at bounding box center [147, 159] width 137 height 16
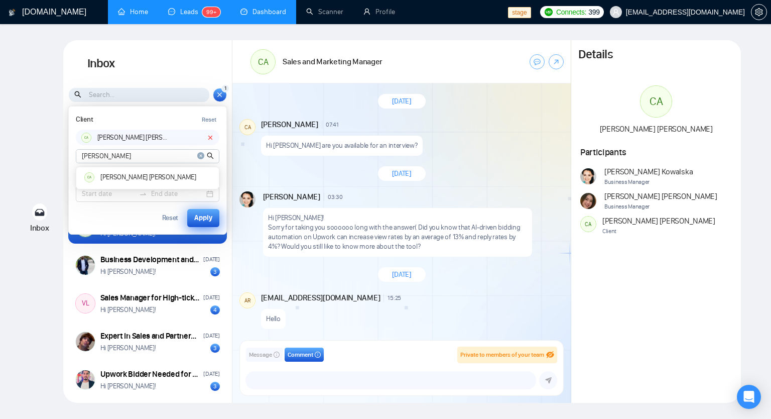
click at [199, 212] on div "Apply" at bounding box center [203, 217] width 18 height 11
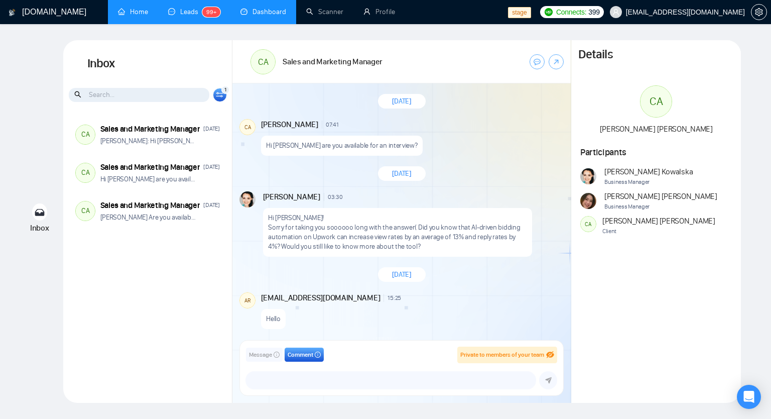
click at [221, 95] on icon at bounding box center [219, 96] width 7 height 2
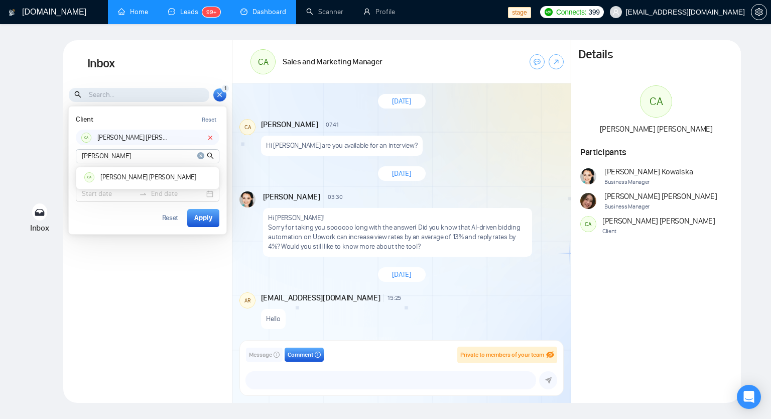
click at [221, 95] on icon at bounding box center [220, 95] width 4 height 4
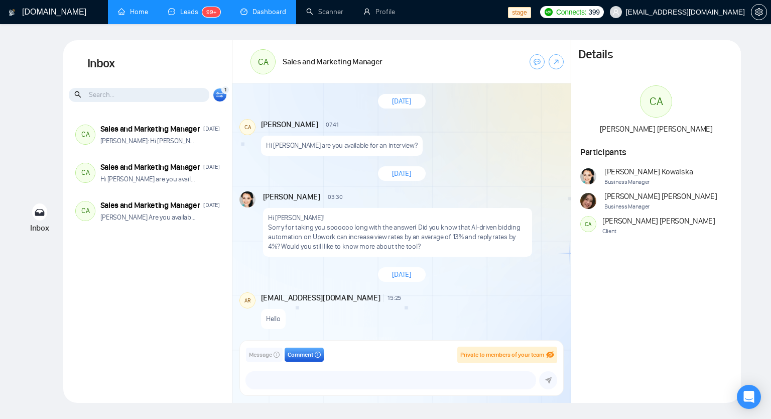
click at [216, 98] on div "1 Client Reset CA Carla Antunez carla CA Carla Antunez Date Reset Reset Apply" at bounding box center [220, 95] width 14 height 14
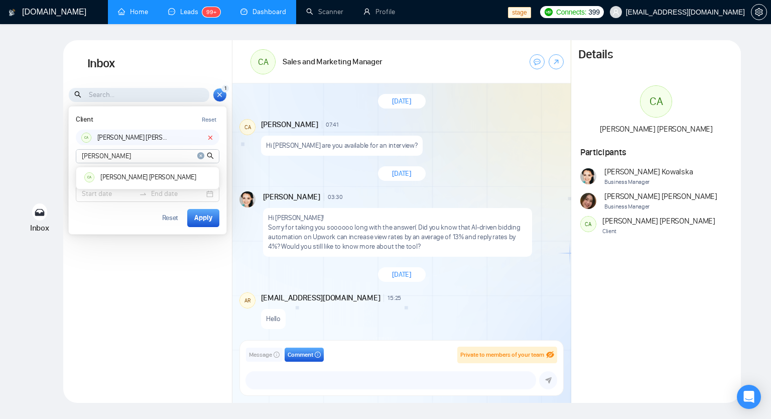
click at [216, 98] on icon at bounding box center [220, 94] width 8 height 9
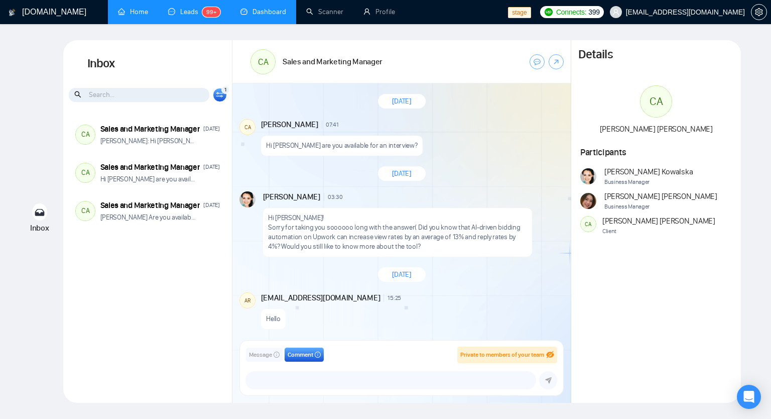
click at [221, 95] on icon at bounding box center [219, 96] width 7 height 2
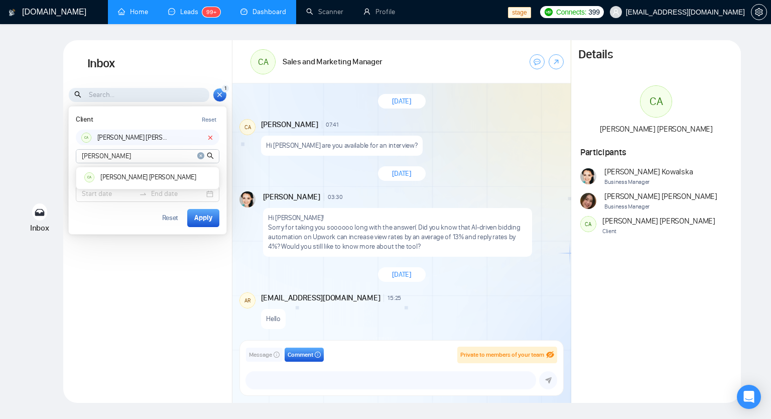
click at [199, 155] on icon "close-circle" at bounding box center [200, 155] width 7 height 7
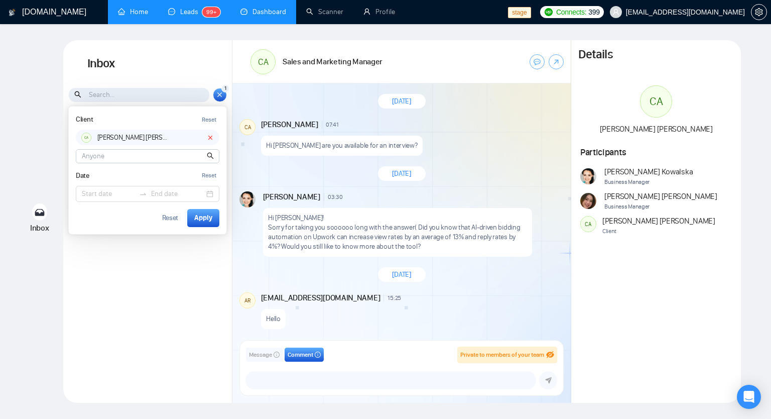
click at [166, 262] on div "CA Sales and Marketing Manager Mar 7 Agnieszka: Hi Carla! CA Sales and Marketin…" at bounding box center [147, 254] width 169 height 283
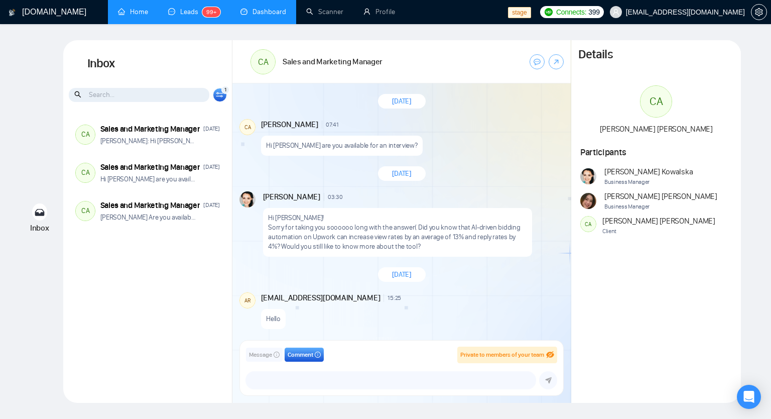
click at [220, 100] on div "1 Client Reset CA Carla Antunez CA Carla Antunez Date Reset Reset Apply" at bounding box center [220, 95] width 14 height 14
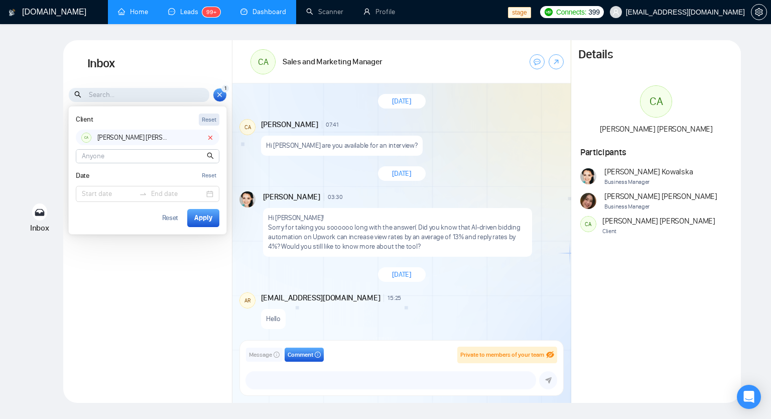
click at [215, 118] on div "Reset" at bounding box center [209, 120] width 15 height 10
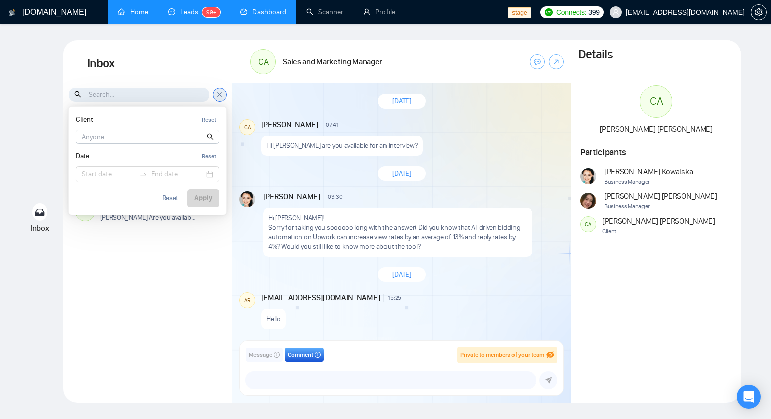
click at [189, 257] on div "CA Sales and Marketing Manager Mar 7 Agnieszka: Hi Carla! CA Sales and Marketin…" at bounding box center [147, 254] width 169 height 283
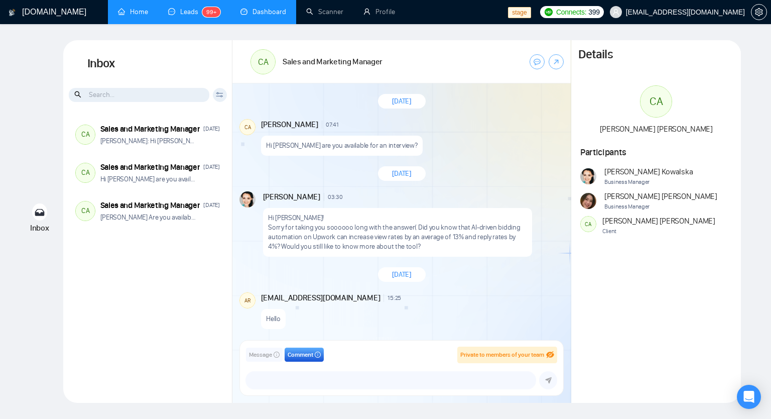
click at [220, 102] on div "Inbox Client Reset CA Carla Antunez Date Reset Reset Apply" at bounding box center [147, 76] width 169 height 73
click at [222, 97] on icon at bounding box center [219, 96] width 7 height 2
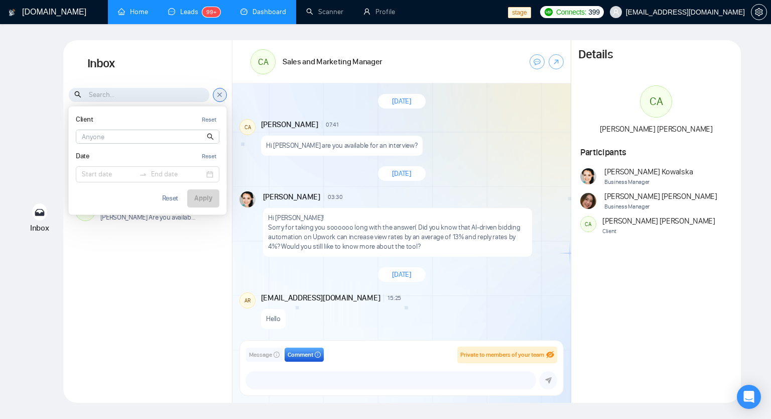
click at [167, 278] on div "CA Sales and Marketing Manager Mar 7 Agnieszka: Hi Carla! CA Sales and Marketin…" at bounding box center [147, 254] width 169 height 283
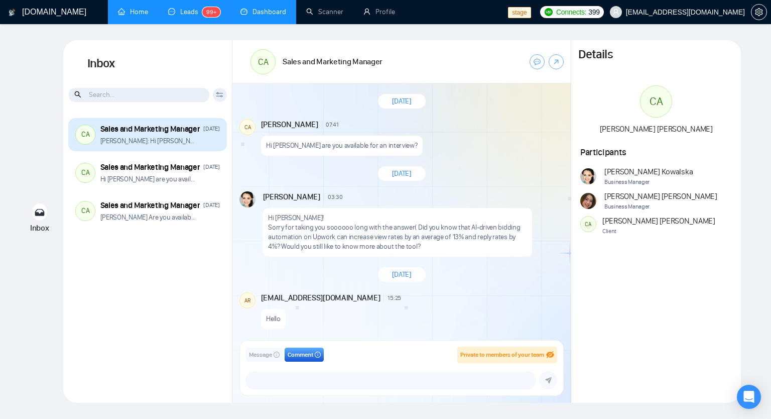
click at [160, 143] on div "Agnieszka: Hi Carla!" at bounding box center [159, 141] width 119 height 10
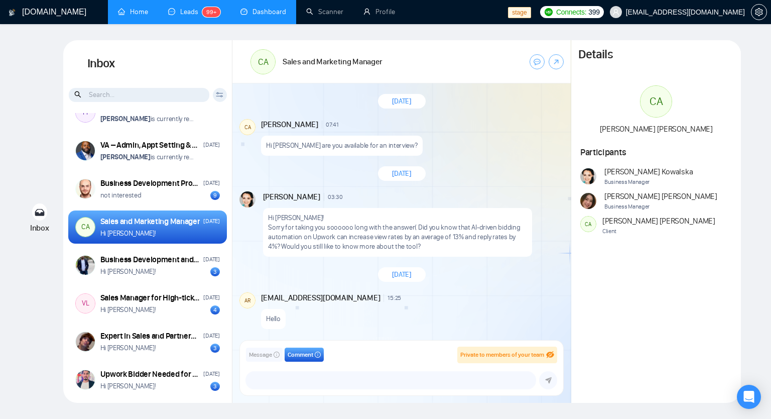
click at [218, 95] on icon at bounding box center [220, 95] width 8 height 6
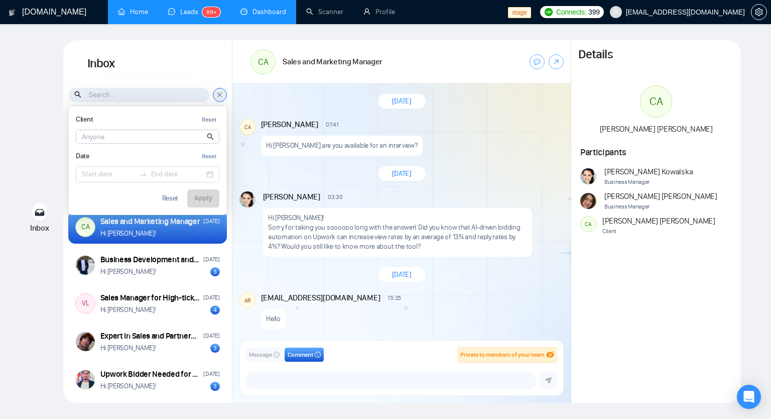
click at [218, 95] on icon at bounding box center [220, 95] width 4 height 4
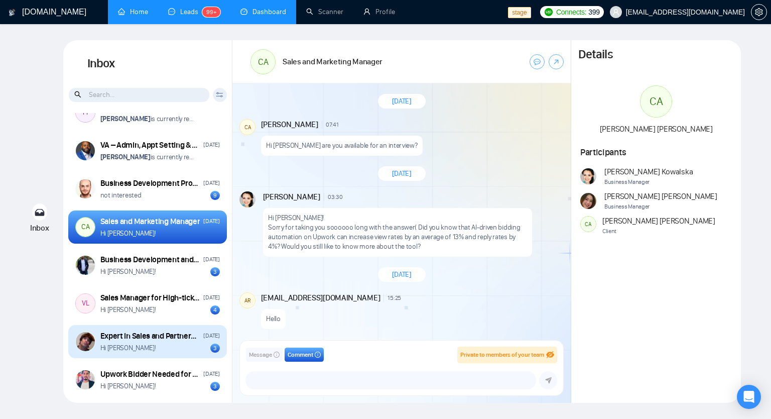
scroll to position [315, 0]
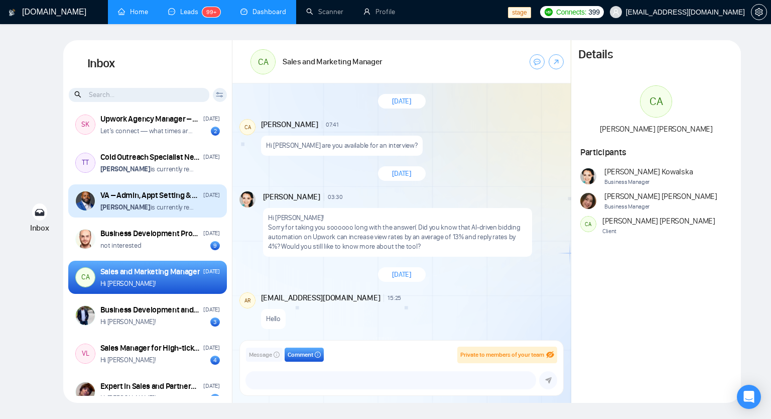
click at [183, 206] on p "Baur Khassenov is currently restricted from this conversation" at bounding box center [148, 207] width 96 height 10
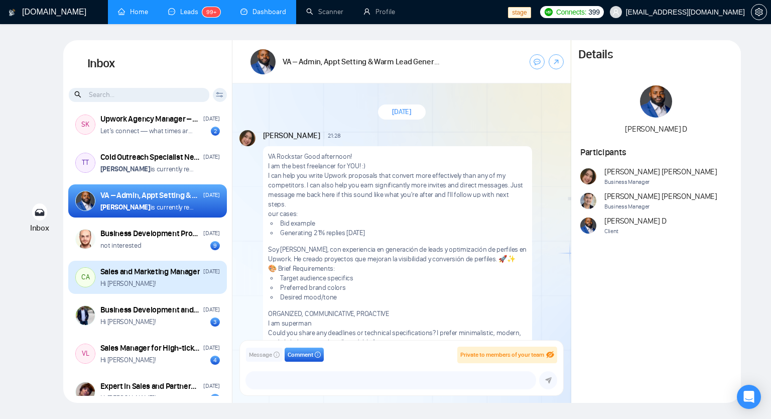
scroll to position [279, 0]
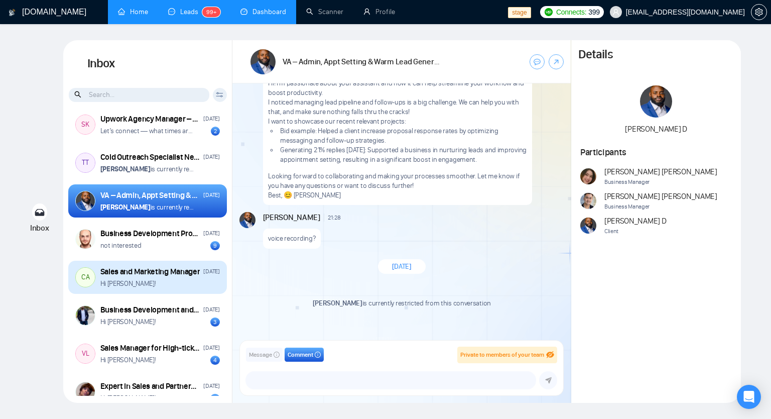
click at [179, 268] on div "Sales and Marketing Manager" at bounding box center [150, 271] width 100 height 11
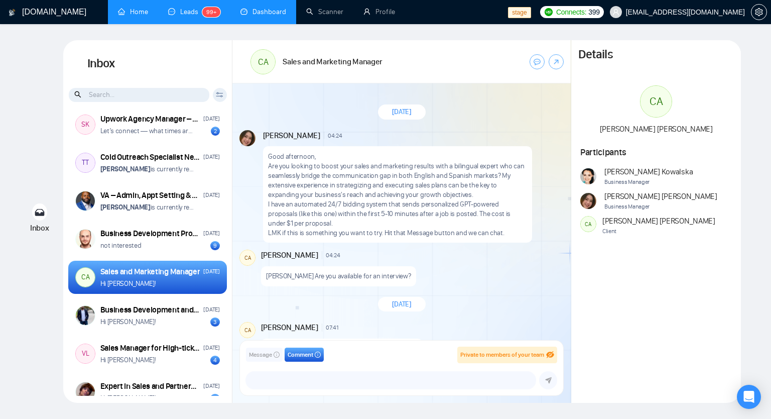
scroll to position [203, 0]
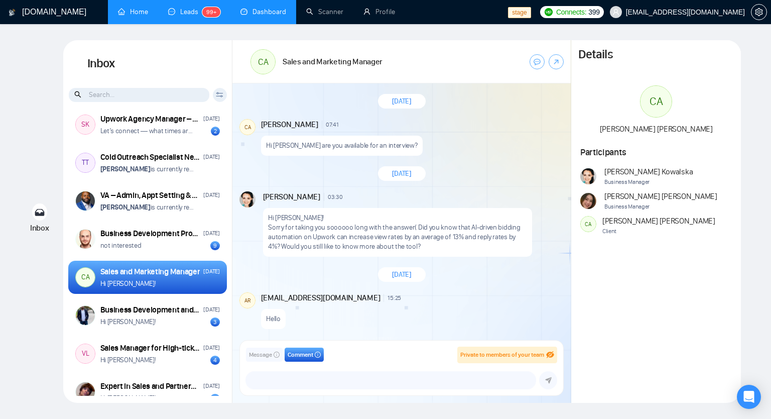
click at [283, 350] on button "Message" at bounding box center [264, 354] width 37 height 14
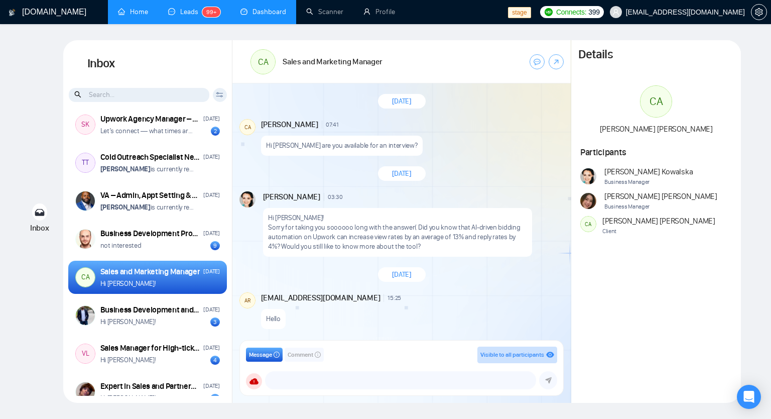
click at [299, 354] on span "Comment" at bounding box center [301, 355] width 26 height 10
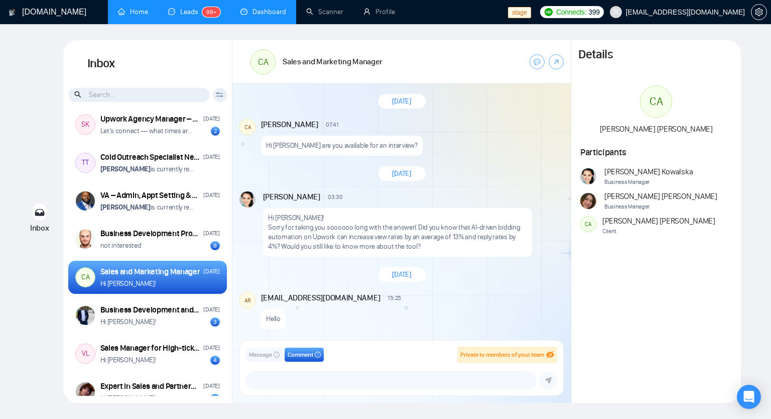
click at [261, 351] on span "Message" at bounding box center [260, 355] width 23 height 10
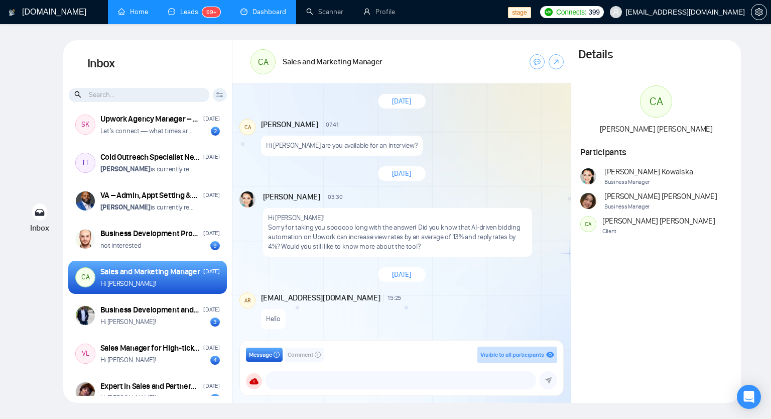
click at [299, 350] on div "Message Comment Visible to all participants GigRadar Business Manager [PERSON_N…" at bounding box center [401, 367] width 311 height 43
click at [268, 351] on span "Message" at bounding box center [260, 355] width 23 height 10
click at [321, 350] on button "Comment" at bounding box center [304, 354] width 39 height 14
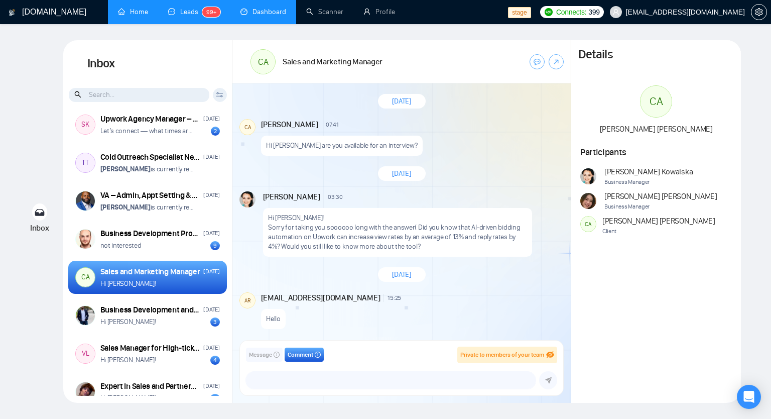
click at [266, 352] on span "Message" at bounding box center [260, 355] width 23 height 10
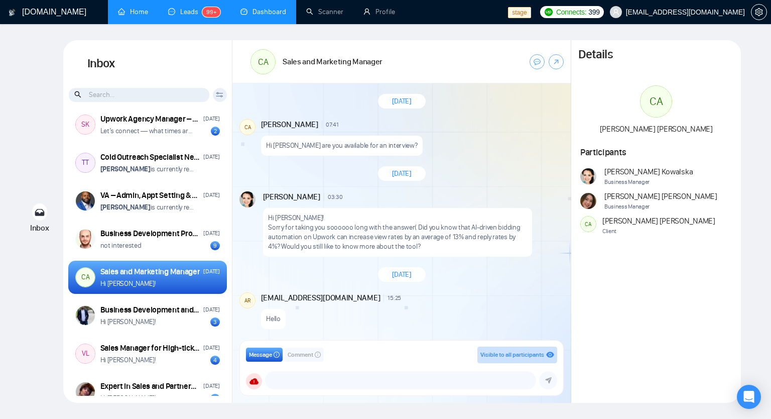
click at [317, 346] on span "GigRadar Business Manager" at bounding box center [285, 342] width 70 height 7
click at [266, 353] on span "Message" at bounding box center [260, 355] width 23 height 10
click at [317, 357] on icon "info-circle" at bounding box center [318, 354] width 6 height 6
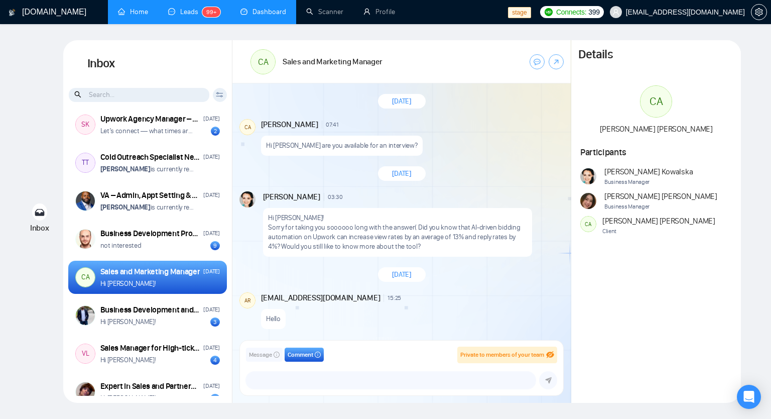
click at [268, 356] on span "Message" at bounding box center [260, 355] width 23 height 10
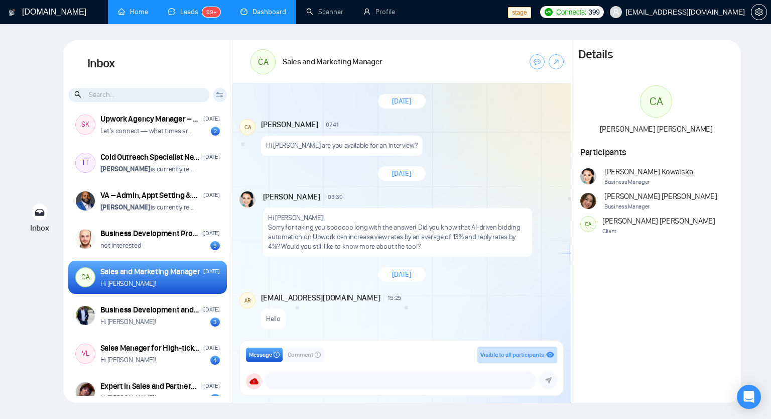
click at [309, 356] on div "Message Comment Visible to all participants GigRadar Business Manager [PERSON_N…" at bounding box center [401, 367] width 311 height 43
click at [268, 355] on span "Message" at bounding box center [260, 355] width 23 height 10
click at [277, 355] on icon "info-circle" at bounding box center [277, 354] width 6 height 6
click at [299, 356] on span "Comment" at bounding box center [301, 355] width 26 height 10
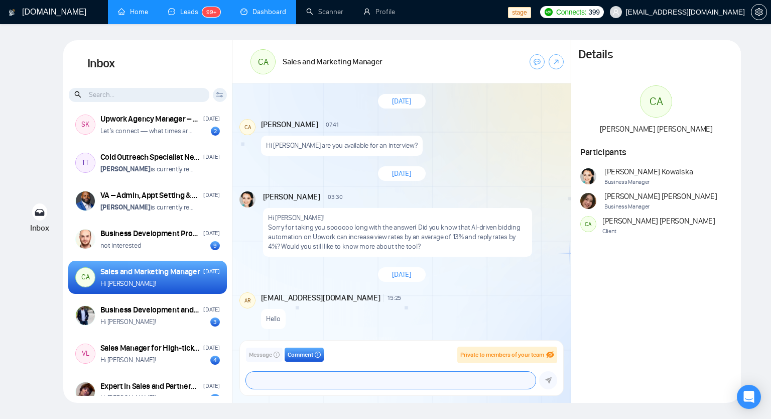
click at [314, 384] on textarea at bounding box center [391, 379] width 290 height 17
type textarea "H"
click at [305, 377] on textarea at bounding box center [391, 379] width 290 height 17
type textarea "Hii heloo there"
click at [554, 377] on button "submit" at bounding box center [548, 380] width 18 height 18
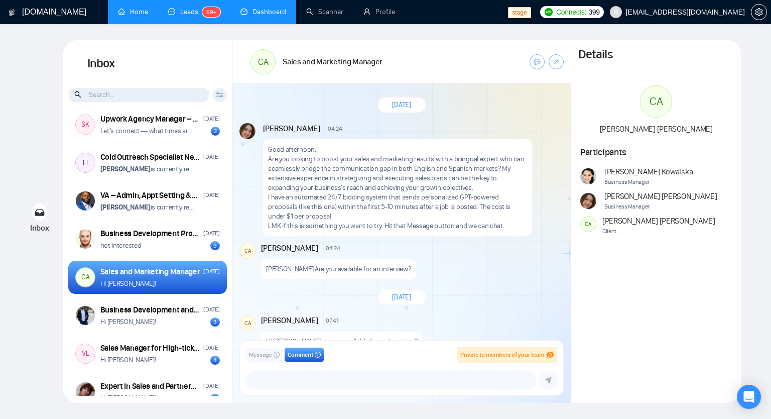
scroll to position [0, 0]
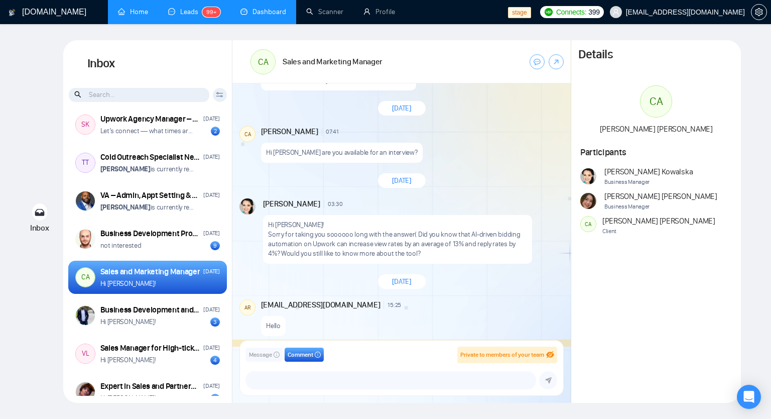
click at [455, 309] on div "arief.rahman@gigradar.io 15:25 New Comment" at bounding box center [411, 304] width 301 height 11
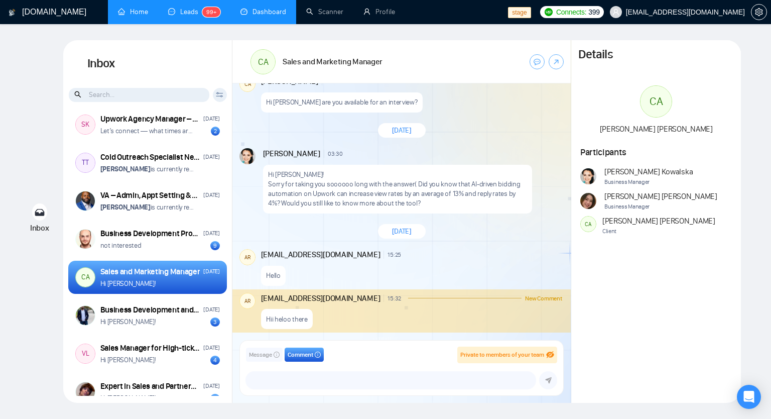
click at [408, 295] on div "New Comment" at bounding box center [485, 298] width 154 height 6
click at [367, 277] on div "Hello" at bounding box center [411, 273] width 301 height 26
click at [372, 317] on div "Hii heloo there" at bounding box center [411, 317] width 301 height 26
click at [291, 271] on div "Hello" at bounding box center [411, 273] width 301 height 26
click at [432, 316] on div "Hii heloo there" at bounding box center [411, 317] width 301 height 26
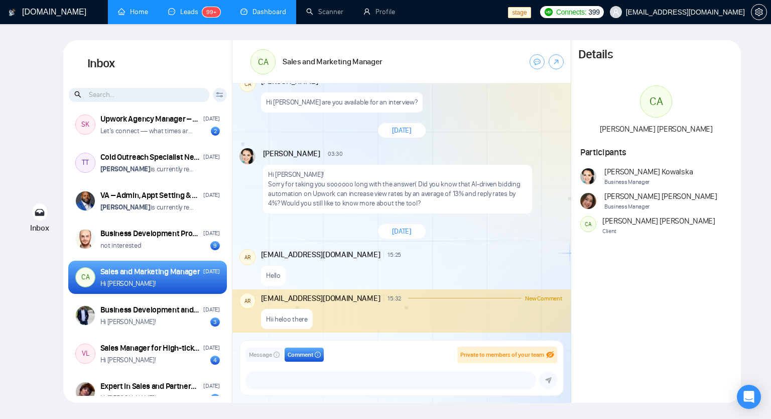
click at [389, 271] on div "Hello" at bounding box center [411, 273] width 301 height 26
click at [408, 312] on div "Hii heloo there" at bounding box center [411, 317] width 301 height 26
click at [402, 259] on div "arief.rahman@gigradar.io 15:25 New Comment" at bounding box center [411, 254] width 301 height 11
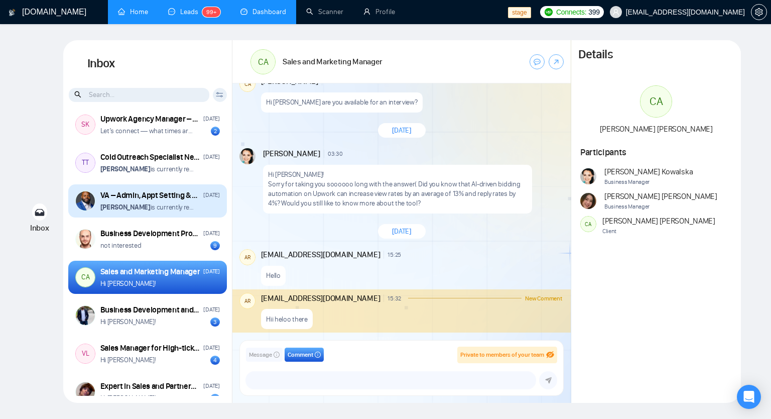
click at [152, 206] on p "Baur Khassenov is currently restricted from this conversation" at bounding box center [148, 207] width 96 height 10
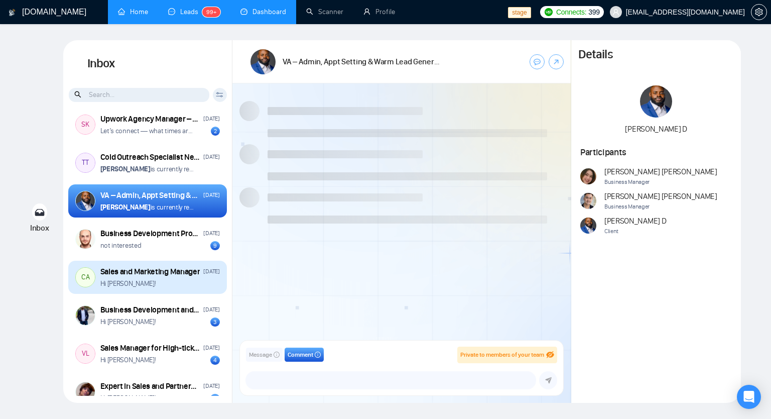
scroll to position [279, 0]
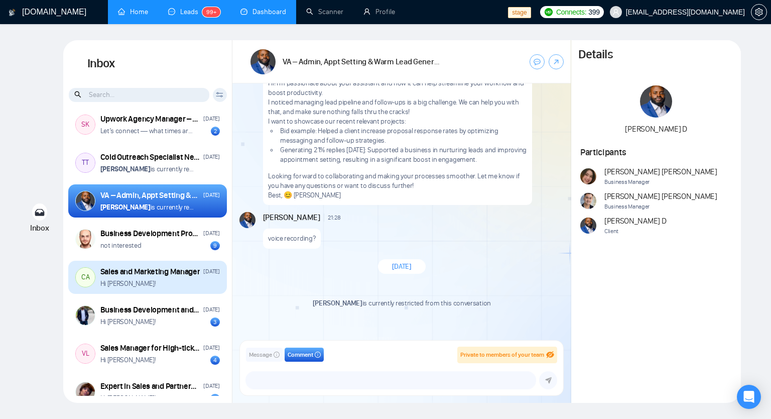
click at [169, 276] on div "Sales and Marketing Manager" at bounding box center [150, 271] width 100 height 11
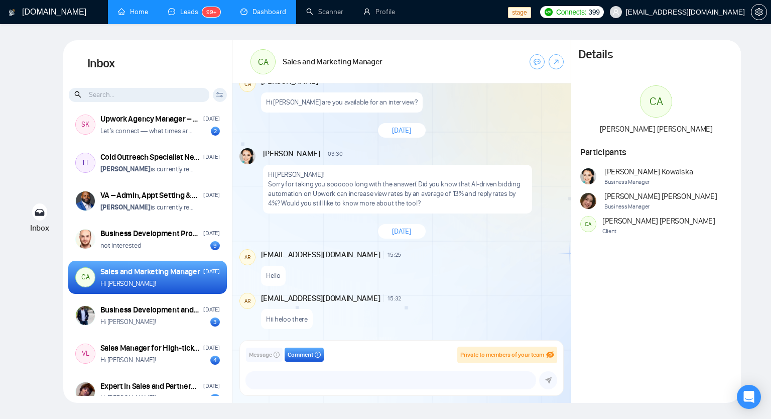
scroll to position [246, 0]
click at [275, 357] on button "Message" at bounding box center [264, 354] width 37 height 14
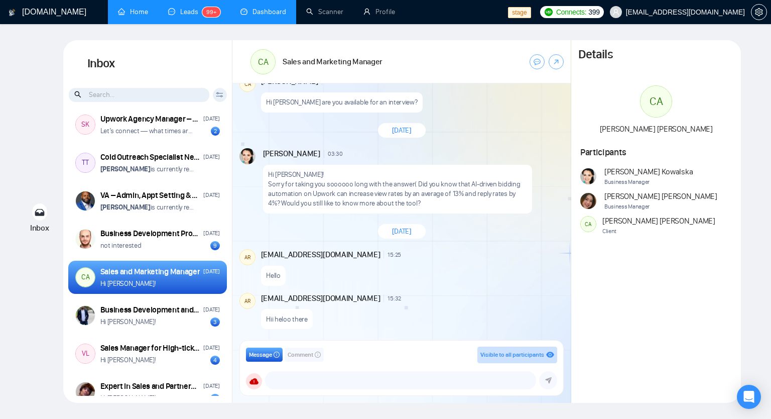
click at [313, 353] on span "Comment" at bounding box center [301, 355] width 26 height 10
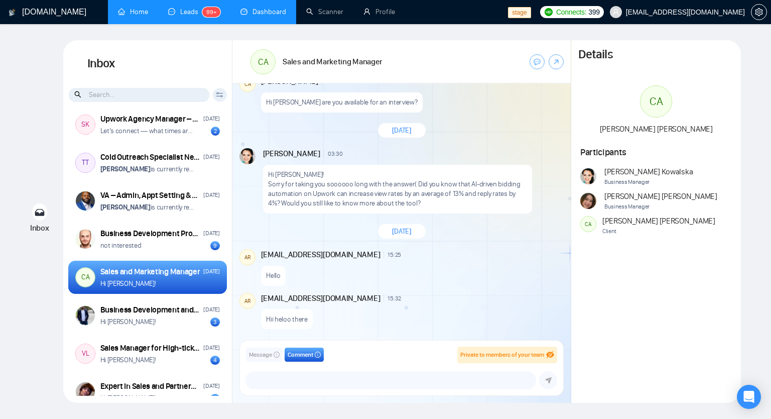
click at [281, 353] on button "Message" at bounding box center [264, 354] width 37 height 14
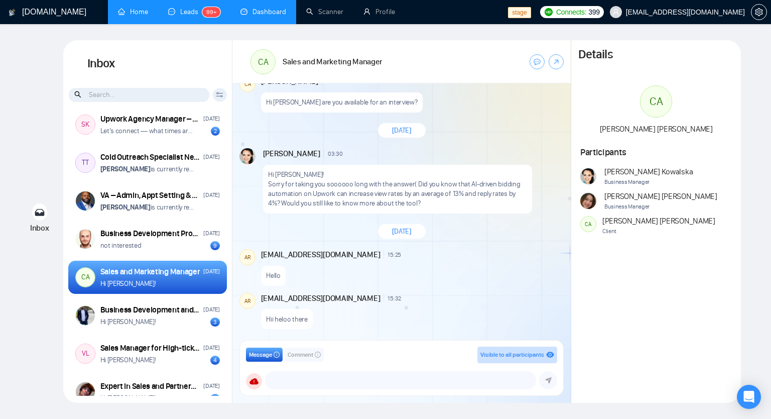
click at [316, 346] on span "GigRadar Business Manager" at bounding box center [285, 342] width 70 height 7
click at [278, 352] on icon "info-circle" at bounding box center [277, 354] width 6 height 6
click at [337, 354] on div "Message Comment Visible to all participants" at bounding box center [401, 354] width 311 height 17
click at [307, 354] on span "Comment" at bounding box center [301, 355] width 26 height 10
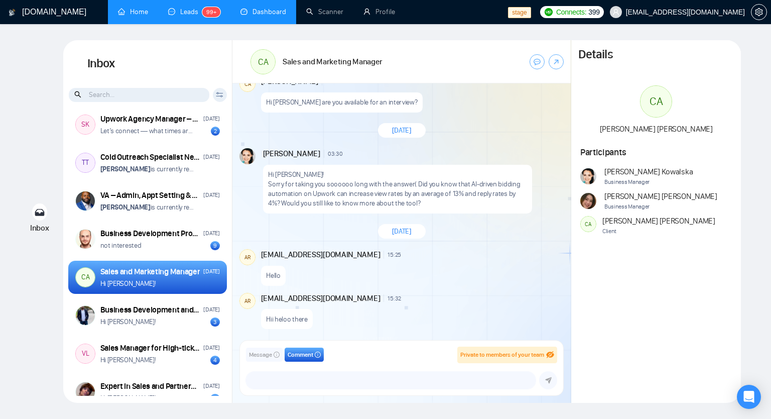
click at [258, 354] on span "Message" at bounding box center [260, 355] width 23 height 10
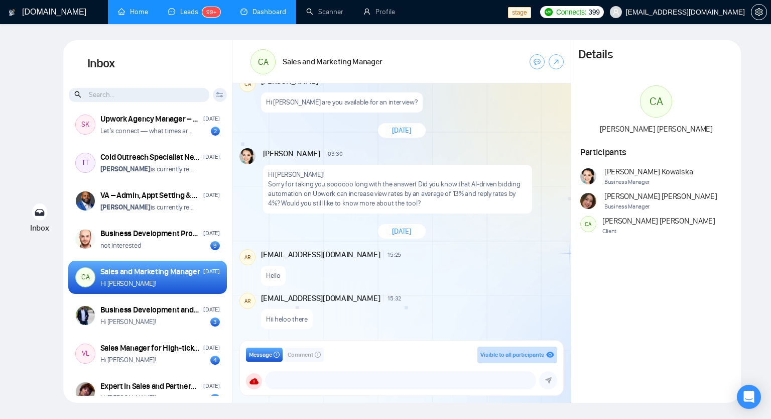
click at [310, 355] on span "Comment" at bounding box center [301, 355] width 26 height 10
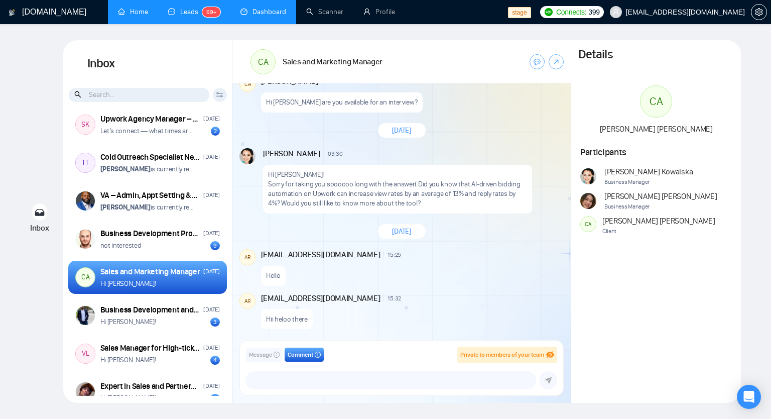
click at [259, 356] on span "Message" at bounding box center [260, 355] width 23 height 10
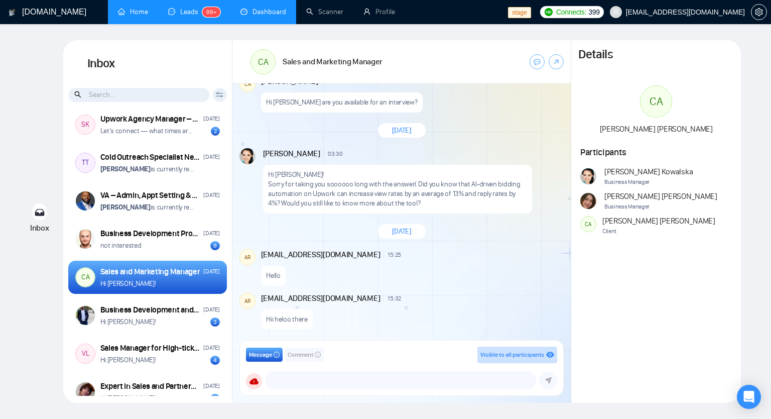
click at [311, 352] on span "Comment" at bounding box center [301, 355] width 26 height 10
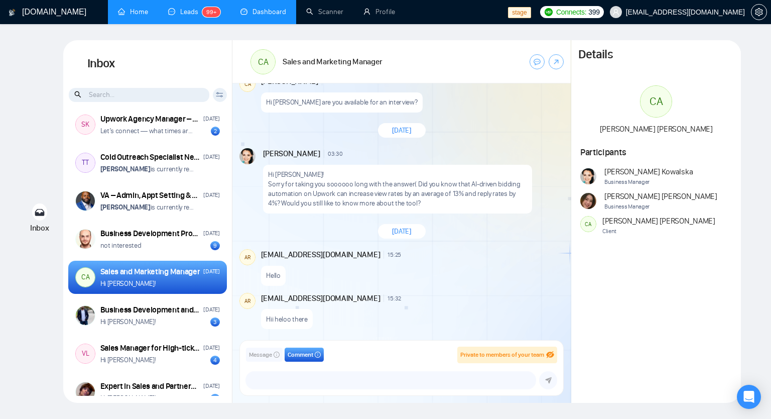
click at [271, 346] on div "Message Comment Private to members of your team" at bounding box center [401, 354] width 311 height 17
click at [265, 350] on span "Message" at bounding box center [260, 355] width 23 height 10
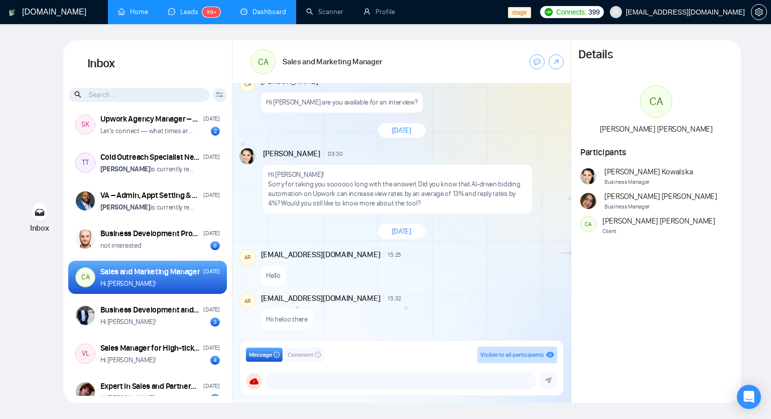
click at [329, 346] on div "GigRadar Business Manager" at bounding box center [306, 342] width 113 height 7
click at [317, 351] on icon "info-circle" at bounding box center [318, 354] width 6 height 6
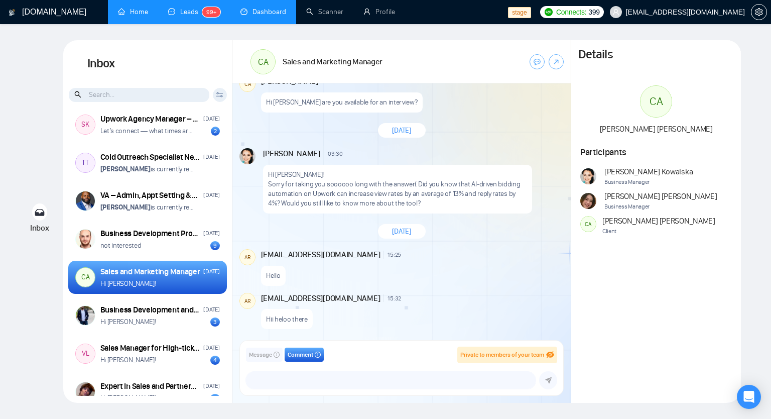
click at [532, 356] on span "Private to members of your team" at bounding box center [502, 354] width 84 height 7
click at [533, 356] on span "Private to members of your team" at bounding box center [502, 354] width 84 height 7
click at [221, 89] on div "Client Reset CA Carla Antunez Date Reset Reset Apply" at bounding box center [220, 95] width 14 height 14
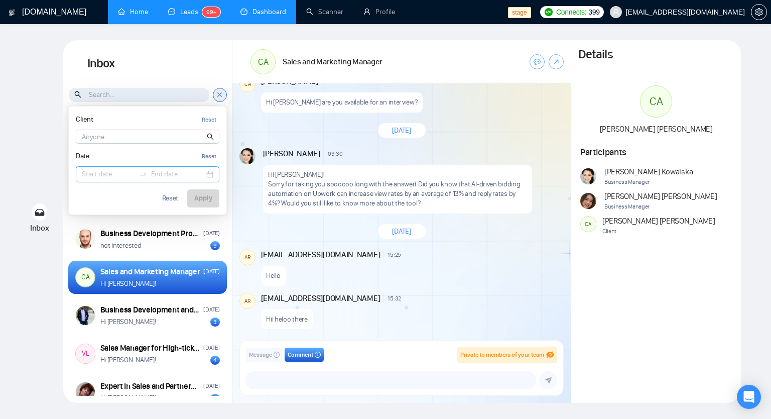
click at [102, 170] on input at bounding box center [108, 174] width 53 height 11
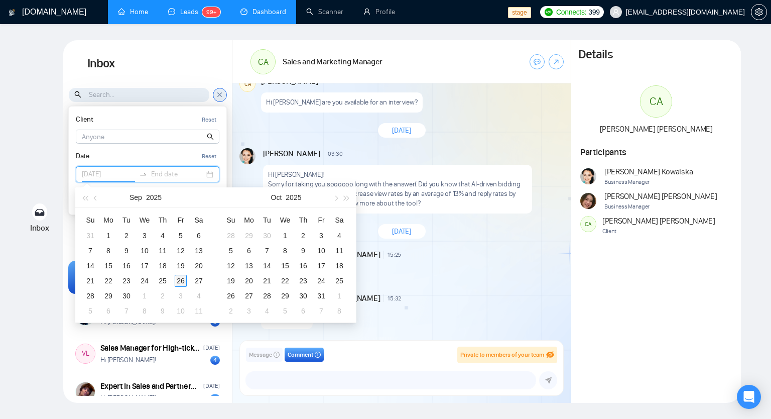
type input "2025-09-26"
click at [182, 280] on div "26" at bounding box center [181, 281] width 12 height 12
type input "2025-09-26"
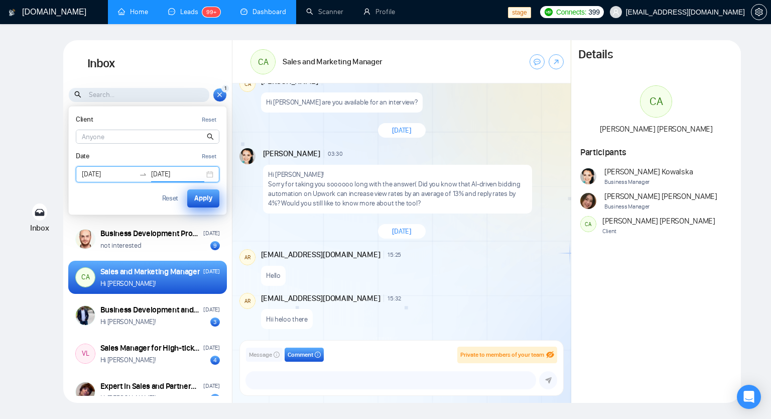
click at [193, 199] on button "Apply" at bounding box center [203, 198] width 32 height 18
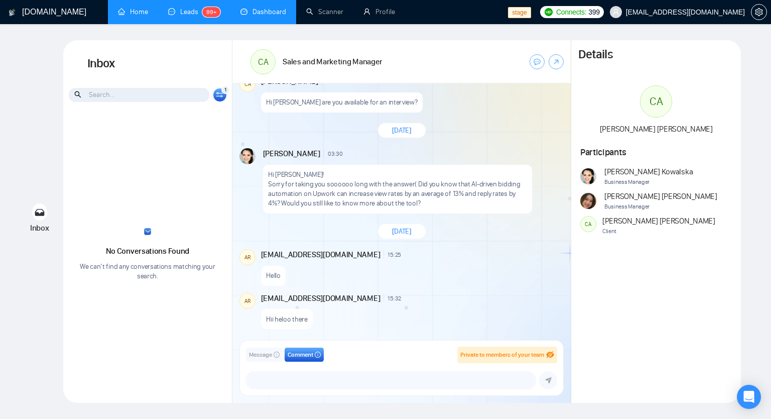
click at [217, 99] on div "1 Client Reset CA Carla Antunez Date Reset 2025-09-26 2025-09-26 Reset Apply" at bounding box center [220, 95] width 14 height 14
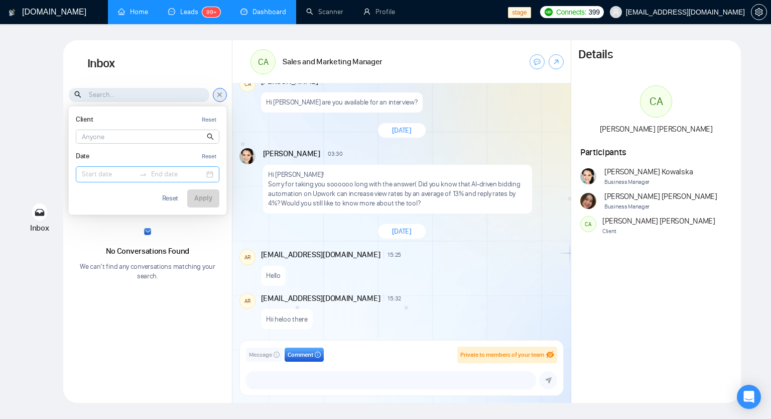
click at [221, 92] on icon at bounding box center [220, 94] width 8 height 9
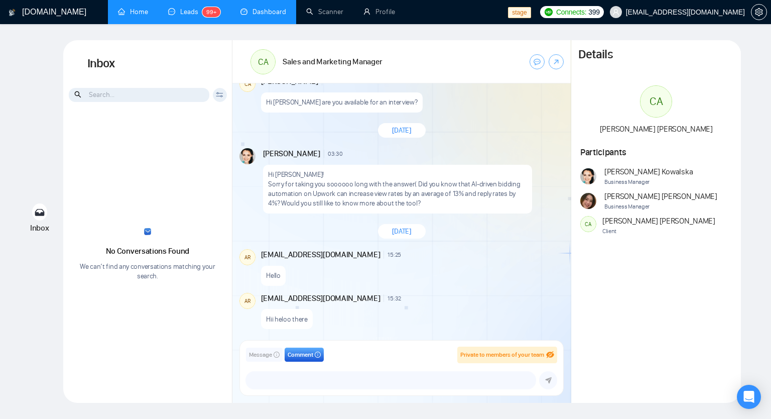
click at [217, 92] on icon at bounding box center [219, 93] width 7 height 2
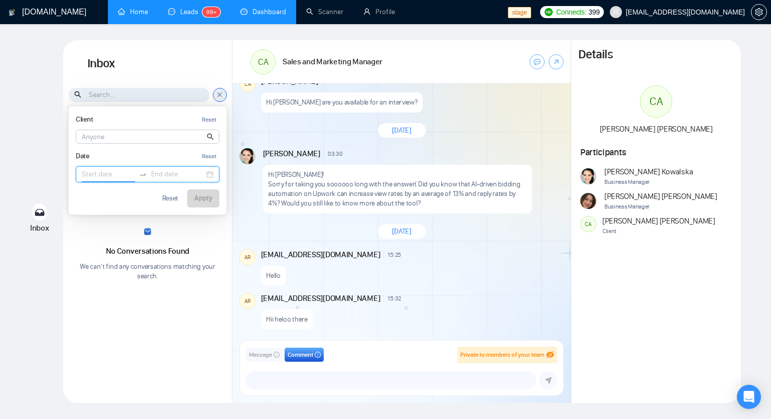
click at [96, 172] on input at bounding box center [108, 174] width 53 height 11
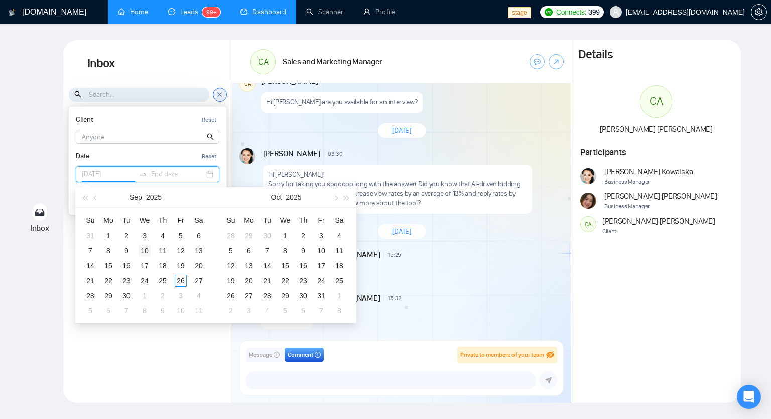
type input "2025-09-10"
click at [143, 252] on div "10" at bounding box center [145, 250] width 12 height 12
click at [121, 254] on table "Su Mo Tu We Th Fr Sa 31 1 2 3 4 5 6 7 8 9 10 11 12 13 14 15 16 17 18 19 20 21 2…" at bounding box center [144, 265] width 126 height 106
type input "2025-09-13"
type input "2025-10-04"
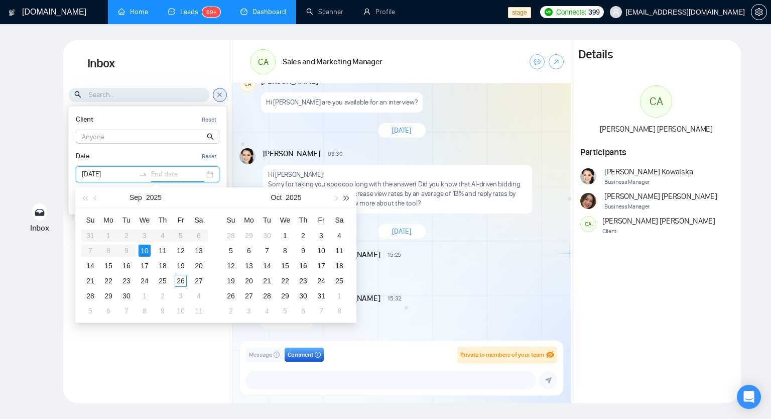
click at [345, 197] on span "button" at bounding box center [346, 197] width 5 height 5
type input "2029-09-17"
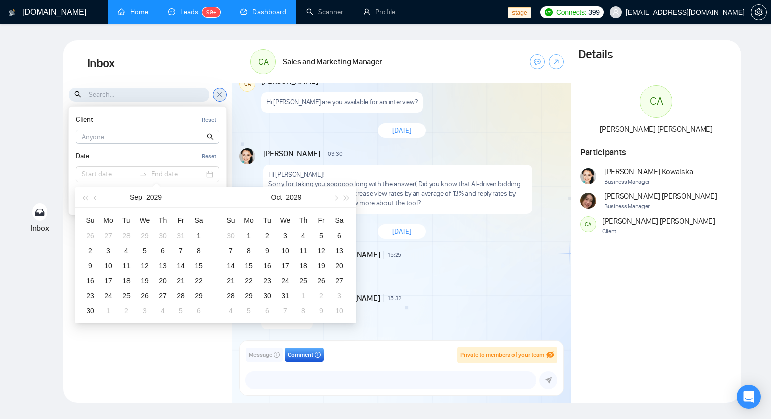
click at [136, 356] on div "No Conversations Found We can’t find any conversations matching your search." at bounding box center [147, 254] width 169 height 283
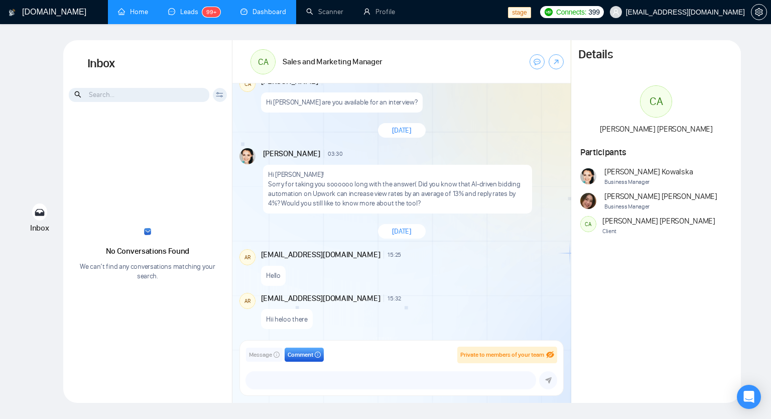
click at [227, 91] on div "Client Reset CA Carla Antunez Date Reset Reset Apply" at bounding box center [147, 94] width 169 height 15
click at [222, 94] on icon at bounding box center [220, 95] width 8 height 6
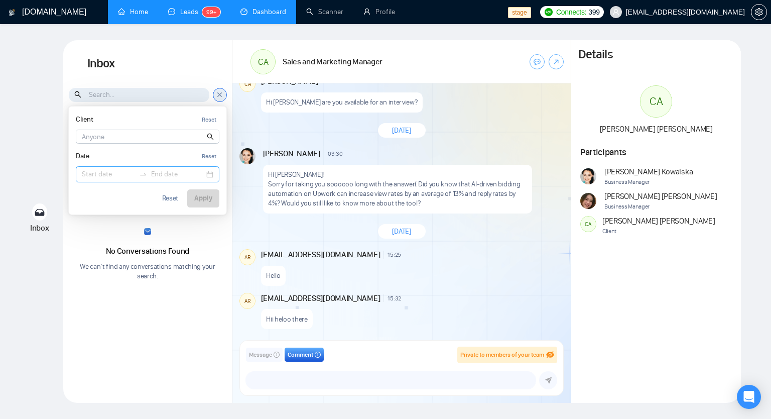
click at [92, 167] on div at bounding box center [148, 174] width 144 height 16
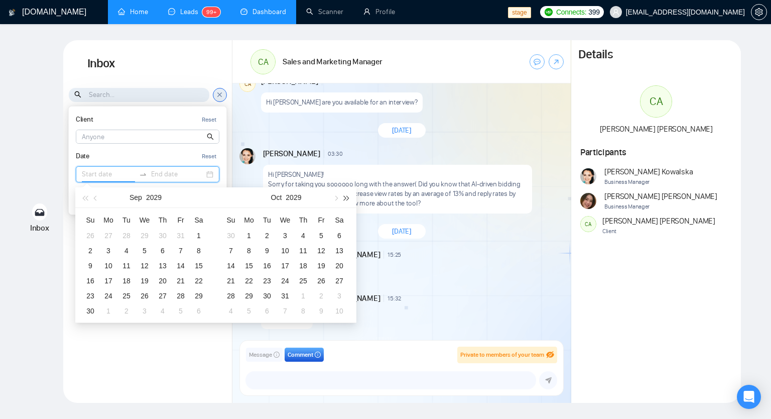
click at [344, 197] on span "button" at bounding box center [346, 197] width 5 height 5
click at [332, 198] on button "button" at bounding box center [335, 197] width 11 height 20
type input "2030-12-30"
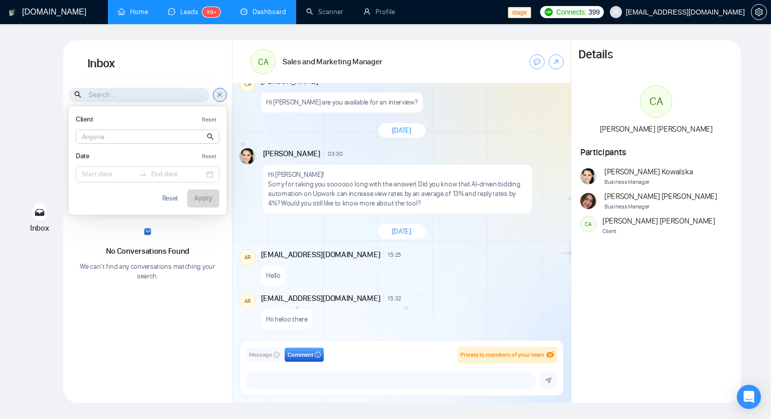
click at [125, 345] on div "No Conversations Found We can’t find any conversations matching your search." at bounding box center [147, 254] width 169 height 283
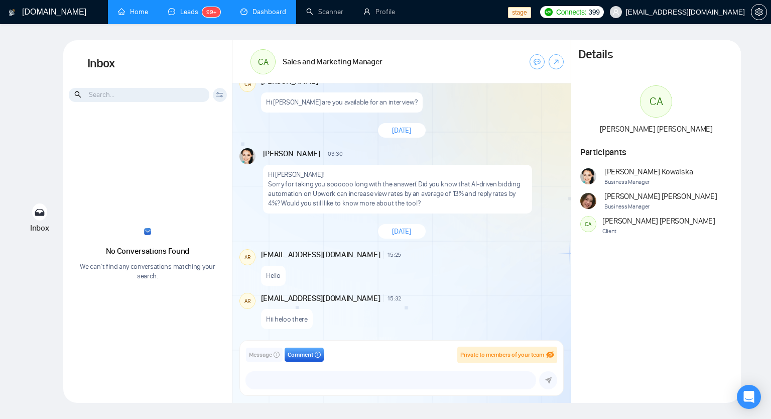
click at [221, 95] on icon at bounding box center [220, 95] width 8 height 6
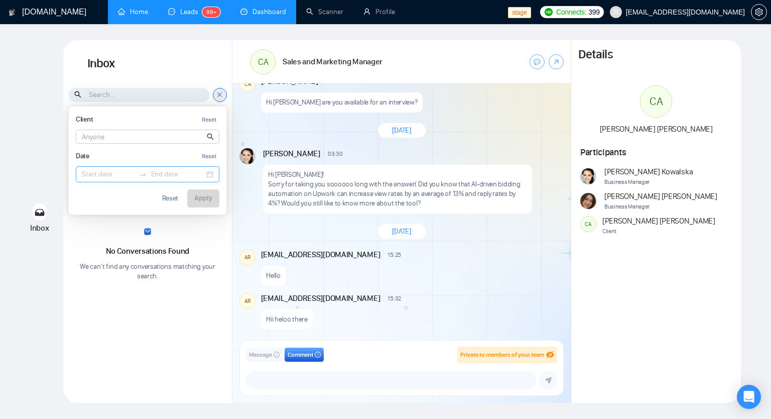
click at [129, 171] on input at bounding box center [108, 174] width 53 height 11
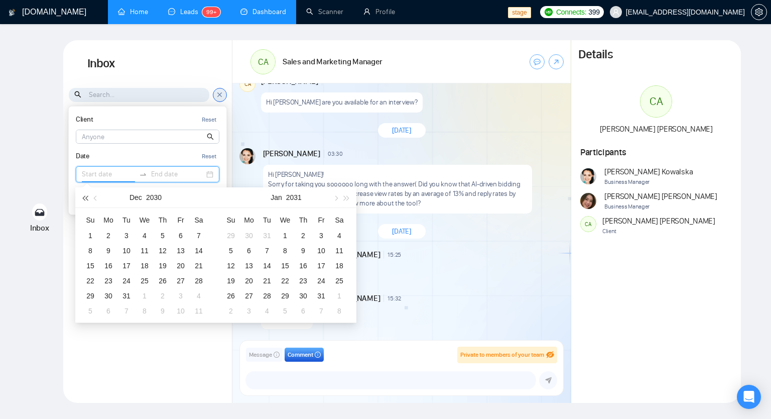
click at [87, 196] on span "button" at bounding box center [84, 197] width 5 height 5
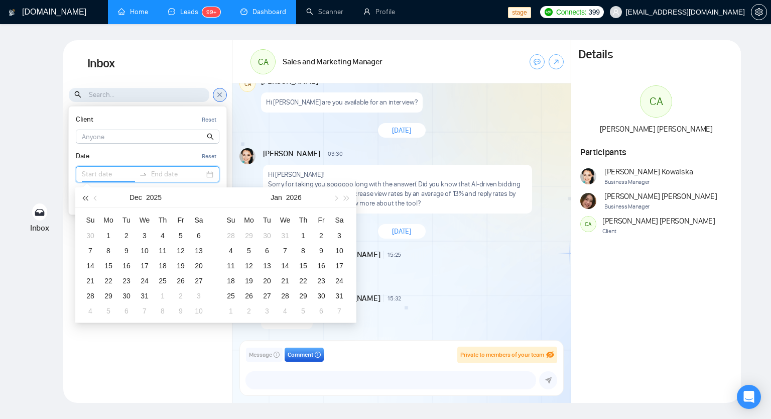
click at [87, 196] on span "button" at bounding box center [84, 197] width 5 height 5
click at [349, 198] on button "button" at bounding box center [346, 197] width 11 height 20
click at [98, 199] on button "button" at bounding box center [95, 197] width 11 height 20
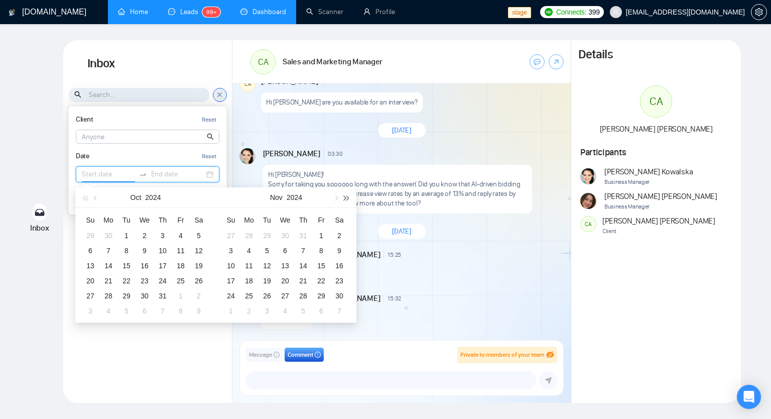
click at [350, 197] on button "button" at bounding box center [346, 197] width 11 height 20
click at [95, 200] on button "button" at bounding box center [95, 197] width 11 height 20
type input "2025-09-26"
click at [180, 281] on div "26" at bounding box center [181, 281] width 12 height 12
type input "2025-09-26"
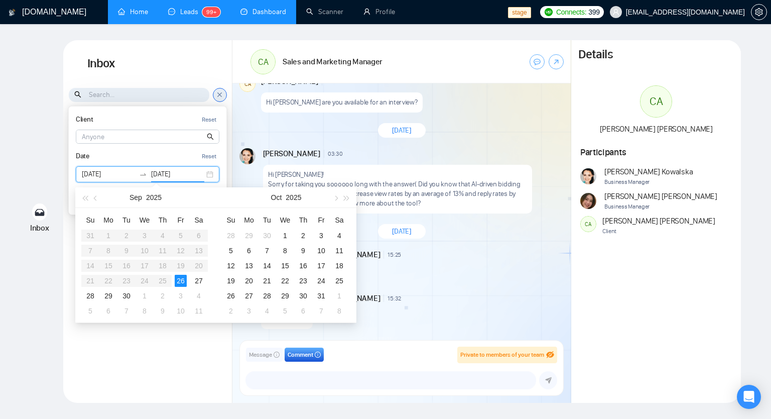
type input "2025-10-09"
click at [174, 334] on div "No Conversations Found We can’t find any conversations matching your search." at bounding box center [147, 254] width 169 height 283
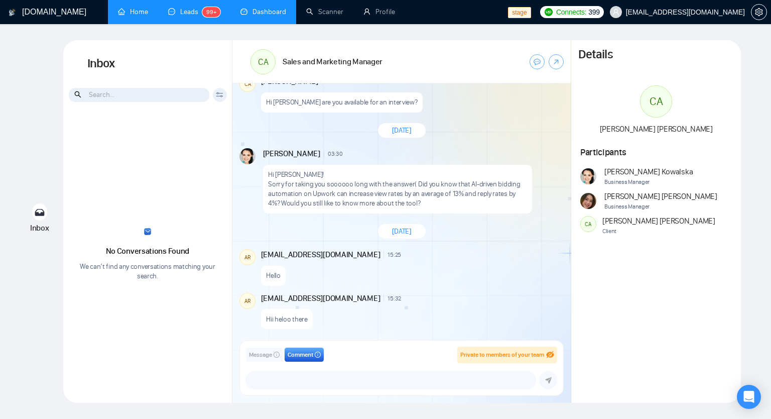
click at [216, 98] on div "Client Reset CA Carla Antunez Date Reset Reset Apply" at bounding box center [220, 95] width 14 height 14
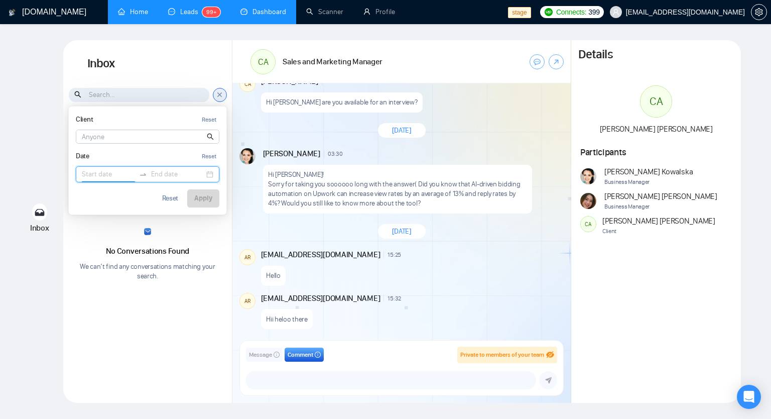
click at [104, 170] on input at bounding box center [108, 174] width 53 height 11
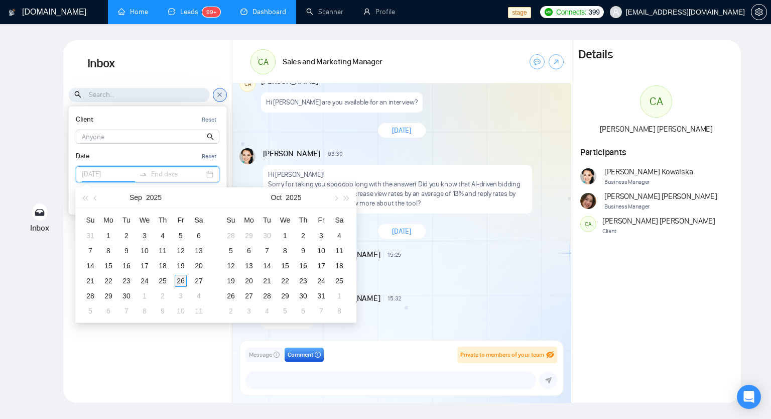
type input "2025-09-26"
click at [183, 280] on div "26" at bounding box center [181, 281] width 12 height 12
click at [160, 280] on table "Su Mo Tu We Th Fr Sa 31 1 2 3 4 5 6 7 8 9 10 11 12 13 14 15 16 17 18 19 20 21 2…" at bounding box center [144, 265] width 126 height 106
type input "2025-09-27"
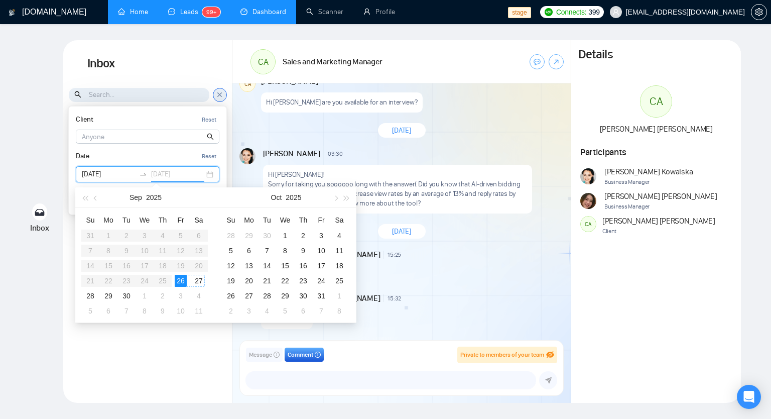
click at [196, 278] on div "27" at bounding box center [199, 281] width 12 height 12
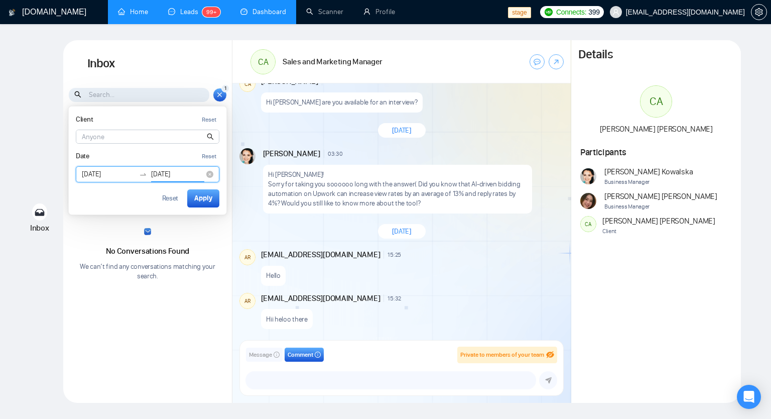
click at [122, 172] on input "2025-09-26" at bounding box center [108, 174] width 53 height 11
click at [176, 175] on input at bounding box center [177, 174] width 53 height 11
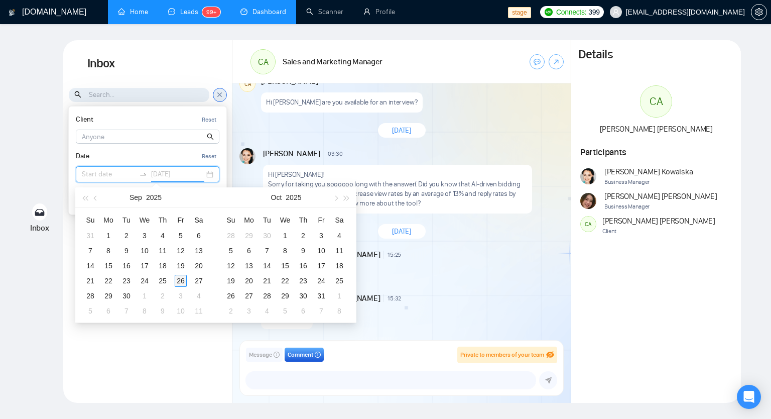
type input "2025-09-26"
click at [181, 282] on div "26" at bounding box center [181, 281] width 12 height 12
type input "2025-09-26"
click at [197, 342] on div "No Conversations Found We can’t find any conversations matching your search." at bounding box center [147, 254] width 169 height 283
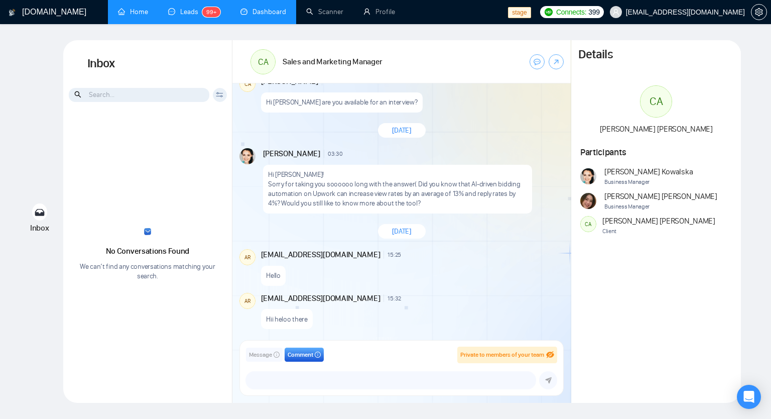
click at [220, 98] on div "Client Reset CA Carla Antunez Date Reset Reset Apply" at bounding box center [220, 95] width 14 height 14
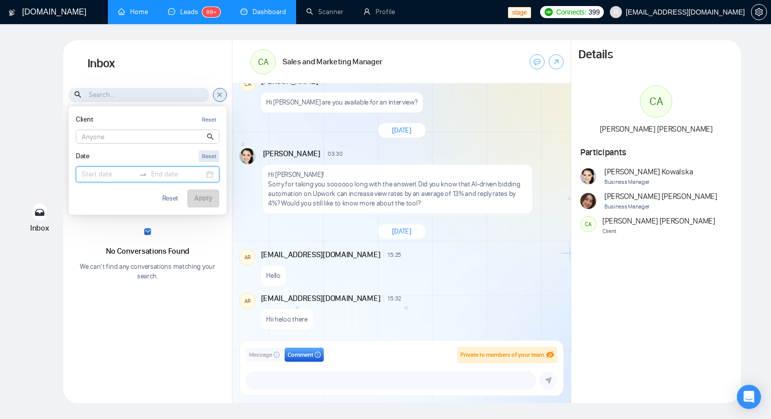
click at [211, 156] on div "Reset" at bounding box center [209, 157] width 15 height 10
click at [209, 153] on div "Reset" at bounding box center [209, 157] width 15 height 10
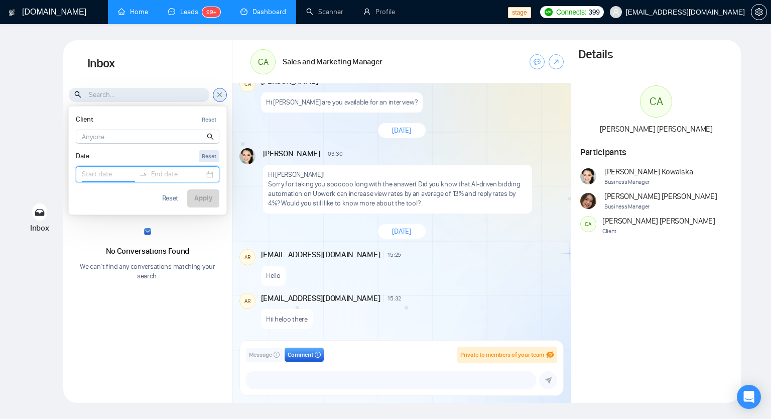
click at [209, 153] on div "Reset" at bounding box center [209, 157] width 15 height 10
click at [172, 201] on div "Reset" at bounding box center [170, 198] width 17 height 7
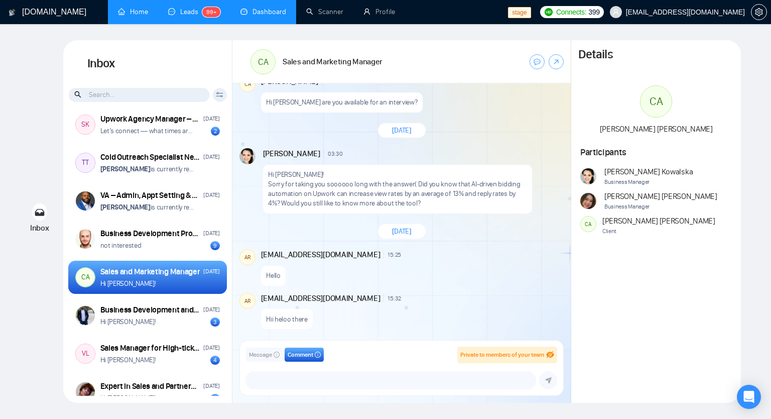
click at [216, 97] on icon at bounding box center [220, 95] width 8 height 6
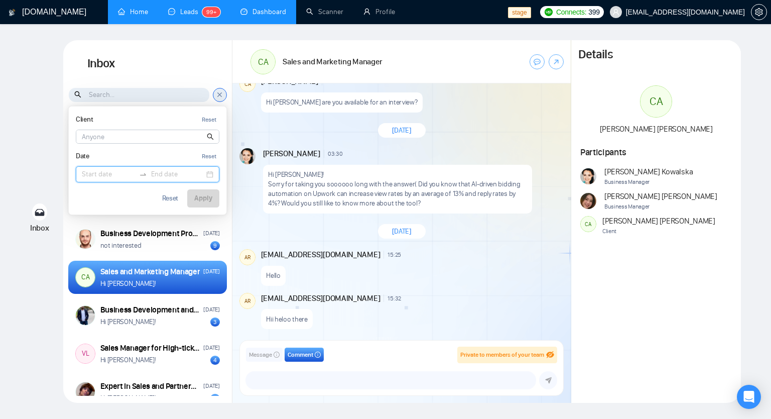
click at [84, 170] on input at bounding box center [108, 174] width 53 height 11
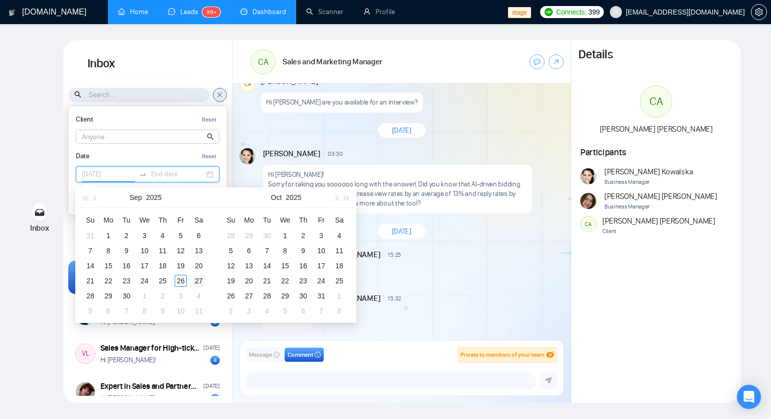
type input "2025-09-27"
type input "2025-10-03"
type input "2025-09-02"
click at [84, 203] on button "button" at bounding box center [84, 197] width 11 height 20
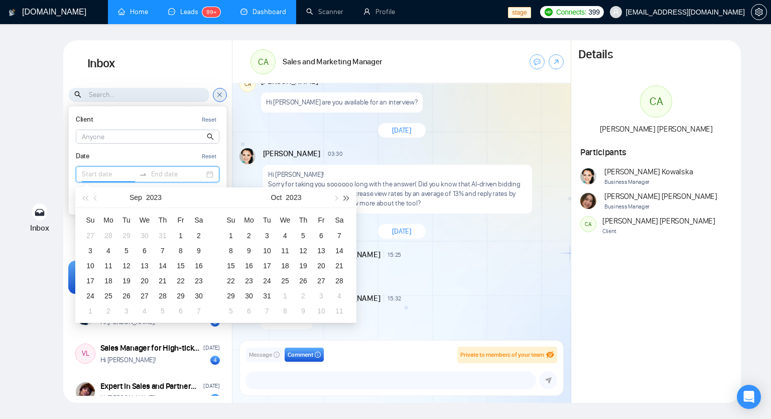
click at [349, 201] on button "button" at bounding box center [346, 197] width 11 height 20
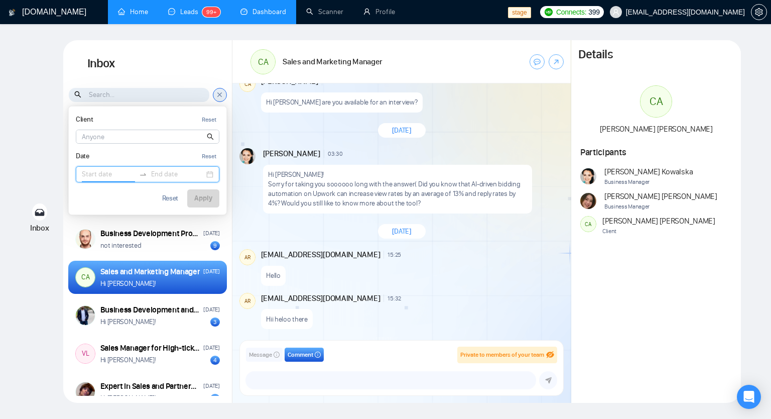
click at [215, 97] on div "Client Reset CA Carla Antunez Date Reset Reset Apply" at bounding box center [220, 95] width 14 height 14
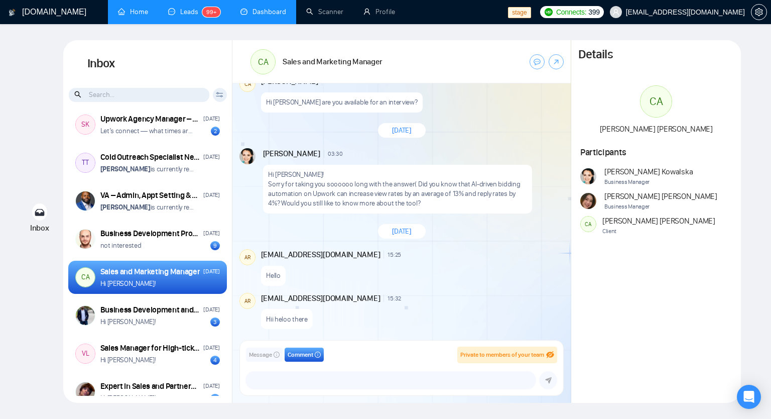
drag, startPoint x: 221, startPoint y: 95, endPoint x: 228, endPoint y: 84, distance: 13.0
click at [221, 94] on icon at bounding box center [220, 95] width 8 height 6
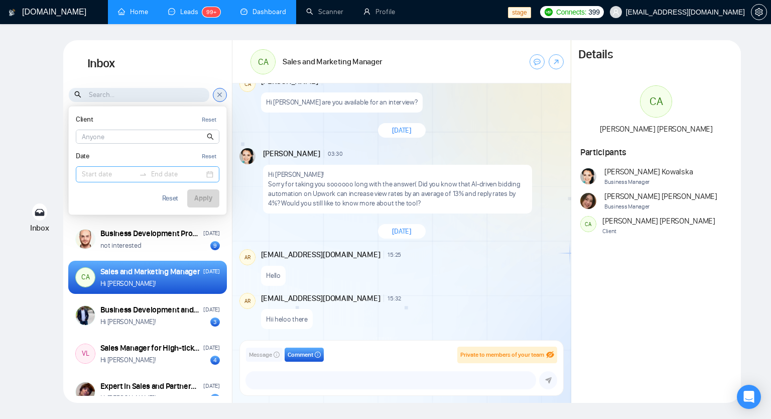
drag, startPoint x: 94, startPoint y: 175, endPoint x: 103, endPoint y: 172, distance: 9.7
click at [98, 173] on input at bounding box center [108, 174] width 53 height 11
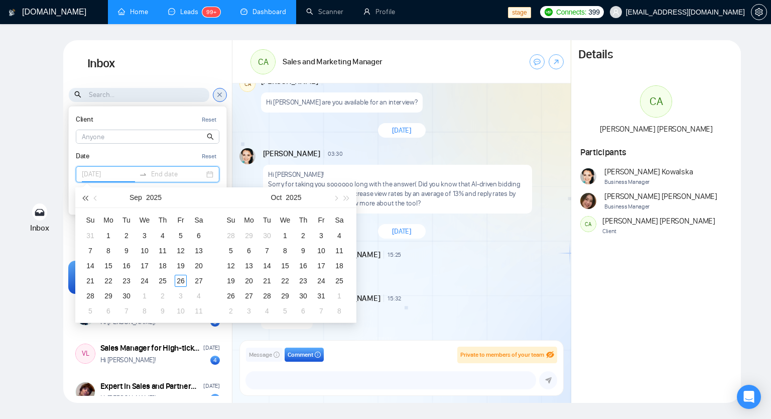
type input "2025-09-03"
click at [95, 198] on span "button" at bounding box center [96, 197] width 5 height 5
click at [49, 149] on div "Inbox Inbox Client Reset CA Carla Antunez Date Reset Reset Apply UU Ari Sulisty…" at bounding box center [385, 221] width 739 height 362
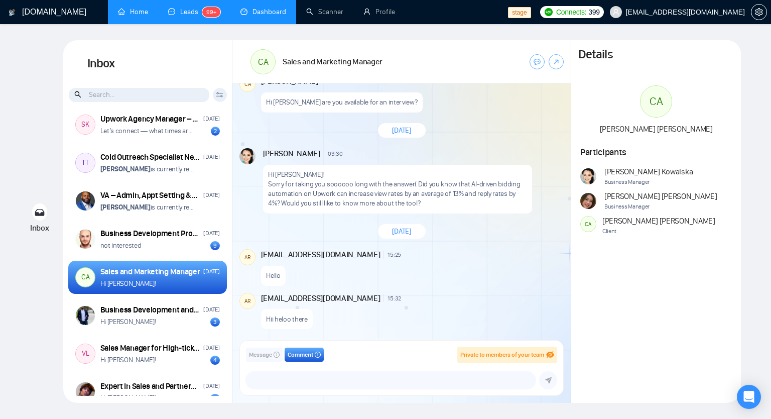
click at [217, 93] on icon at bounding box center [219, 93] width 7 height 2
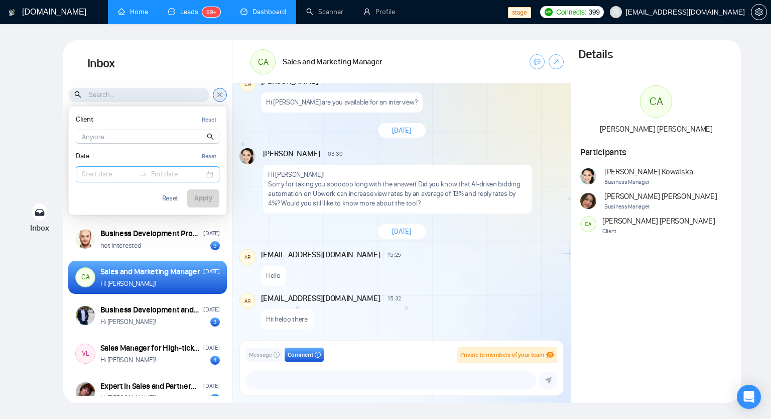
click at [96, 175] on input at bounding box center [108, 174] width 53 height 11
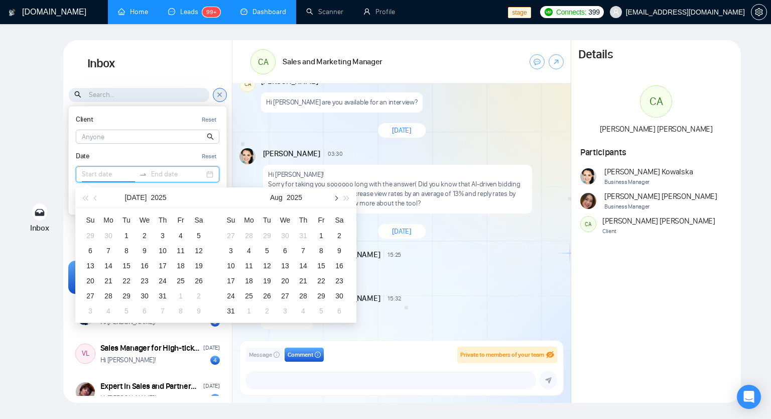
click at [335, 197] on span "button" at bounding box center [335, 197] width 5 height 5
type input "2025-09-02"
type input "2025-09-26"
click at [179, 280] on div "26" at bounding box center [181, 281] width 12 height 12
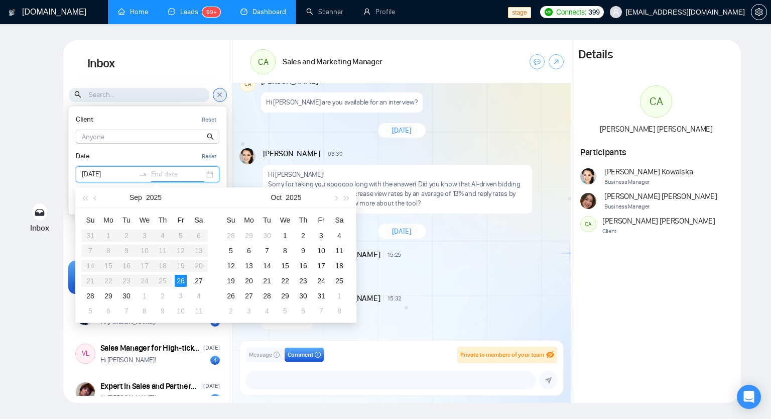
click at [182, 282] on div "26" at bounding box center [181, 281] width 12 height 12
type input "2025-09-26"
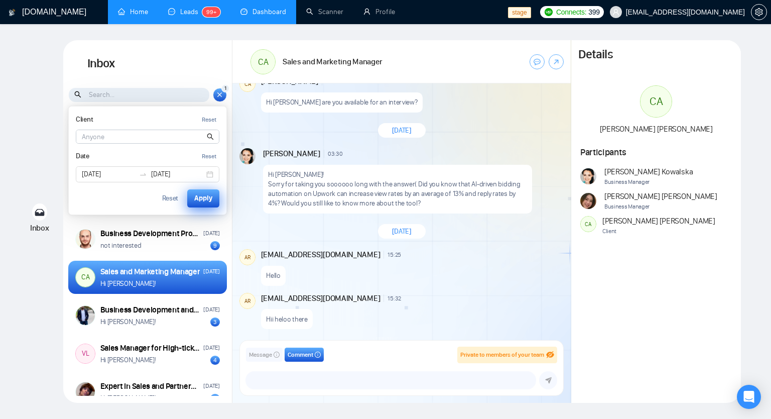
click at [211, 195] on div "Apply" at bounding box center [203, 198] width 18 height 11
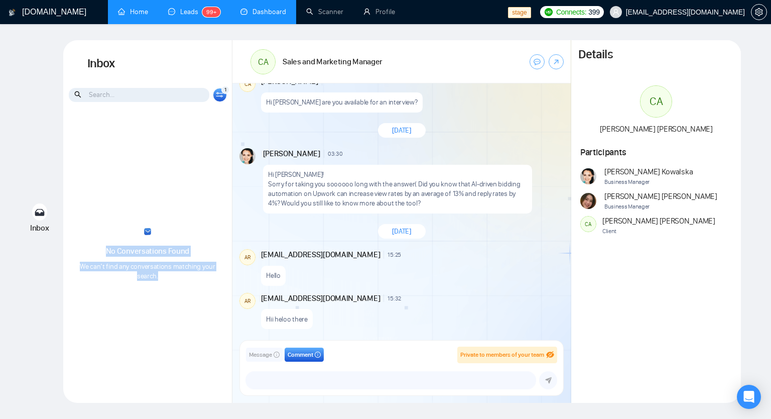
drag, startPoint x: 135, startPoint y: 245, endPoint x: 171, endPoint y: 262, distance: 39.5
click at [184, 292] on div "No Conversations Found We can’t find any conversations matching your search." at bounding box center [147, 254] width 169 height 283
click at [155, 162] on div "No Conversations Found We can’t find any conversations matching your search." at bounding box center [147, 254] width 169 height 283
drag, startPoint x: 95, startPoint y: 233, endPoint x: 196, endPoint y: 302, distance: 121.4
click at [196, 302] on div "No Conversations Found We can’t find any conversations matching your search." at bounding box center [147, 254] width 169 height 283
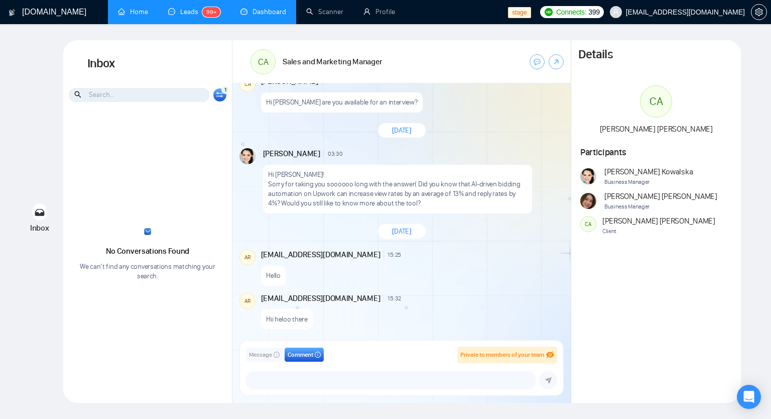
click at [163, 164] on div "No Conversations Found We can’t find any conversations matching your search." at bounding box center [147, 254] width 169 height 283
drag, startPoint x: 190, startPoint y: 244, endPoint x: 212, endPoint y: 266, distance: 31.2
click at [212, 266] on div "No Conversations Found We can’t find any conversations matching your search." at bounding box center [147, 254] width 169 height 283
click at [171, 160] on div "No Conversations Found We can’t find any conversations matching your search." at bounding box center [147, 254] width 169 height 283
click at [223, 91] on div "1" at bounding box center [225, 90] width 8 height 8
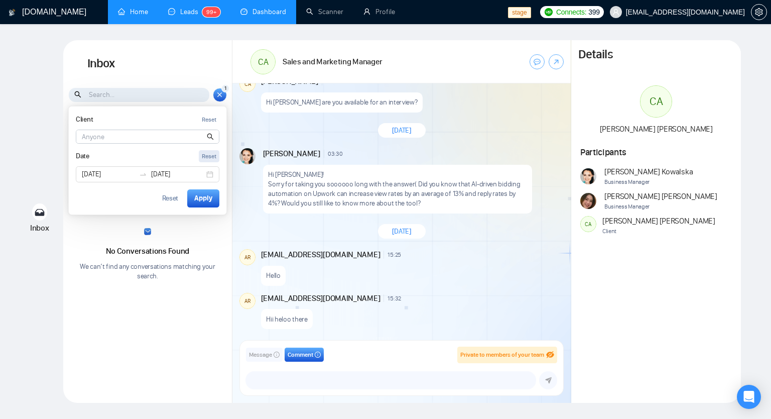
click at [214, 155] on div "Reset" at bounding box center [209, 157] width 15 height 10
click at [186, 226] on div "No Conversations Found We can’t find any conversations matching your search." at bounding box center [147, 254] width 169 height 283
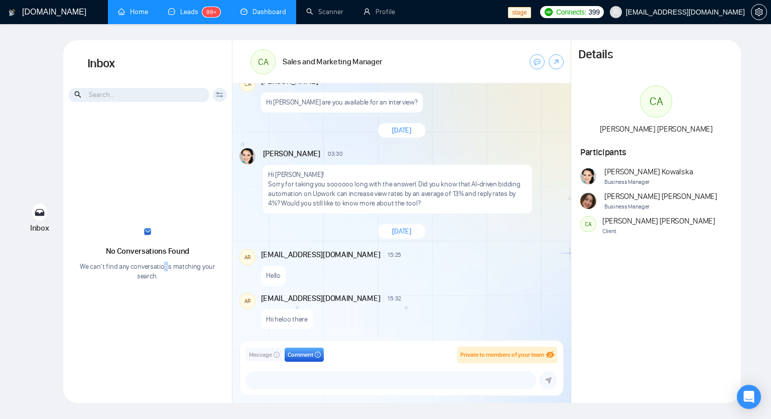
click at [177, 279] on div "No Conversations Found We can’t find any conversations matching your search." at bounding box center [147, 262] width 169 height 35
click at [141, 275] on div "No Conversations Found We can’t find any conversations matching your search." at bounding box center [147, 254] width 169 height 283
click at [222, 95] on icon at bounding box center [219, 96] width 7 height 2
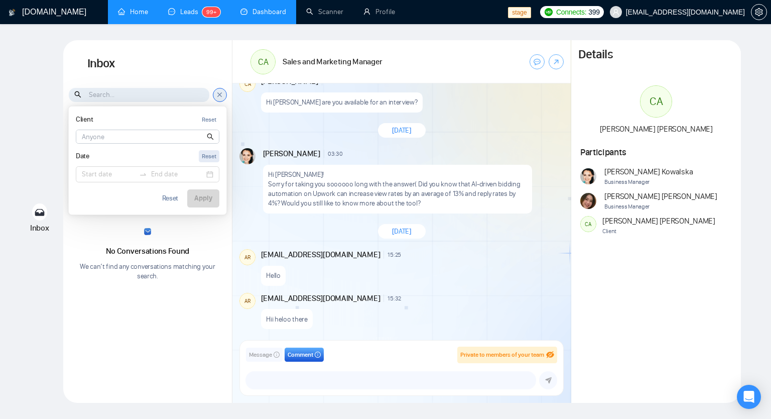
click at [205, 156] on div "Reset" at bounding box center [209, 157] width 15 height 10
click at [204, 214] on div "Client Reset CA Carla Antunez Date Reset Reset Apply" at bounding box center [147, 160] width 159 height 109
click at [165, 198] on div "Reset" at bounding box center [170, 198] width 17 height 7
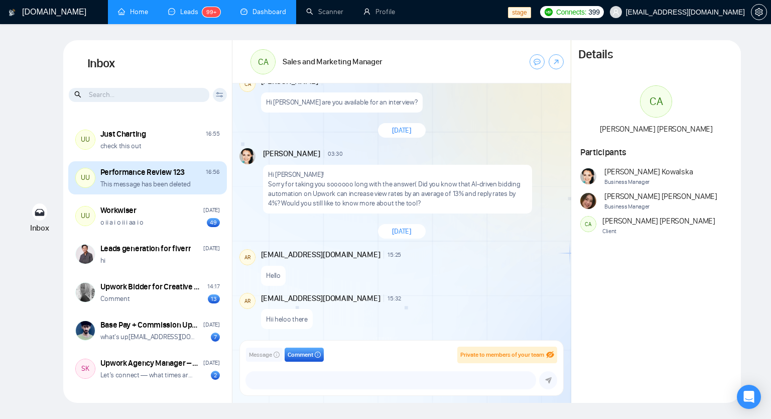
scroll to position [0, 0]
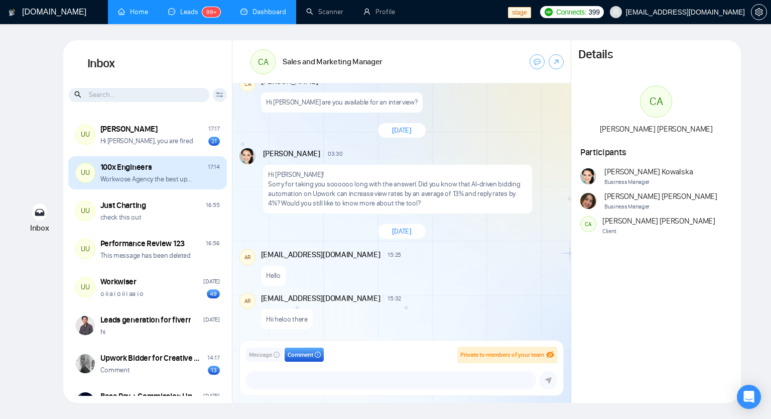
click at [151, 181] on p "Workwose Agency the best upwork agency ever ��" at bounding box center [148, 179] width 96 height 10
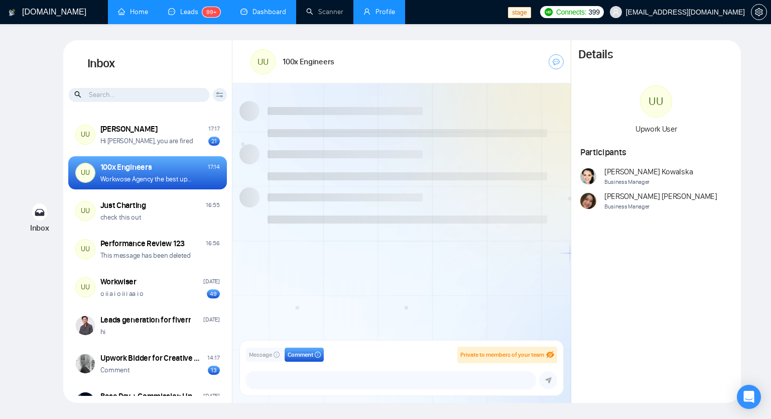
scroll to position [836, 0]
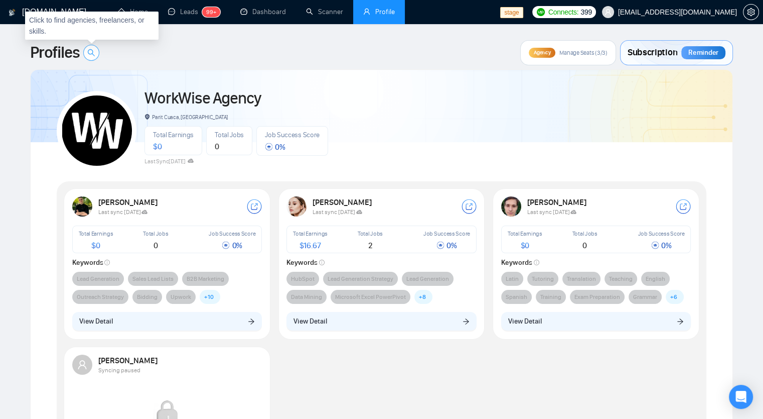
click at [93, 52] on icon "search" at bounding box center [91, 53] width 8 height 8
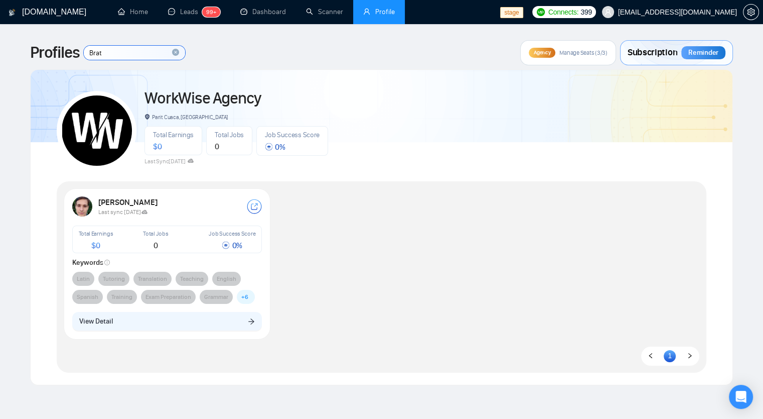
type input "Brat"
drag, startPoint x: 144, startPoint y: 201, endPoint x: 157, endPoint y: 201, distance: 12.5
click at [157, 201] on strong "[PERSON_NAME]" at bounding box center [128, 202] width 61 height 10
click at [384, 203] on div "[PERSON_NAME] Last sync [DATE] Total Earnings $ 0 Total Jobs 0 Job Success Scor…" at bounding box center [382, 267] width 644 height 158
click at [178, 56] on span "close-circle" at bounding box center [176, 52] width 8 height 10
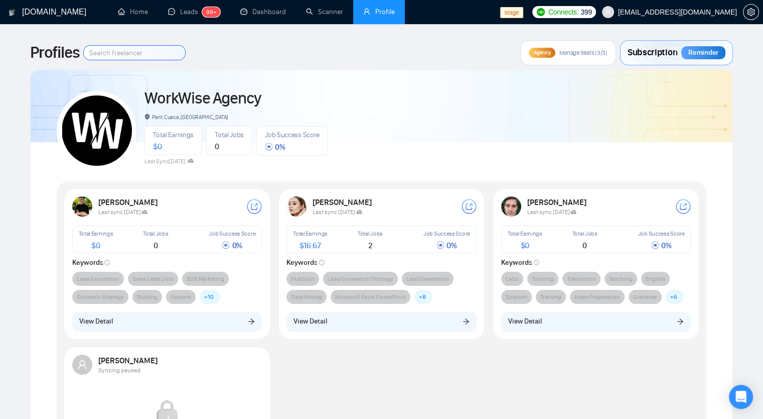
click at [146, 55] on input at bounding box center [134, 53] width 101 height 14
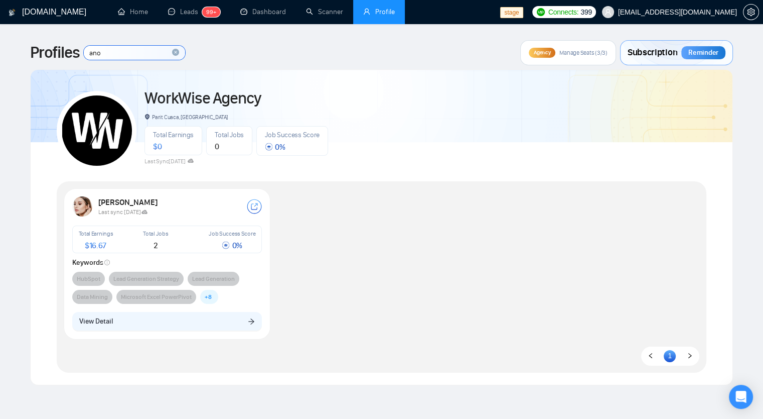
type input "ano"
drag, startPoint x: 129, startPoint y: 202, endPoint x: 139, endPoint y: 204, distance: 10.2
click at [139, 204] on strong "[PERSON_NAME]" at bounding box center [128, 202] width 61 height 10
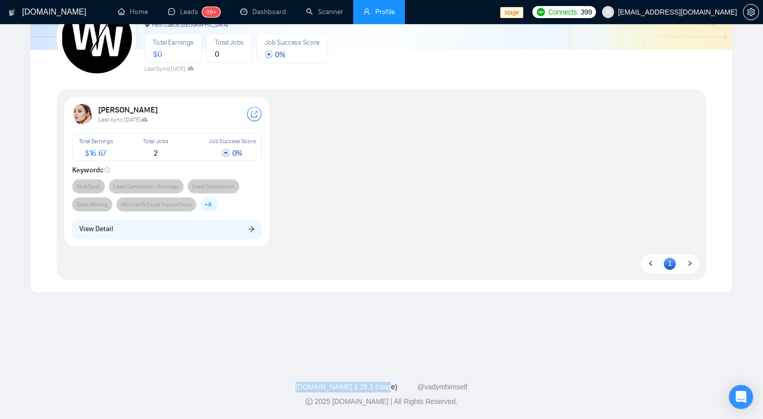
drag, startPoint x: 298, startPoint y: 386, endPoint x: 385, endPoint y: 385, distance: 87.4
click at [385, 385] on div "[DOMAIN_NAME] 1.26.1 (stage) @vadymhimself" at bounding box center [381, 386] width 747 height 11
copy link "[DOMAIN_NAME] 1.26.1 (stage)"
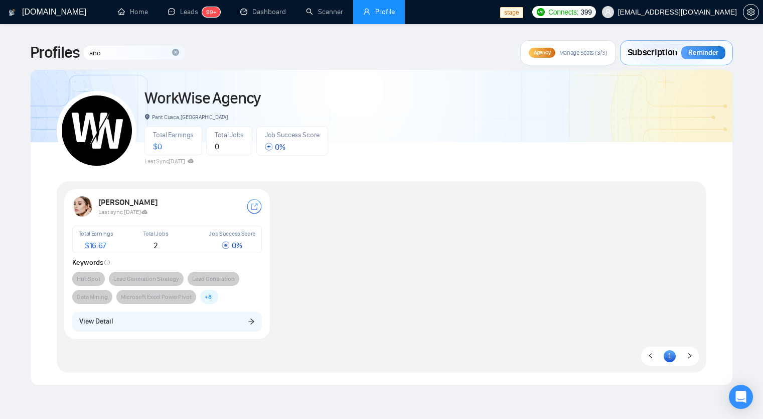
scroll to position [92, 0]
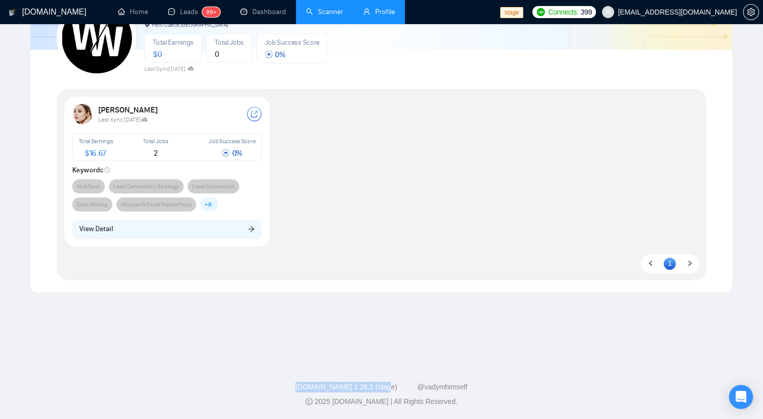
click at [308, 9] on link "Scanner" at bounding box center [324, 12] width 37 height 9
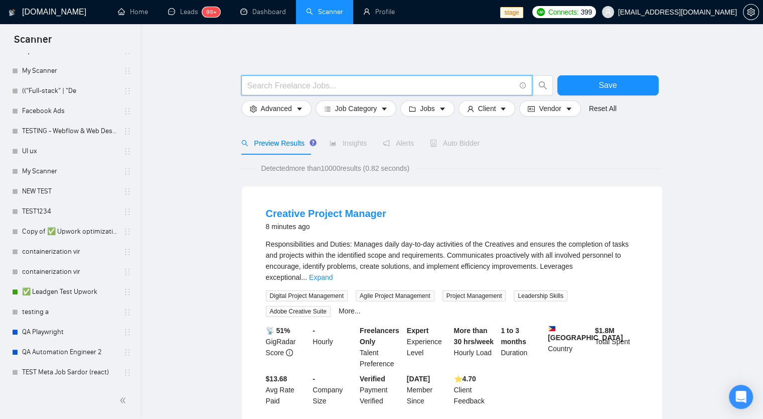
click at [278, 83] on input "text" at bounding box center [381, 85] width 268 height 13
type input "1"
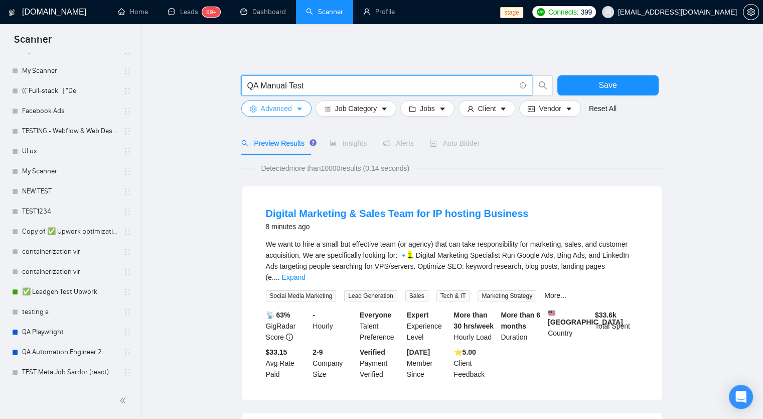
type input "QA Manual Test"
click at [274, 107] on span "Advanced" at bounding box center [276, 108] width 31 height 11
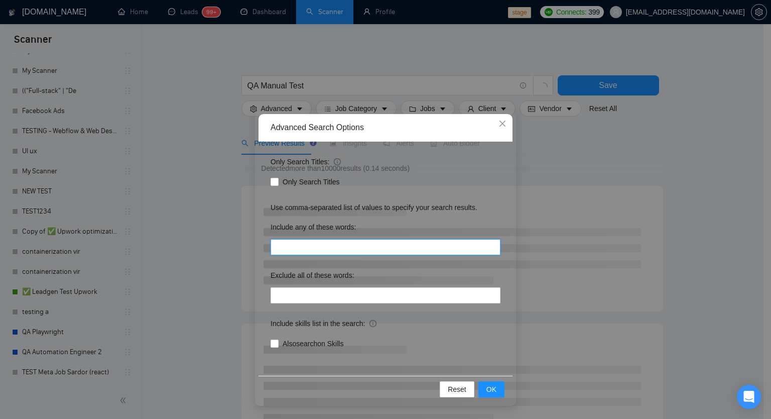
click at [286, 243] on input "text" at bounding box center [386, 247] width 230 height 16
type input "QA, Manual"
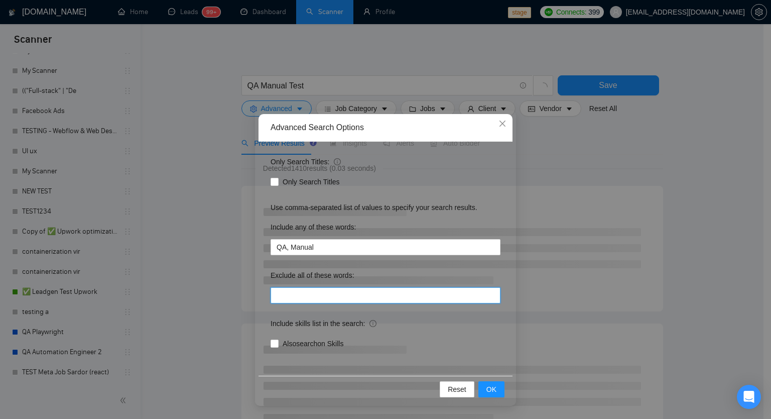
click at [299, 291] on input "text" at bounding box center [386, 295] width 230 height 16
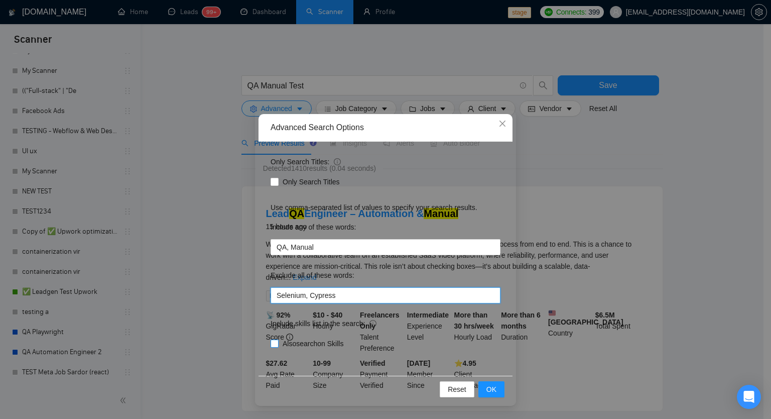
type input "Selenium, Cypress"
click at [275, 347] on span at bounding box center [275, 343] width 8 height 8
click at [275, 346] on input "Also search on Skills" at bounding box center [274, 342] width 7 height 7
checkbox input "true"
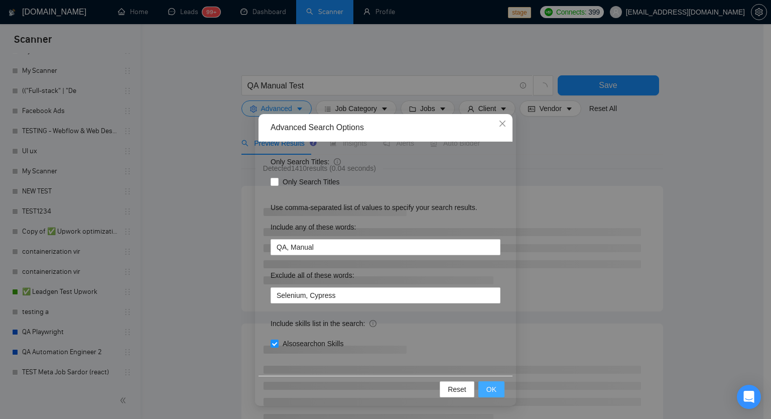
click at [489, 385] on span "OK" at bounding box center [491, 388] width 10 height 11
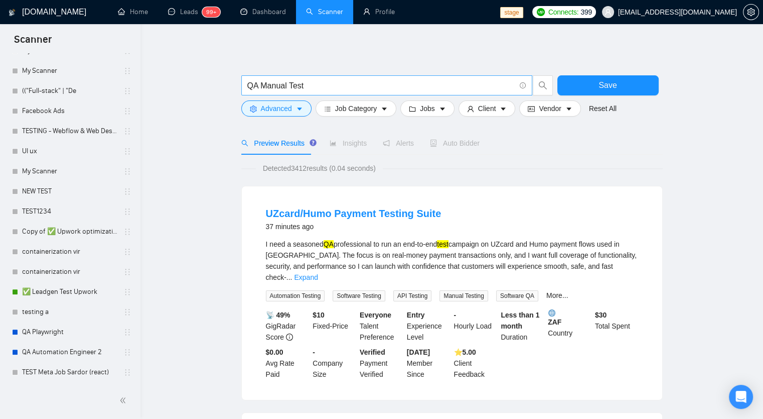
click at [335, 89] on input "QA Manual Test" at bounding box center [381, 85] width 268 height 13
click at [306, 89] on input "QA Manual Test (auto*)" at bounding box center [381, 85] width 268 height 13
click at [311, 87] on input "QA Manual Test (auto*)" at bounding box center [381, 85] width 268 height 13
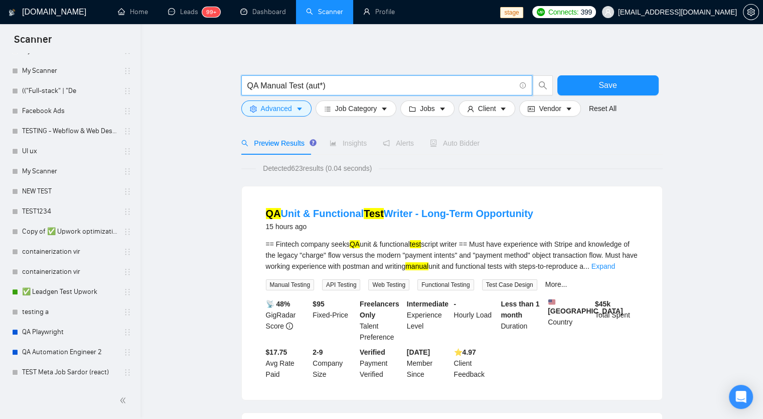
type input "QA Manual Test (auto*)"
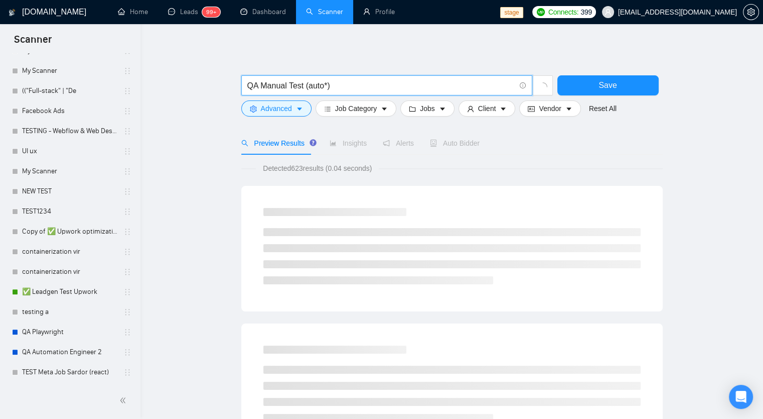
click at [363, 88] on input "QA Manual Test (auto*)" at bounding box center [381, 85] width 268 height 13
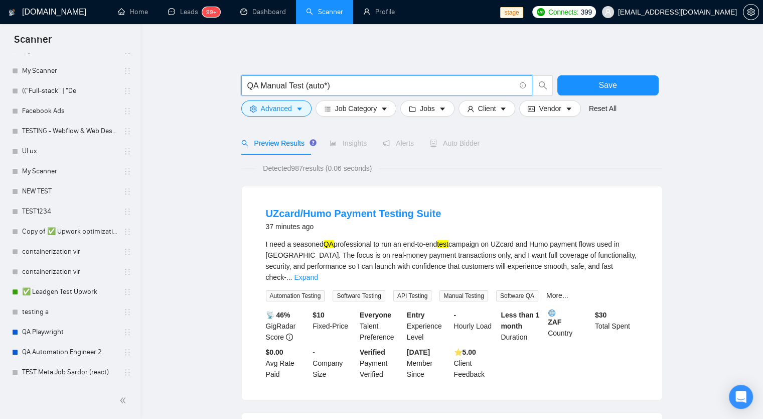
drag, startPoint x: 75, startPoint y: 344, endPoint x: 420, endPoint y: 65, distance: 443.2
click at [75, 344] on link "QA Automation Engineer 2" at bounding box center [69, 352] width 95 height 20
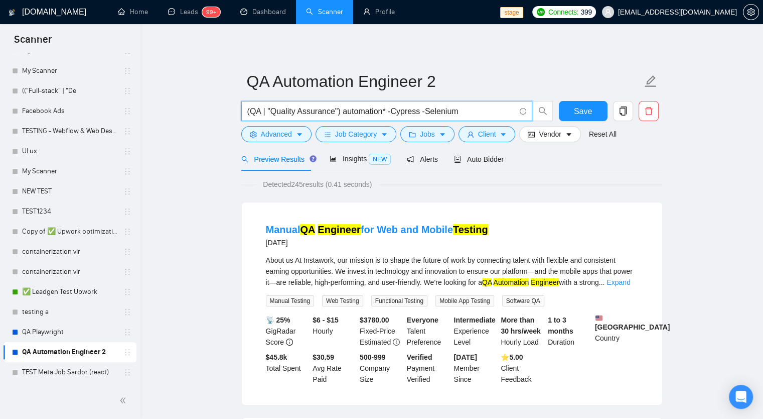
click at [482, 111] on input "(QA | "Quality Assurance") automation* -Cypress -Selenium" at bounding box center [381, 111] width 268 height 13
paste input "QA Manual Test (auto*)"
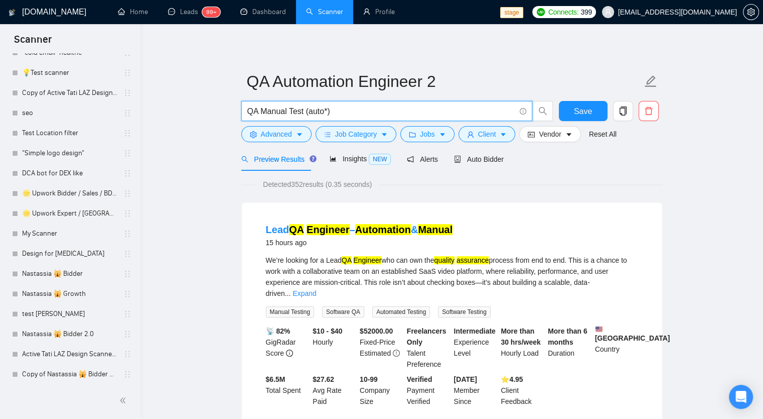
type input "QA Manual Test (auto*)"
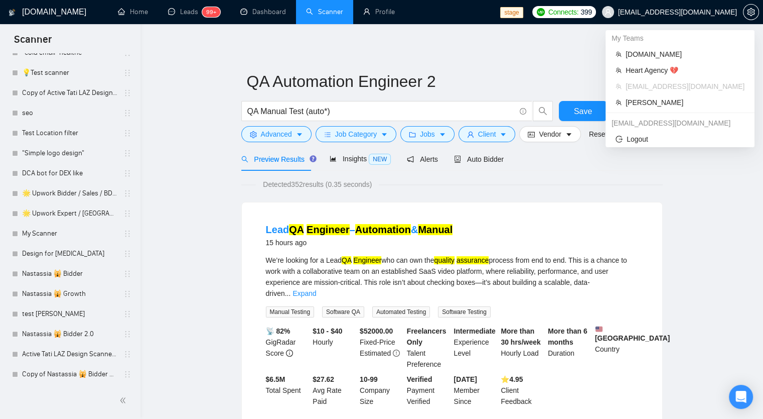
click at [711, 12] on span "[EMAIL_ADDRESS][DOMAIN_NAME]" at bounding box center [677, 12] width 119 height 0
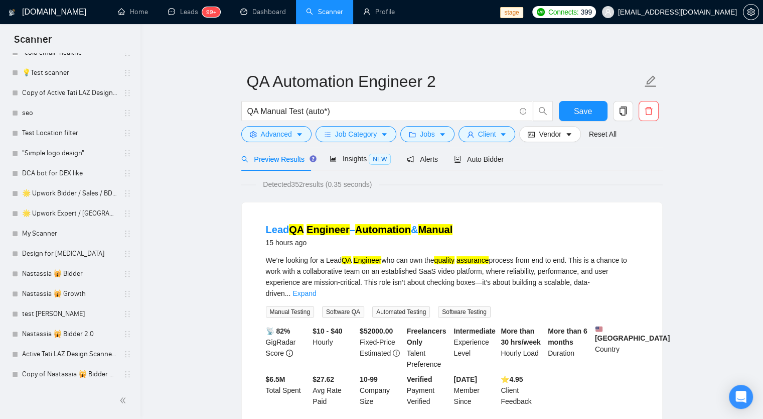
click at [693, 19] on span "[EMAIL_ADDRESS][DOMAIN_NAME]" at bounding box center [669, 12] width 147 height 32
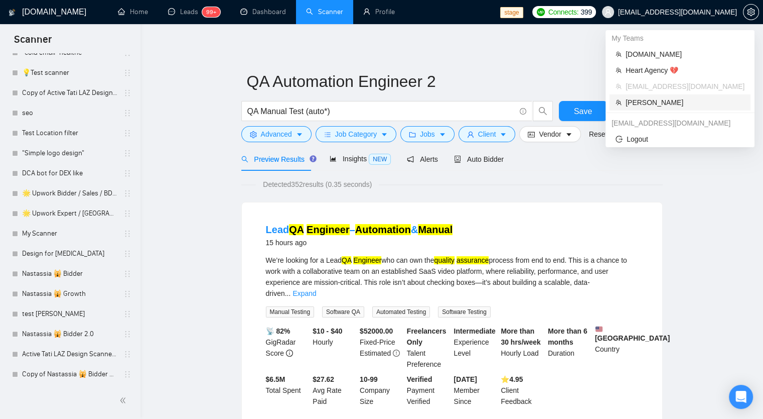
click at [660, 102] on span "Robert O'Kruk" at bounding box center [685, 102] width 119 height 11
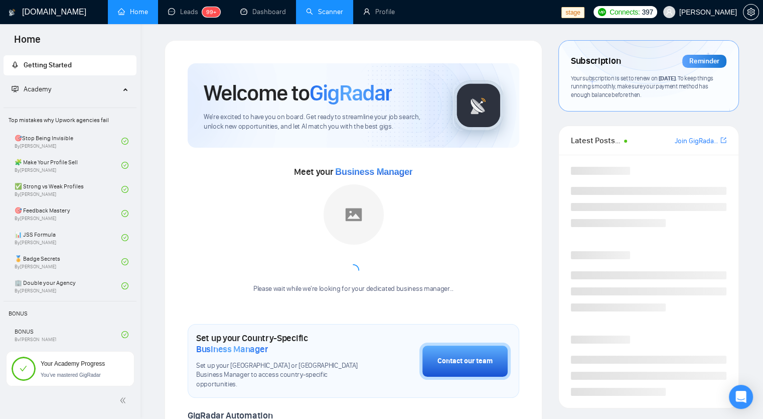
click at [337, 15] on link "Scanner" at bounding box center [324, 12] width 37 height 9
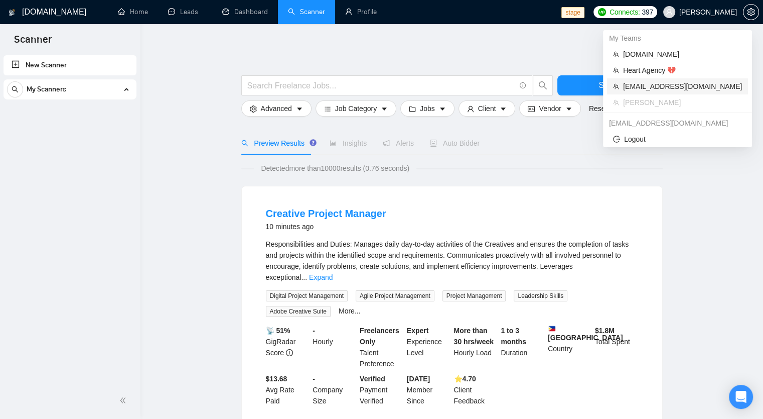
click at [676, 86] on span "[EMAIL_ADDRESS][DOMAIN_NAME]" at bounding box center [682, 86] width 119 height 11
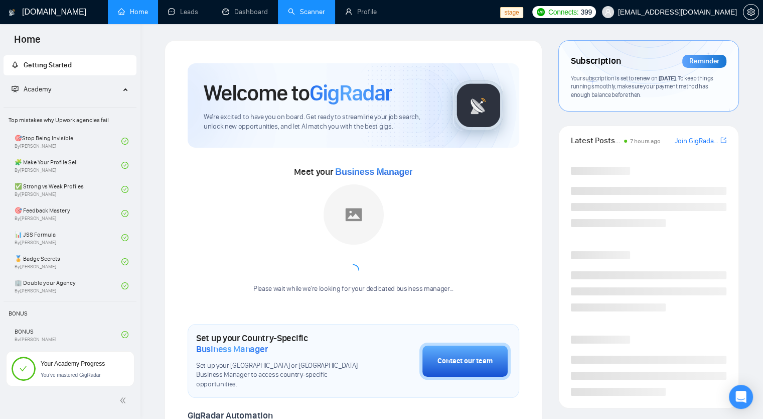
click at [304, 13] on link "Scanner" at bounding box center [306, 12] width 37 height 9
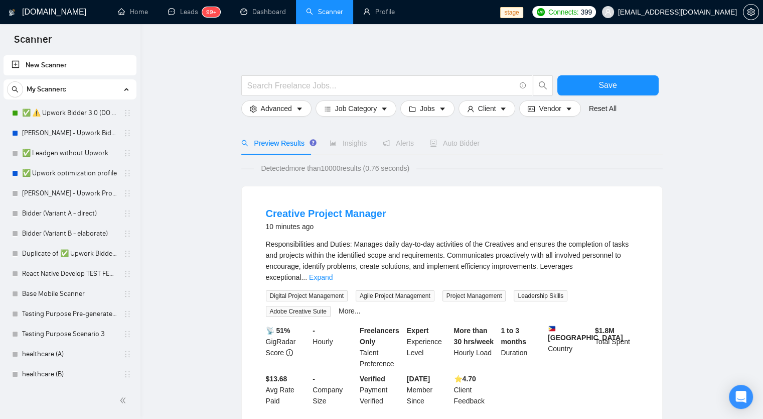
click at [60, 70] on link "New Scanner" at bounding box center [70, 65] width 117 height 20
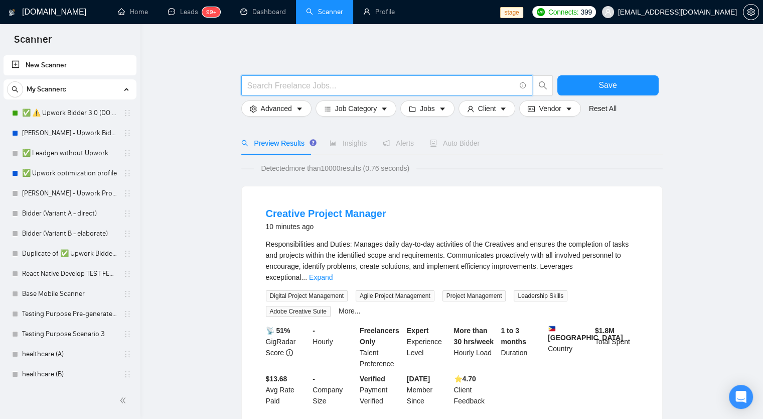
click at [289, 89] on input "text" at bounding box center [381, 85] width 268 height 13
paste input "QA Manual Test (auto*)"
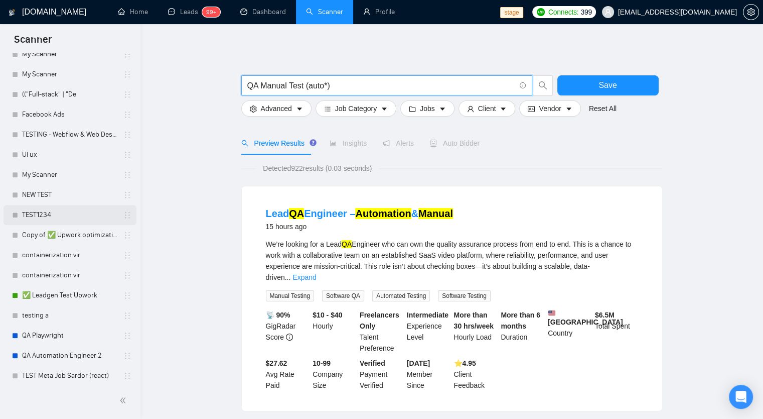
scroll to position [1106, 0]
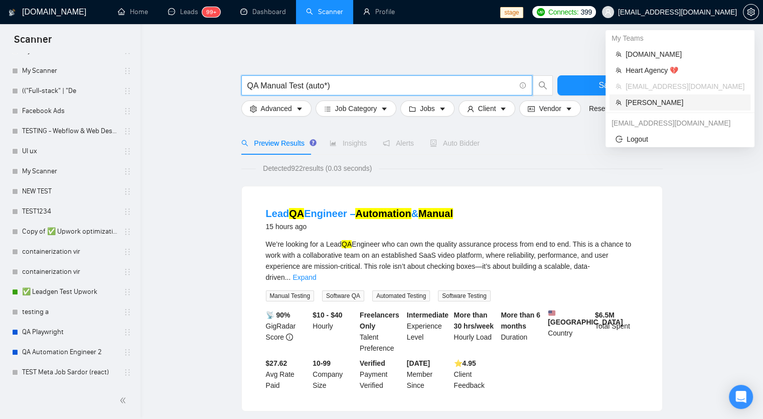
type input "QA Manual Test (auto*)"
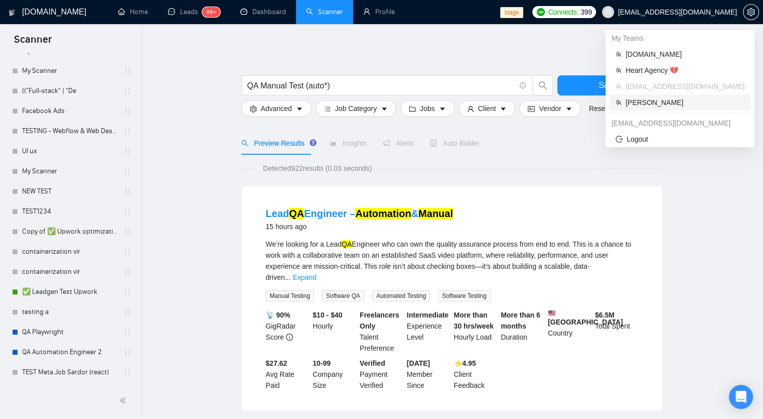
click at [660, 105] on span "Robert O'Kruk" at bounding box center [685, 102] width 119 height 11
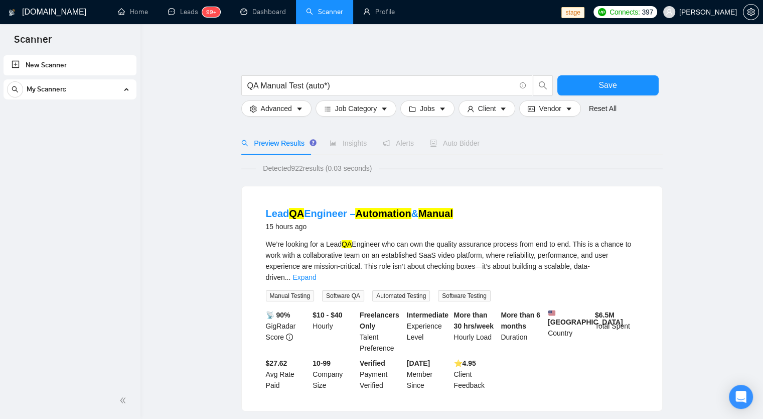
scroll to position [0, 0]
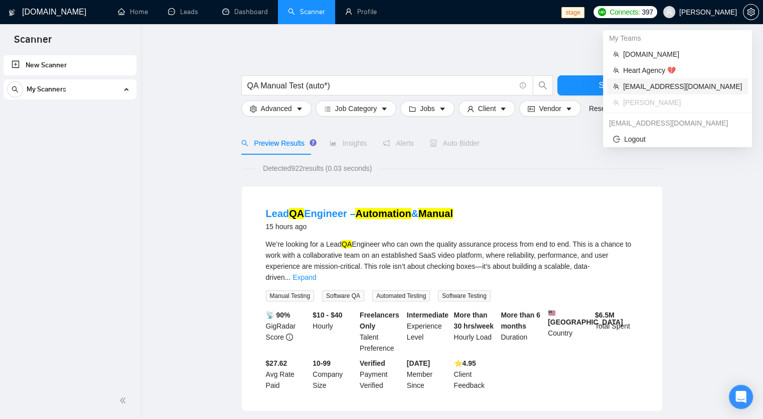
click at [687, 87] on span "[EMAIL_ADDRESS][DOMAIN_NAME]" at bounding box center [682, 86] width 119 height 11
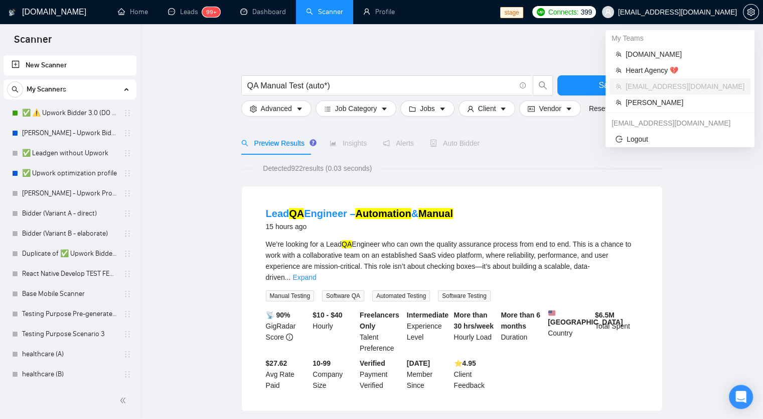
click at [709, 12] on span "[EMAIL_ADDRESS][DOMAIN_NAME]" at bounding box center [677, 12] width 119 height 0
click at [642, 112] on ul "My Teams rndx2.com Heart Agency 💔 workwiseupworkgency@gmail.com Robert O'Kruk a…" at bounding box center [680, 88] width 149 height 117
click at [642, 107] on span "Robert O'Kruk" at bounding box center [685, 102] width 119 height 11
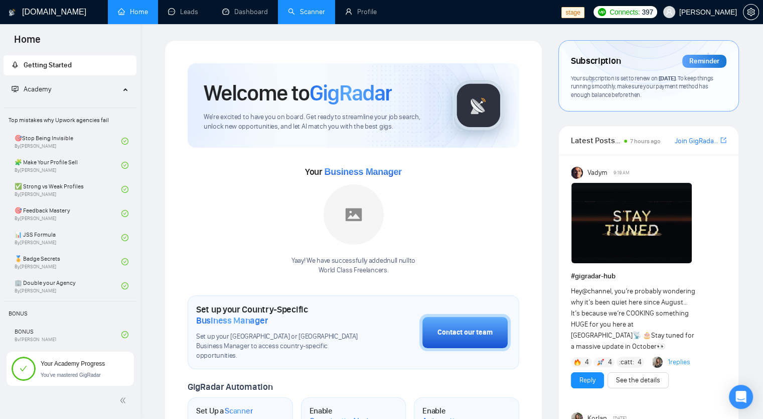
click at [325, 16] on link "Scanner" at bounding box center [306, 12] width 37 height 9
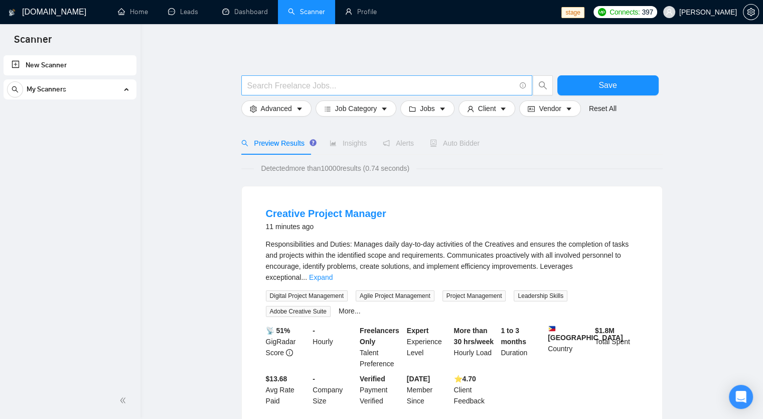
click at [445, 80] on input "text" at bounding box center [381, 85] width 268 height 13
click at [303, 90] on input "text" at bounding box center [381, 85] width 268 height 13
paste input "QA Manual Test (auto*)"
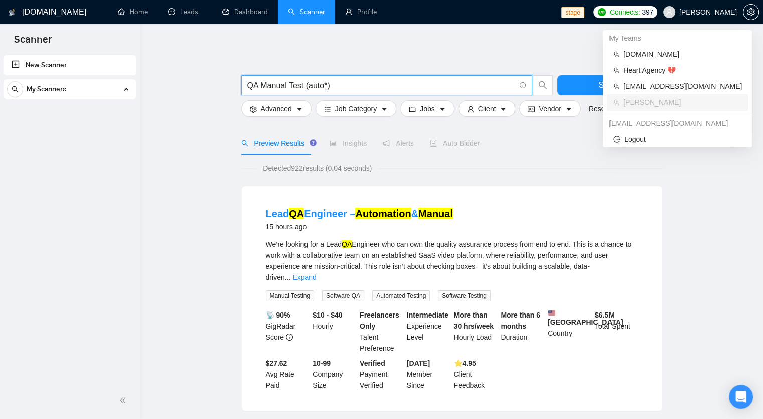
type input "QA Manual Test (auto*)"
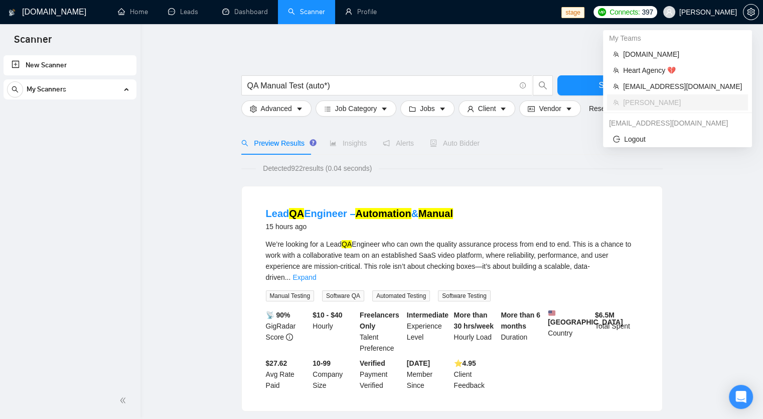
click at [712, 12] on span "Robert O'Kruk" at bounding box center [709, 12] width 58 height 0
click at [672, 86] on span "[EMAIL_ADDRESS][DOMAIN_NAME]" at bounding box center [682, 86] width 119 height 11
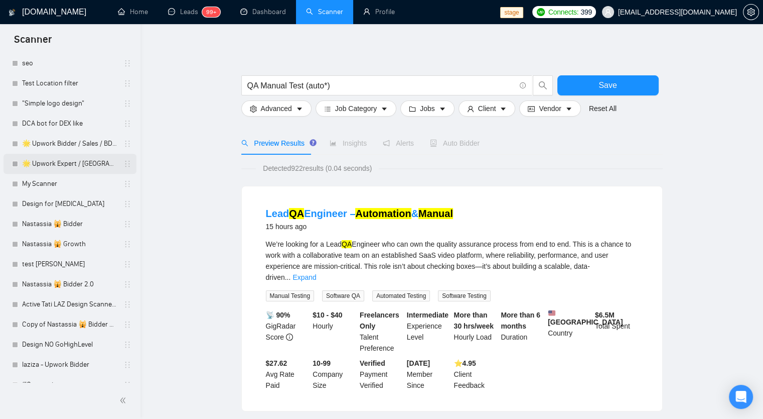
scroll to position [452, 0]
drag, startPoint x: 137, startPoint y: 185, endPoint x: 137, endPoint y: 234, distance: 49.7
click at [137, 234] on ul "New Scanner My Scanners ✅ ⚠️ Upwork Bidder 3.0 (DO NOT TOUCH) Robert - Upwork B…" at bounding box center [70, 318] width 141 height 1435
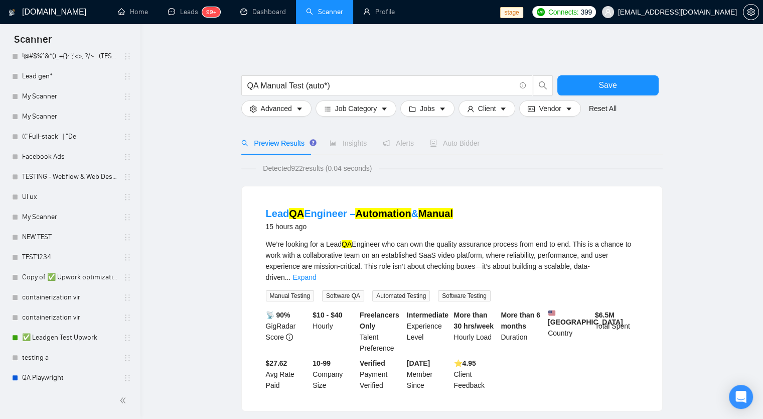
scroll to position [1106, 0]
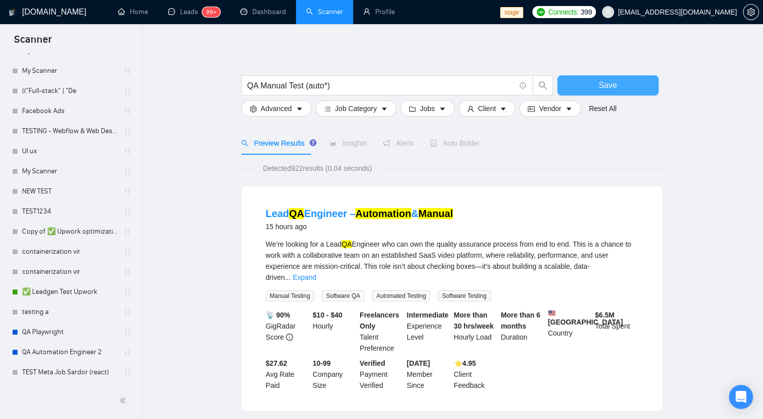
click at [609, 86] on span "Save" at bounding box center [608, 85] width 18 height 13
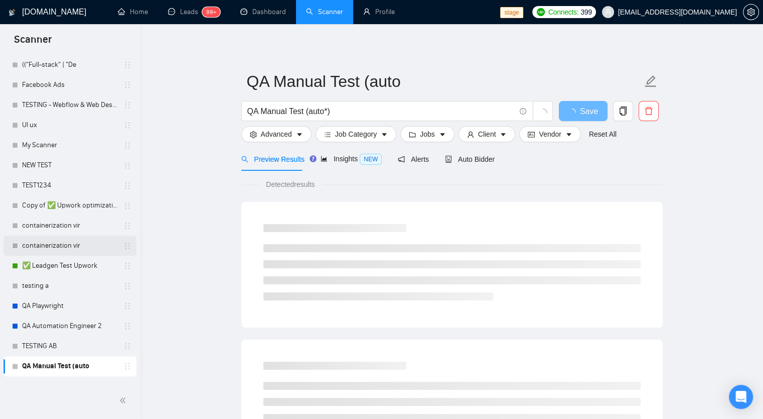
scroll to position [1146, 0]
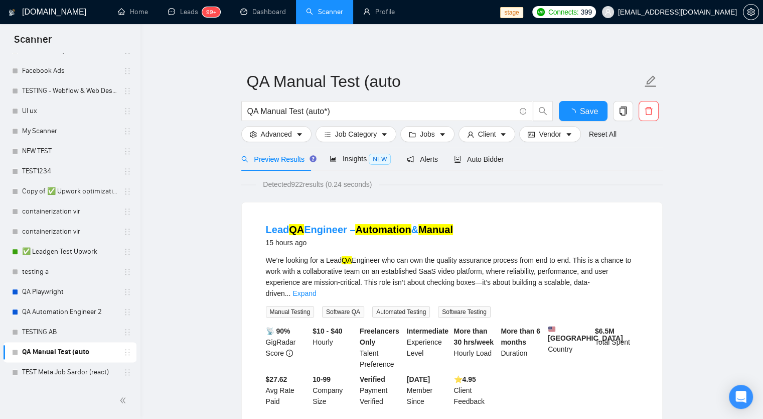
click at [81, 348] on link "QA Manual Test (auto" at bounding box center [69, 352] width 95 height 20
click at [356, 105] on input "QA Manual Test (auto*)" at bounding box center [381, 111] width 268 height 13
click at [292, 132] on button "Advanced" at bounding box center [276, 134] width 70 height 16
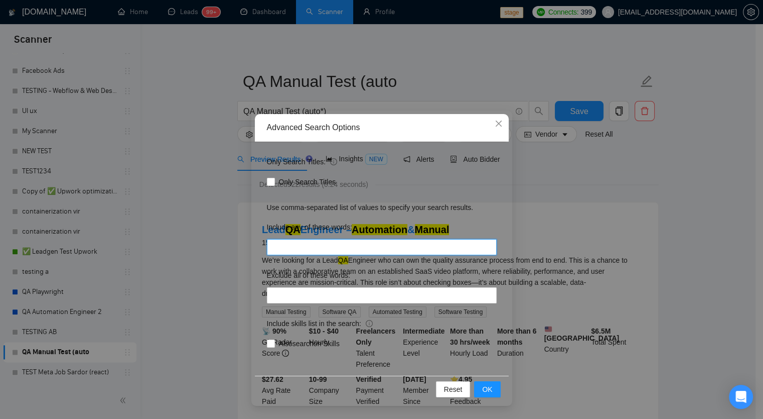
click at [286, 249] on input "text" at bounding box center [382, 247] width 230 height 16
type input "Playwright"
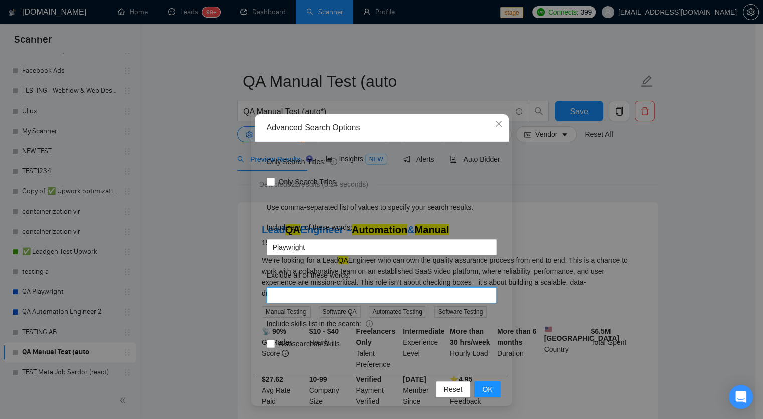
click at [331, 302] on input "text" at bounding box center [382, 295] width 230 height 16
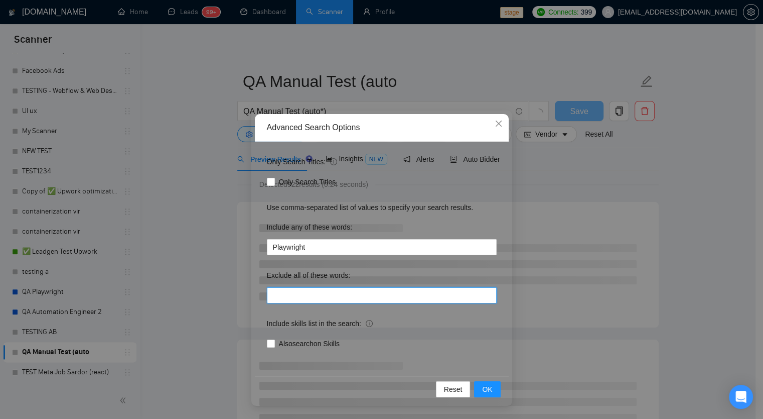
type input "Selenium, Cypres"
click at [275, 344] on span "Also search on Skills" at bounding box center [309, 343] width 69 height 11
click at [274, 344] on input "Also search on Skills" at bounding box center [270, 342] width 7 height 7
checkbox input "true"
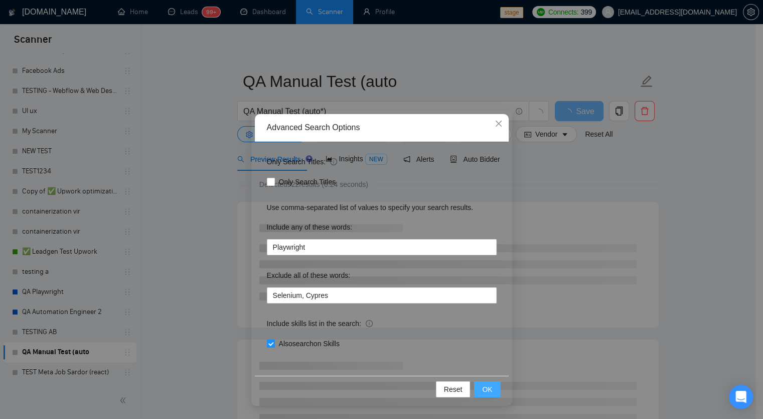
click at [486, 393] on span "OK" at bounding box center [487, 388] width 10 height 11
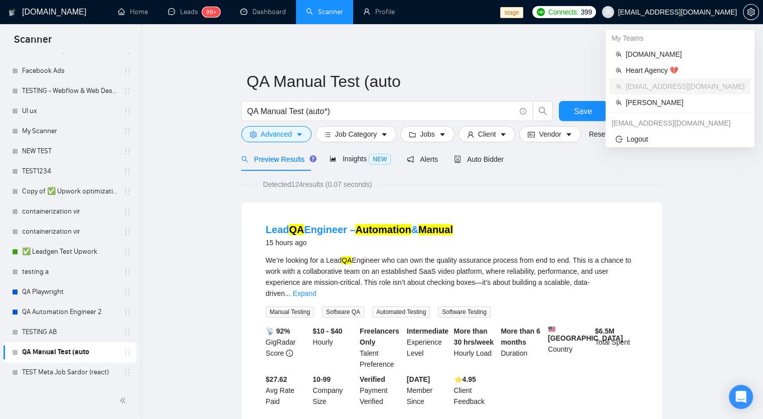
click at [709, 7] on span "[EMAIL_ADDRESS][DOMAIN_NAME]" at bounding box center [669, 12] width 147 height 32
click at [668, 104] on span "Robert O'Kruk" at bounding box center [685, 102] width 119 height 11
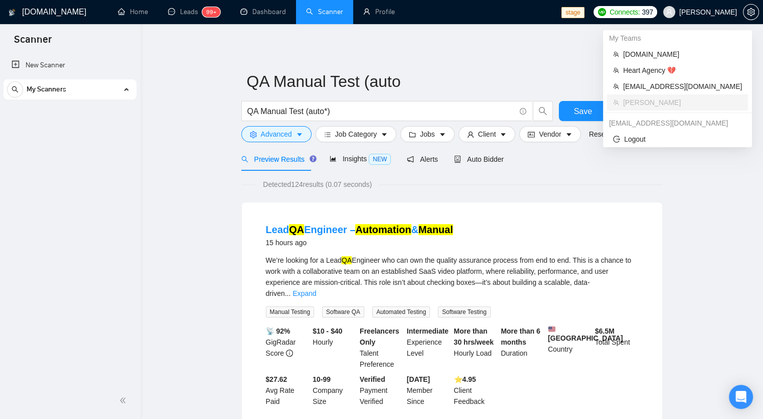
scroll to position [0, 0]
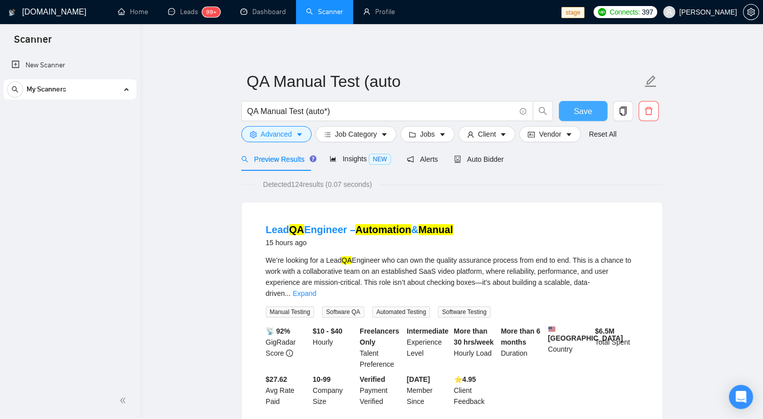
click at [589, 109] on span "Save" at bounding box center [583, 111] width 18 height 13
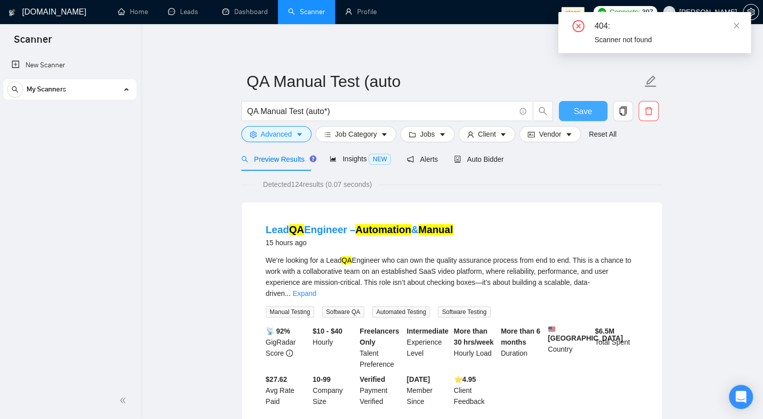
click at [589, 111] on span "Save" at bounding box center [583, 111] width 18 height 13
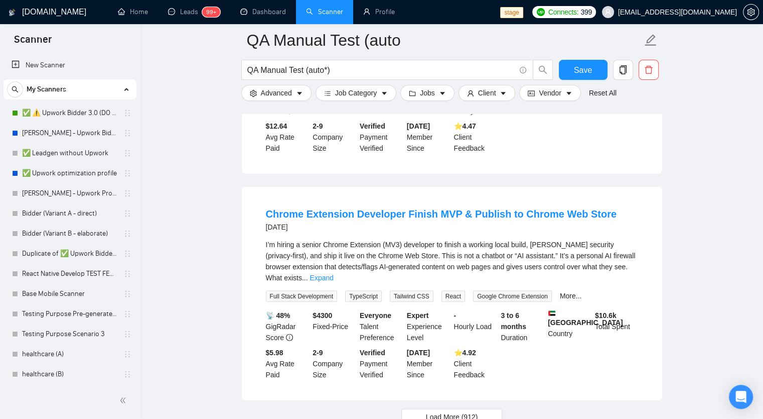
scroll to position [2108, 0]
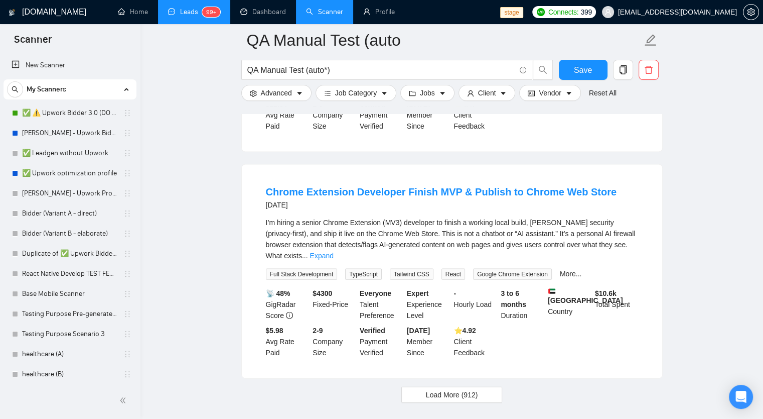
click at [191, 14] on link "Leads 99+" at bounding box center [194, 12] width 52 height 9
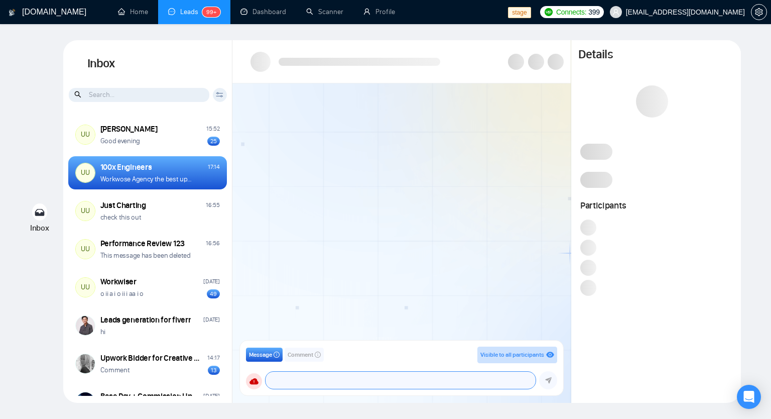
click at [311, 380] on textarea at bounding box center [401, 379] width 270 height 17
click at [291, 352] on span "Comment" at bounding box center [301, 355] width 26 height 10
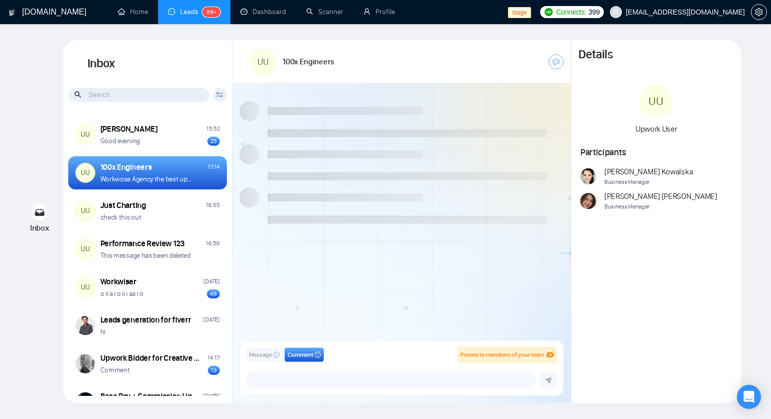
click at [256, 357] on span "Message" at bounding box center [260, 355] width 23 height 10
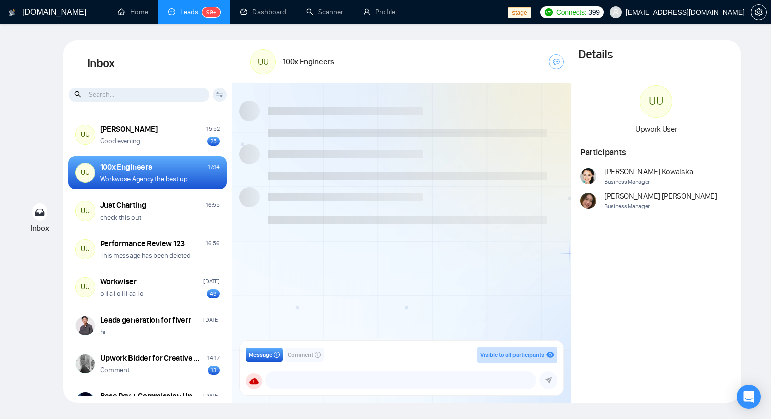
click at [321, 359] on button "Comment" at bounding box center [304, 354] width 39 height 14
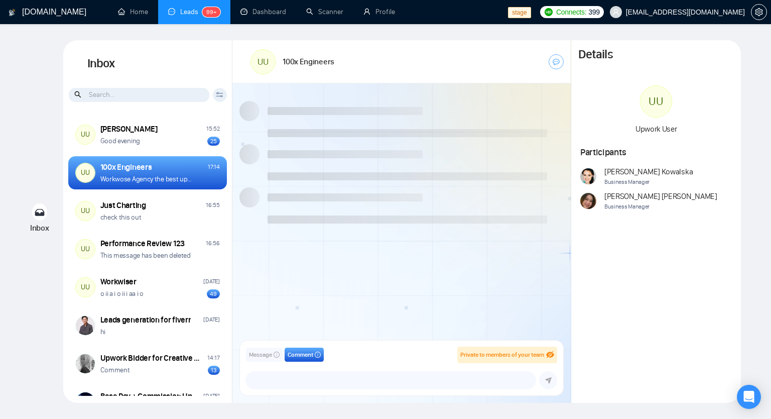
scroll to position [836, 0]
click at [268, 350] on span "Message" at bounding box center [260, 355] width 23 height 10
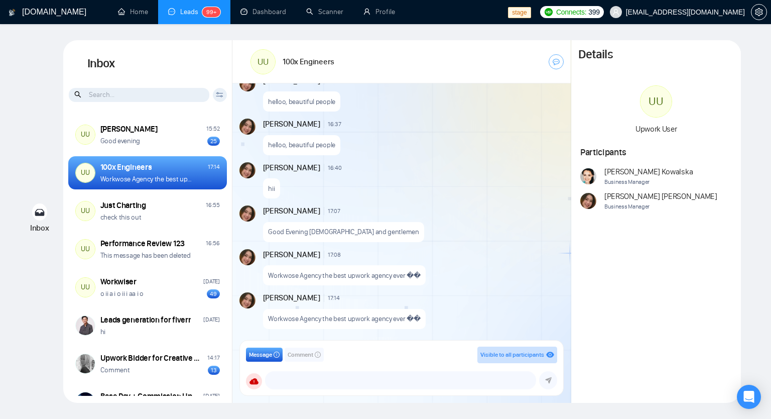
click at [321, 357] on div "Message Comment Visible to all participants GigRadar Business Manager [PERSON_N…" at bounding box center [401, 367] width 311 height 43
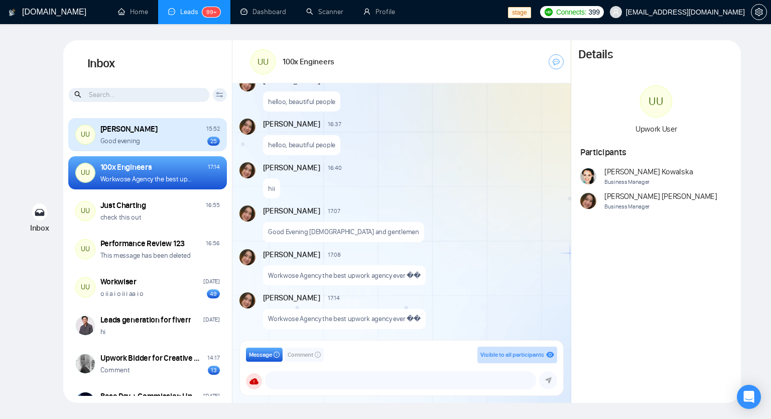
click at [139, 142] on p "Good evening" at bounding box center [120, 141] width 40 height 10
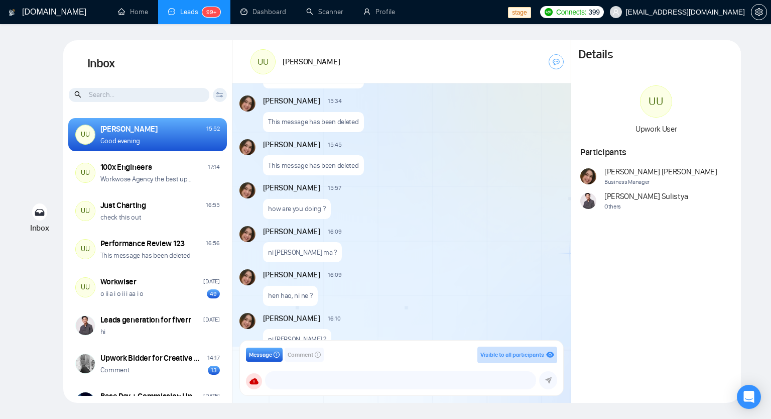
scroll to position [680, 0]
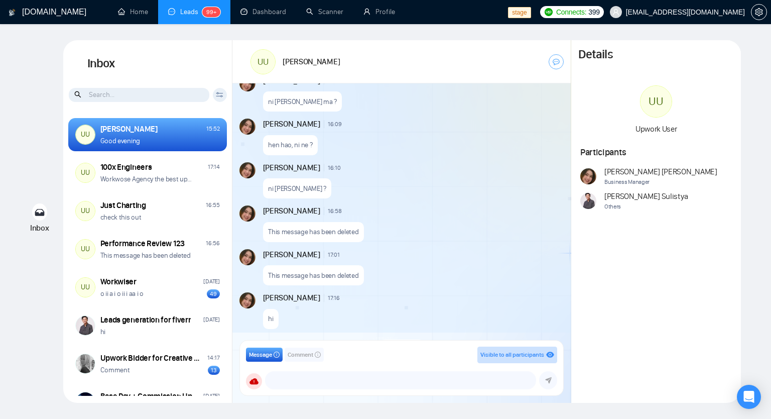
click at [315, 356] on button "Comment" at bounding box center [304, 354] width 39 height 14
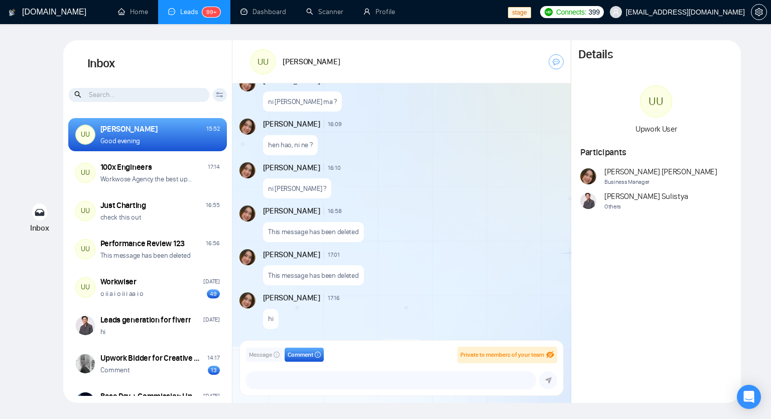
click at [259, 352] on span "Message" at bounding box center [260, 355] width 23 height 10
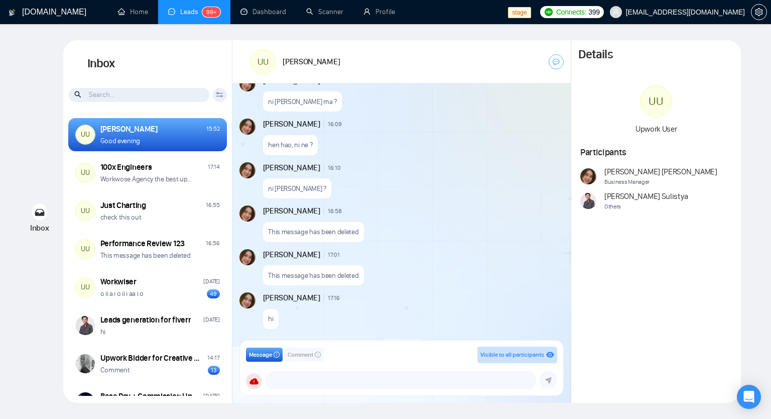
click at [153, 131] on div "[PERSON_NAME] 15:52" at bounding box center [159, 128] width 119 height 11
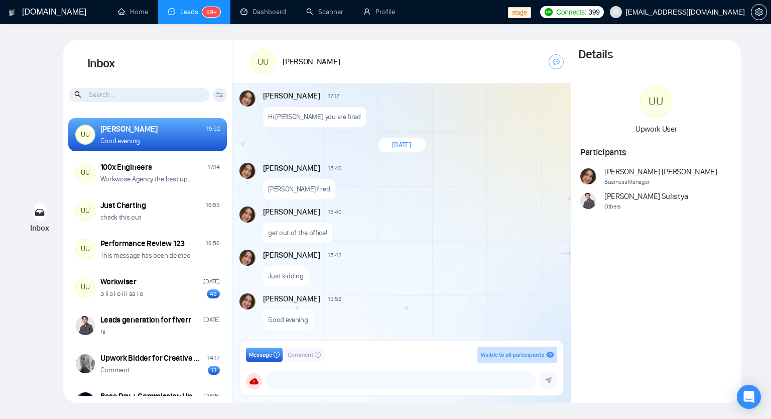
scroll to position [955, 0]
click at [316, 376] on textarea at bounding box center [401, 379] width 270 height 17
click at [308, 357] on span "Comment" at bounding box center [301, 355] width 26 height 10
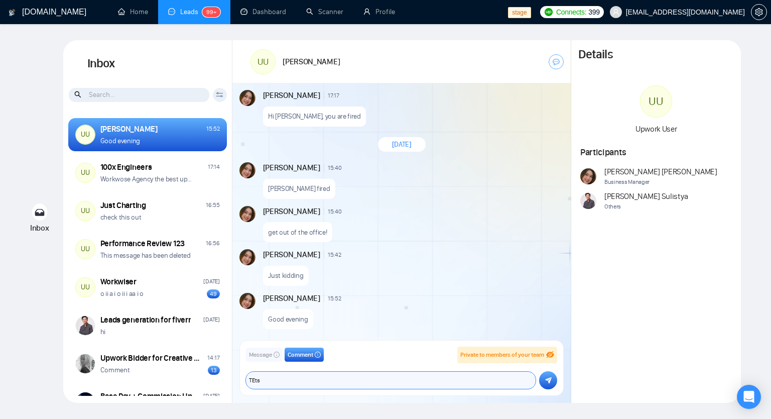
drag, startPoint x: 287, startPoint y: 380, endPoint x: 249, endPoint y: 380, distance: 37.6
click at [249, 380] on textarea "TEts" at bounding box center [391, 379] width 290 height 17
type textarea "yuhu testing"
click at [551, 380] on icon "submit" at bounding box center [548, 379] width 7 height 7
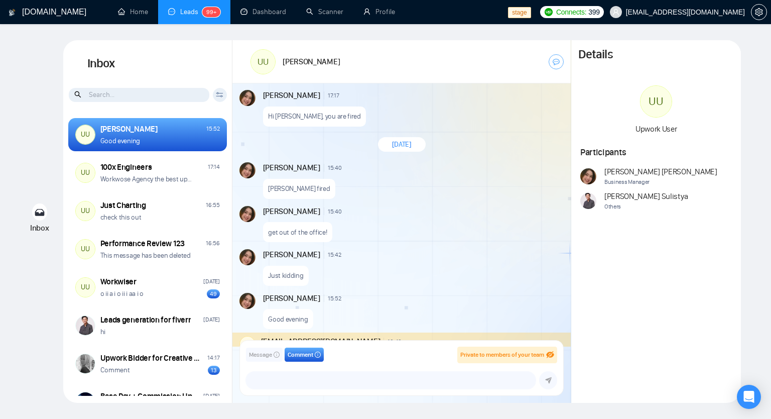
scroll to position [998, 0]
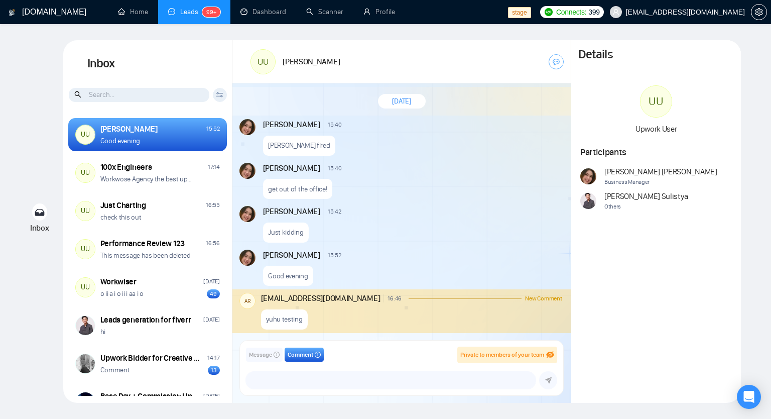
click at [275, 354] on icon "info-circle" at bounding box center [277, 354] width 6 height 6
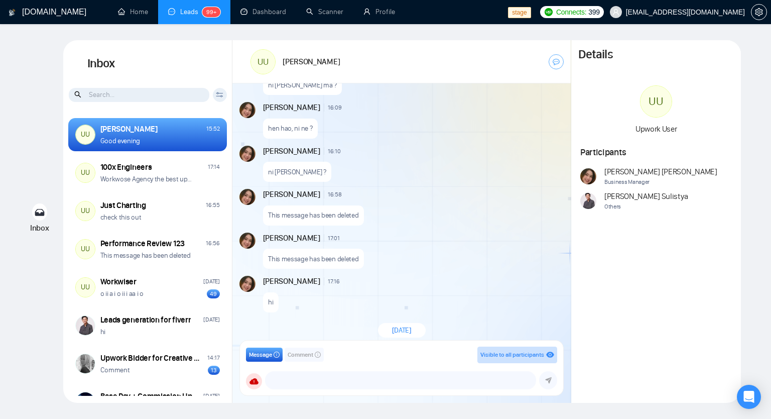
scroll to position [797, 0]
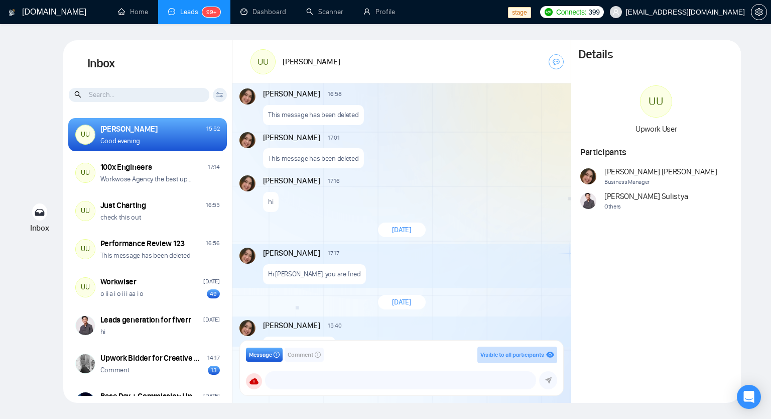
click at [307, 351] on span "Comment" at bounding box center [301, 355] width 26 height 10
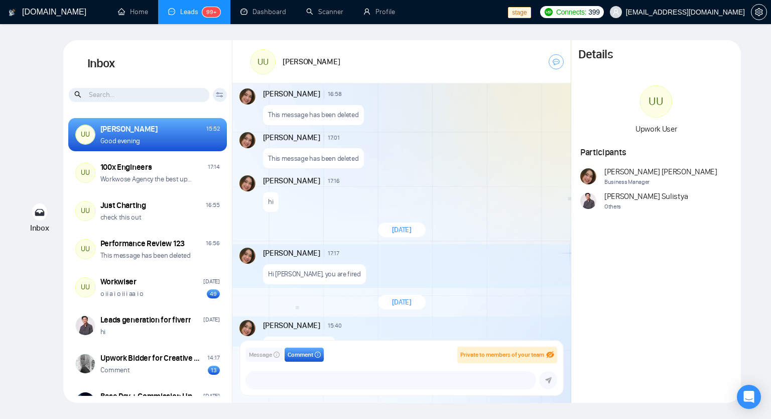
click at [275, 352] on icon "info-circle" at bounding box center [277, 354] width 6 height 6
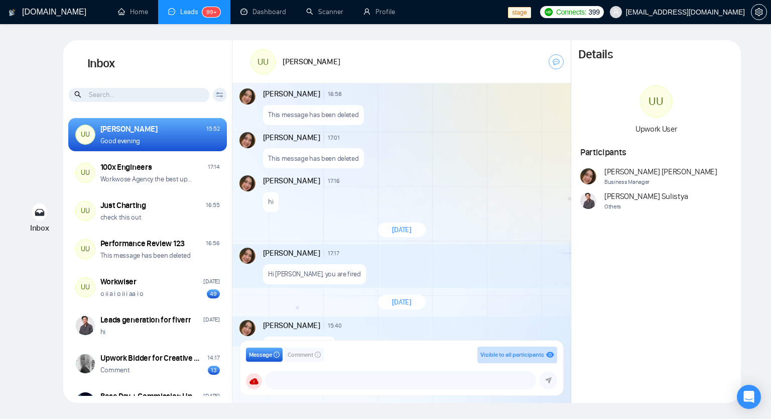
scroll to position [998, 0]
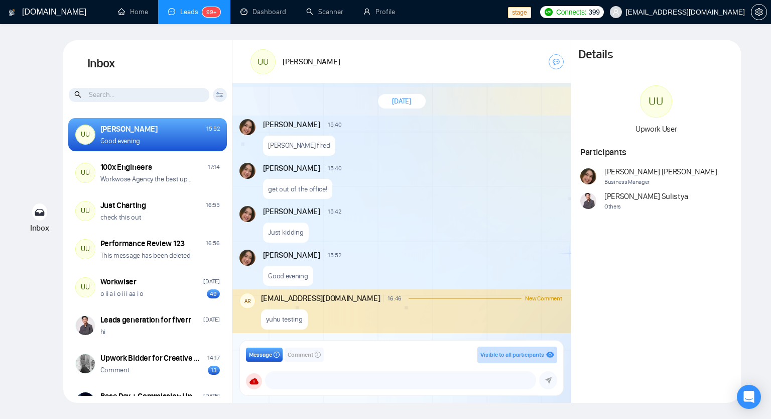
click at [298, 350] on span "Comment" at bounding box center [301, 355] width 26 height 10
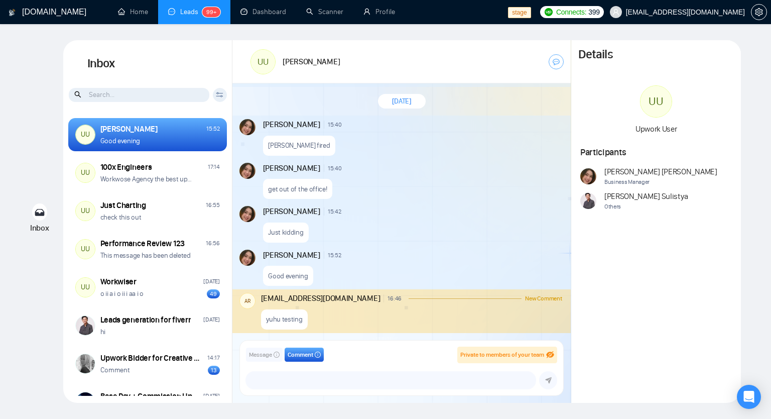
click at [270, 357] on span "Message" at bounding box center [260, 355] width 23 height 10
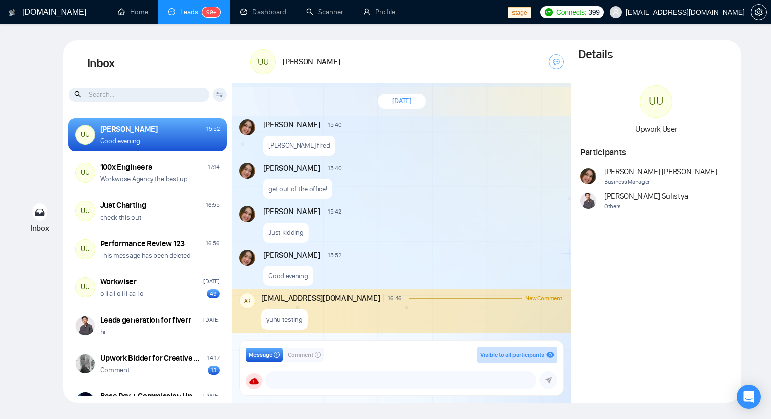
click at [296, 353] on span "Comment" at bounding box center [301, 355] width 26 height 10
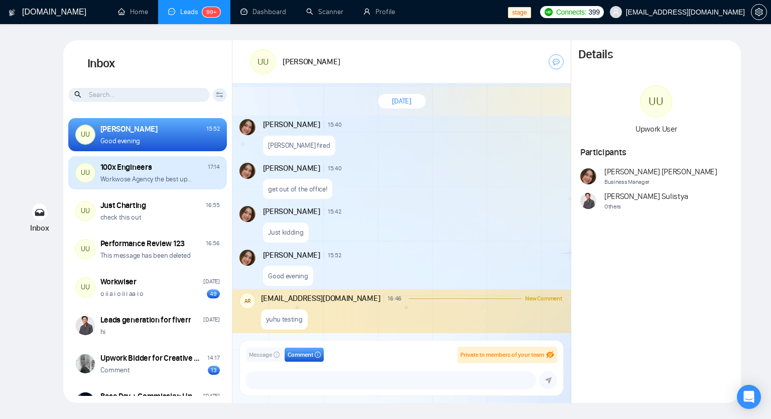
click at [163, 170] on div "100x Engineers 17:14" at bounding box center [159, 167] width 119 height 11
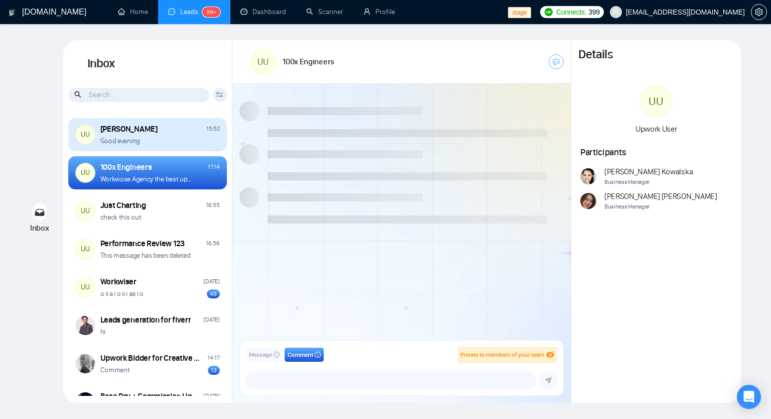
click at [165, 142] on div "Good evening" at bounding box center [159, 141] width 119 height 10
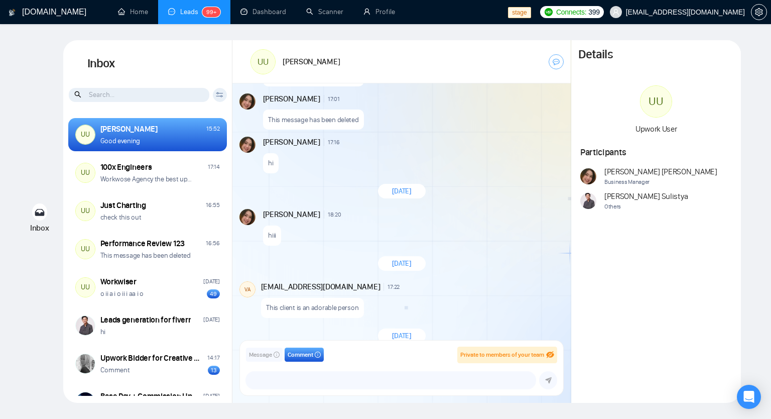
scroll to position [1823, 0]
